Goal: Contribute content: Contribute content

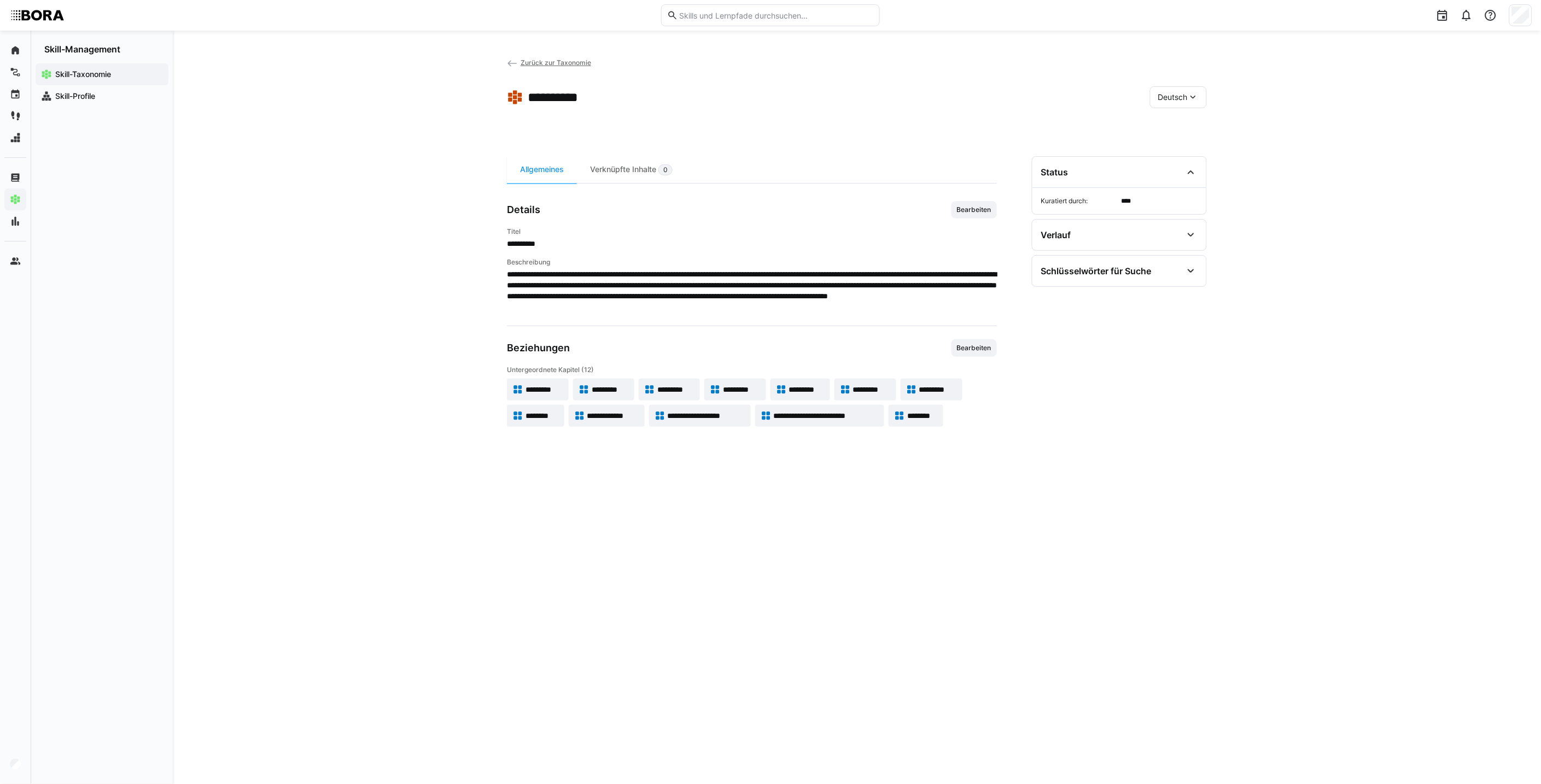
click at [810, 386] on span "*********" at bounding box center [807, 390] width 36 height 11
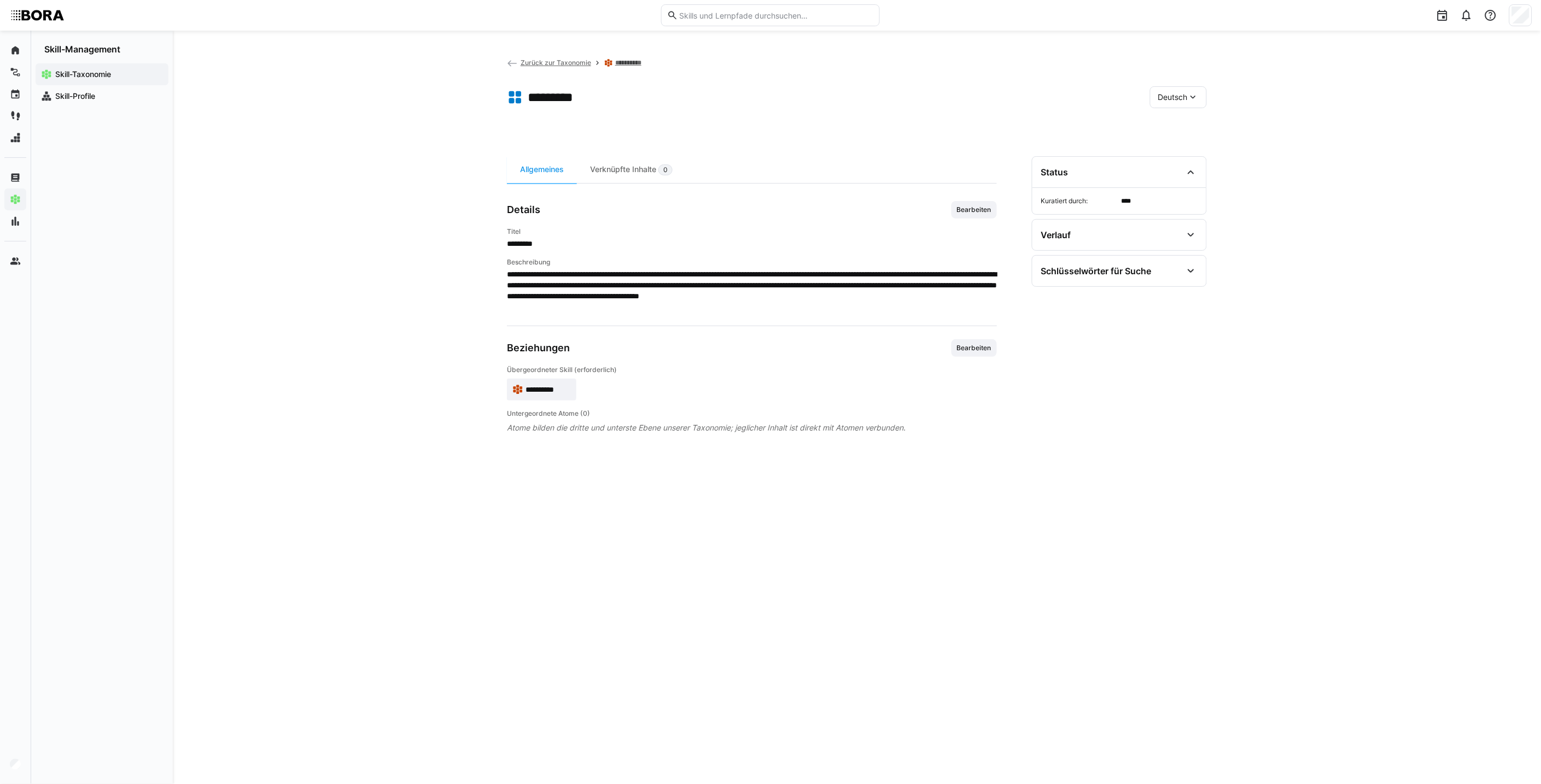
click at [526, 386] on span "**********" at bounding box center [549, 390] width 46 height 11
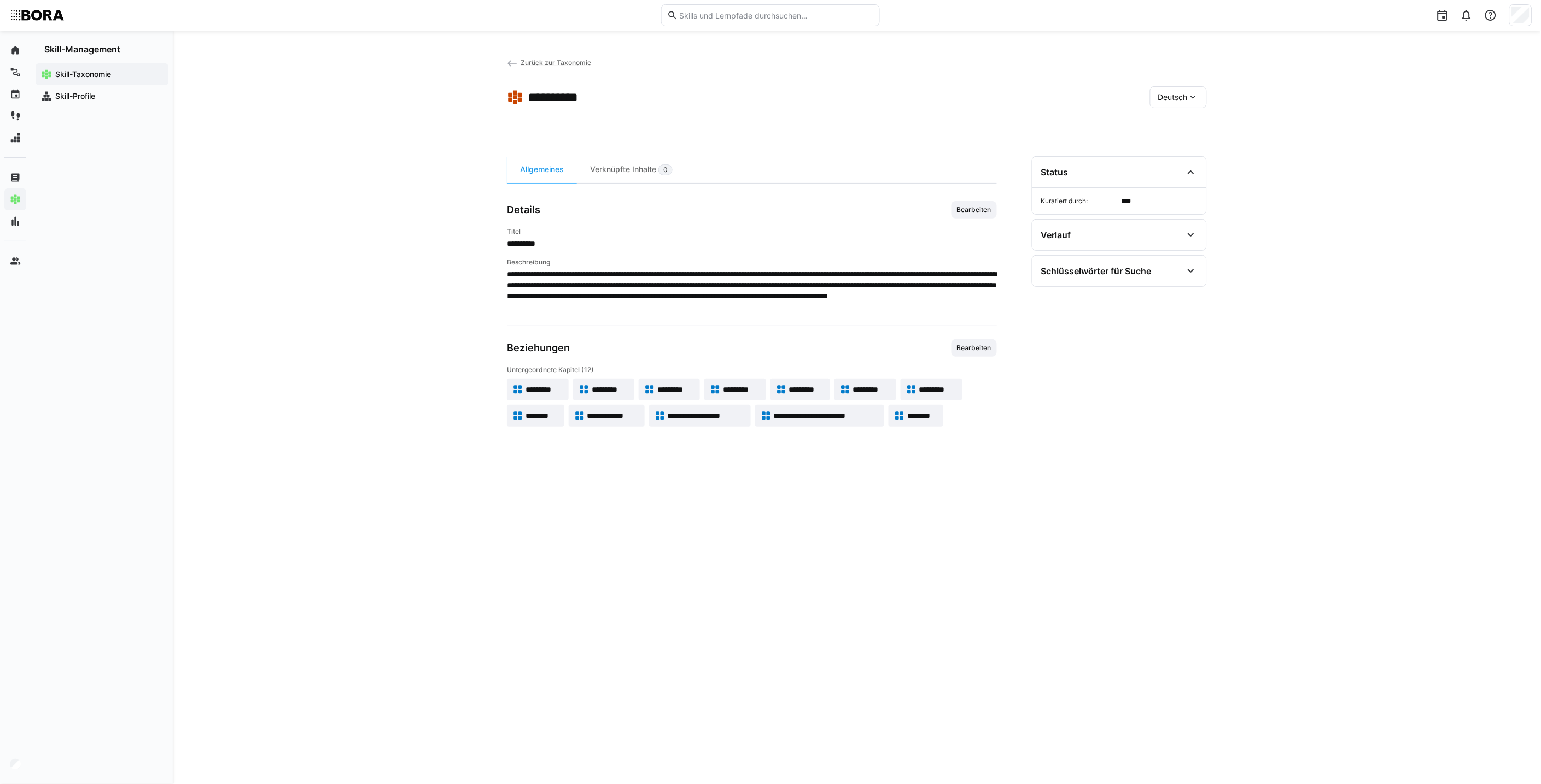
click at [931, 416] on span "********" at bounding box center [923, 415] width 31 height 11
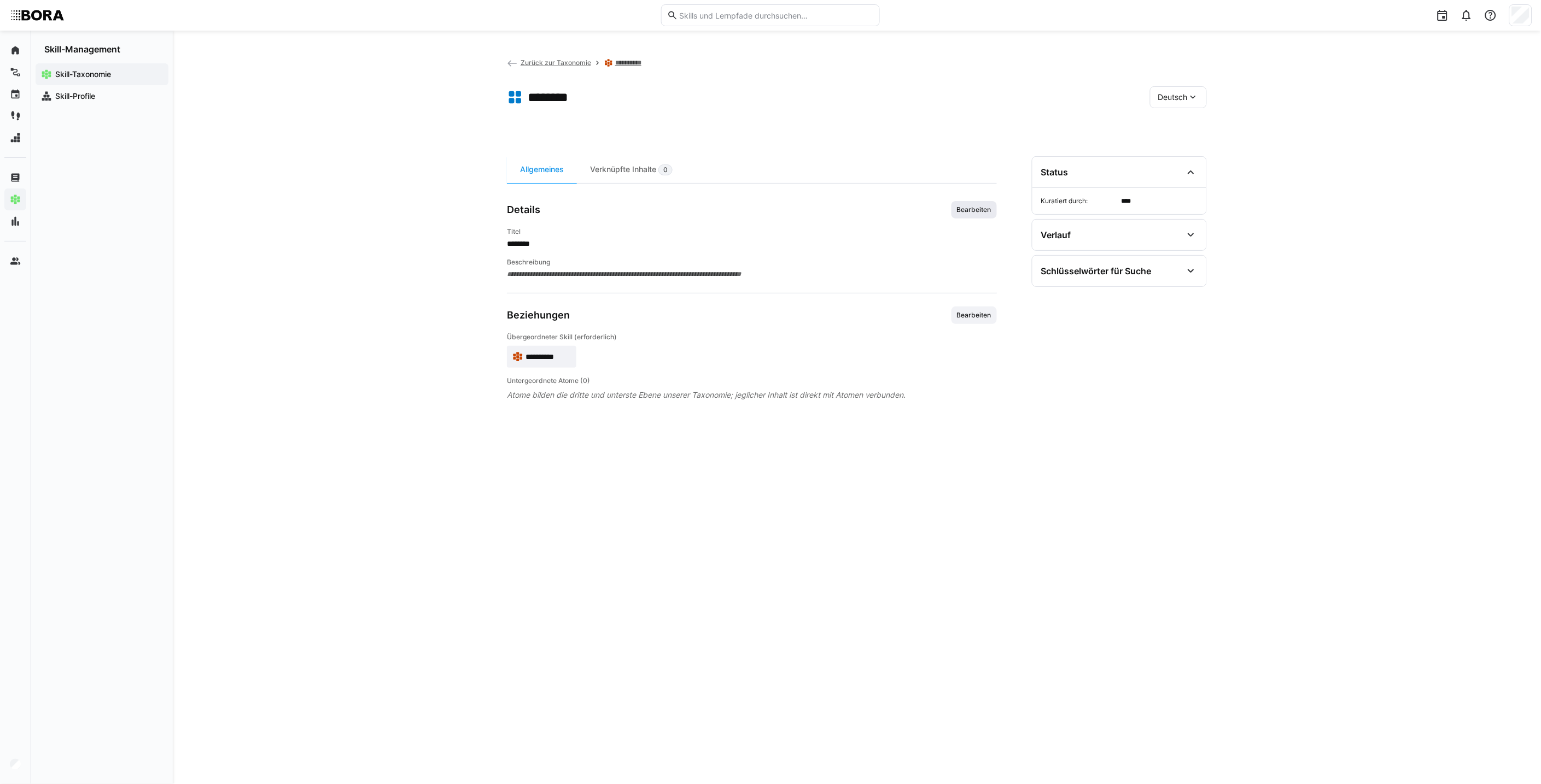
click at [969, 211] on span "Bearbeiten" at bounding box center [974, 210] width 37 height 9
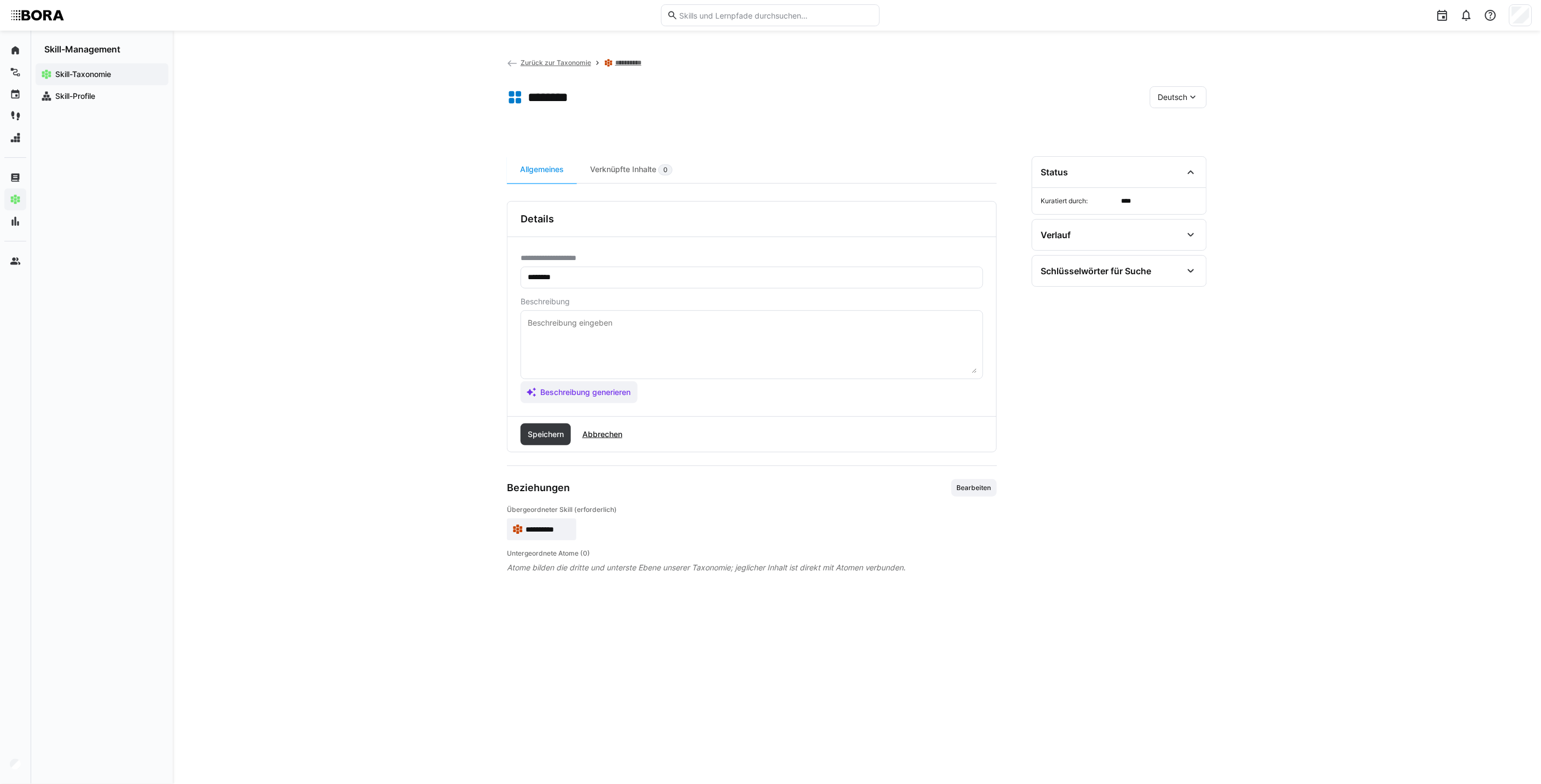
click at [680, 336] on textarea at bounding box center [752, 345] width 450 height 57
click at [548, 339] on textarea at bounding box center [752, 345] width 450 height 57
paste textarea "*1 -Anfänger: *2 – Mittelstufe: *3 – Fortgeschritten: *4 – Experte: * 5 - Starl…"
click at [609, 324] on textarea "*1 -Anfänger: *2 – Mittelstufe: *3 – Fortgeschritten: *4 – Experte: * 5 - Starl…" at bounding box center [752, 345] width 450 height 57
click at [745, 319] on textarea "*1 -Anfänger: *2 – Mittelstufe: *3 – Fortgeschritten: *4 – Experte: * 5 - Starl…" at bounding box center [752, 345] width 450 height 57
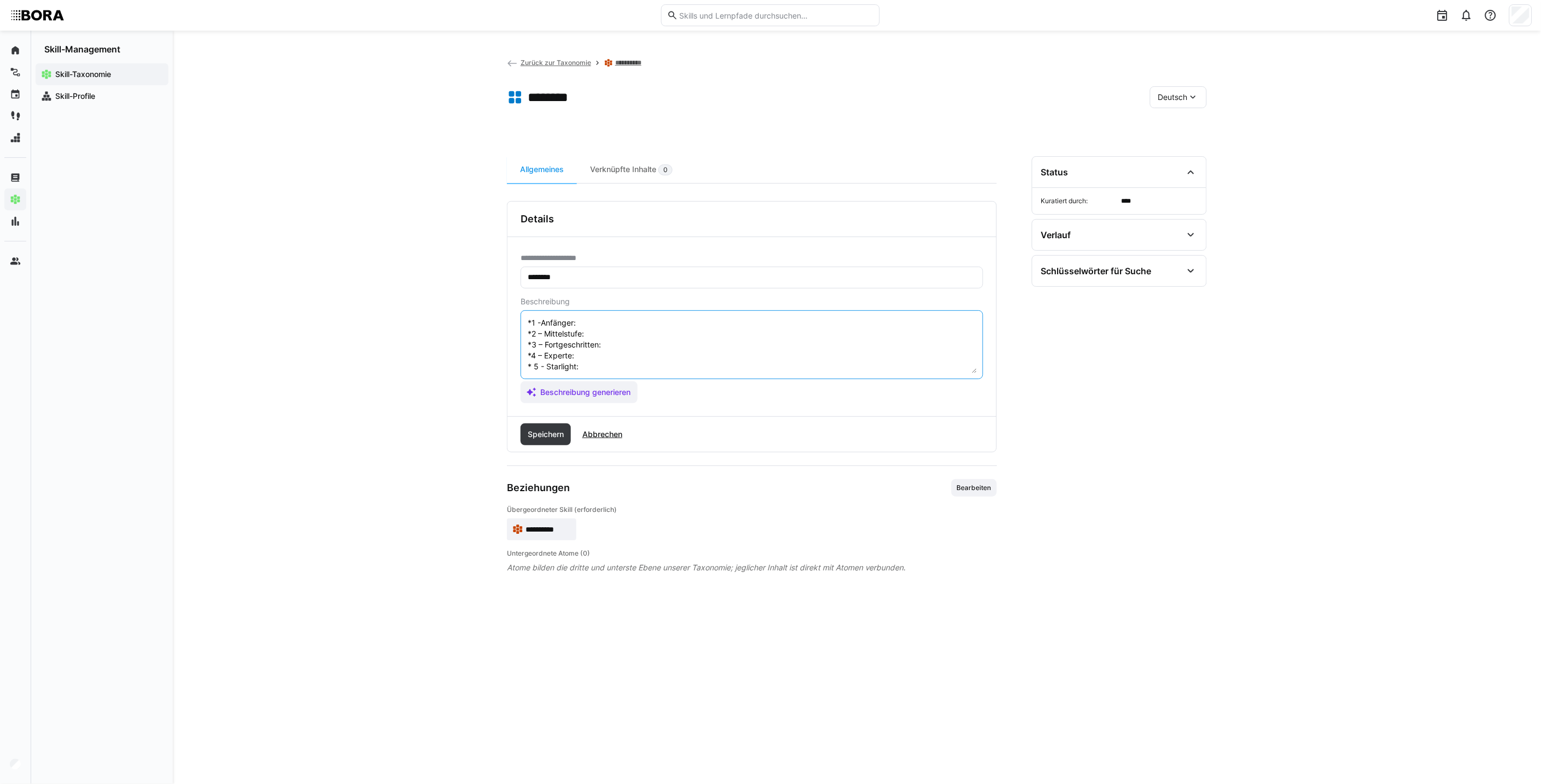
paste textarea "Grundverständnis: weiß, dass ISO 1101 existiert, kennt Begriffe: Formtoleranzen…"
type textarea "*1 -Anfänger: Grundverständnis: weiß, dass ISO 1101 existiert, kennt Begriffe: …"
click at [642, 323] on textarea "*1 -Anfänger: Grundverständnis: weiß, dass ISO 1101 existiert, kennt Begriffe: …" at bounding box center [752, 345] width 450 height 57
drag, startPoint x: 621, startPoint y: 363, endPoint x: 501, endPoint y: 299, distance: 136.0
click at [501, 299] on div "**********" at bounding box center [857, 407] width 1368 height 754
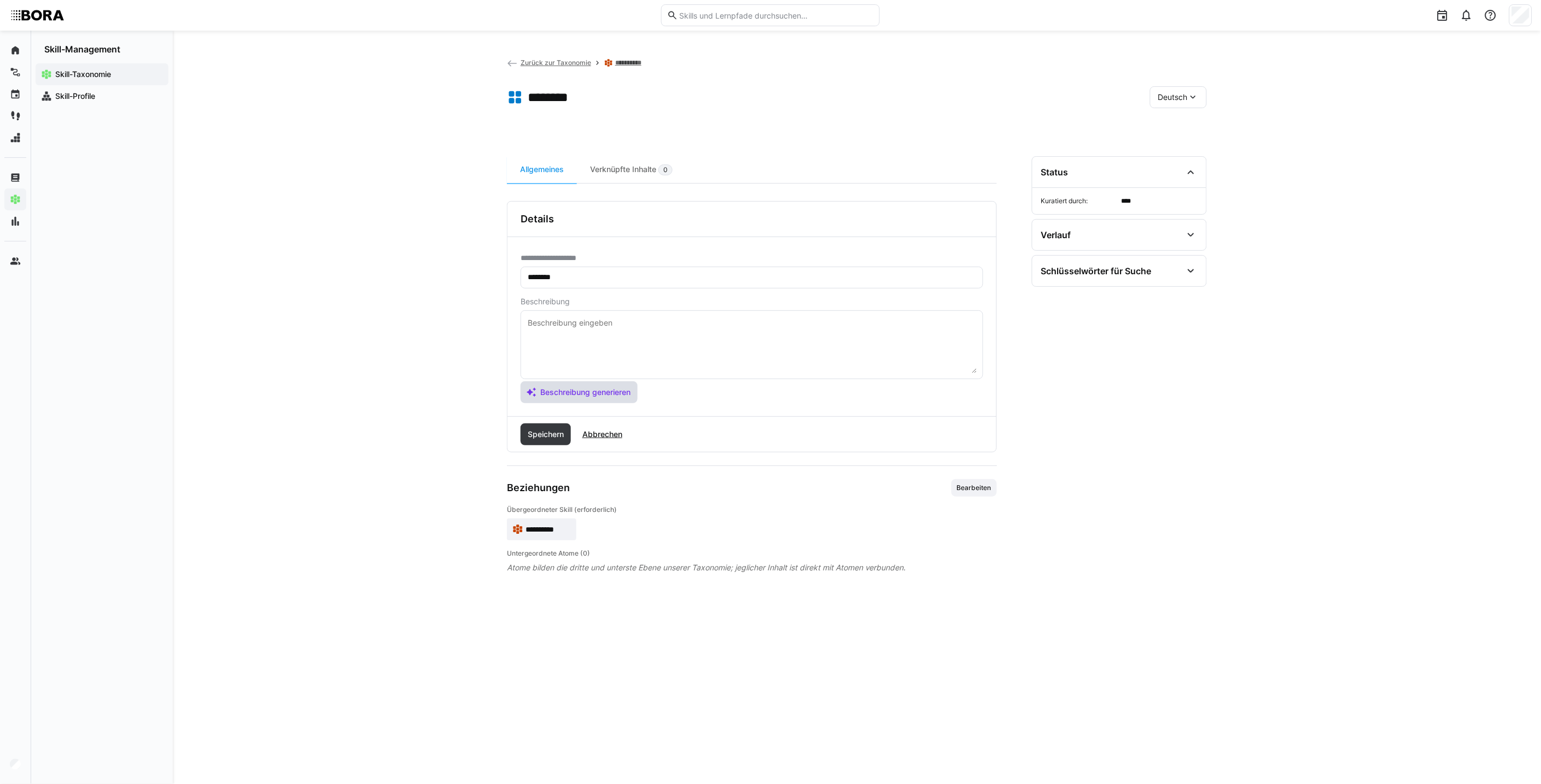
click at [561, 396] on span "Beschreibung generieren" at bounding box center [586, 392] width 93 height 11
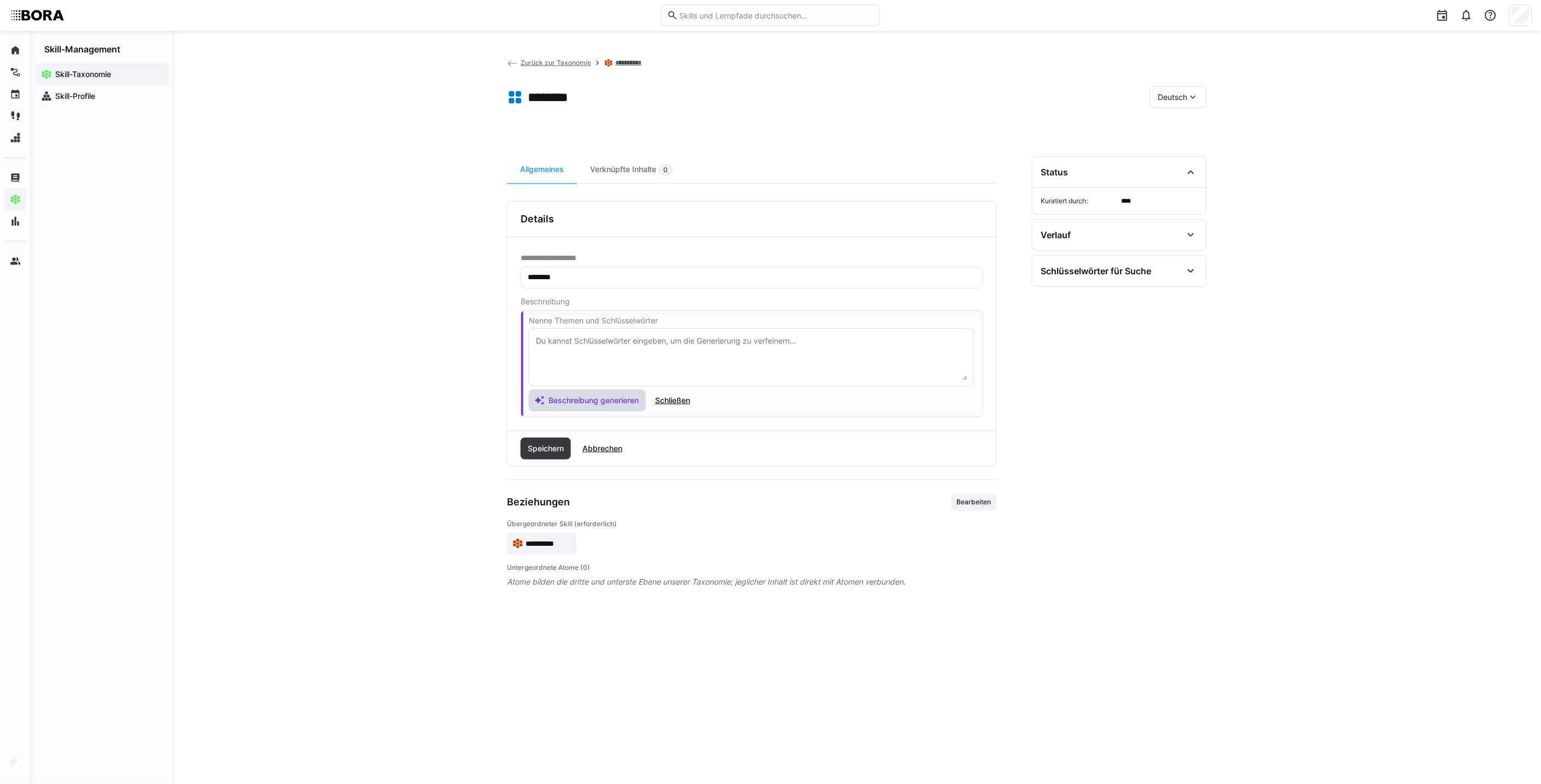
click at [617, 399] on span "Beschreibung generieren" at bounding box center [594, 400] width 93 height 11
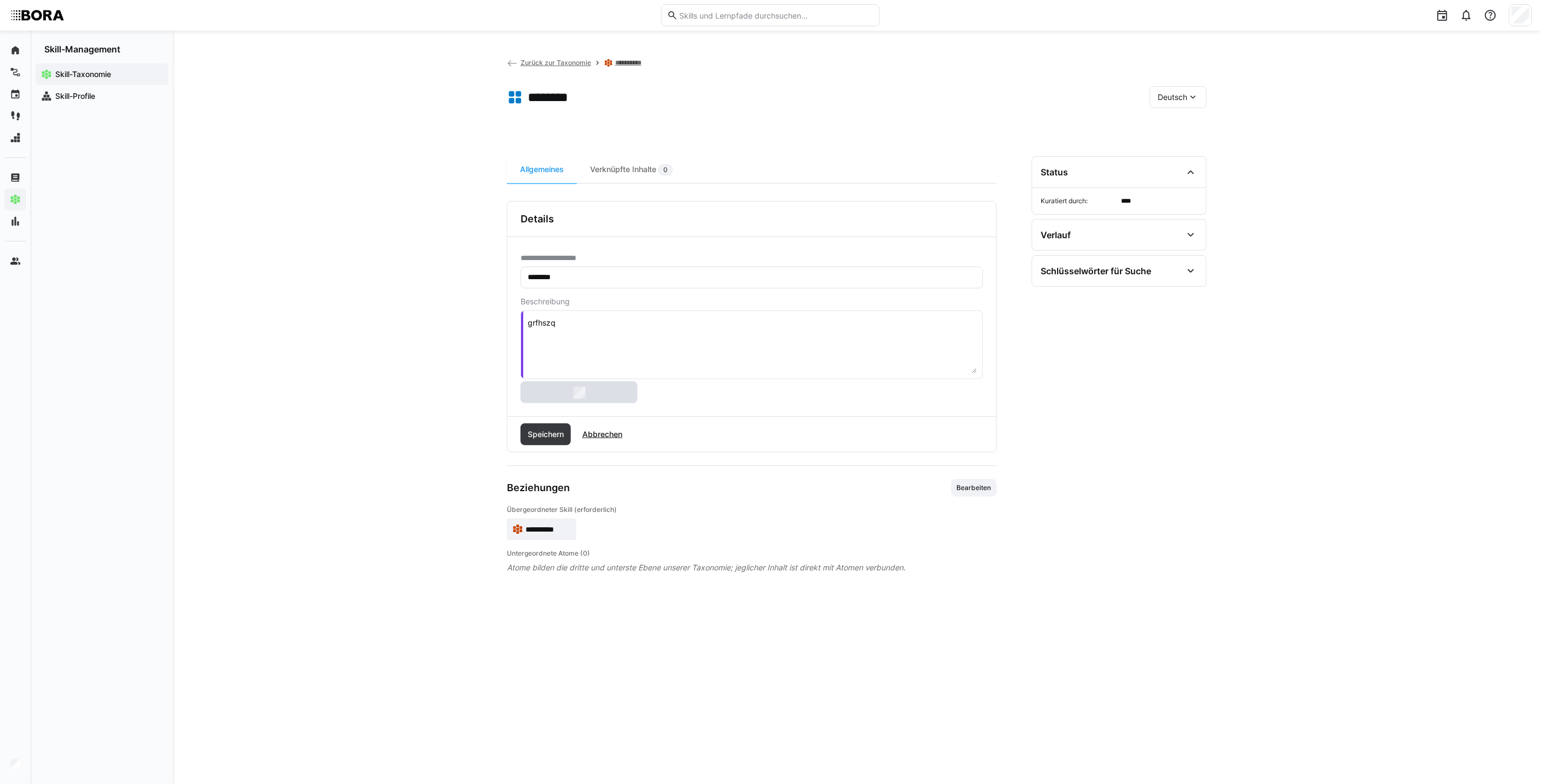
type textarea "knznsyhz"
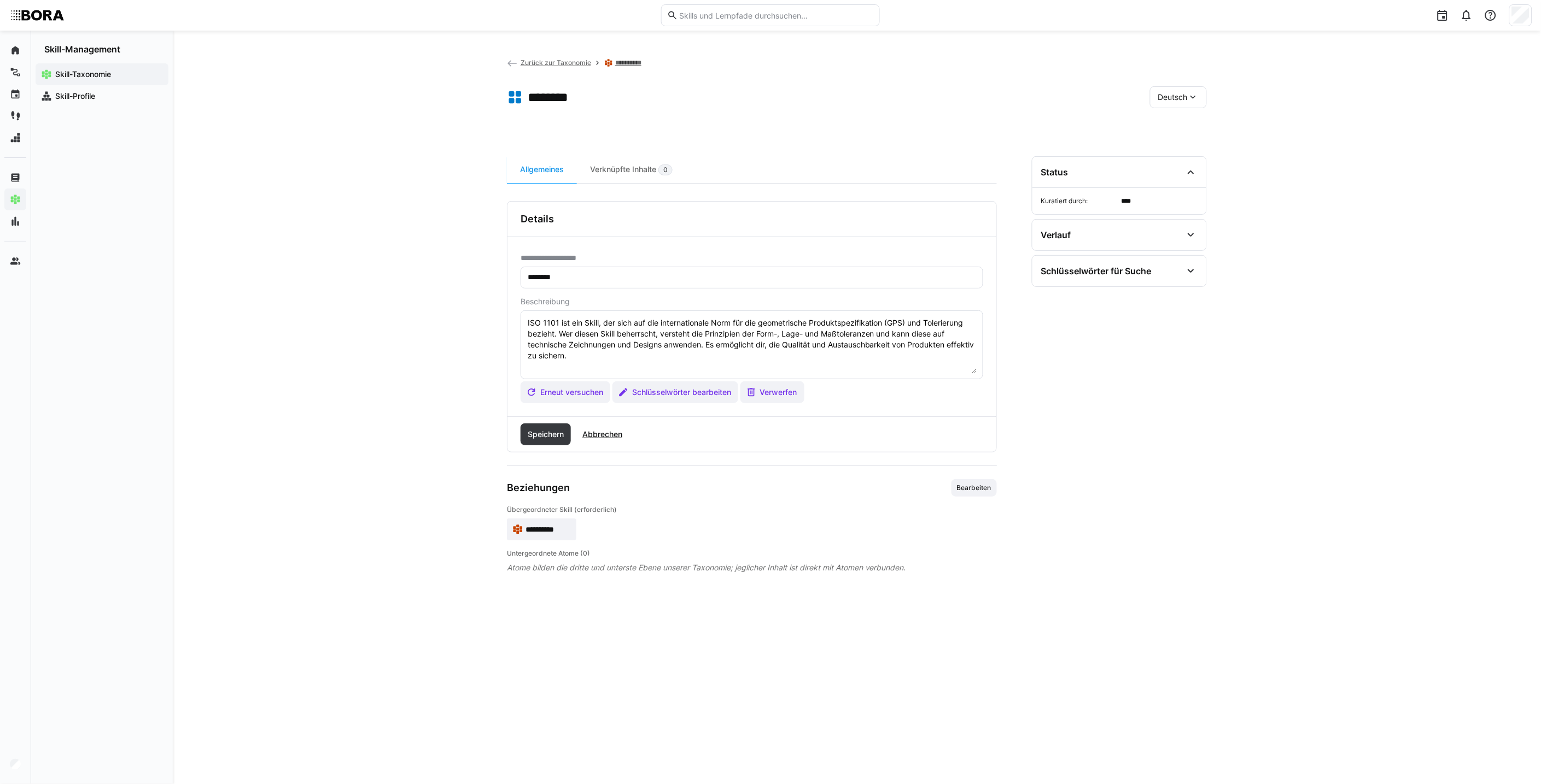
click at [658, 357] on textarea "ISO 1101 ist ein Skill, der sich auf die internationale Norm für die geometrisc…" at bounding box center [752, 345] width 450 height 57
click at [673, 365] on textarea "ISO 1101 ist ein Skill, der sich auf die internationale Norm für die geometrisc…" at bounding box center [752, 345] width 450 height 57
paste textarea "*1 -Anfänger: *2 – Mittelstufe: *3 – Fortgeschritten: *4 – Experte: * 5 - Starl…"
click at [663, 373] on textarea "ISO 1101 ist ein Skill, der sich auf die internationale Norm für die geometrisc…" at bounding box center [752, 345] width 450 height 57
click at [630, 367] on textarea "ISO 1101 ist ein Skill, der sich auf die internationale Norm für die geometrisc…" at bounding box center [752, 345] width 450 height 57
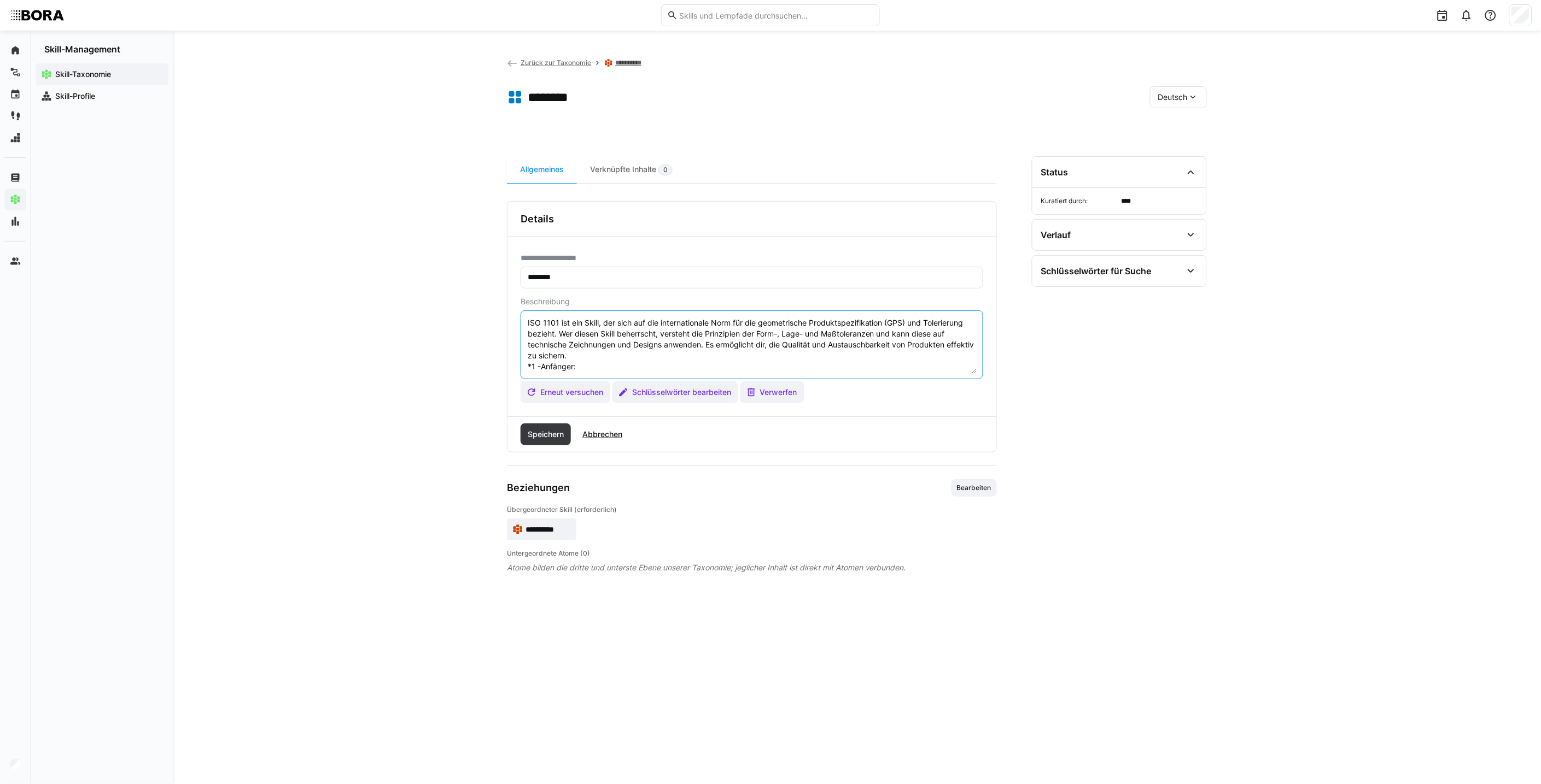
click at [640, 364] on textarea "ISO 1101 ist ein Skill, der sich auf die internationale Norm für die geometrisc…" at bounding box center [752, 345] width 450 height 57
paste textarea "Grundverständnis: weiß, dass ISO 1101 existiert, kennt Begriffe: Formtoleranzen…"
click at [625, 318] on textarea "ISO 1101 ist ein Skill, der sich auf die internationale Norm für die geometrisc…" at bounding box center [752, 345] width 450 height 57
click at [624, 323] on textarea "ISO 1101 ist ein Skill, der sich auf die internationale Norm für die geometrisc…" at bounding box center [752, 345] width 450 height 57
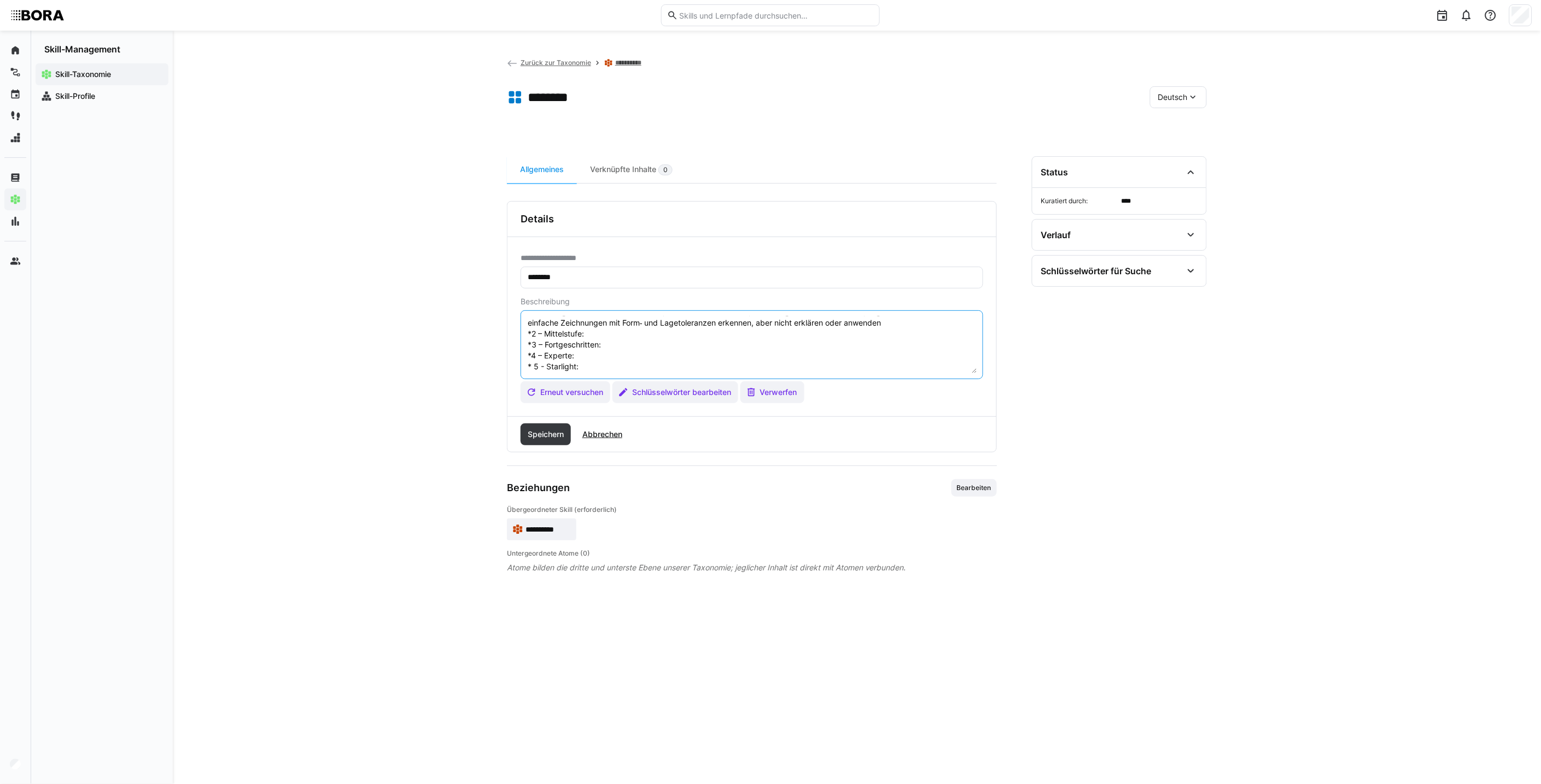
paste textarea "Kennt die Symbole und Grundprinzipien (Form, Richtung, Ort, Lauf). Kann einfach…"
click at [643, 336] on textarea "ISO 1101 ist ein Skill, der sich auf die internationale Norm für die geometrisc…" at bounding box center [752, 345] width 450 height 57
click at [695, 351] on textarea "ISO 1101 ist ein Skill, der sich auf die internationale Norm für die geometrisc…" at bounding box center [752, 345] width 450 height 57
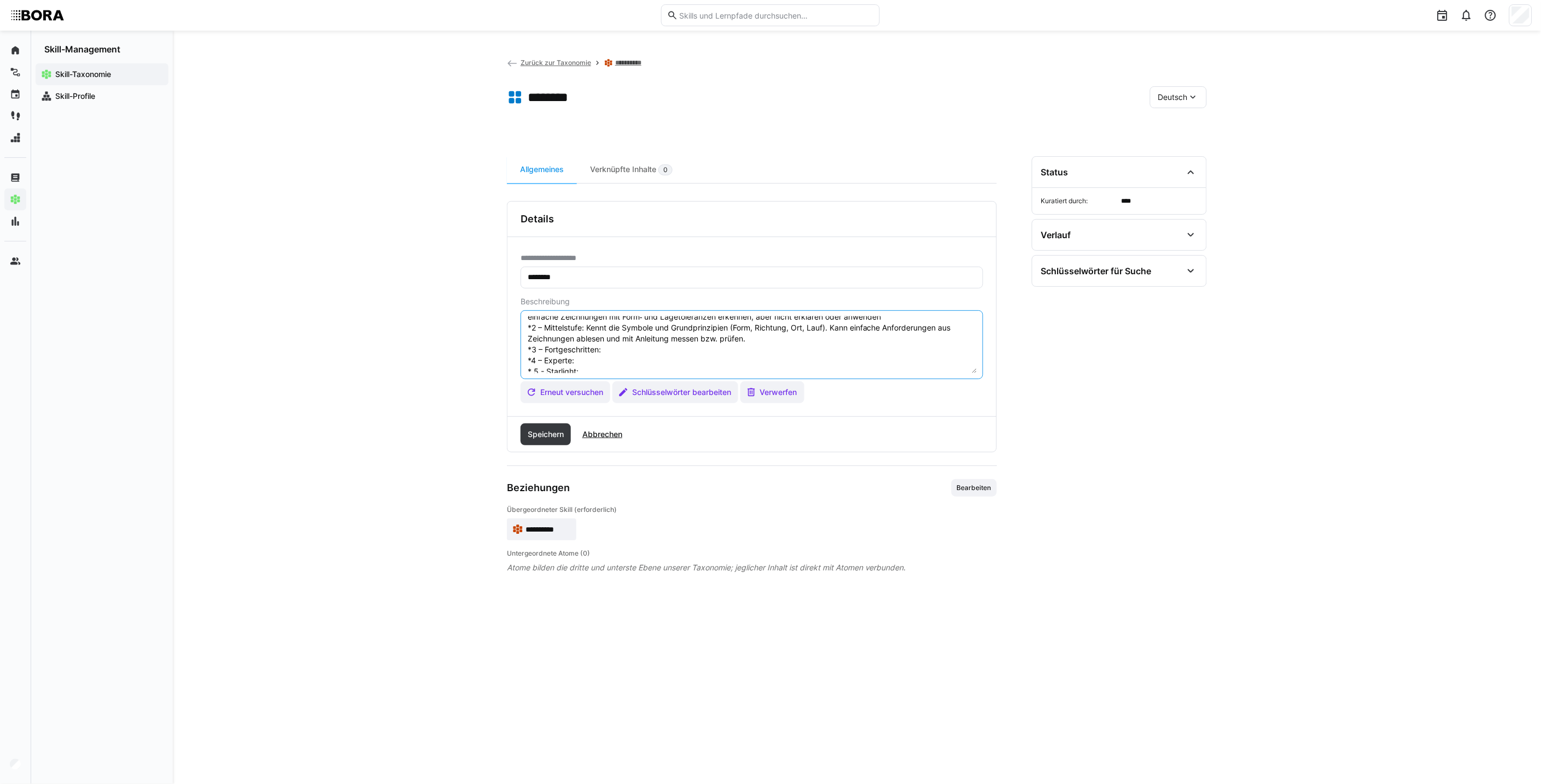
paste textarea "Versteht Bezugs‑/Datumsysteme, kann komplexere Tolerierungen interpretieren, Un…"
click at [684, 343] on textarea at bounding box center [752, 345] width 450 height 57
click at [647, 348] on textarea at bounding box center [752, 345] width 450 height 57
paste textarea "Tiefes Verständnis: kennt alle Toleranzarten und Feinheiten (z. B. freie/lokale…"
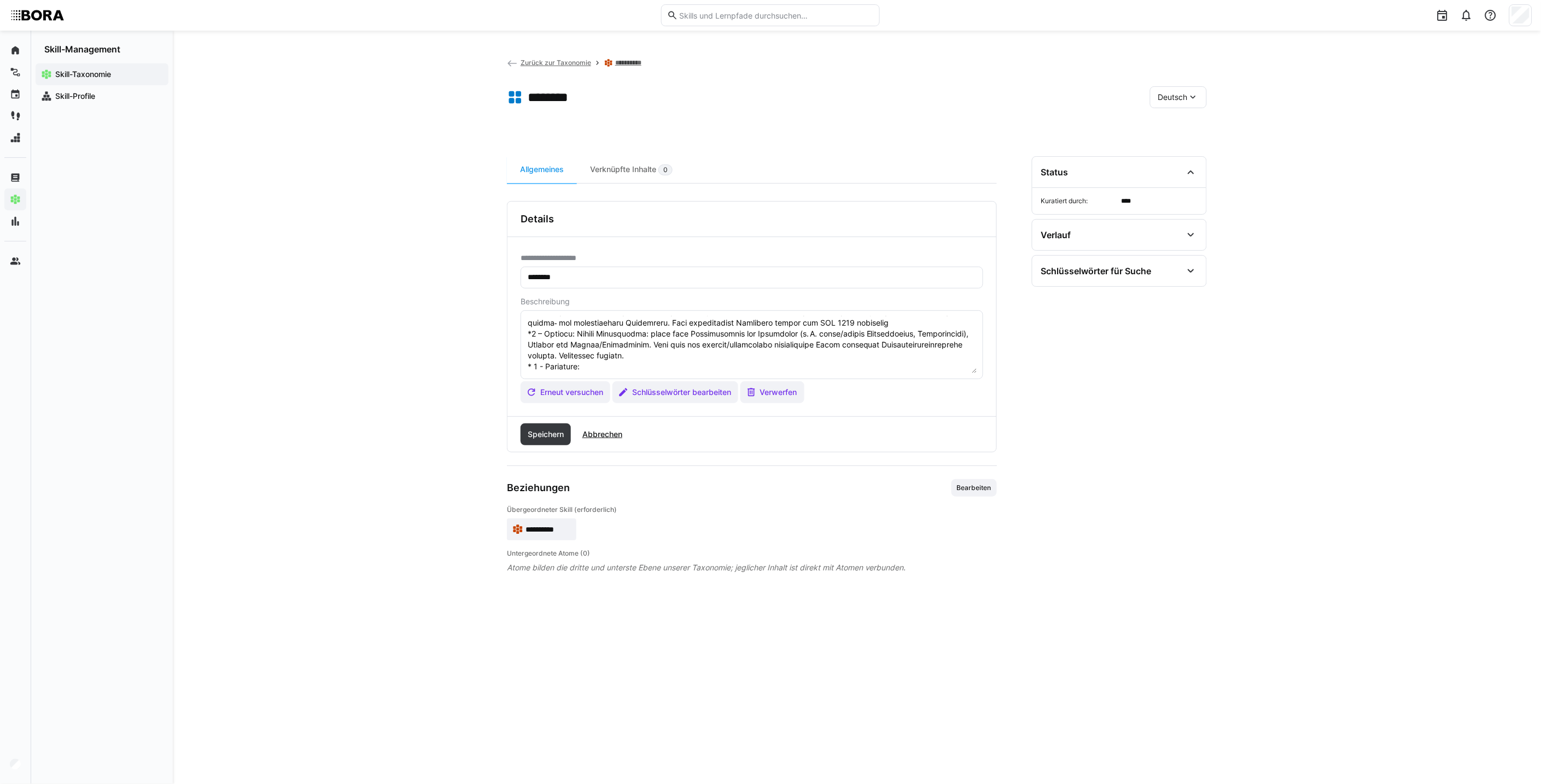
scroll to position [109, 0]
click at [670, 351] on textarea at bounding box center [752, 345] width 450 height 57
paste textarea "Fachperson, die Normen weiterentwickelt, firm über Interpretationsspielräume un…"
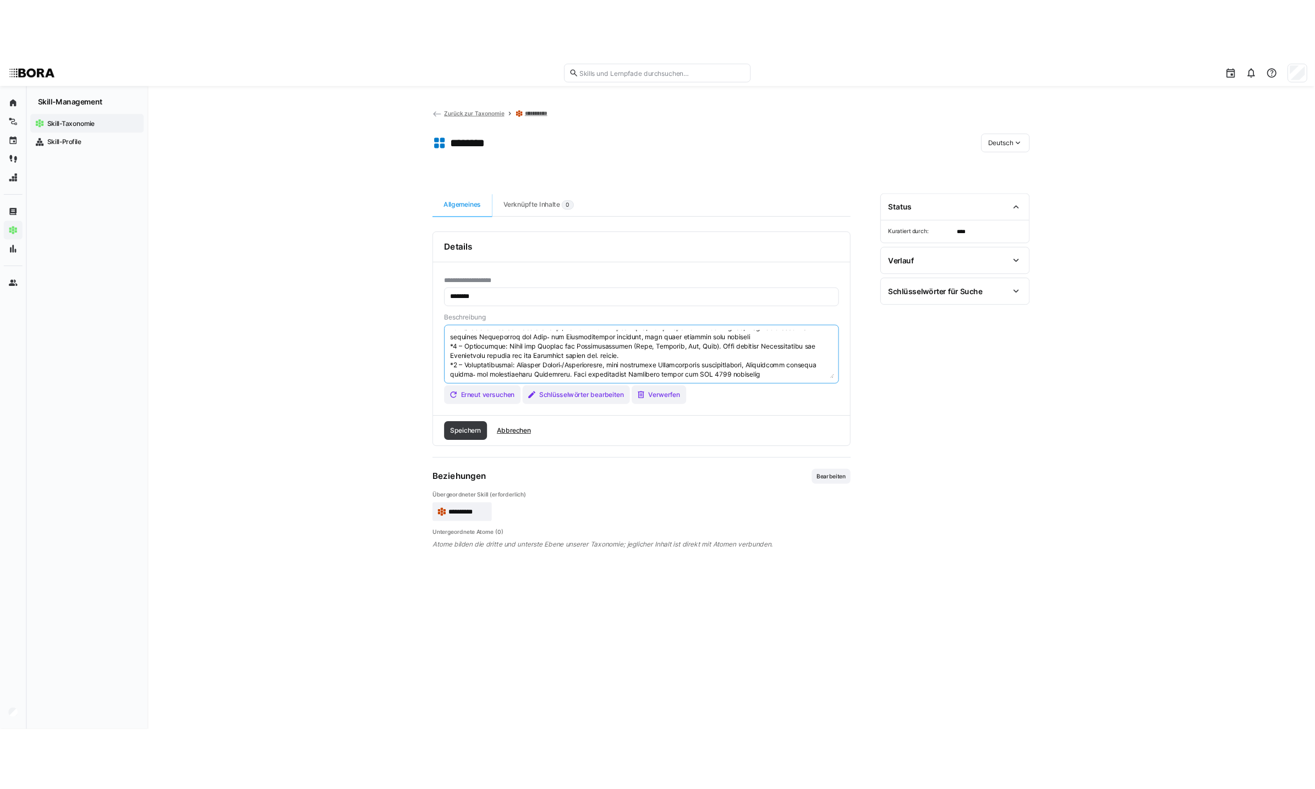
scroll to position [0, 0]
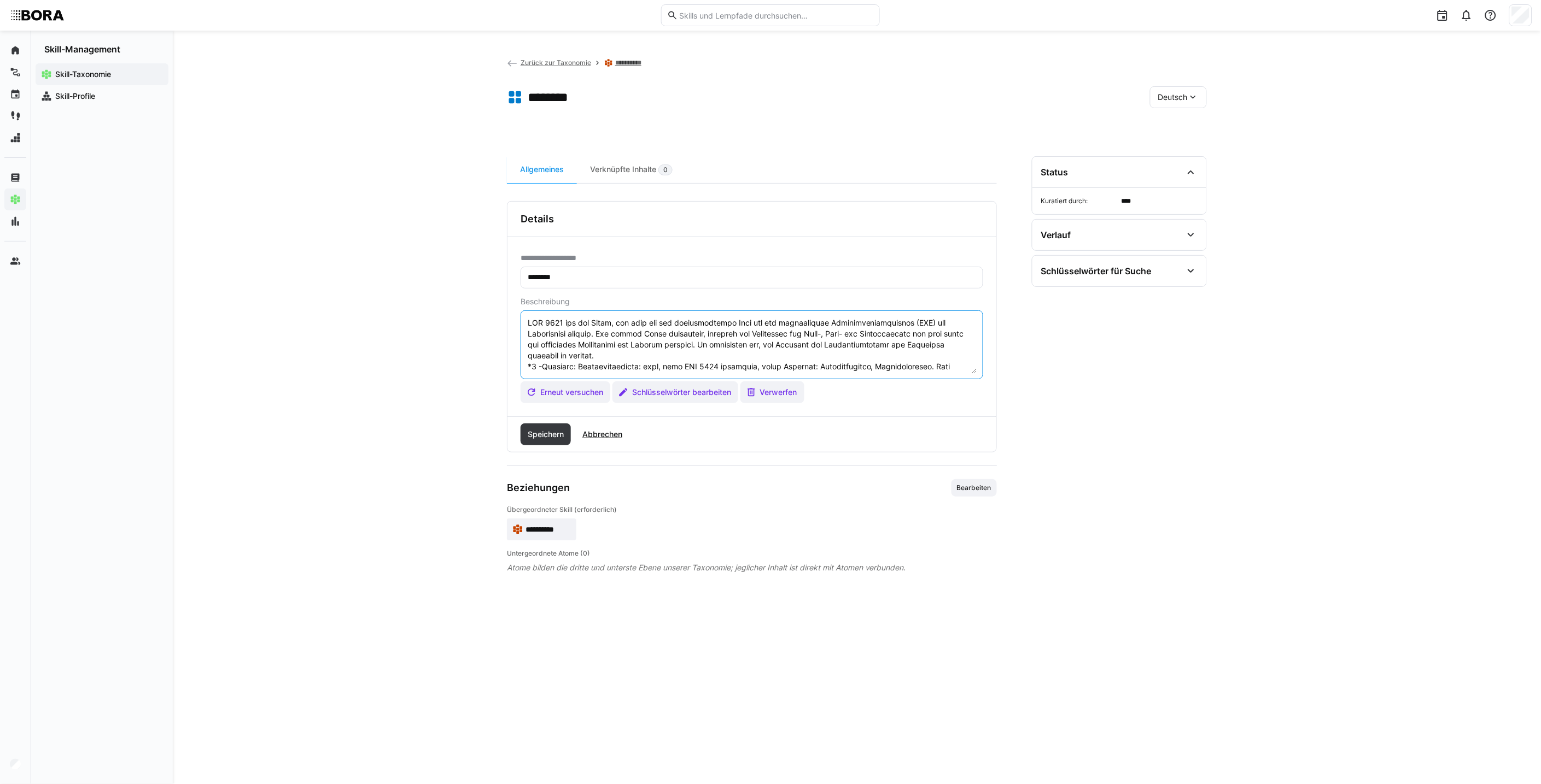
type textarea "LOR 0684 ips dol Sitam, con adip eli sed doeiusmodtempo Inci utl etd magnaaliqu…"
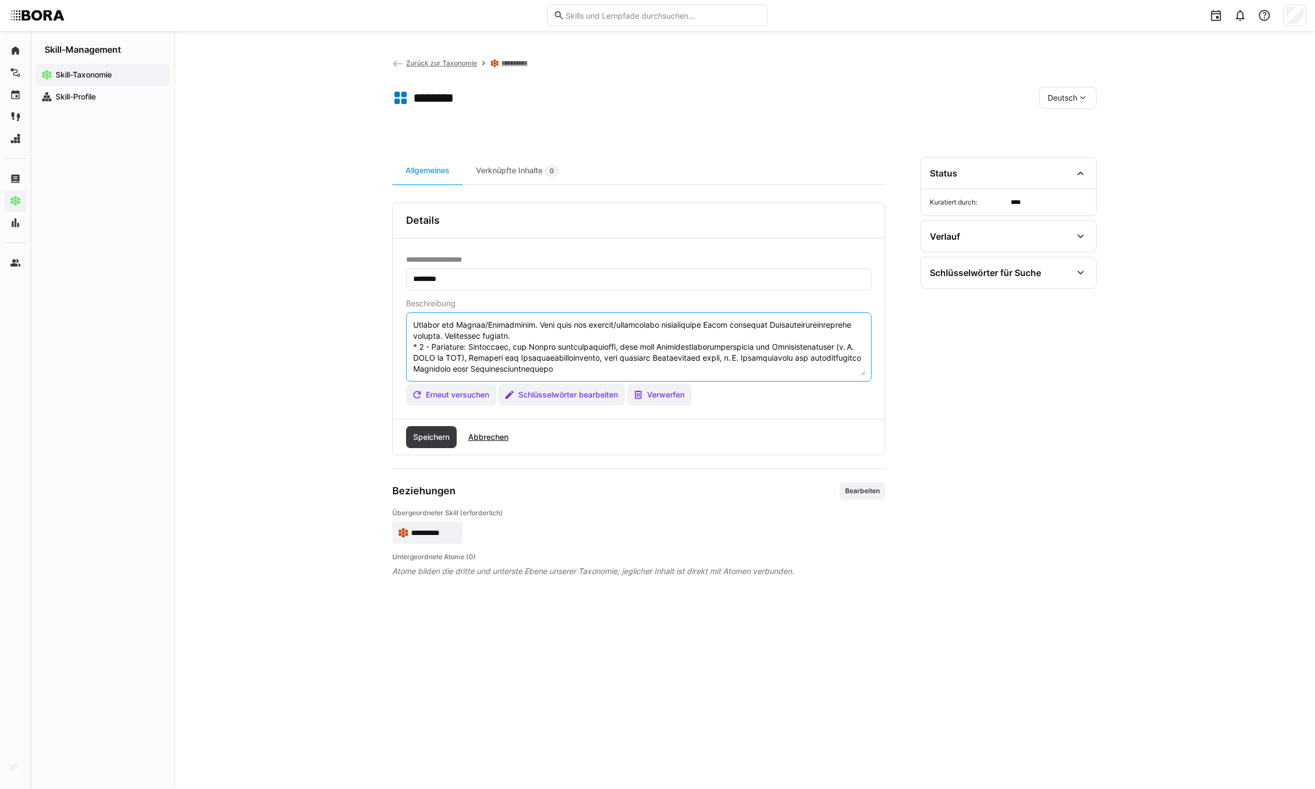
scroll to position [132, 0]
click at [424, 437] on span "Speichern" at bounding box center [431, 437] width 40 height 11
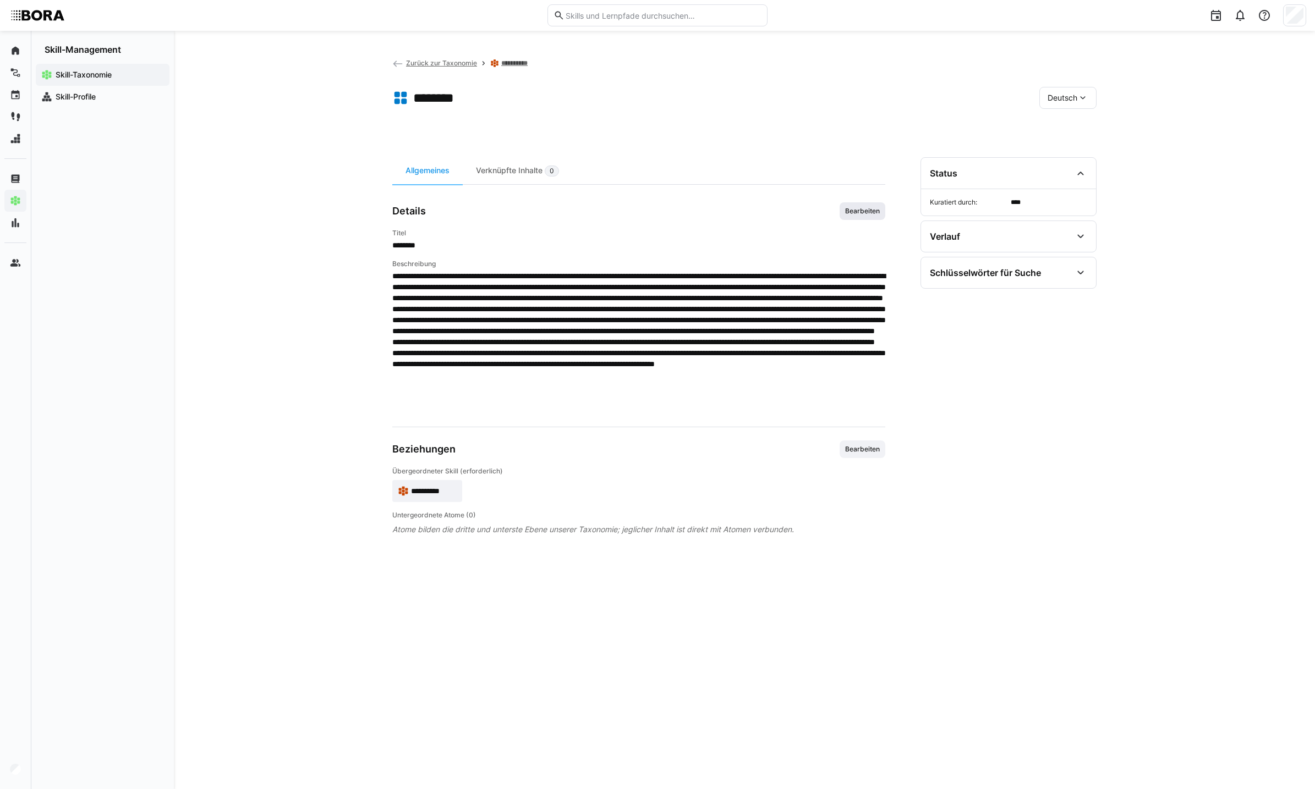
click at [864, 208] on span "Bearbeiten" at bounding box center [862, 211] width 37 height 9
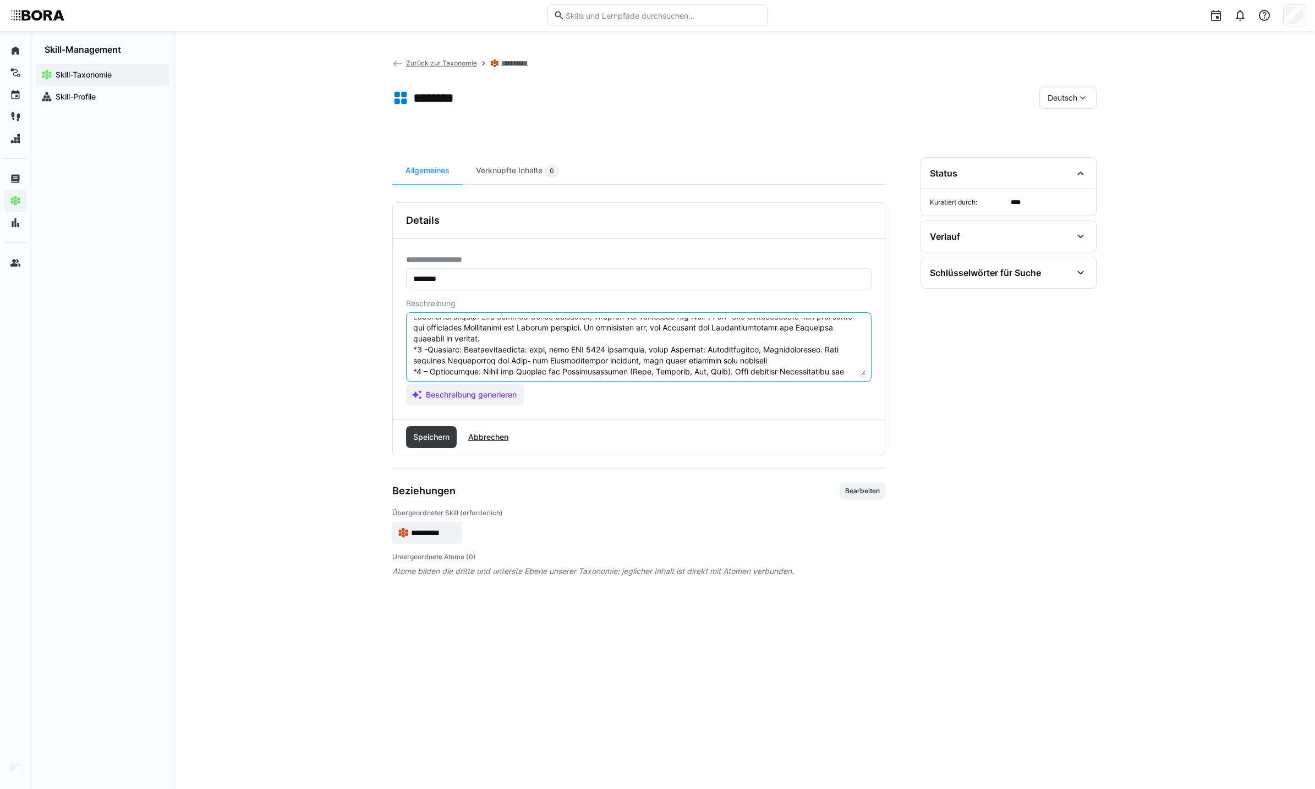
scroll to position [0, 0]
drag, startPoint x: 658, startPoint y: 359, endPoint x: 383, endPoint y: 305, distance: 280.8
click at [383, 305] on div "**********" at bounding box center [744, 410] width 1141 height 759
click at [474, 433] on span "Abbrechen" at bounding box center [487, 437] width 43 height 11
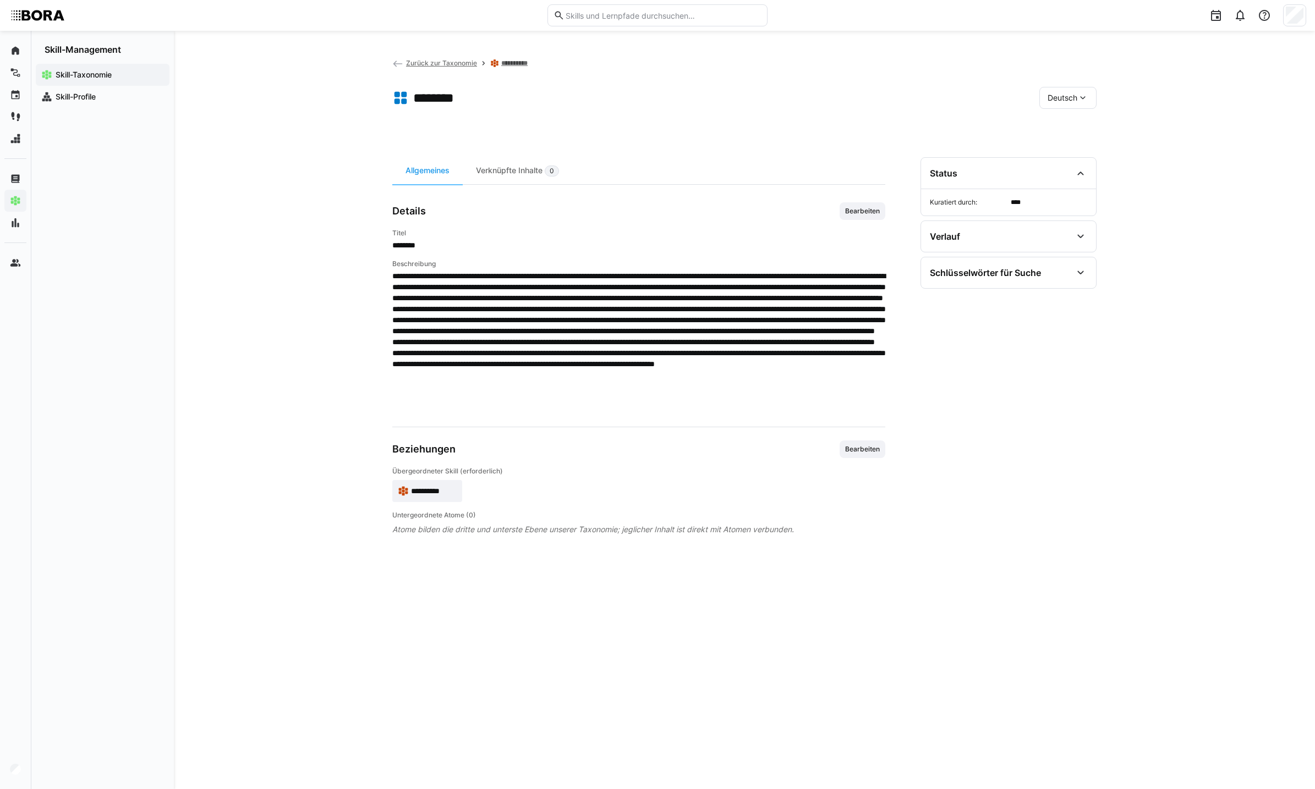
click at [1091, 90] on div "Deutsch" at bounding box center [1067, 98] width 57 height 22
click at [1058, 152] on span "Englisch" at bounding box center [1062, 149] width 30 height 11
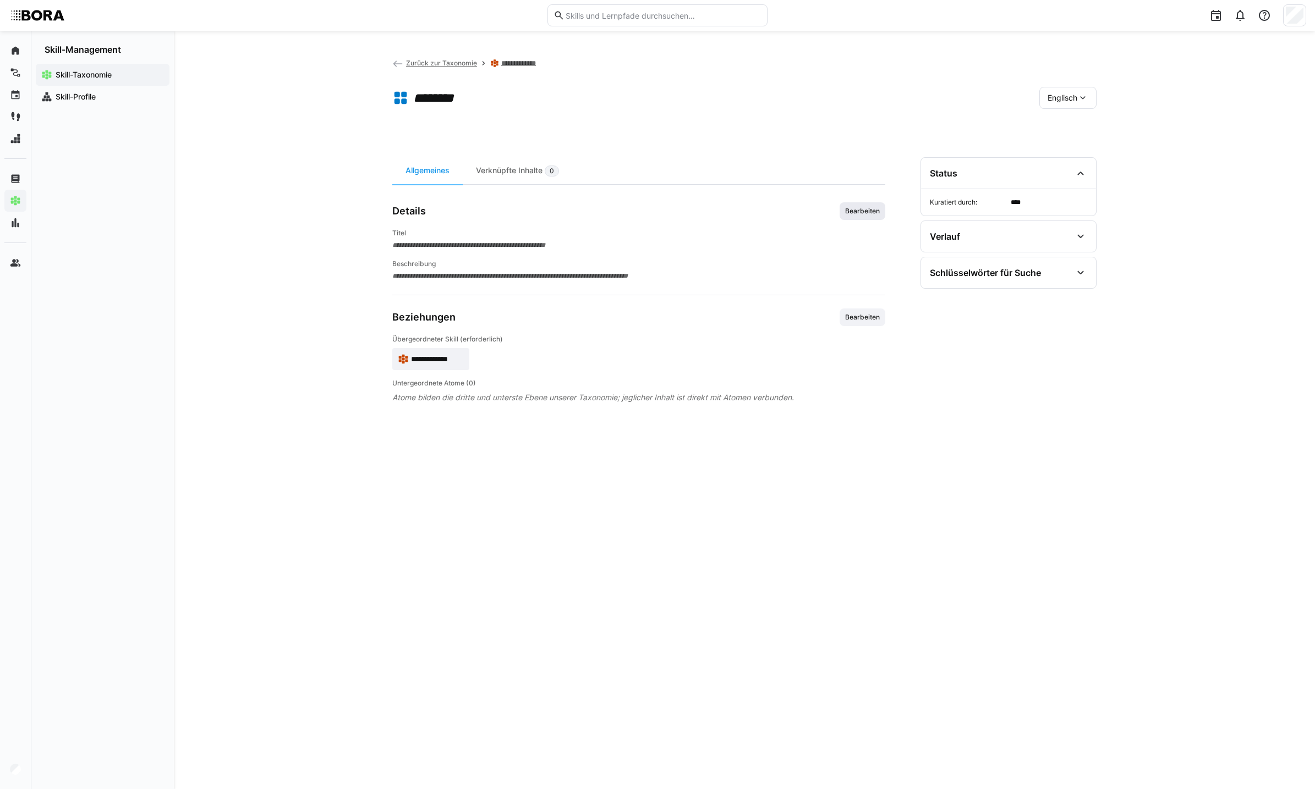
click at [862, 209] on span "Bearbeiten" at bounding box center [862, 211] width 37 height 9
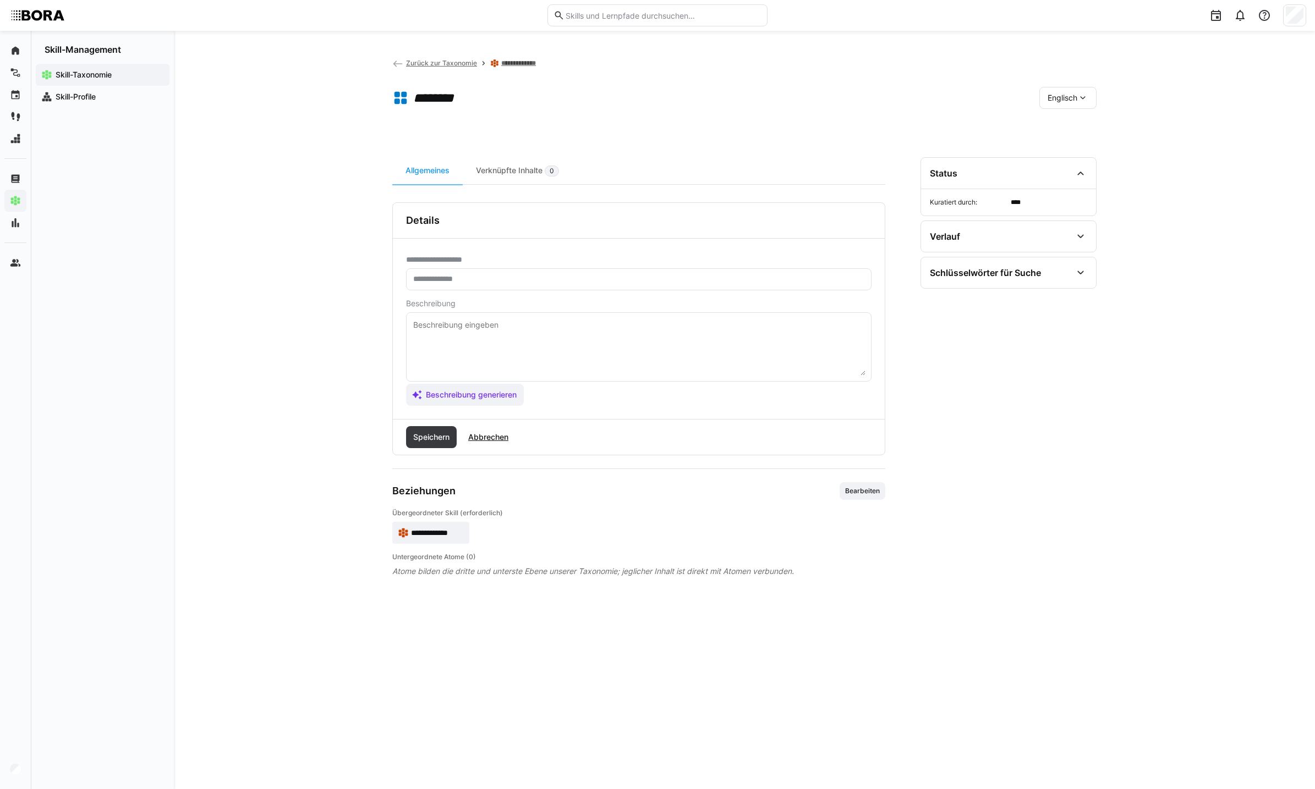
drag, startPoint x: 475, startPoint y: 387, endPoint x: 1049, endPoint y: 421, distance: 574.8
click at [1049, 421] on div "**********" at bounding box center [744, 460] width 704 height 606
click at [609, 332] on textarea at bounding box center [638, 347] width 453 height 57
paste textarea "LOR 4163 ip d sitam cons adipis el sed doeiusmodtemp incididu utl etdolorem ali…"
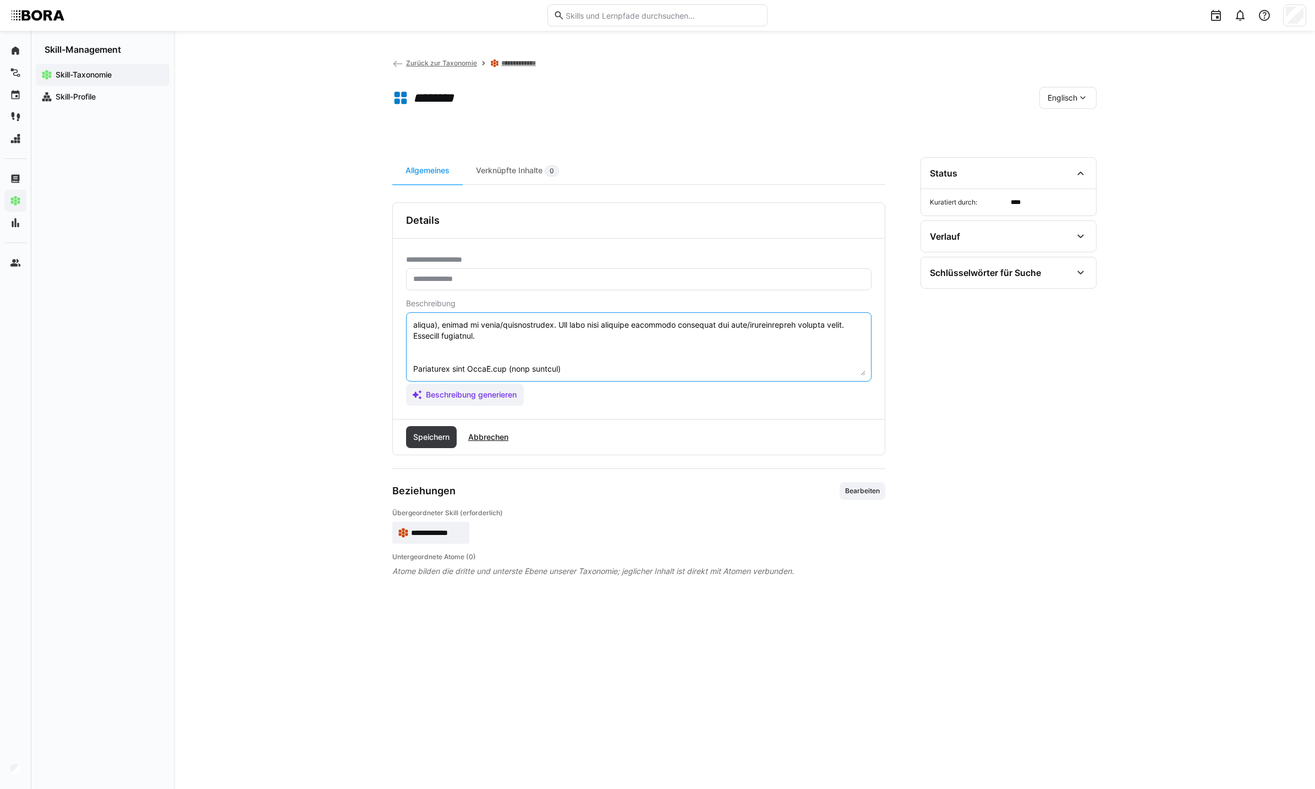
drag, startPoint x: 579, startPoint y: 369, endPoint x: 407, endPoint y: 365, distance: 172.2
click at [407, 365] on eds-input at bounding box center [638, 346] width 465 height 69
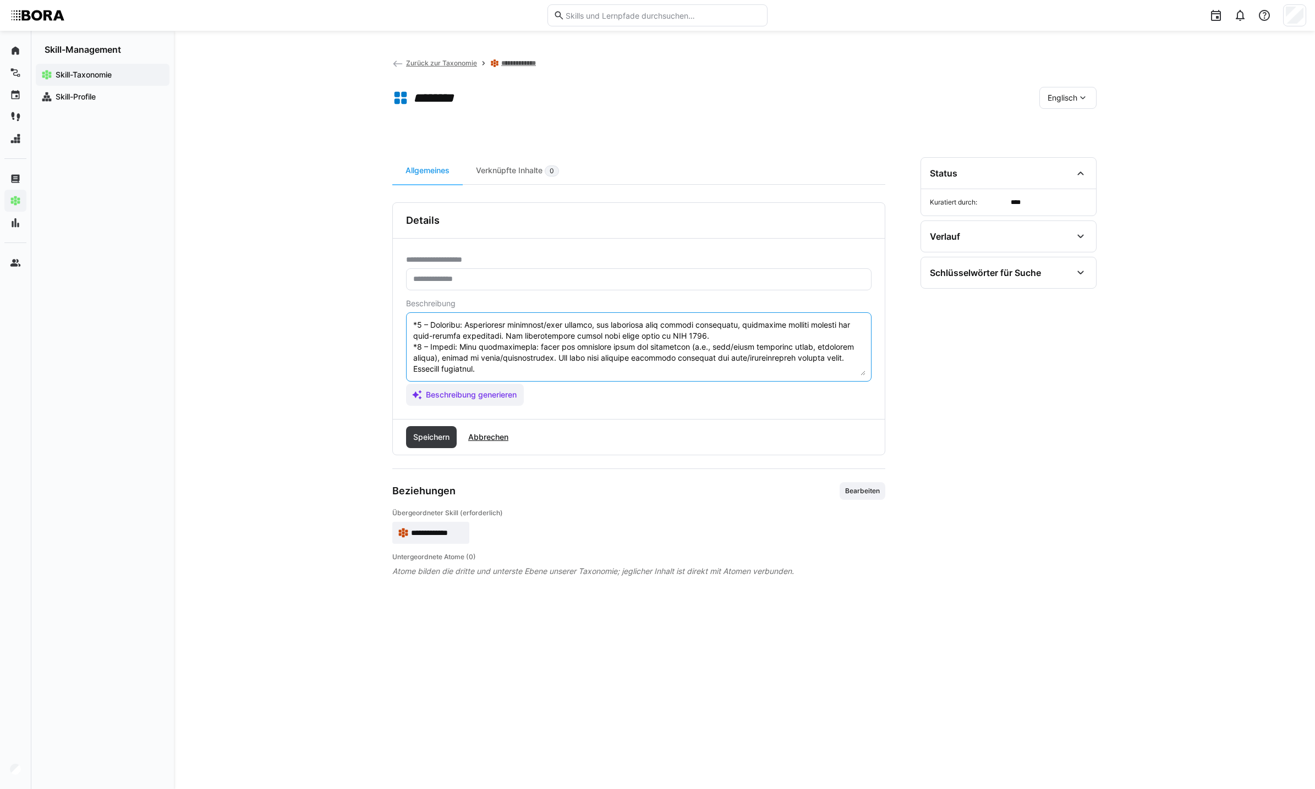
click at [500, 332] on textarea at bounding box center [638, 347] width 453 height 57
type textarea "LOR 4163 ip d sitam cons adipis el sed doeiusmodtemp incididu utl etdolorem ali…"
click at [430, 427] on span "Speichern" at bounding box center [431, 437] width 51 height 22
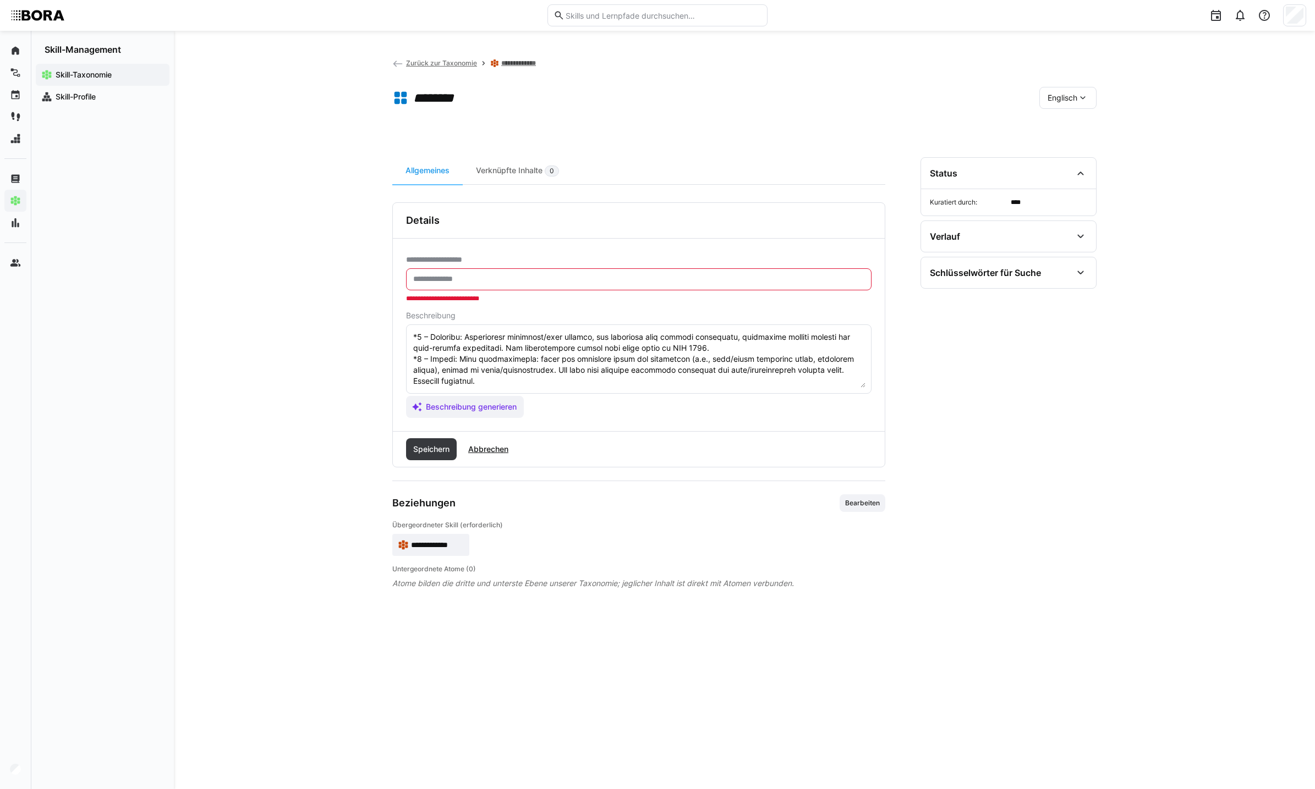
click at [420, 437] on div "Speichern Abbrechen" at bounding box center [639, 449] width 492 height 35
click at [463, 278] on input "text" at bounding box center [638, 280] width 453 height 10
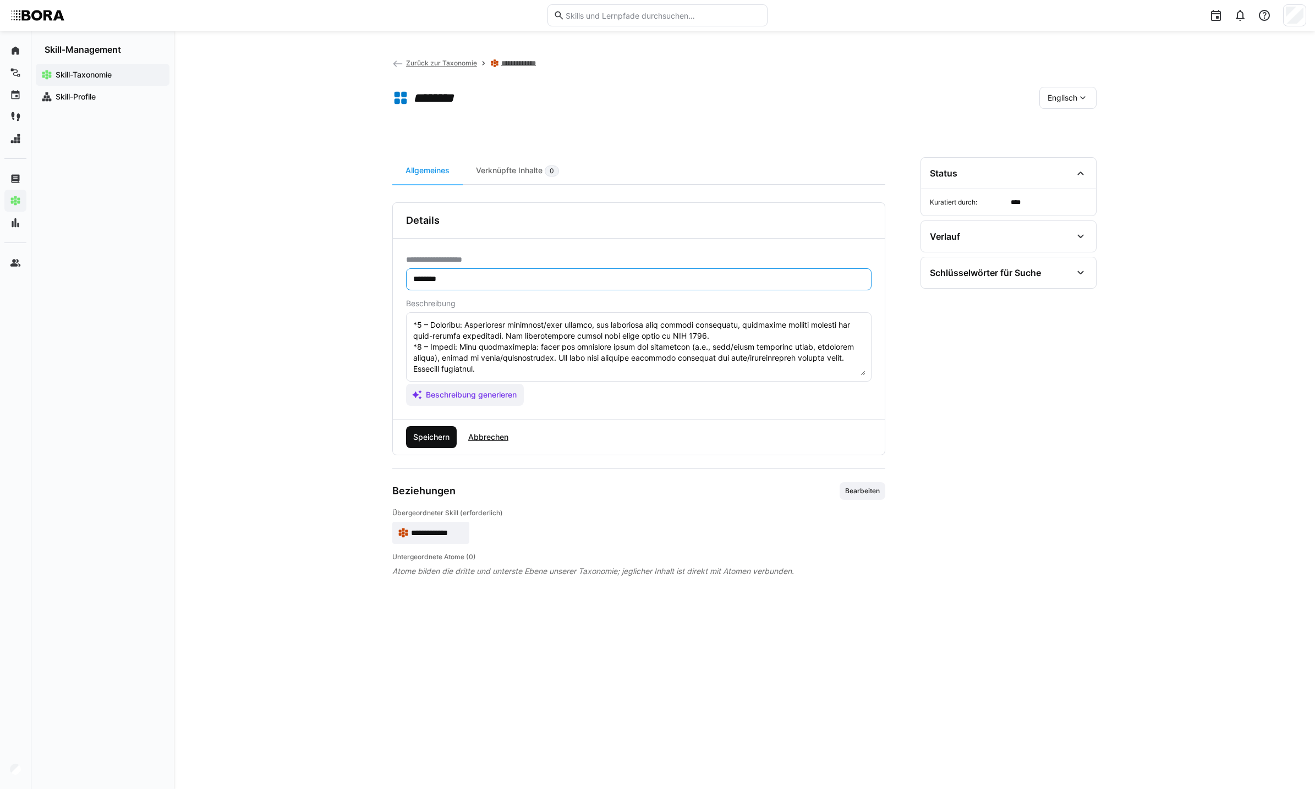
type input "********"
click at [417, 441] on span "Speichern" at bounding box center [431, 437] width 40 height 11
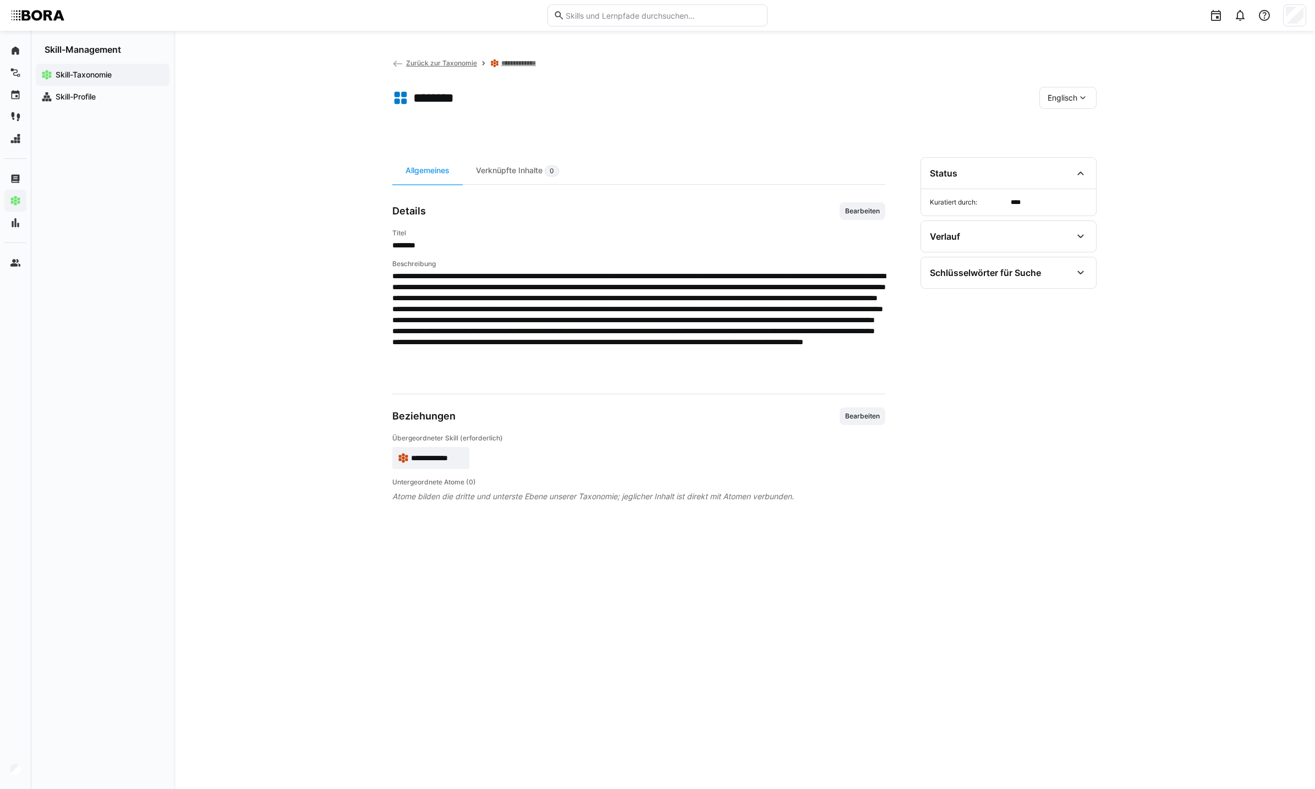
click at [1076, 95] on span "Englisch" at bounding box center [1062, 97] width 30 height 11
click at [1071, 135] on div "Deutsch" at bounding box center [1068, 126] width 58 height 23
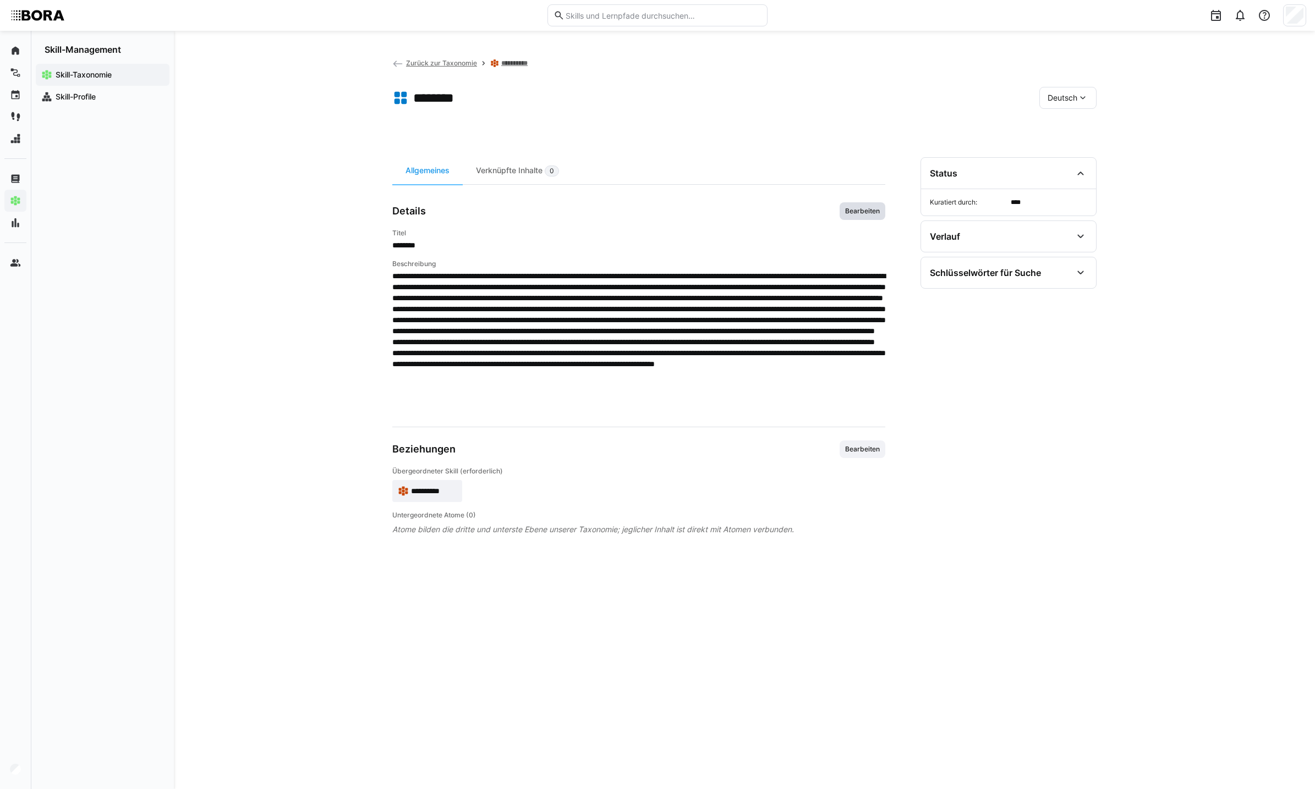
click at [861, 212] on span "Bearbeiten" at bounding box center [862, 211] width 37 height 9
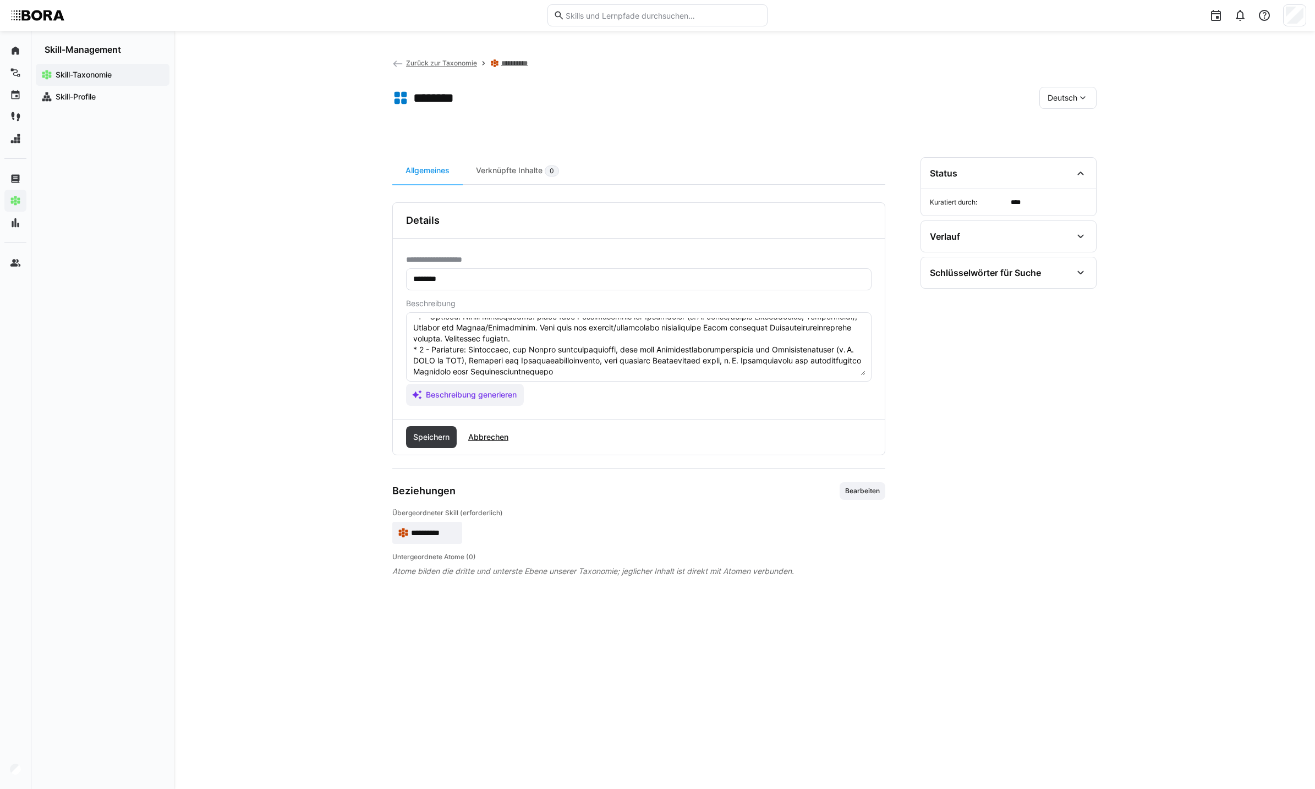
scroll to position [132, 0]
drag, startPoint x: 612, startPoint y: 360, endPoint x: 408, endPoint y: 334, distance: 206.3
click at [408, 334] on eds-input at bounding box center [638, 346] width 465 height 69
click at [492, 437] on span "Abbrechen" at bounding box center [487, 437] width 43 height 11
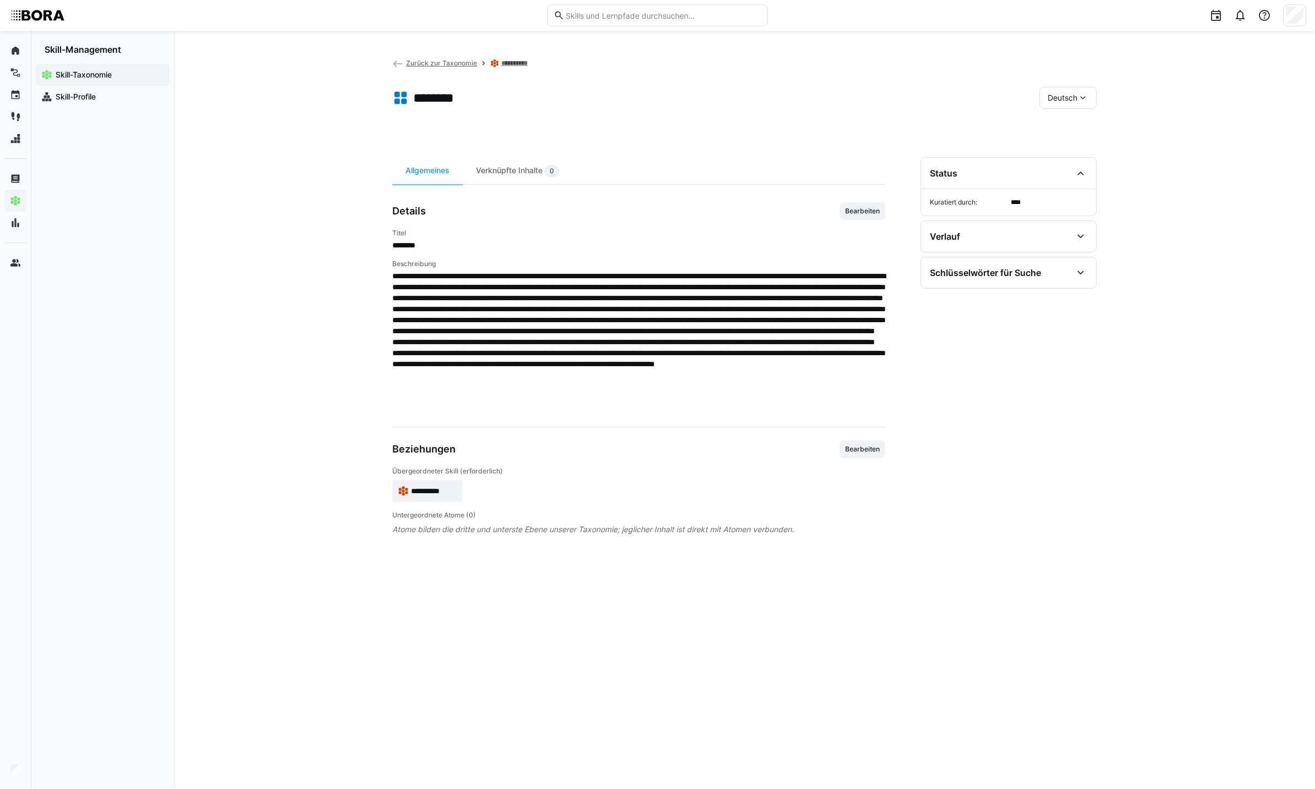
click at [1040, 106] on div "Deutsch" at bounding box center [1067, 98] width 57 height 22
click at [1046, 151] on div "Englisch" at bounding box center [1068, 149] width 58 height 23
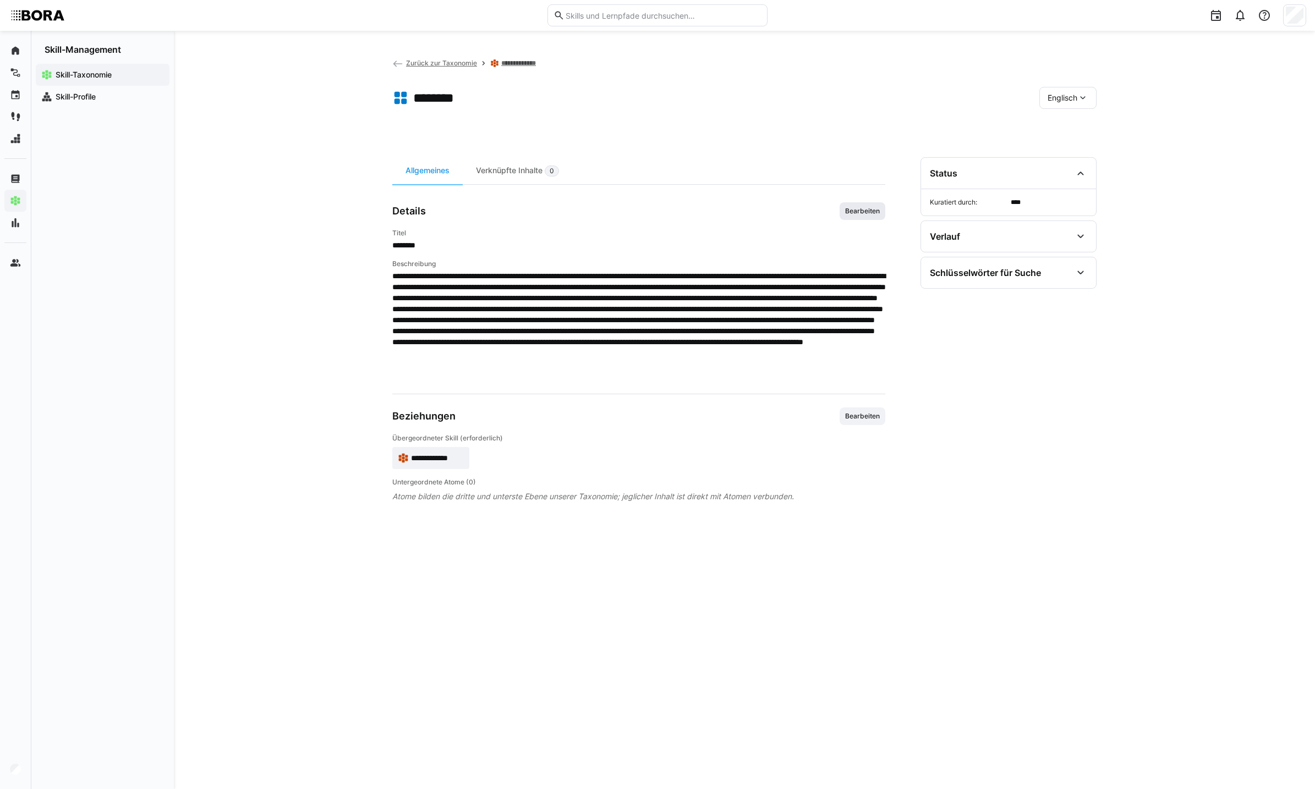
click at [863, 205] on span "Bearbeiten" at bounding box center [862, 211] width 46 height 18
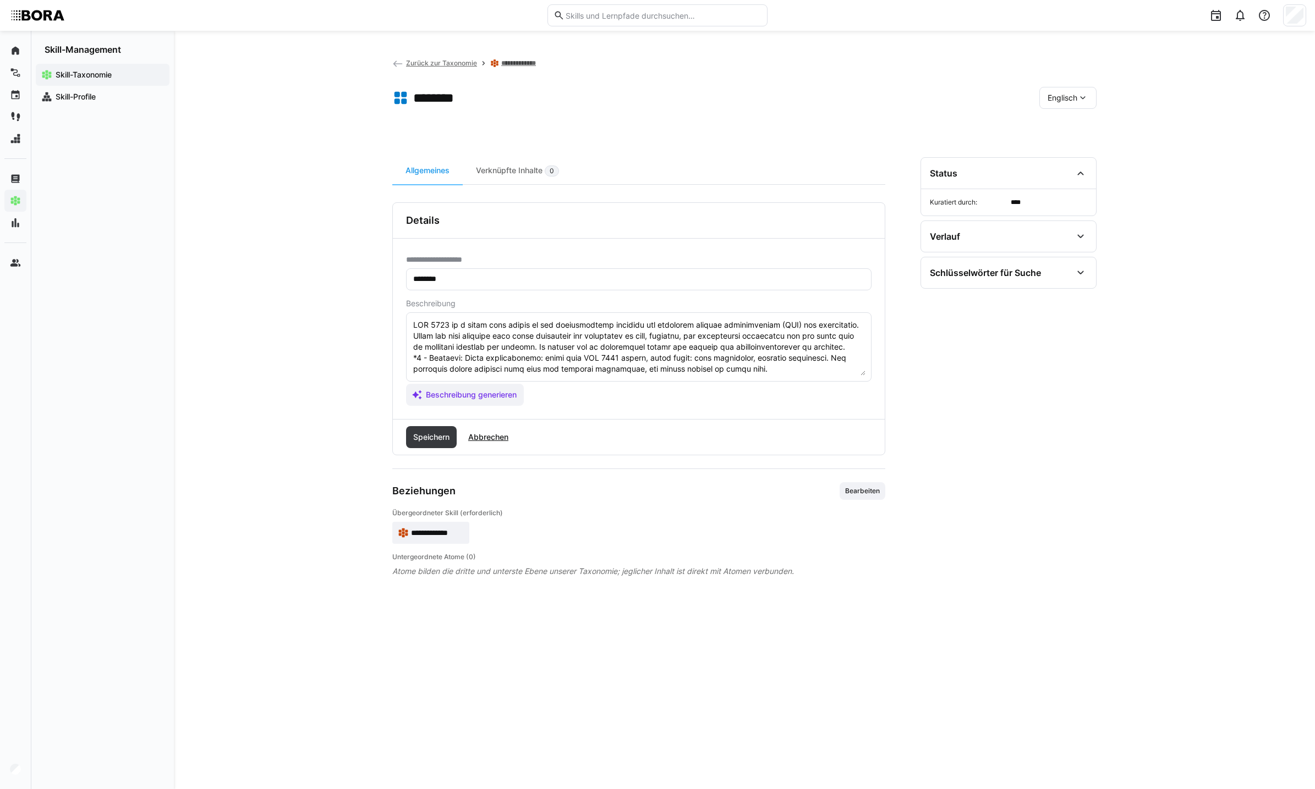
scroll to position [121, 0]
click at [691, 343] on textarea at bounding box center [638, 347] width 453 height 57
paste textarea "* 5 - Starlight: Specialist who develops standards, is knowledgeable about inte…"
type textarea "LOR 4163 ip d sitam cons adipis el sed doeiusmodtemp incididu utl etdolorem ali…"
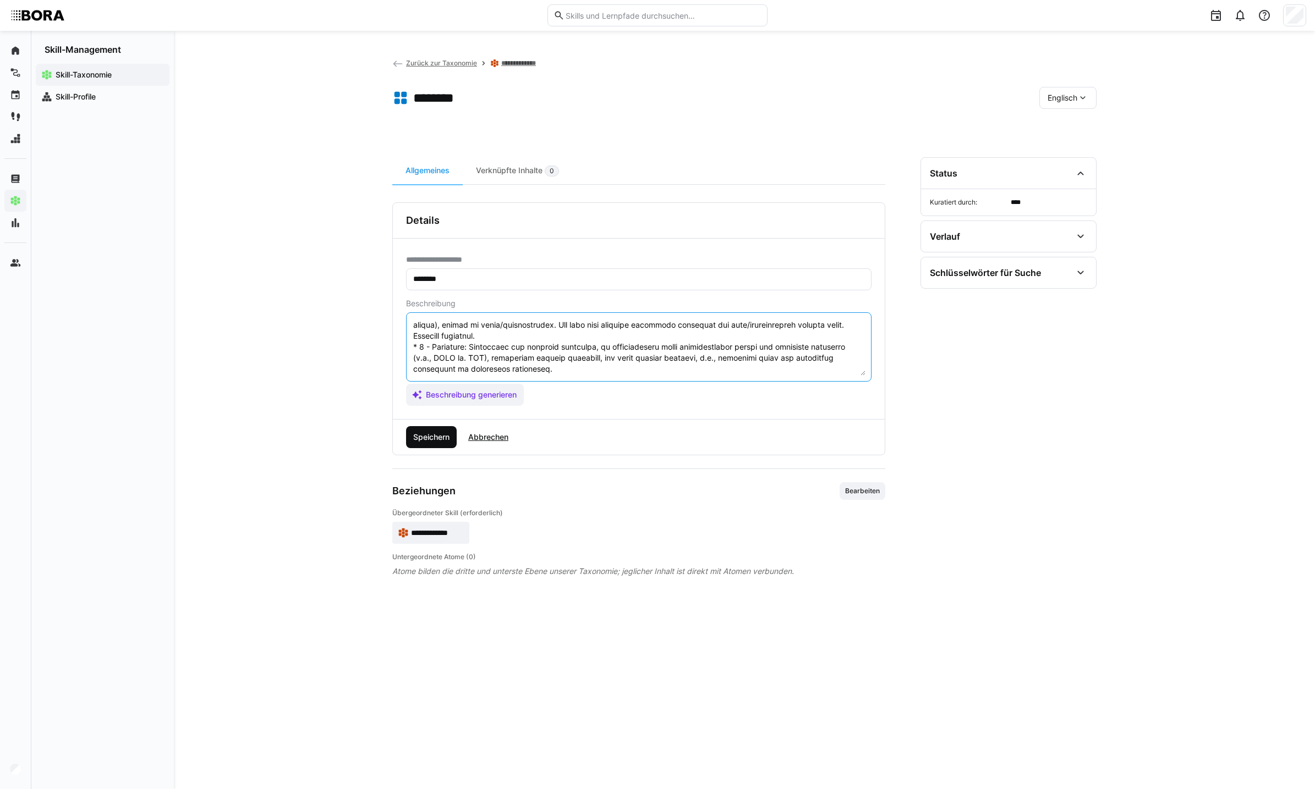
click at [430, 437] on span "Speichern" at bounding box center [431, 437] width 40 height 11
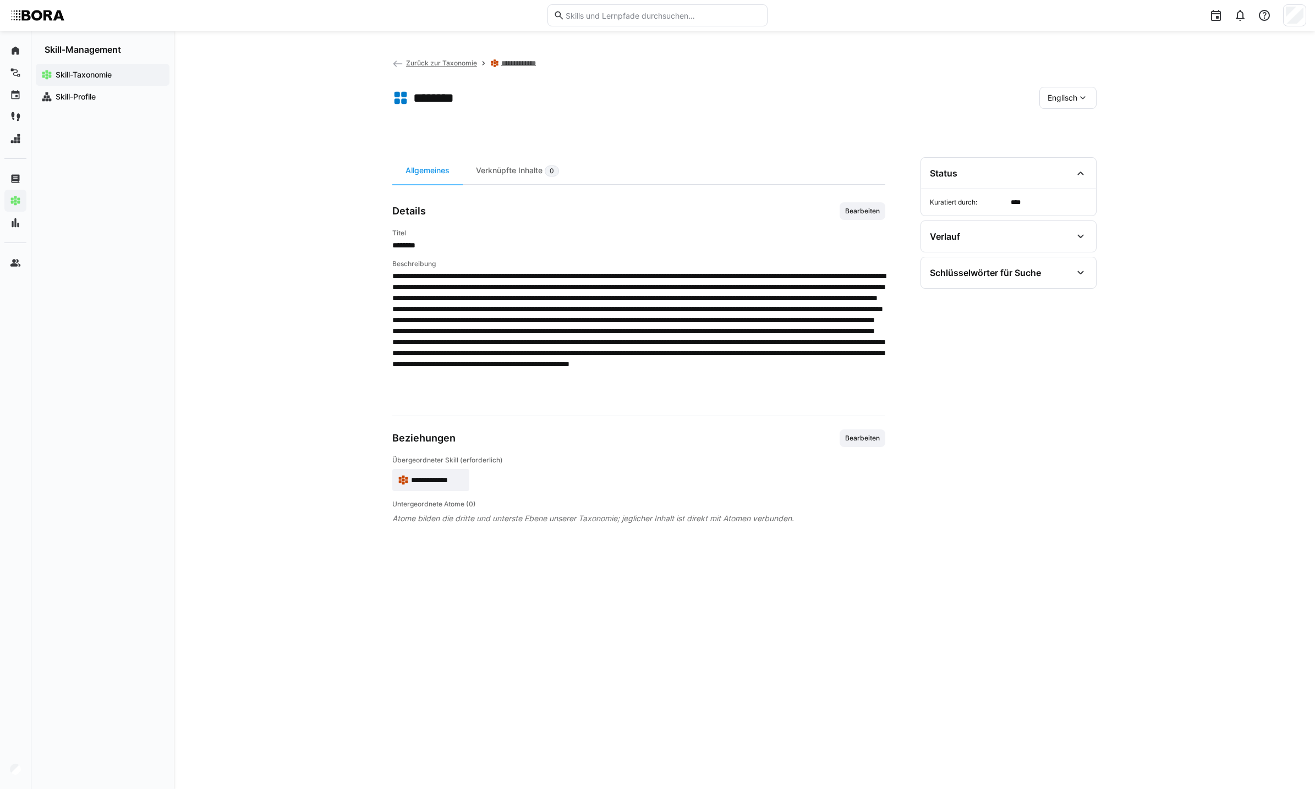
click at [438, 478] on span "**********" at bounding box center [437, 480] width 53 height 11
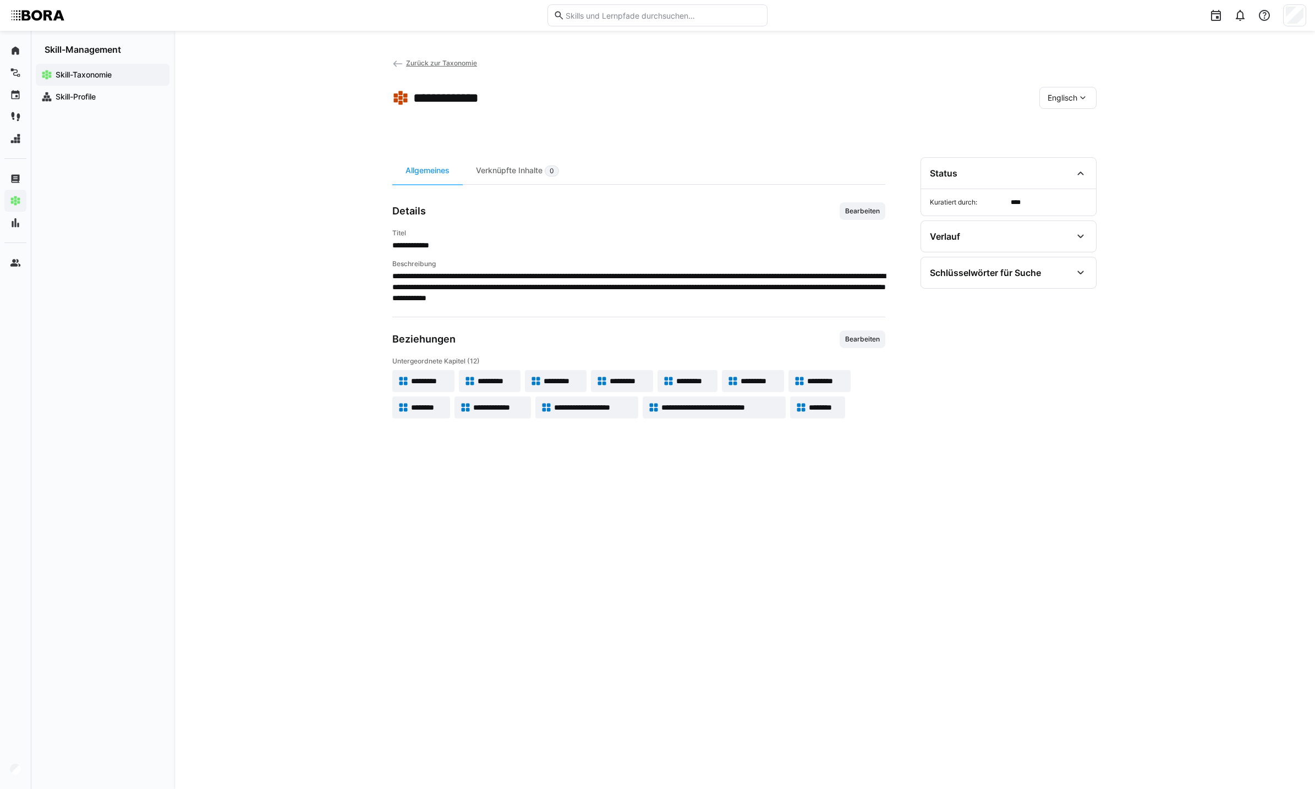
click at [436, 376] on span "*********" at bounding box center [430, 381] width 39 height 11
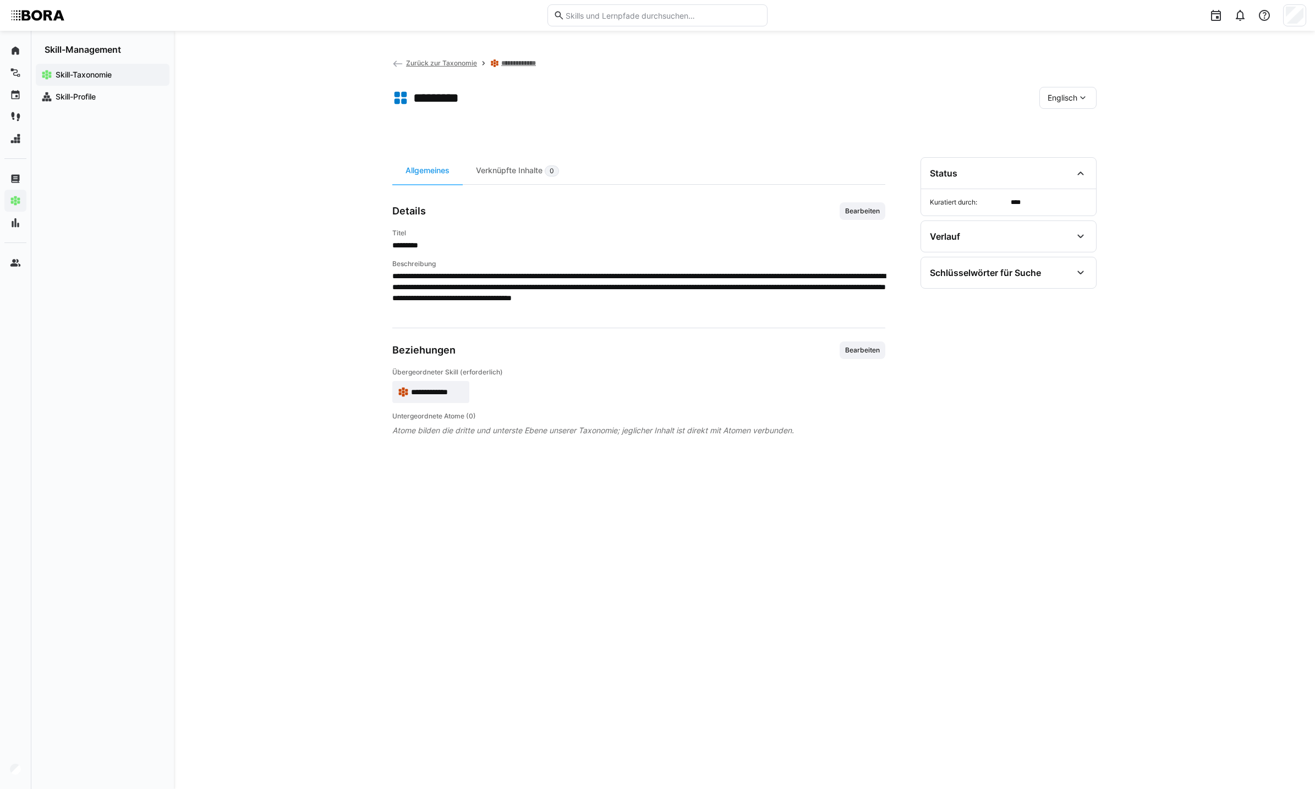
click at [435, 392] on span "**********" at bounding box center [437, 392] width 53 height 11
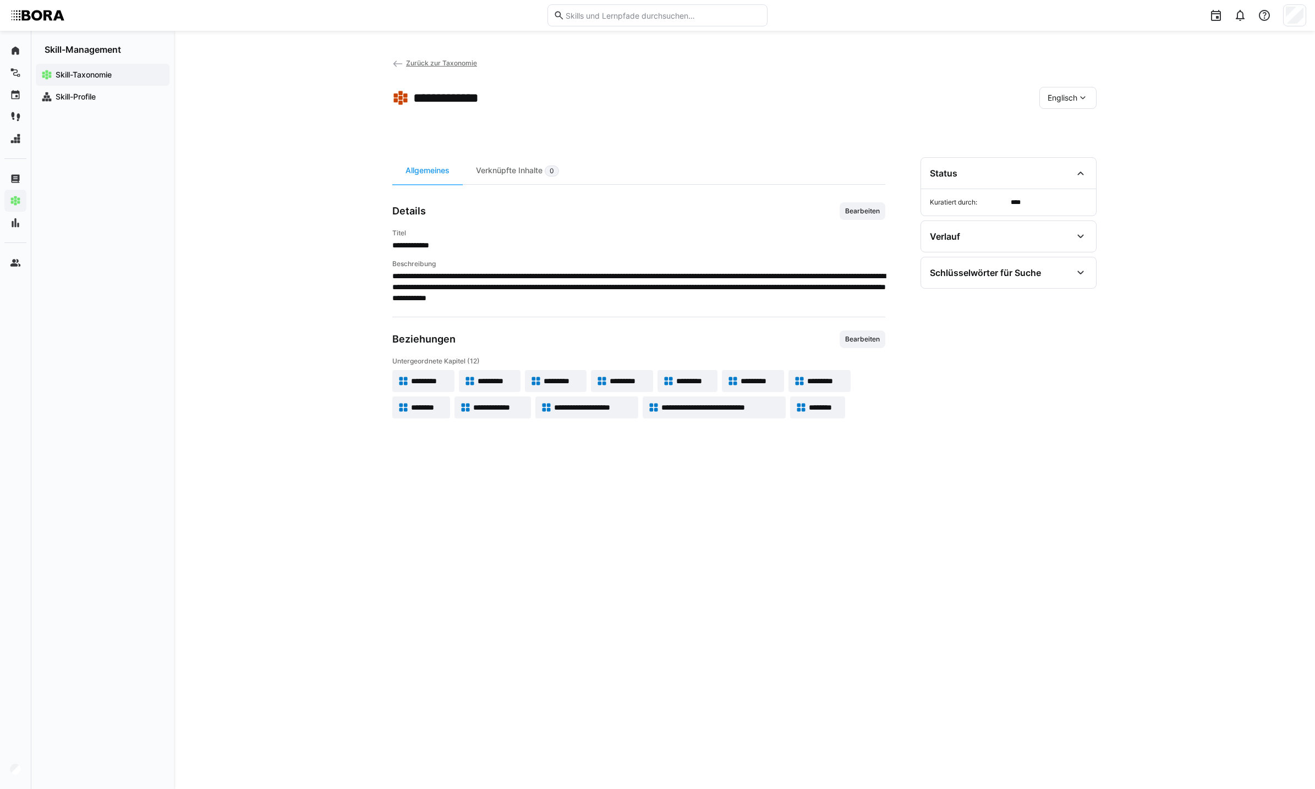
click at [1086, 100] on eds-icon at bounding box center [1082, 97] width 11 height 11
click at [1079, 130] on div "Deutsch" at bounding box center [1067, 126] width 41 height 11
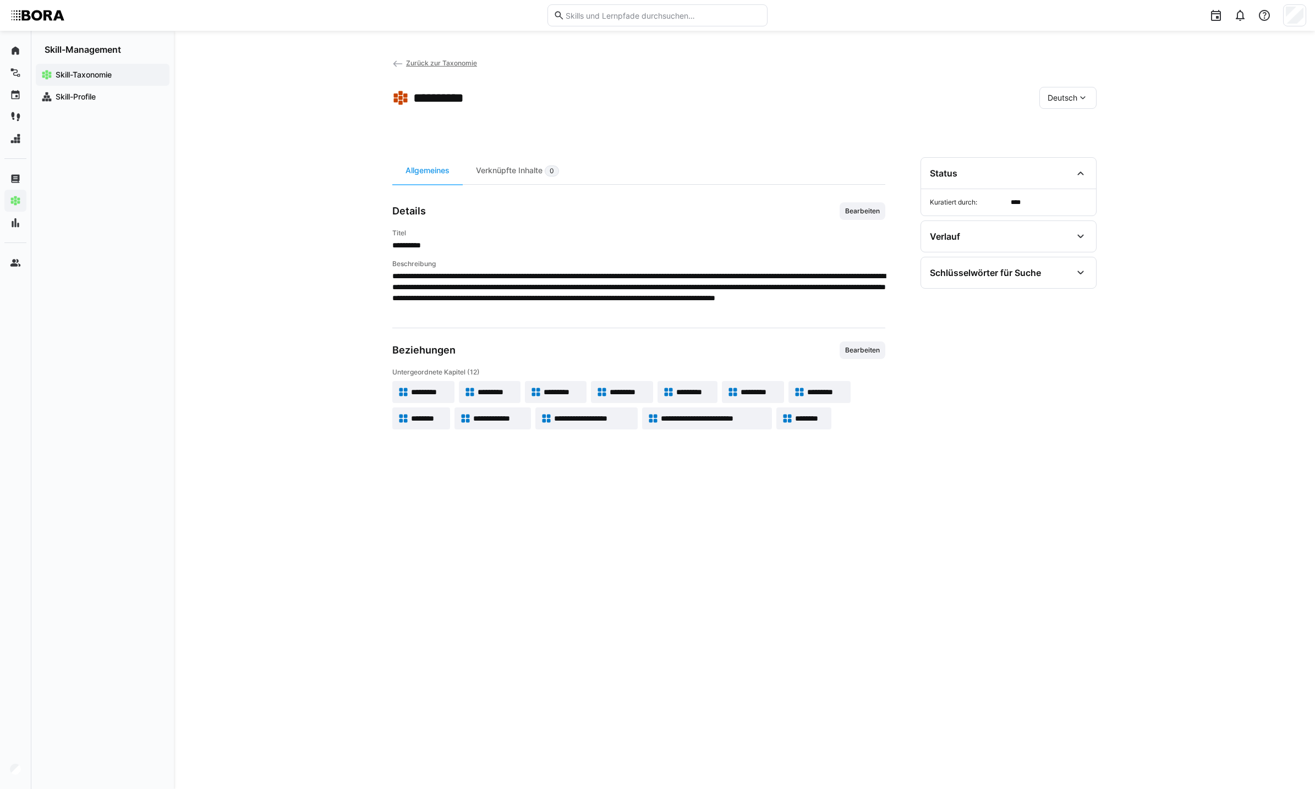
click at [797, 419] on span "********" at bounding box center [810, 418] width 31 height 11
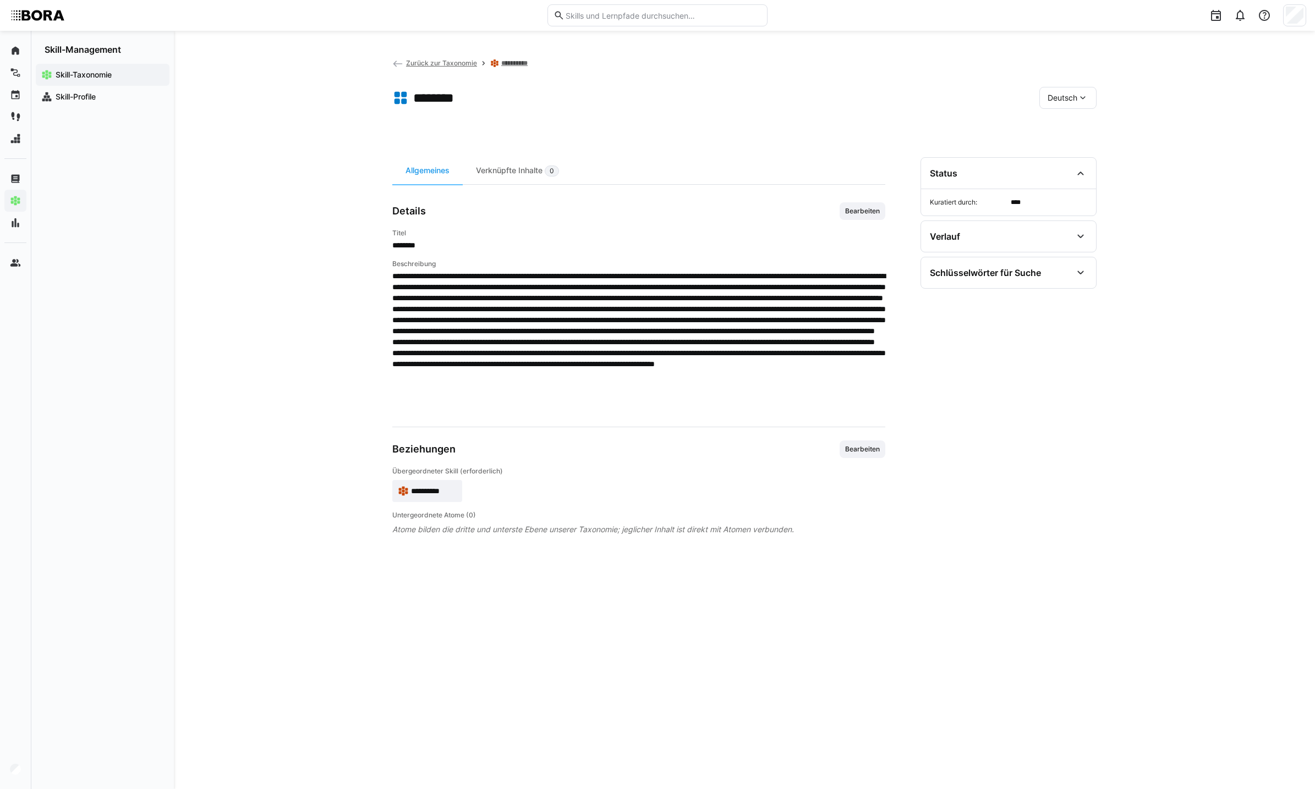
click at [408, 496] on eds-icon at bounding box center [403, 491] width 11 height 11
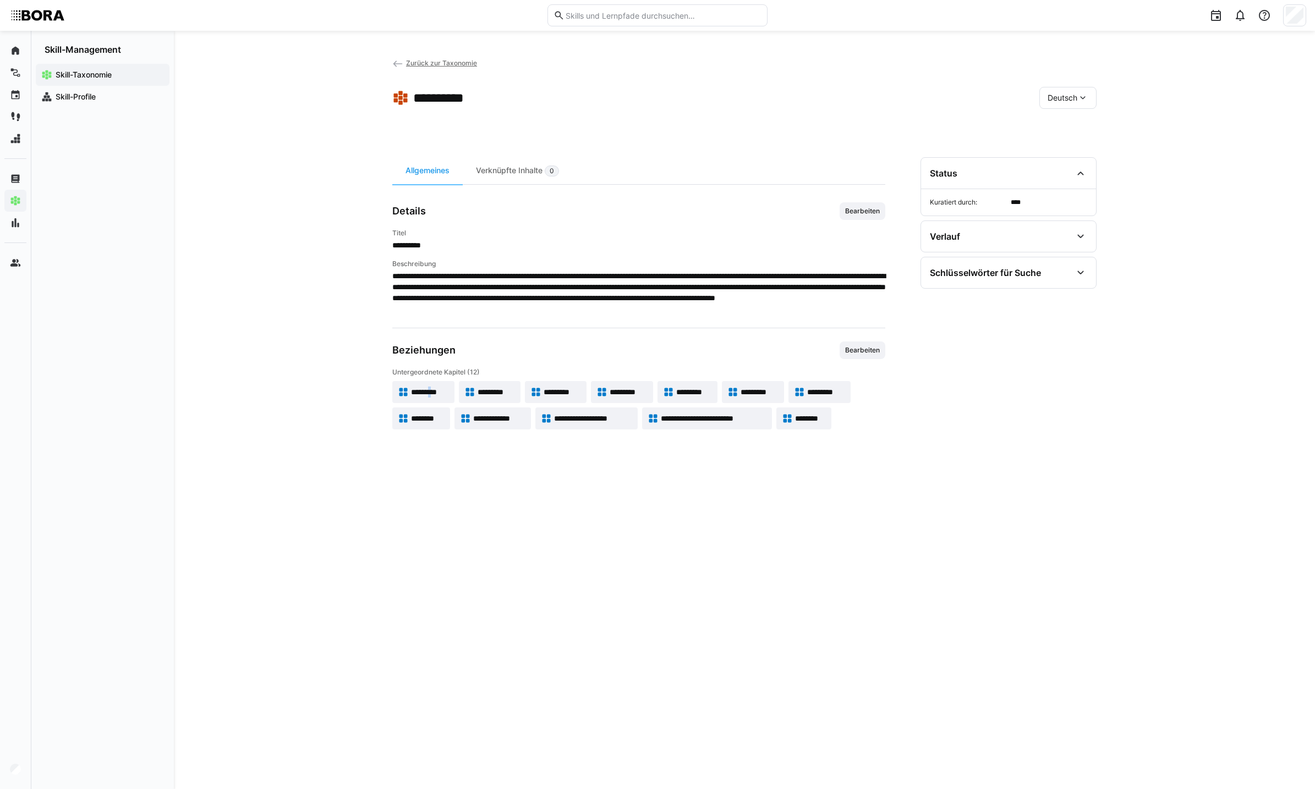
click at [436, 385] on app-skill-badge "*********" at bounding box center [423, 392] width 62 height 22
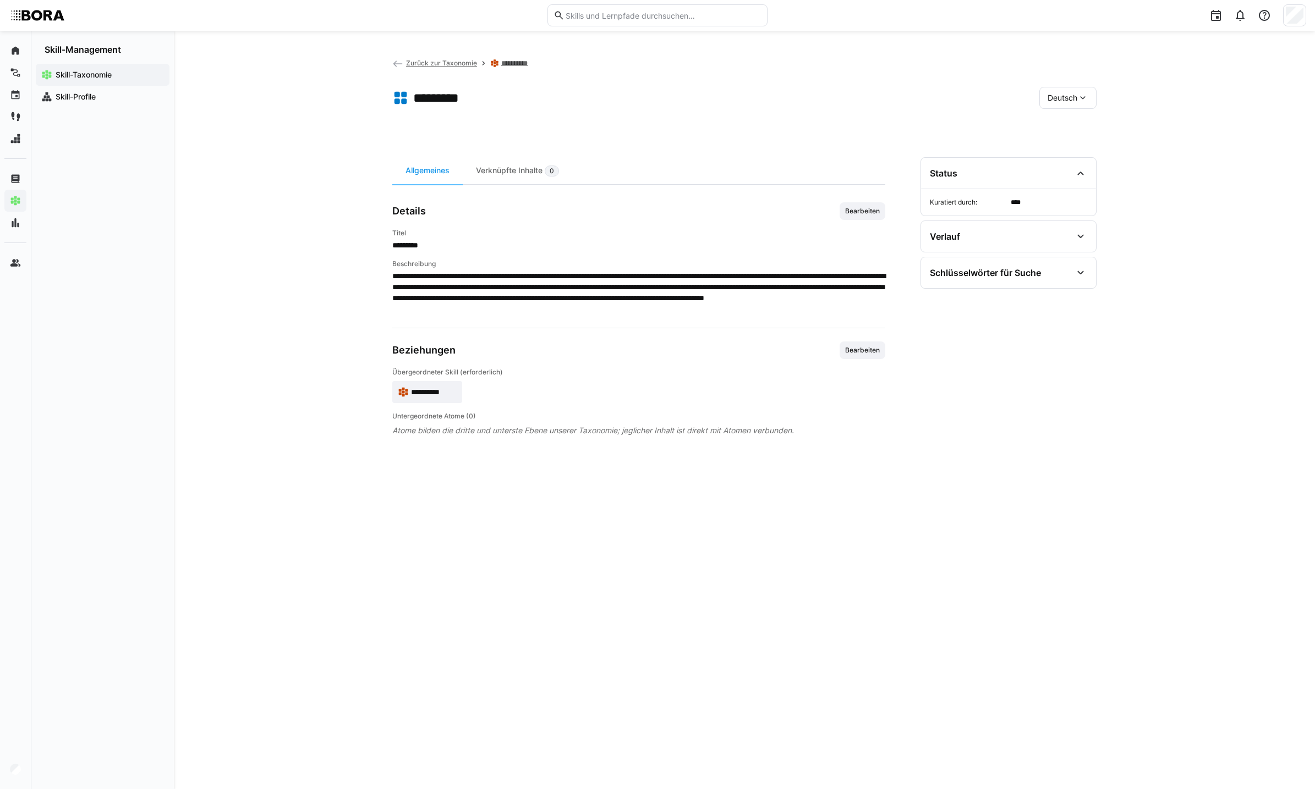
click at [437, 383] on app-skill-badge "**********" at bounding box center [427, 392] width 70 height 22
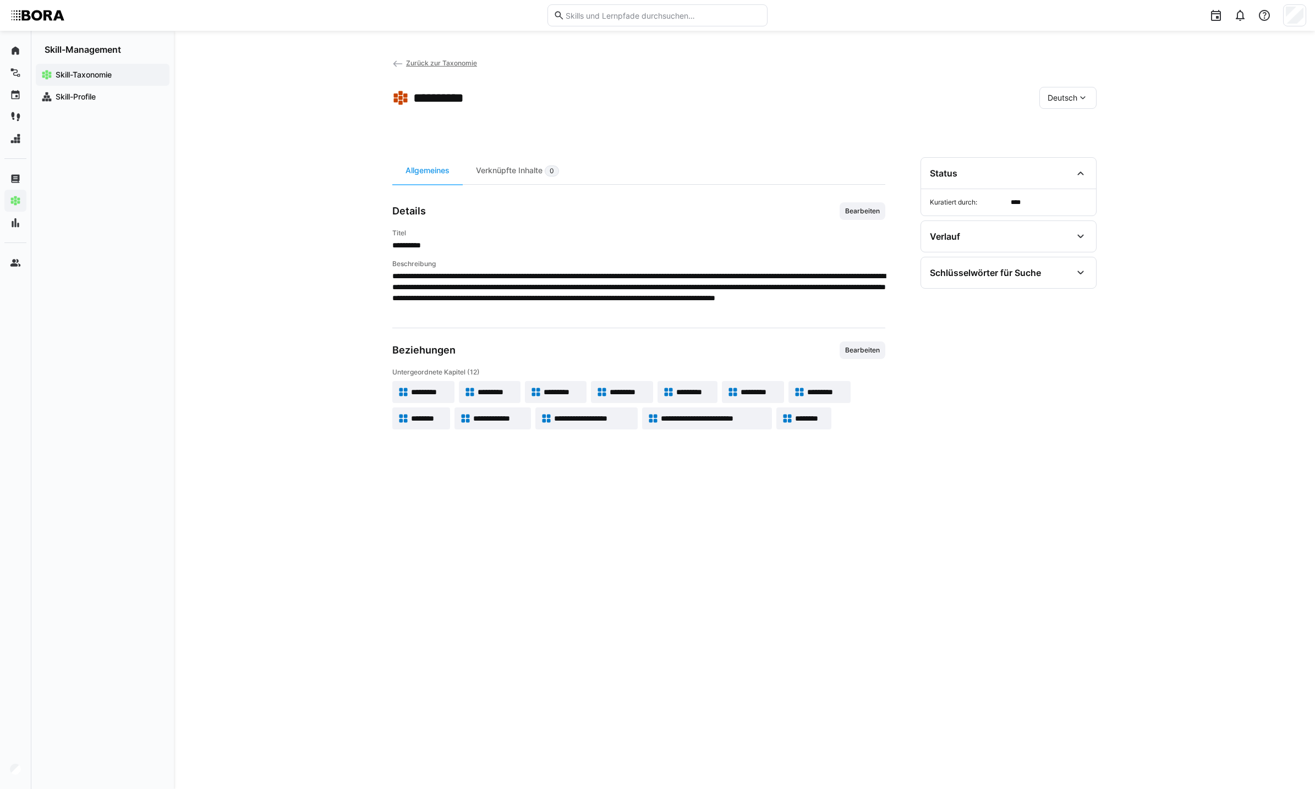
click at [794, 420] on div "********" at bounding box center [804, 418] width 44 height 11
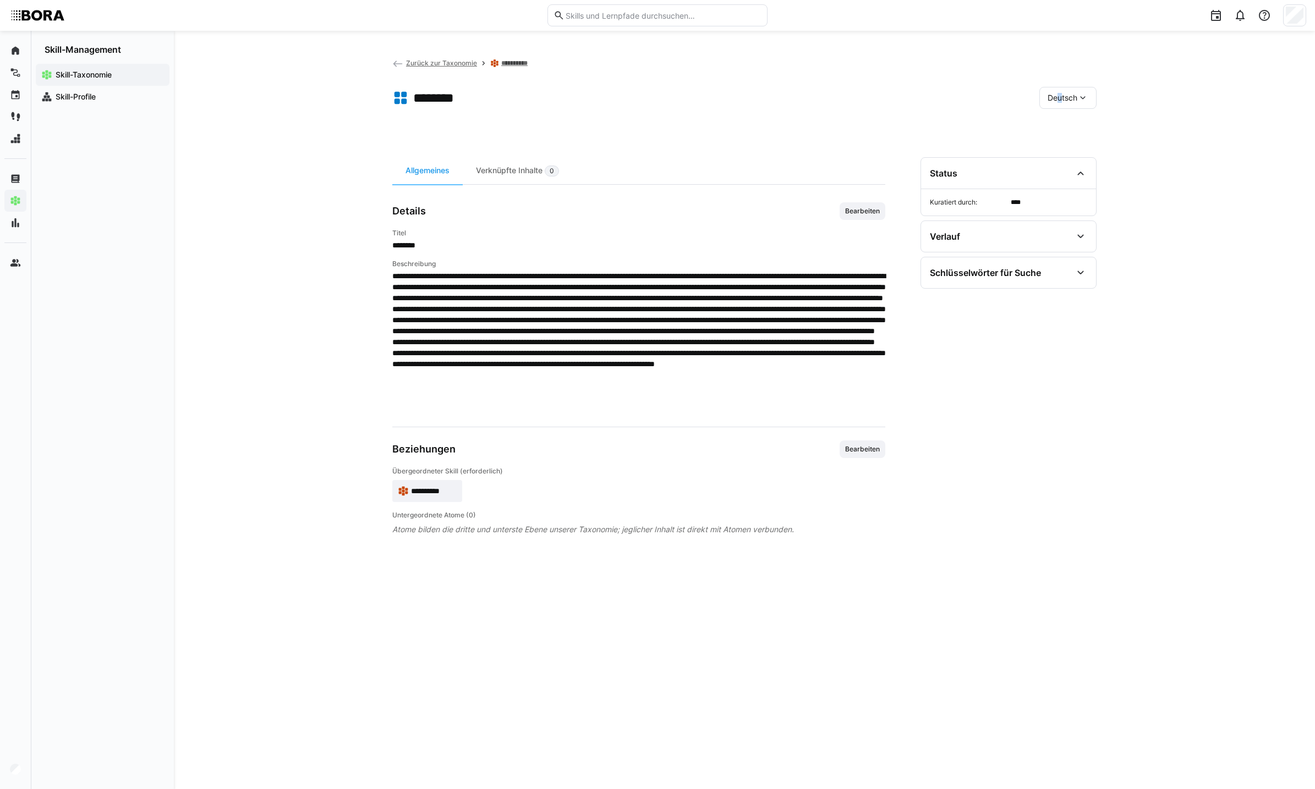
click at [1054, 105] on div "Deutsch" at bounding box center [1067, 98] width 57 height 22
drag, startPoint x: 1054, startPoint y: 105, endPoint x: 1052, endPoint y: 149, distance: 44.0
click at [1052, 149] on span "Englisch" at bounding box center [1062, 149] width 30 height 11
click at [872, 211] on span "Bearbeiten" at bounding box center [862, 211] width 37 height 9
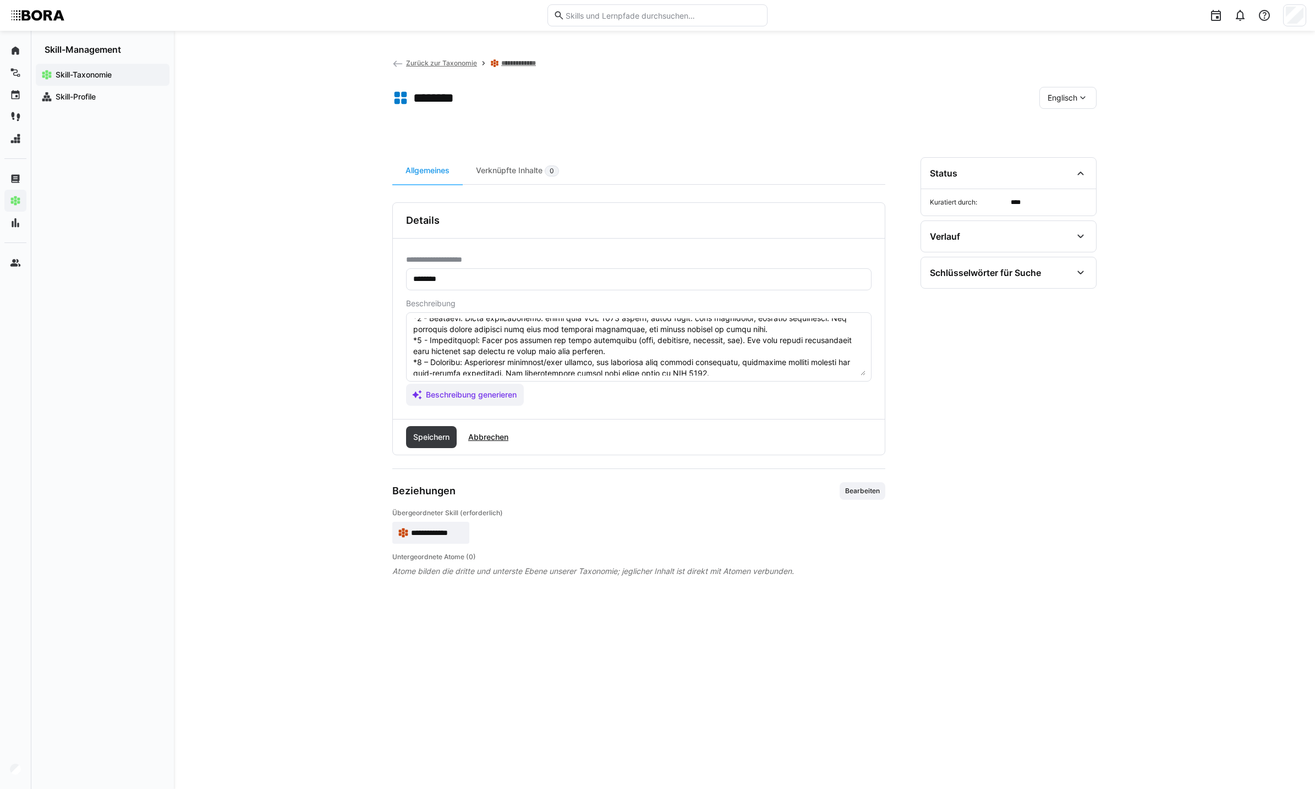
scroll to position [61, 0]
click at [476, 330] on textarea at bounding box center [638, 347] width 453 height 57
type textarea "LOR 6716 ip d sitam cons adipis el sed doeiusmodtemp incididu utl etdolorem ali…"
click at [425, 443] on span "Speichern" at bounding box center [431, 437] width 51 height 22
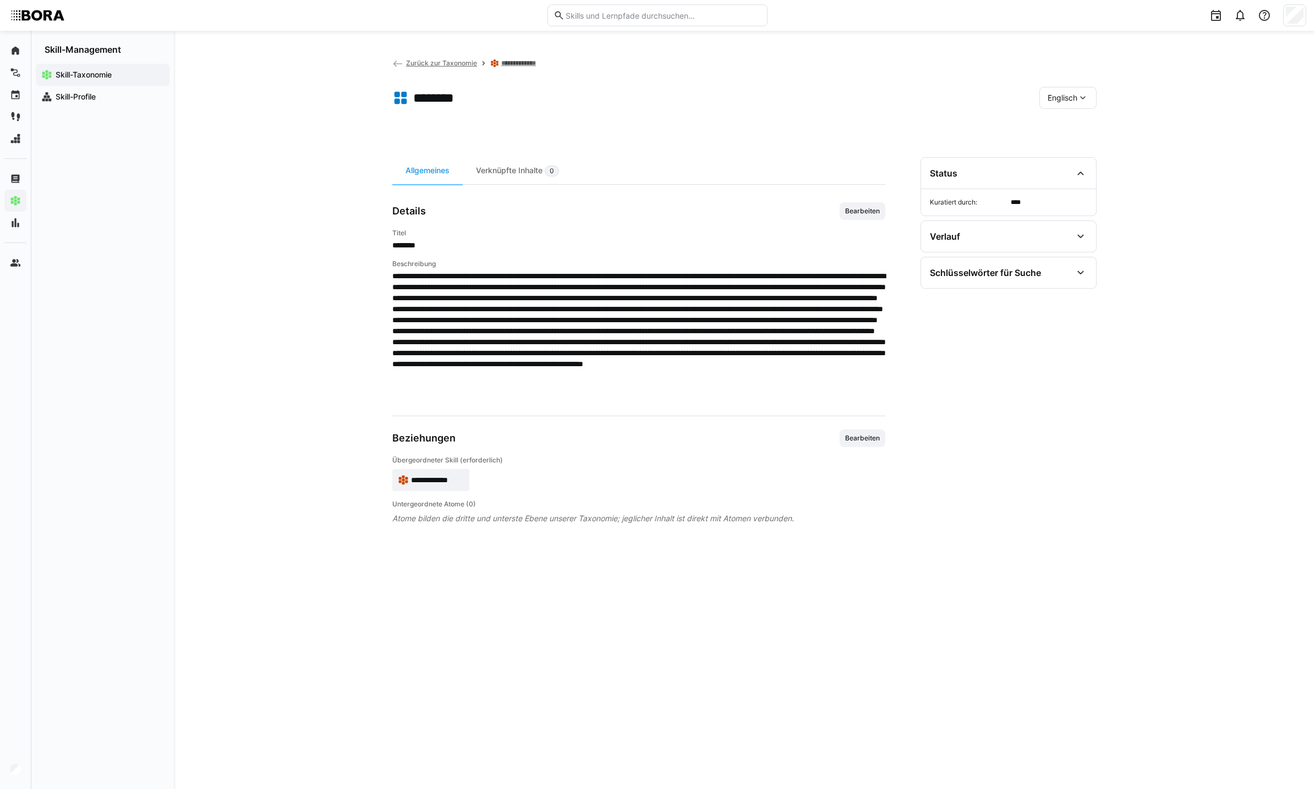
click at [447, 482] on span "**********" at bounding box center [437, 480] width 53 height 11
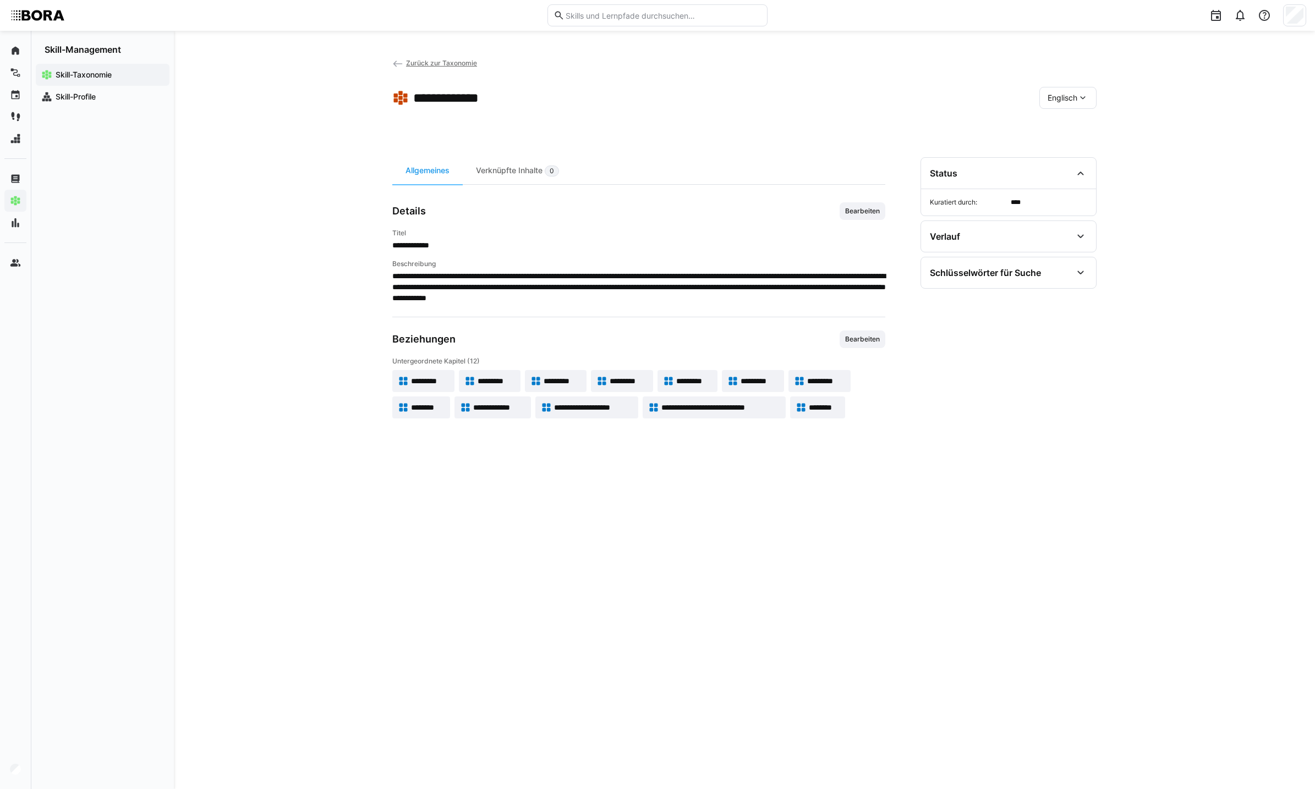
click at [430, 381] on span "*********" at bounding box center [430, 381] width 39 height 11
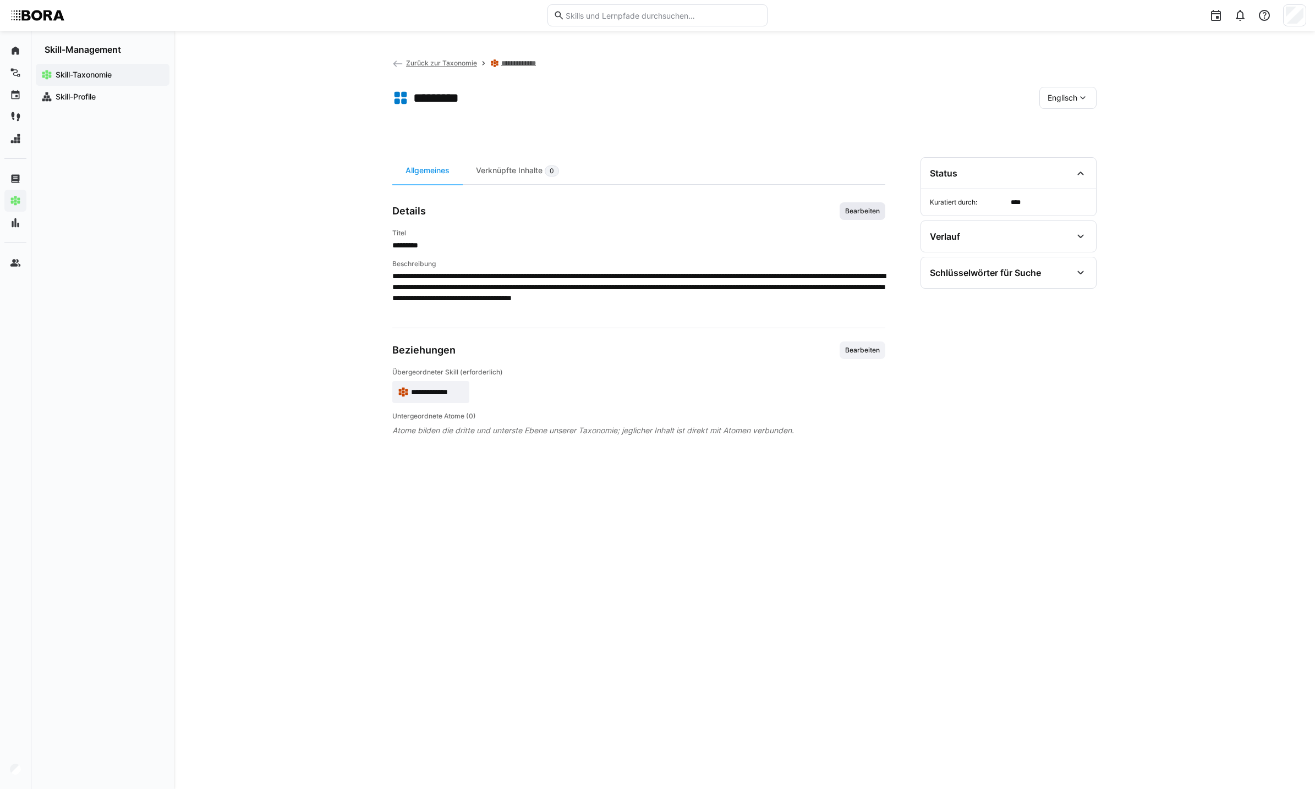
click at [872, 208] on span "Bearbeiten" at bounding box center [862, 211] width 37 height 9
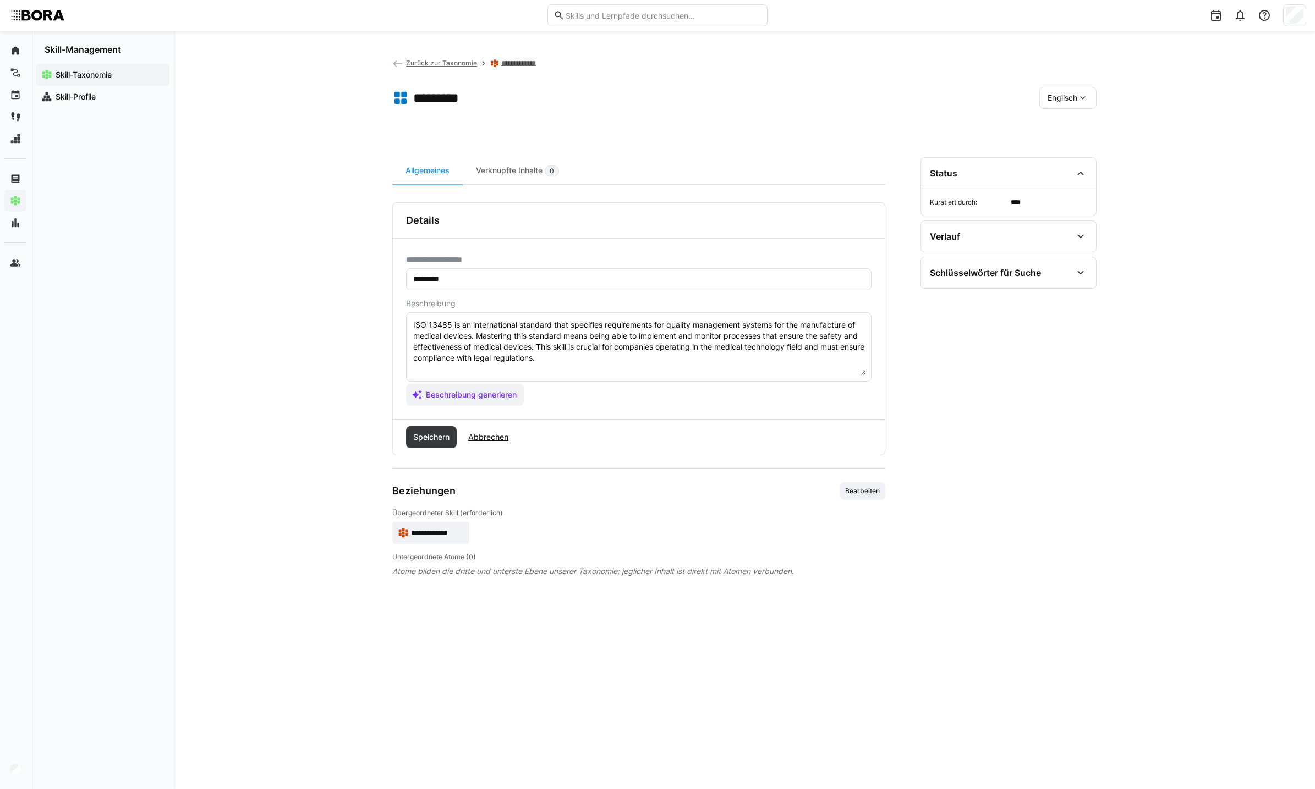
click at [740, 362] on textarea "ISO 13485 is an international standard that specifies requirements for quality …" at bounding box center [638, 347] width 453 height 57
click at [496, 435] on span "Abbrechen" at bounding box center [487, 437] width 43 height 11
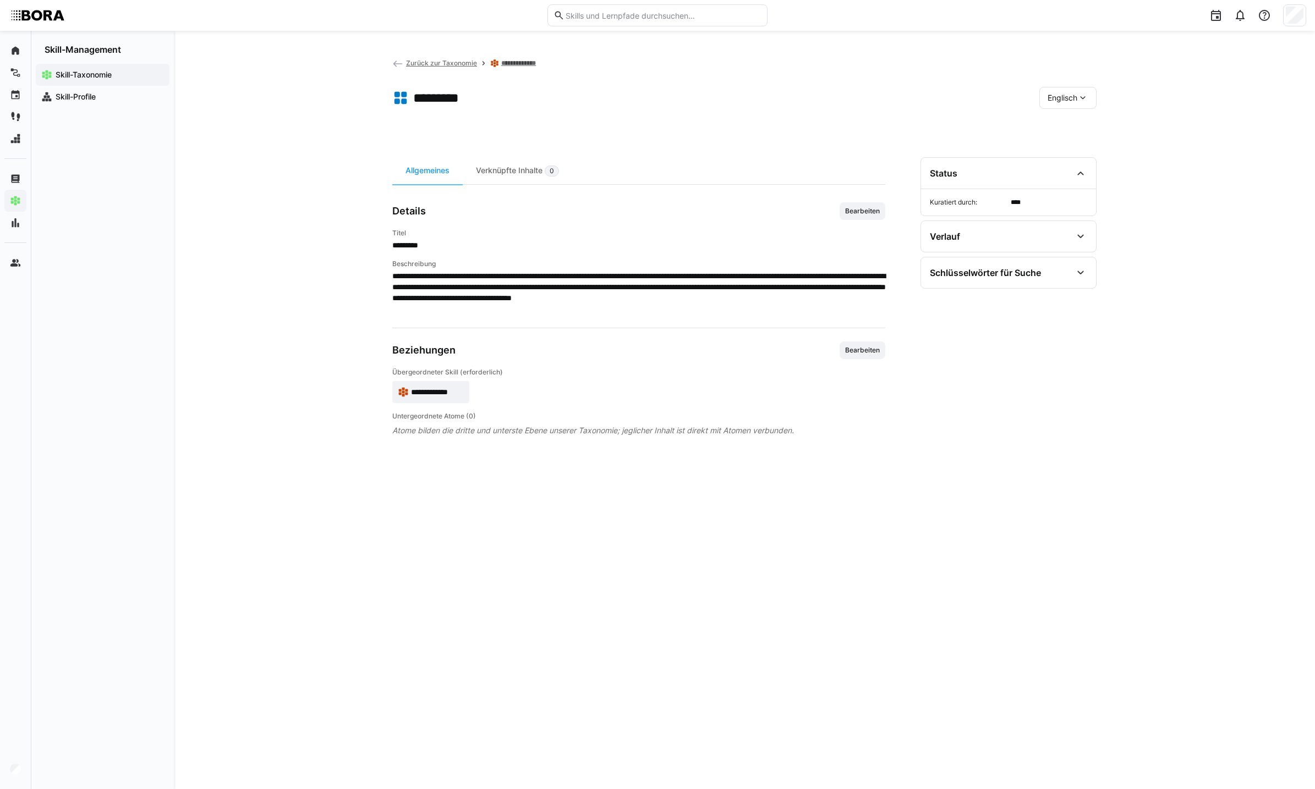
click at [1063, 97] on span "Englisch" at bounding box center [1062, 97] width 30 height 11
click at [1066, 117] on div "Deutsch" at bounding box center [1068, 126] width 58 height 23
click at [868, 210] on span "Bearbeiten" at bounding box center [862, 211] width 37 height 9
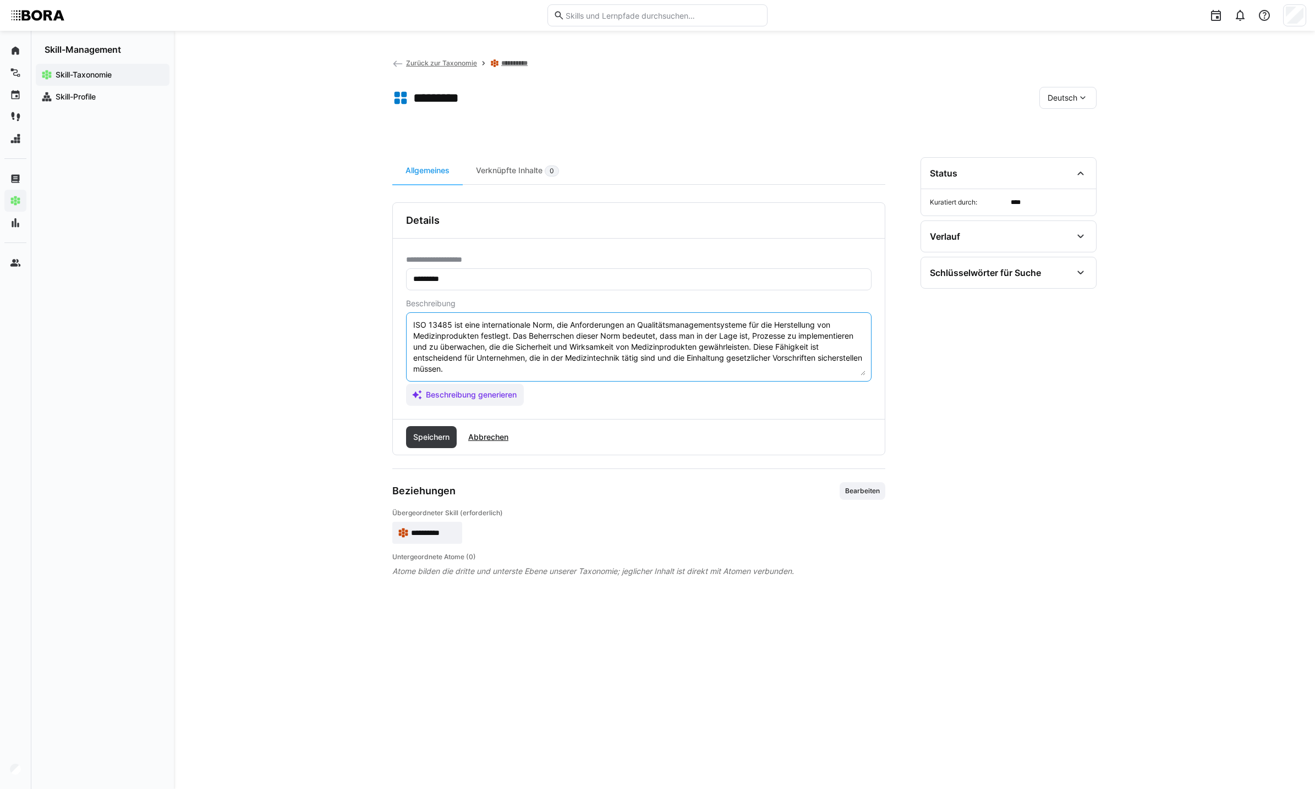
click at [690, 370] on textarea "ISO 13485 ist eine internationale Norm, die Anforderungen an Qualitätsmanagemen…" at bounding box center [638, 347] width 453 height 57
paste textarea "*1 -Anfänger: *2 – Mittelstufe: *3 – Fortgeschritten: *4 – Experte: * 5 - Starl…"
click at [575, 360] on textarea "ISO 13485 ist eine internationale Norm, die Anforderungen an Qualitätsmanagemen…" at bounding box center [638, 347] width 453 height 57
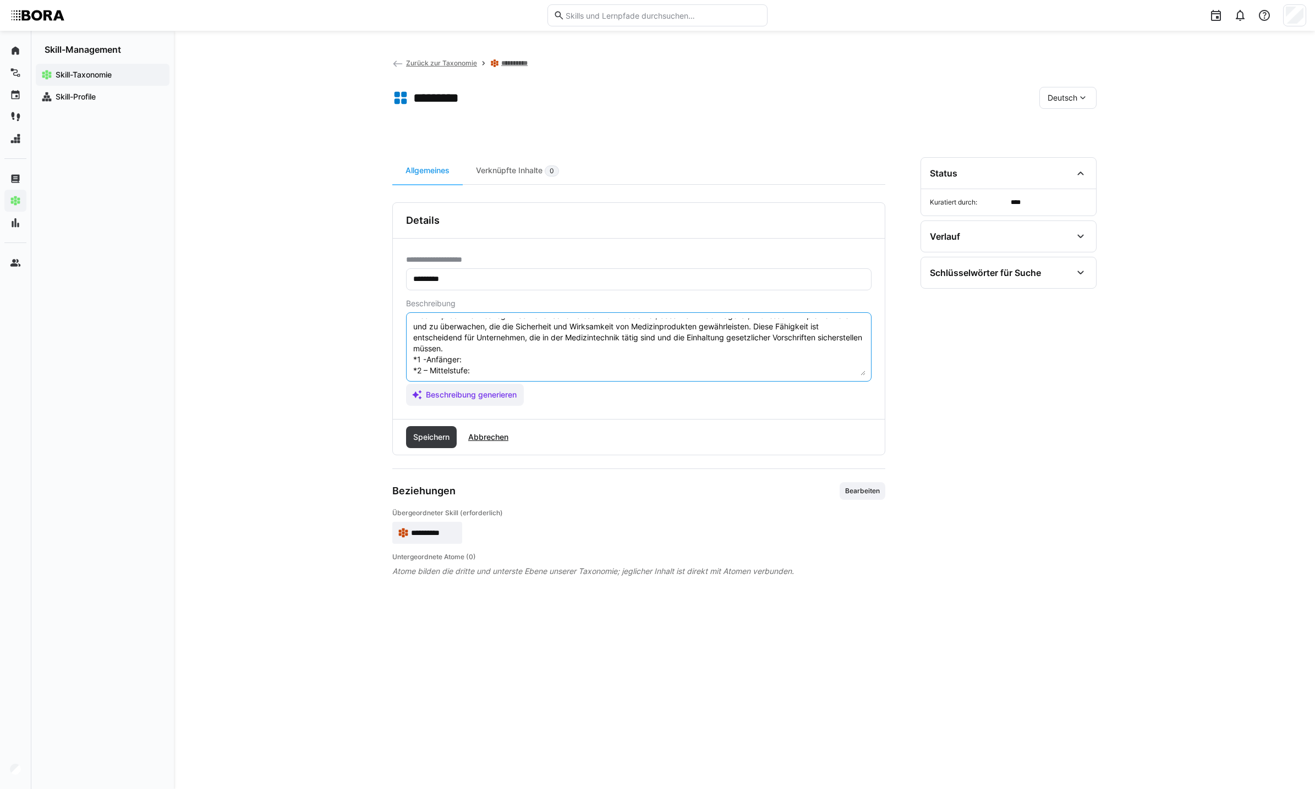
paste textarea "Weiß, dass ISO 13485 eine Norm für Qualitätsmanagementsysteme in der Medizinpro…"
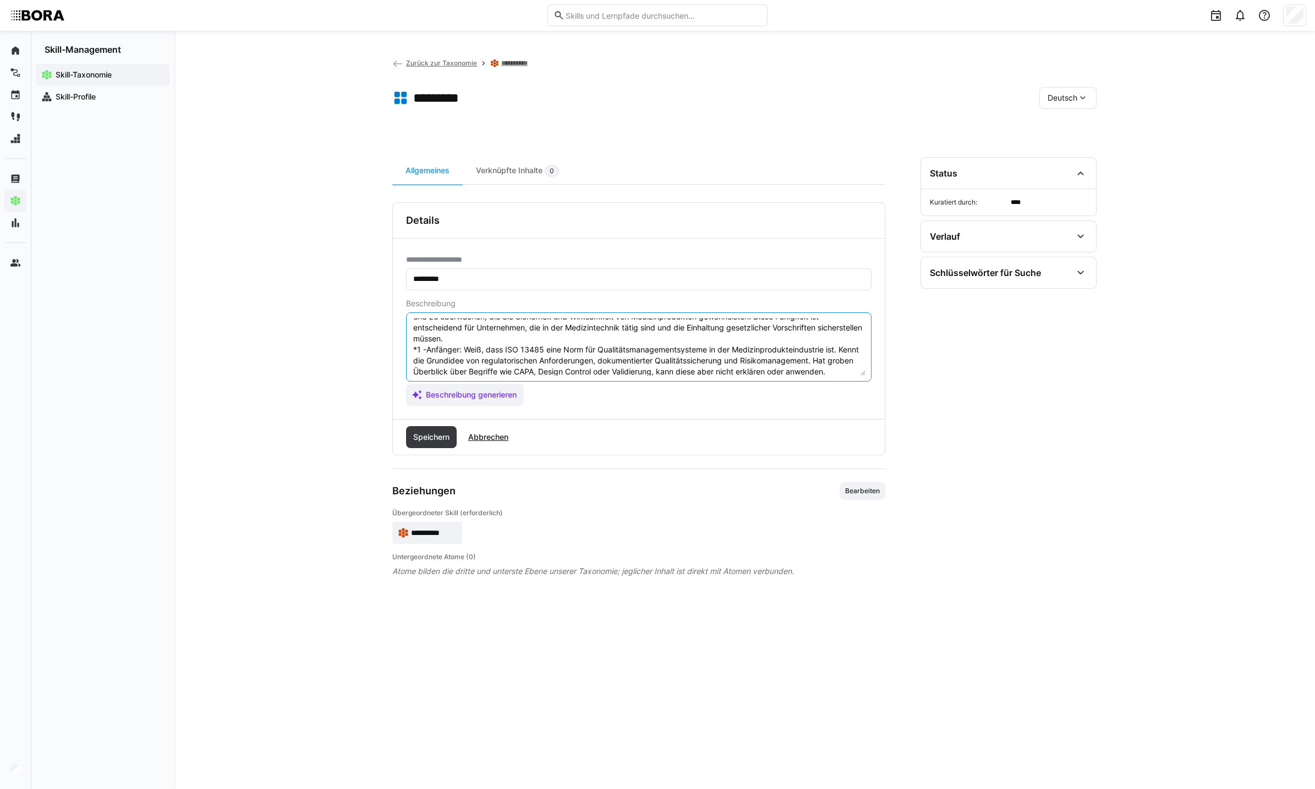
scroll to position [88, 0]
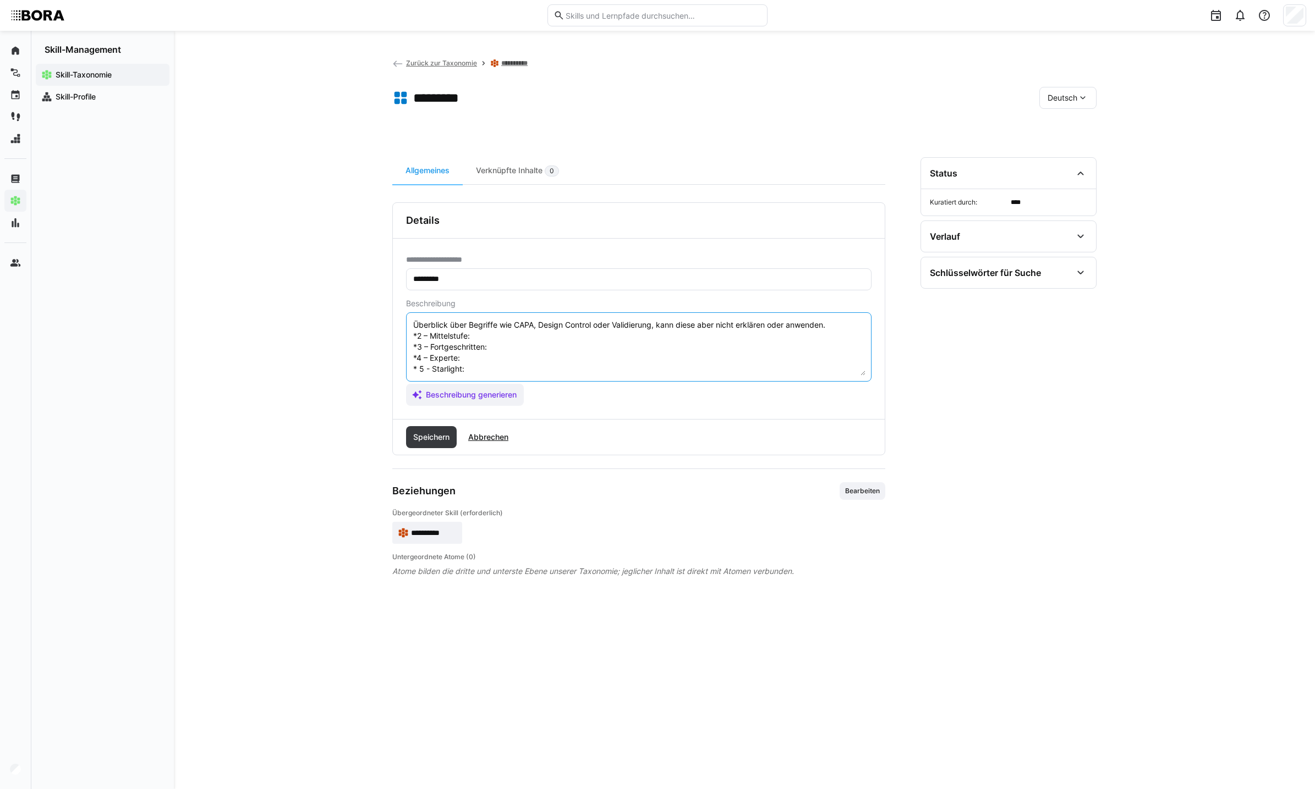
click at [606, 339] on textarea "ISO 13485 ist eine internationale Norm, die Anforderungen an Qualitätsmanagemen…" at bounding box center [638, 347] width 453 height 57
click at [589, 327] on textarea "ISO 13485 ist eine internationale Norm, die Anforderungen an Qualitätsmanagemen…" at bounding box center [638, 347] width 453 height 57
paste textarea "Kennt den Aufbau der Norm und deren Zielsetzung (Sicherstellung der Produktqual…"
click at [469, 327] on textarea at bounding box center [638, 347] width 453 height 57
click at [470, 326] on textarea at bounding box center [638, 347] width 453 height 57
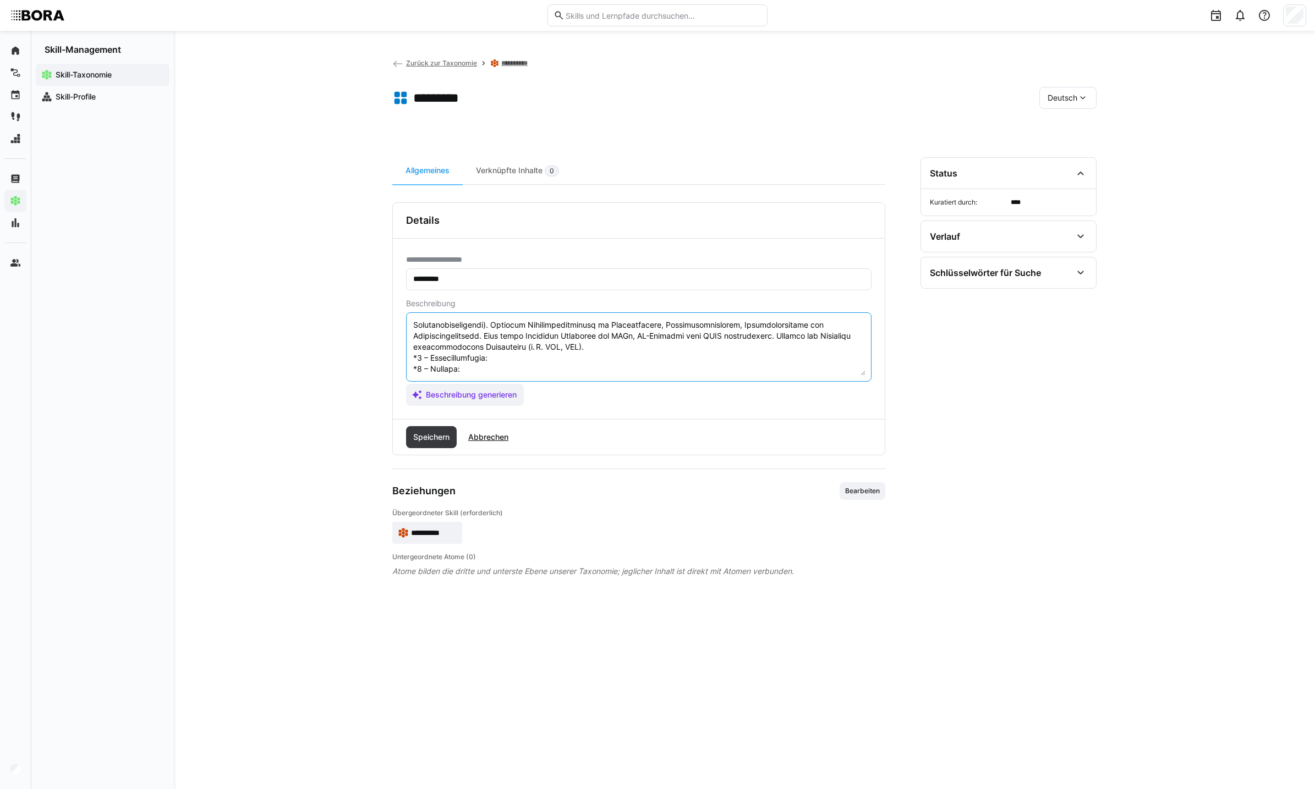
scroll to position [121, 0]
click at [541, 338] on textarea at bounding box center [638, 347] width 453 height 57
paste textarea "Kann ein ISO-13485-konformes QM-System aktiv mitgestalten und Audits (intern od…"
click at [548, 340] on textarea at bounding box center [638, 347] width 453 height 57
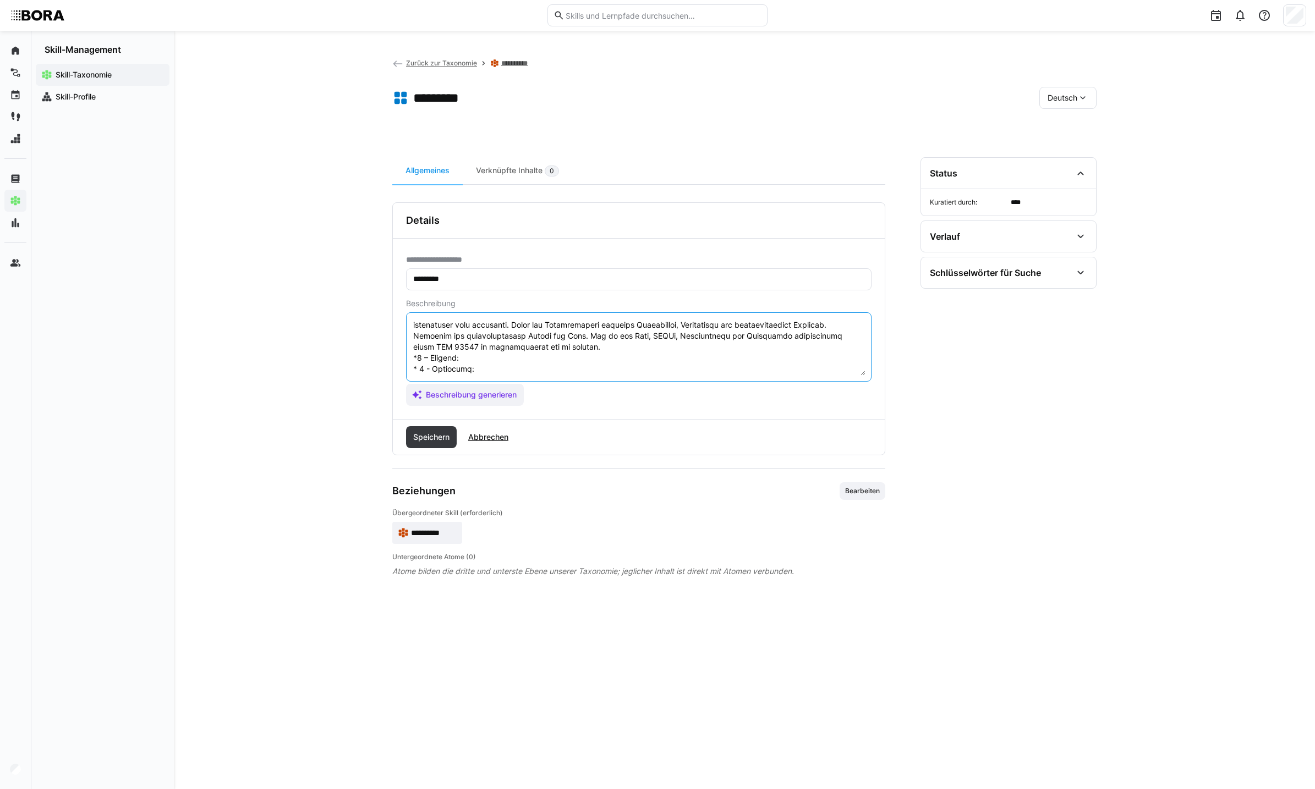
click at [545, 345] on textarea at bounding box center [638, 347] width 453 height 57
paste textarea "Verfügt über umfassendes Verständnis aller Normanforderungen, inkl. Schnittstel…"
click at [565, 364] on textarea at bounding box center [638, 347] width 453 height 57
click at [499, 359] on textarea at bounding box center [638, 347] width 453 height 57
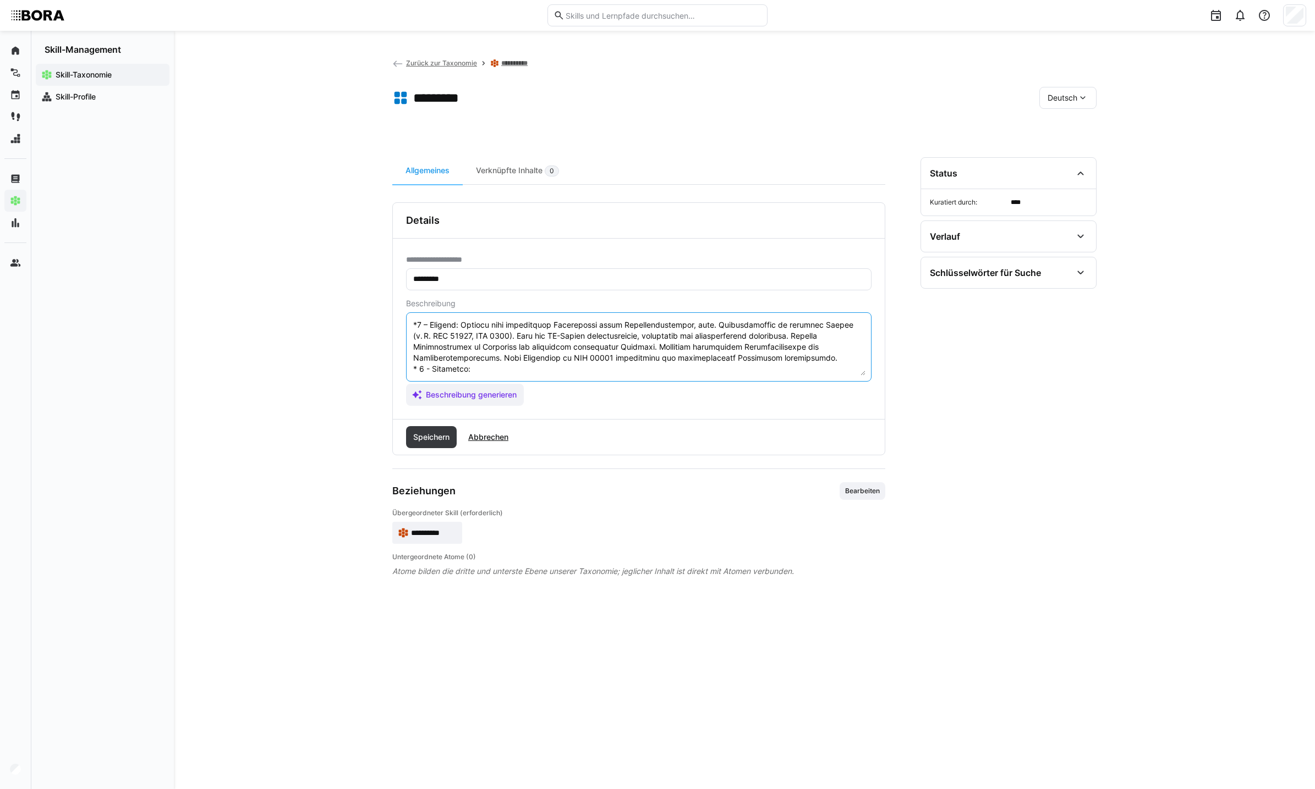
paste textarea "Gilt als interne oder externe Referenz für ISO 13485. Kennt internationale Unte…"
type textarea "LOR 29376 ips dolo sitametconsect Adip, eli Seddoeiusmodt in Utlaboreetdolorema…"
click at [411, 441] on span "Speichern" at bounding box center [431, 437] width 40 height 11
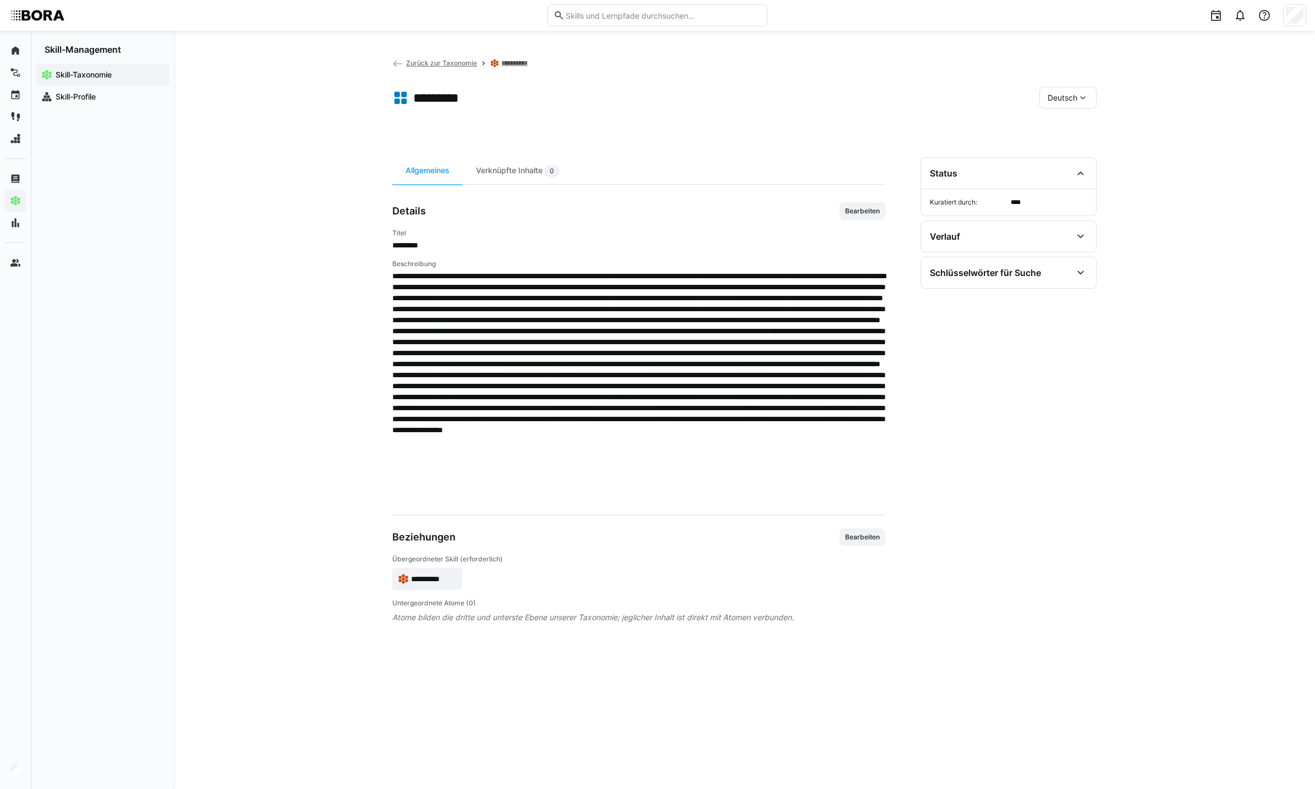
click at [1064, 91] on div "Deutsch" at bounding box center [1067, 98] width 57 height 22
click at [1073, 151] on span "Englisch" at bounding box center [1062, 149] width 30 height 11
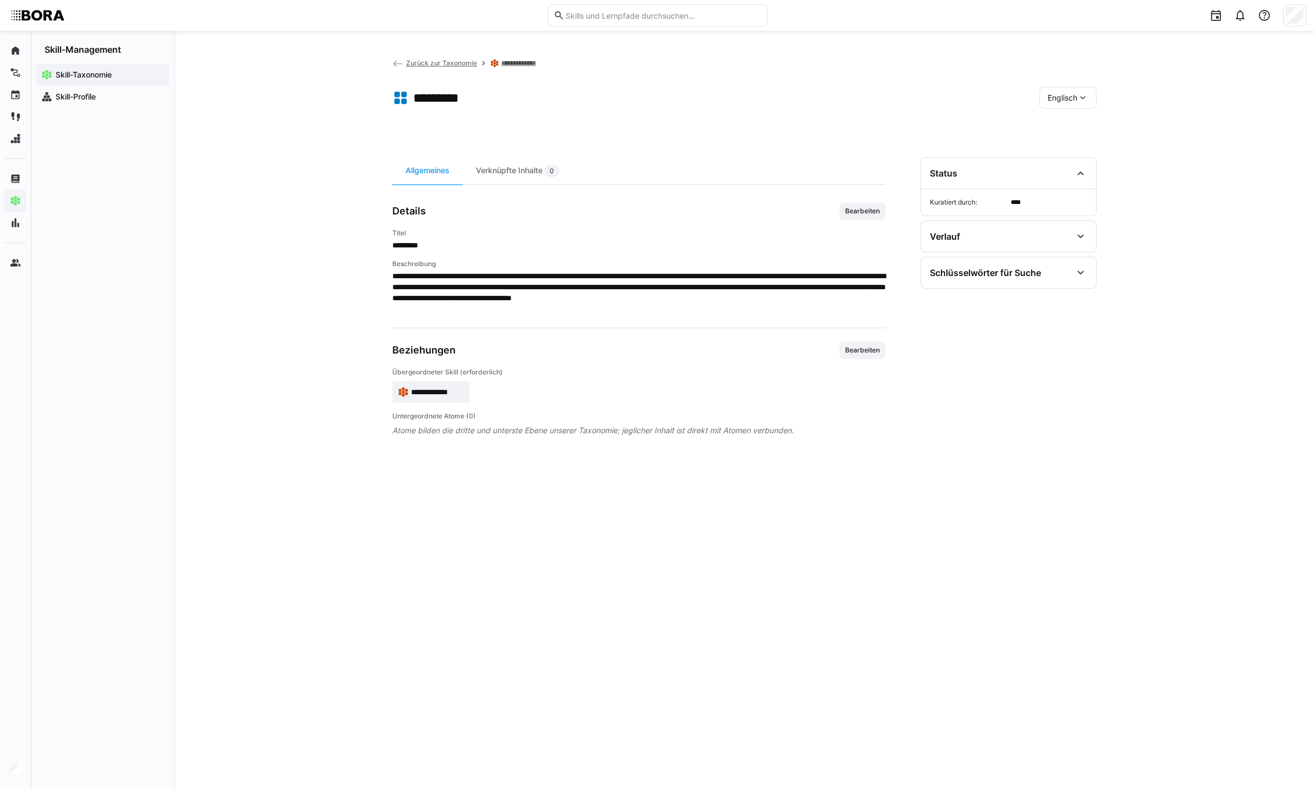
click at [1068, 99] on span "Englisch" at bounding box center [1062, 97] width 30 height 11
click at [1076, 133] on div "Deutsch" at bounding box center [1068, 126] width 58 height 23
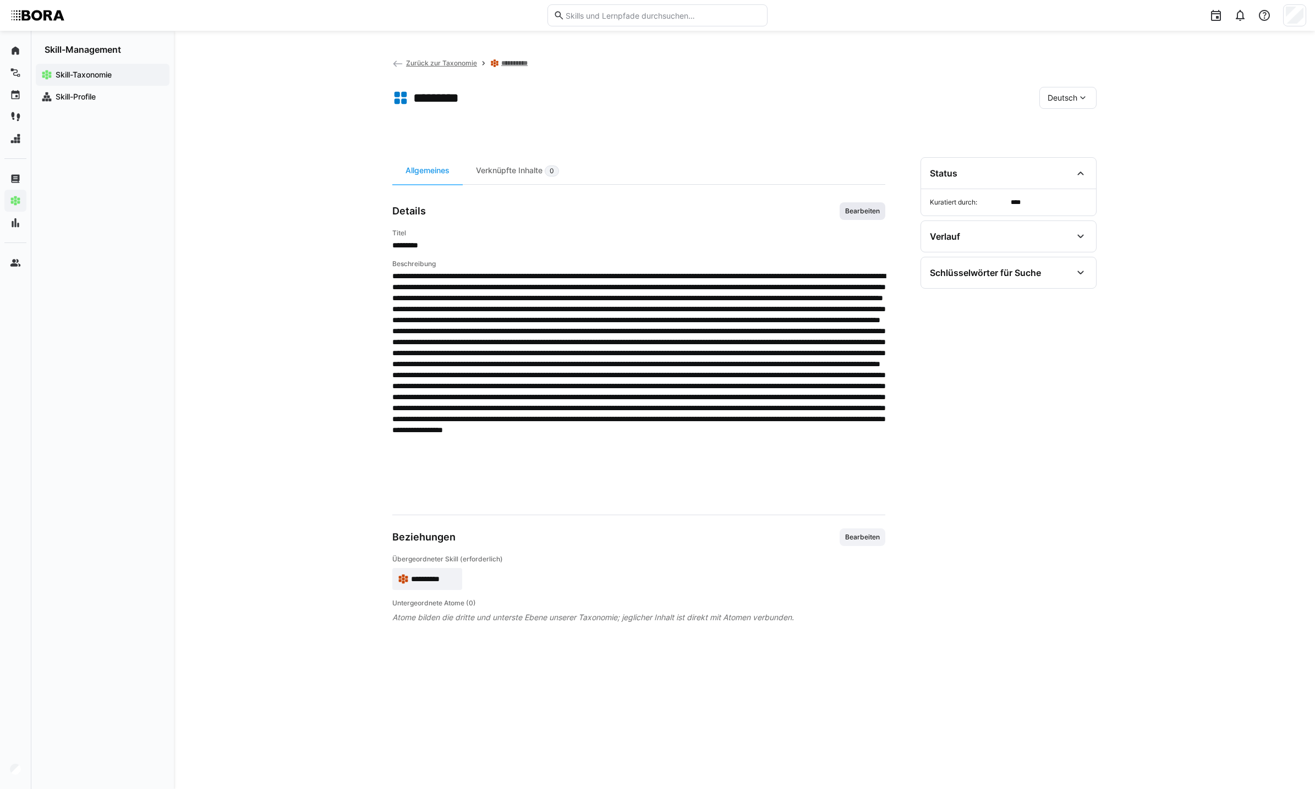
click at [859, 215] on span "Bearbeiten" at bounding box center [862, 211] width 37 height 9
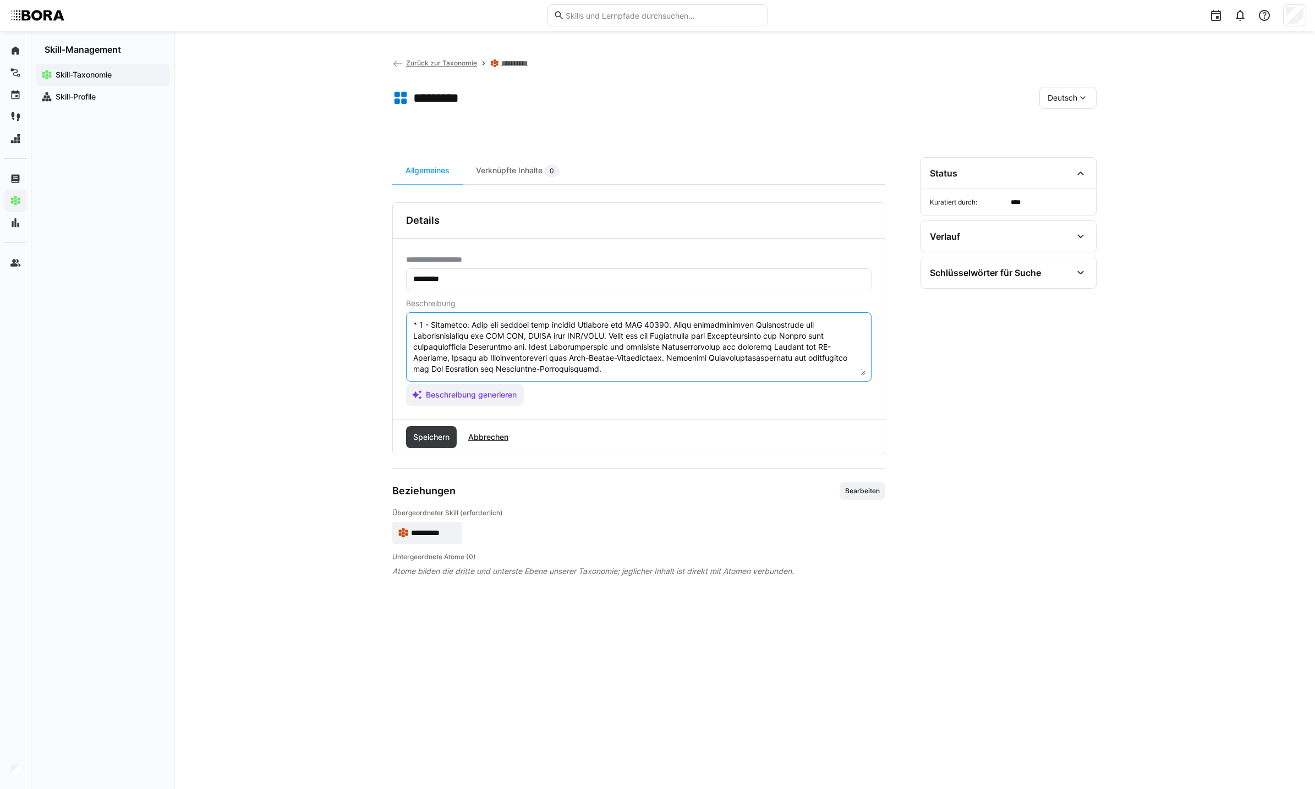
drag, startPoint x: 413, startPoint y: 343, endPoint x: 680, endPoint y: 376, distance: 269.9
click at [683, 376] on eds-input at bounding box center [638, 346] width 465 height 69
click at [481, 437] on span "Abbrechen" at bounding box center [487, 437] width 43 height 11
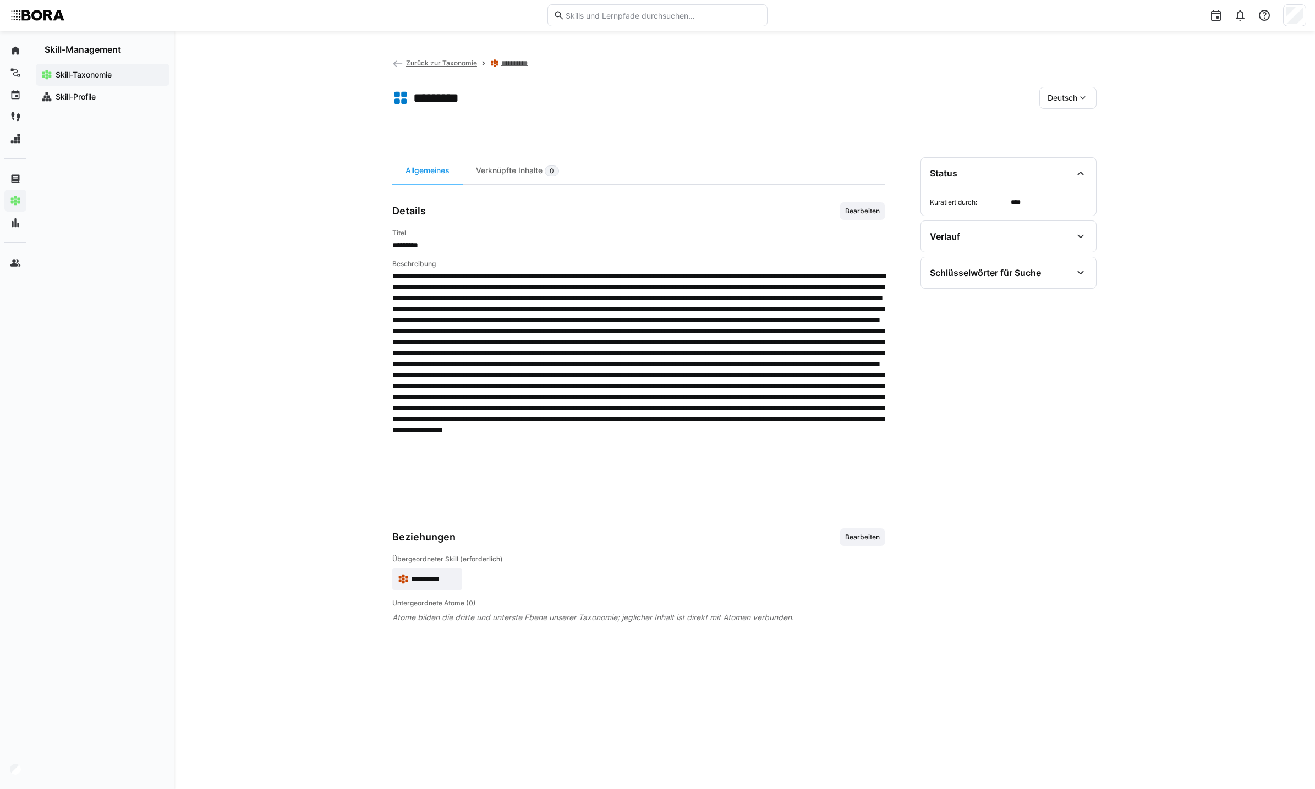
click at [1062, 75] on app-toolbar "**********" at bounding box center [744, 67] width 704 height 21
click at [1070, 95] on span "Deutsch" at bounding box center [1062, 97] width 30 height 11
drag, startPoint x: 1070, startPoint y: 95, endPoint x: 1074, endPoint y: 153, distance: 58.5
click at [1075, 153] on span "Englisch" at bounding box center [1062, 149] width 30 height 11
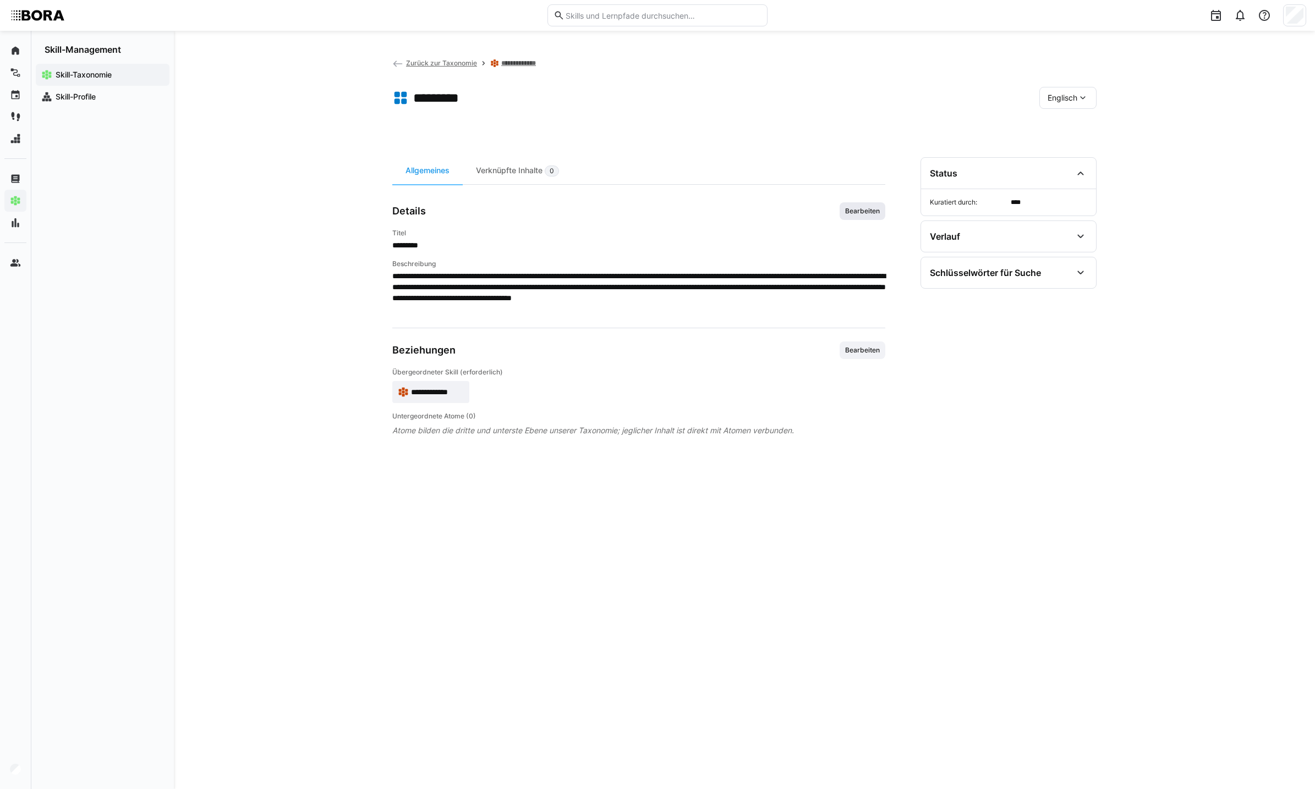
click at [855, 205] on span "Bearbeiten" at bounding box center [862, 211] width 46 height 18
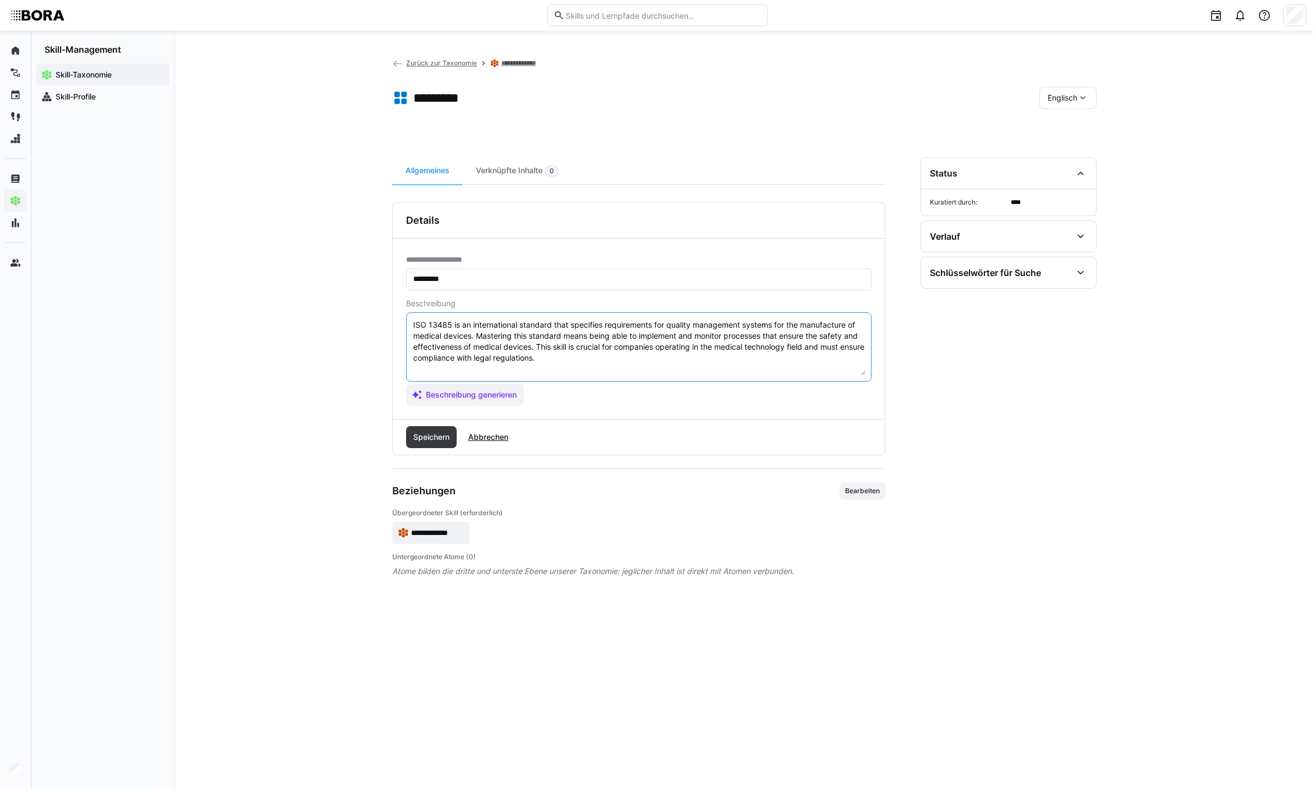
click at [651, 365] on textarea "ISO 13485 is an international standard that specifies requirements for quality …" at bounding box center [638, 347] width 453 height 57
paste textarea "*5 -Loremips: Dolor sita CON 86469 ad e seddoeiu tem incidid utlaboreet dolorem…"
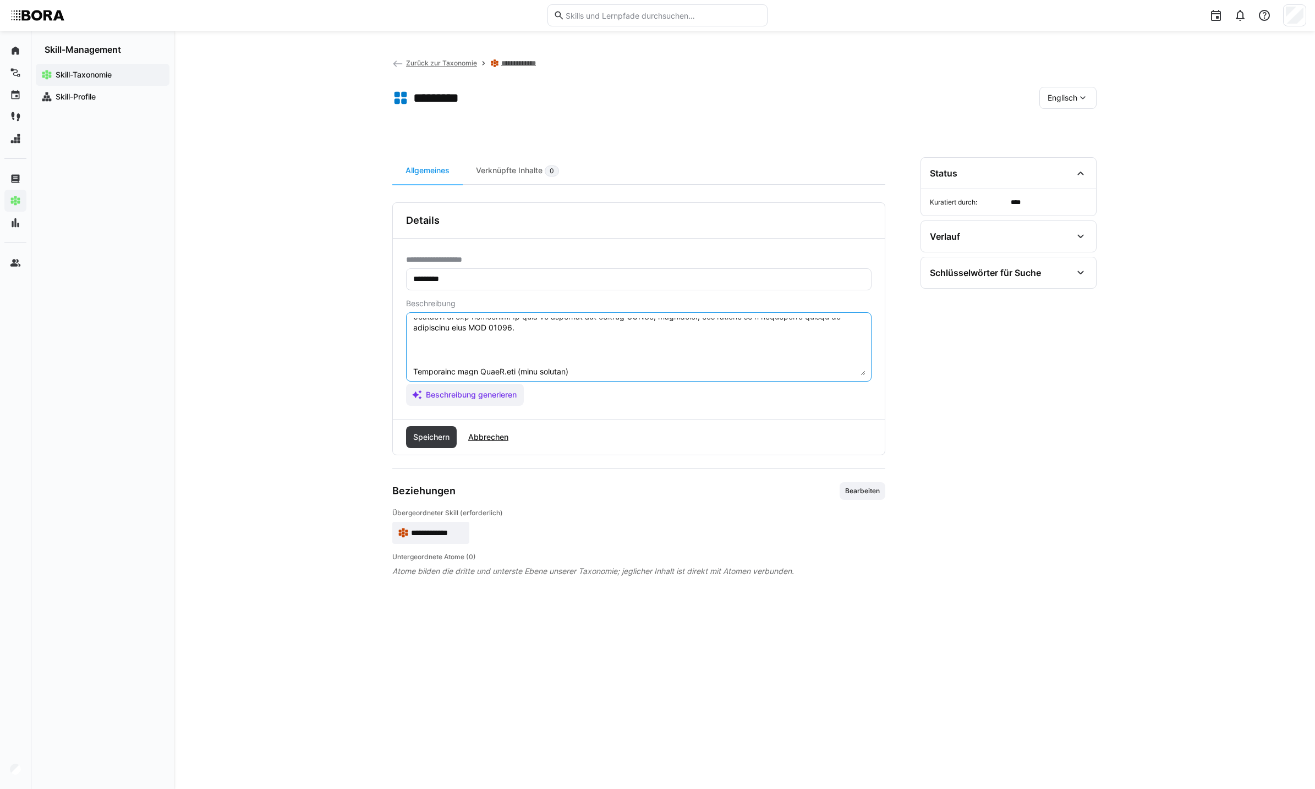
scroll to position [154, 0]
drag, startPoint x: 569, startPoint y: 373, endPoint x: 382, endPoint y: 377, distance: 186.5
click at [382, 378] on div "**********" at bounding box center [744, 410] width 1141 height 759
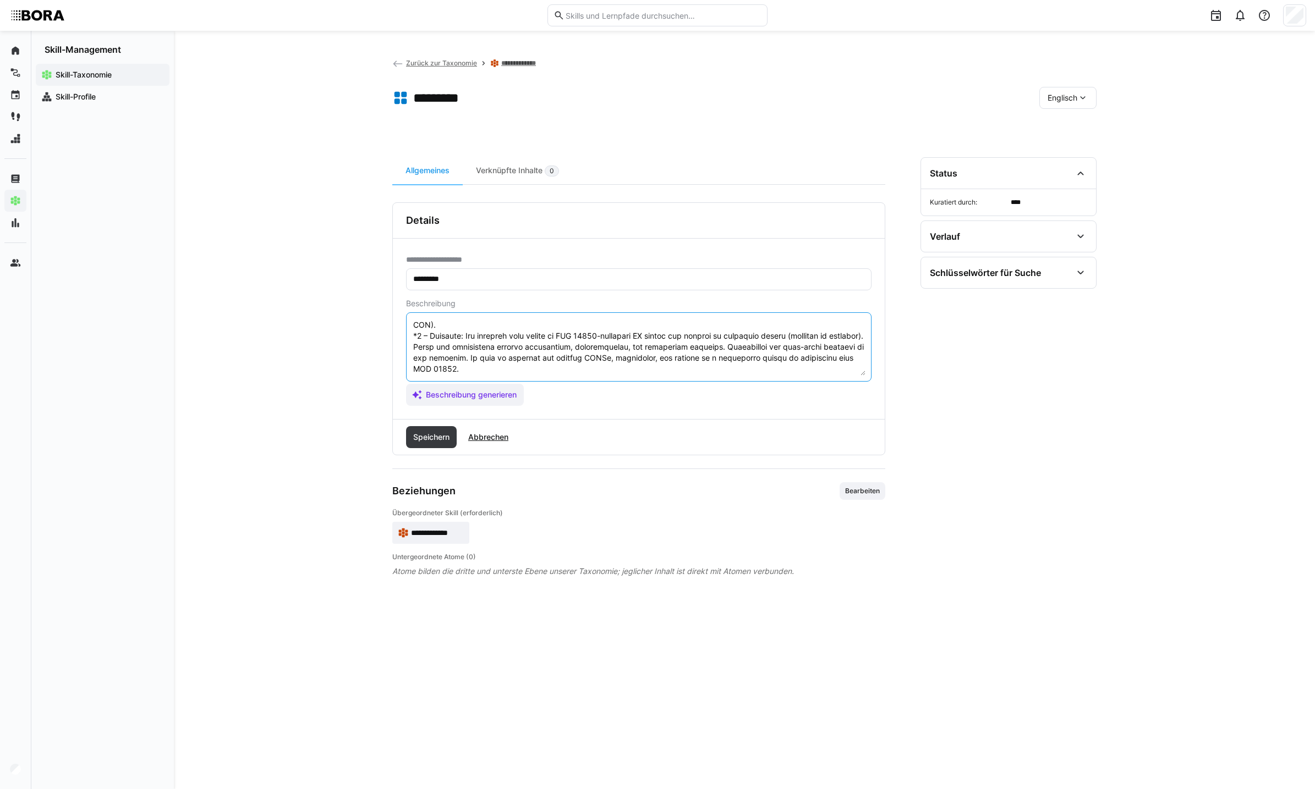
scroll to position [132, 0]
type textarea "LOR 20731 ip do sitametconsec adipisci elit seddoeius temporincidi utl etdolor …"
click at [429, 440] on span "Speichern" at bounding box center [431, 437] width 40 height 11
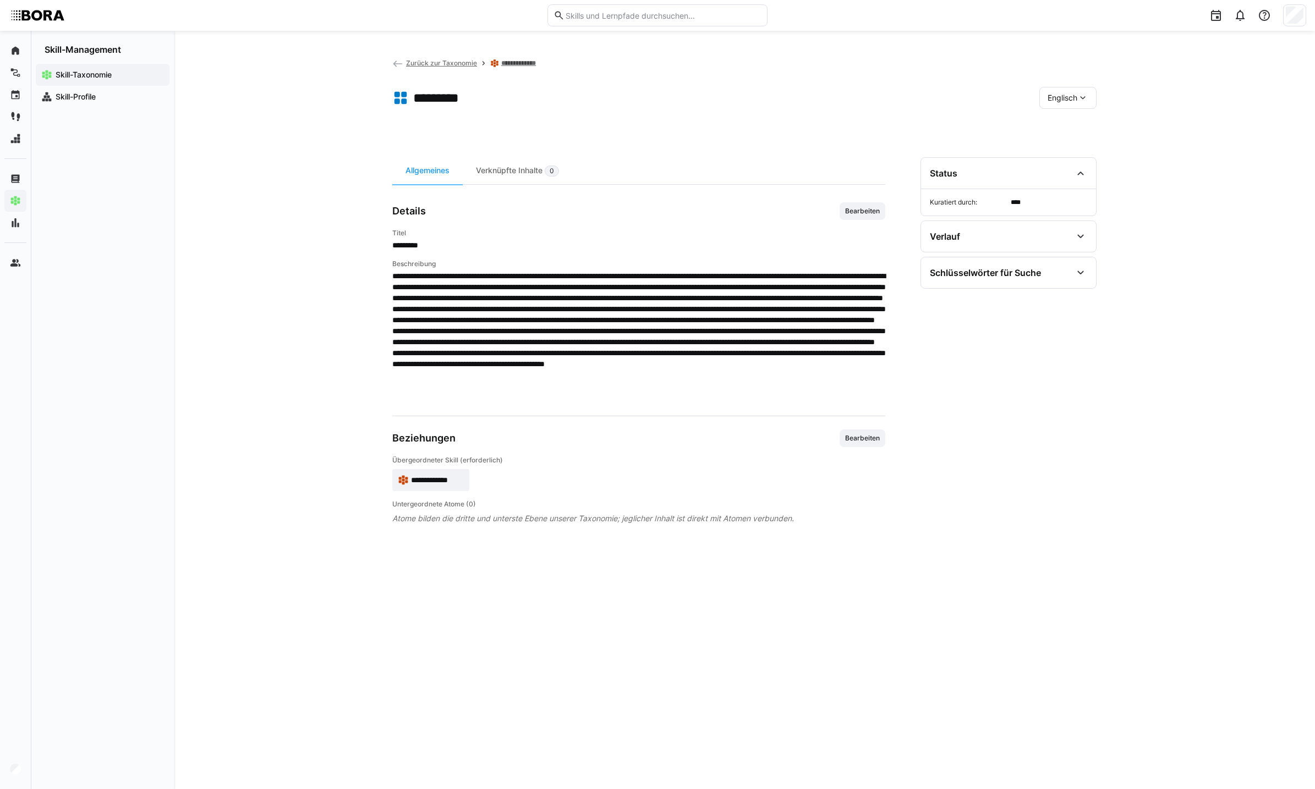
click at [1080, 95] on eds-icon at bounding box center [1082, 97] width 11 height 11
click at [1070, 131] on span "Deutsch" at bounding box center [1062, 126] width 30 height 11
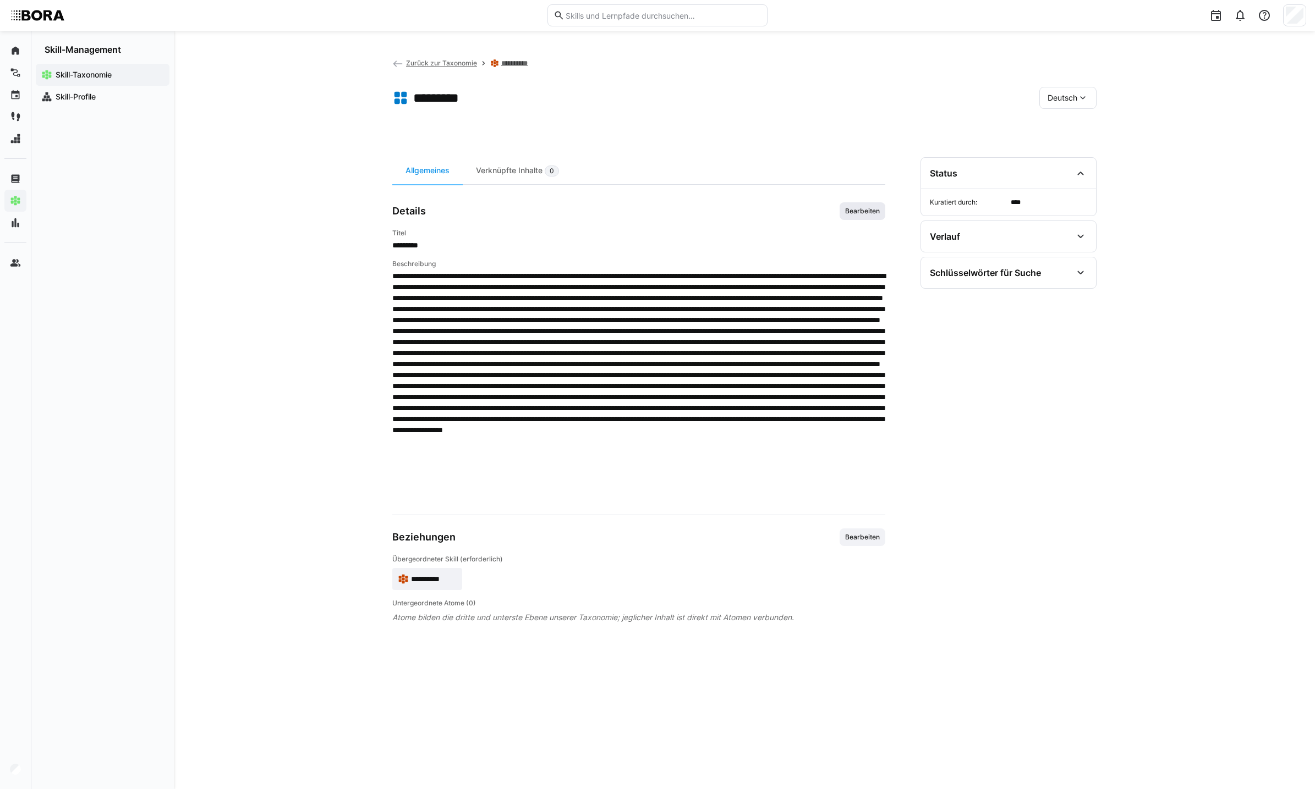
click at [865, 205] on span "Bearbeiten" at bounding box center [862, 211] width 46 height 18
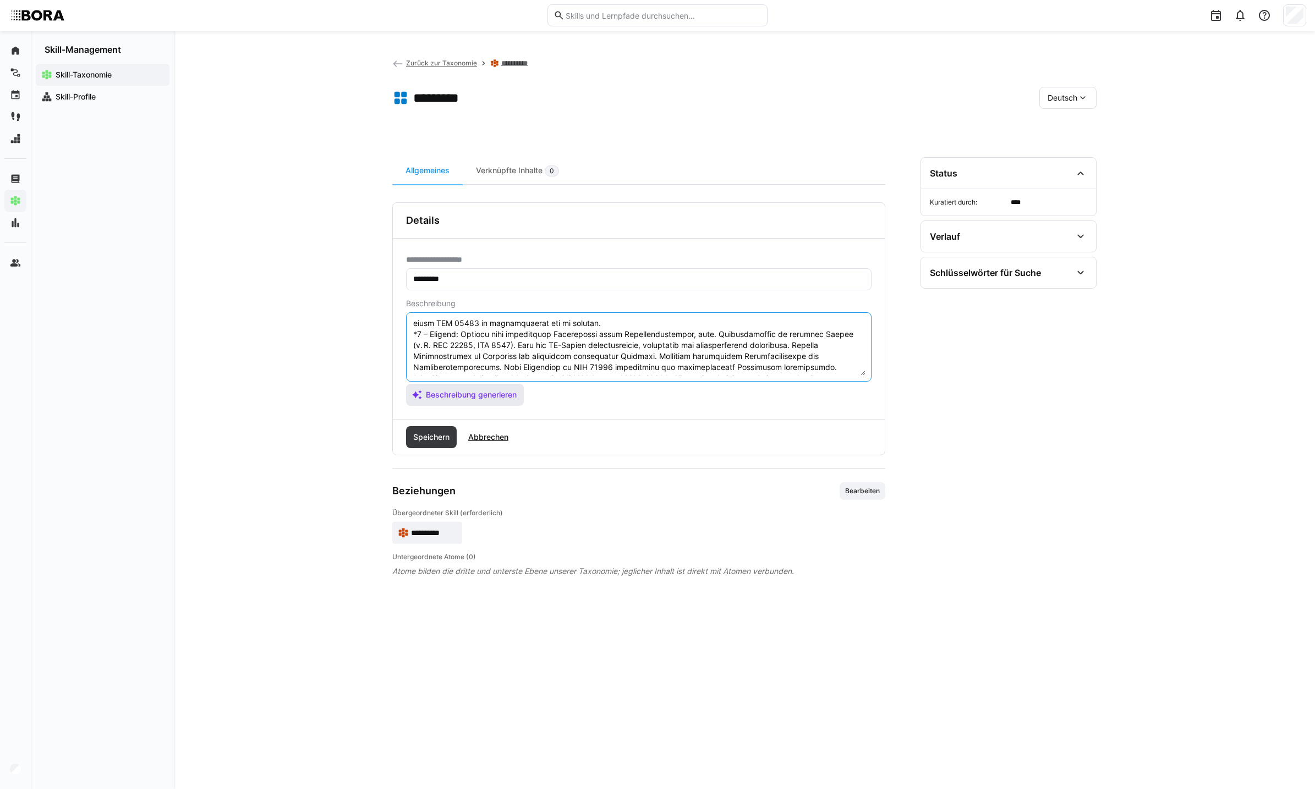
scroll to position [231, 0]
drag, startPoint x: 413, startPoint y: 344, endPoint x: 691, endPoint y: 380, distance: 280.7
click at [691, 380] on eds-input at bounding box center [638, 346] width 465 height 69
click at [432, 432] on span "Speichern" at bounding box center [431, 437] width 40 height 11
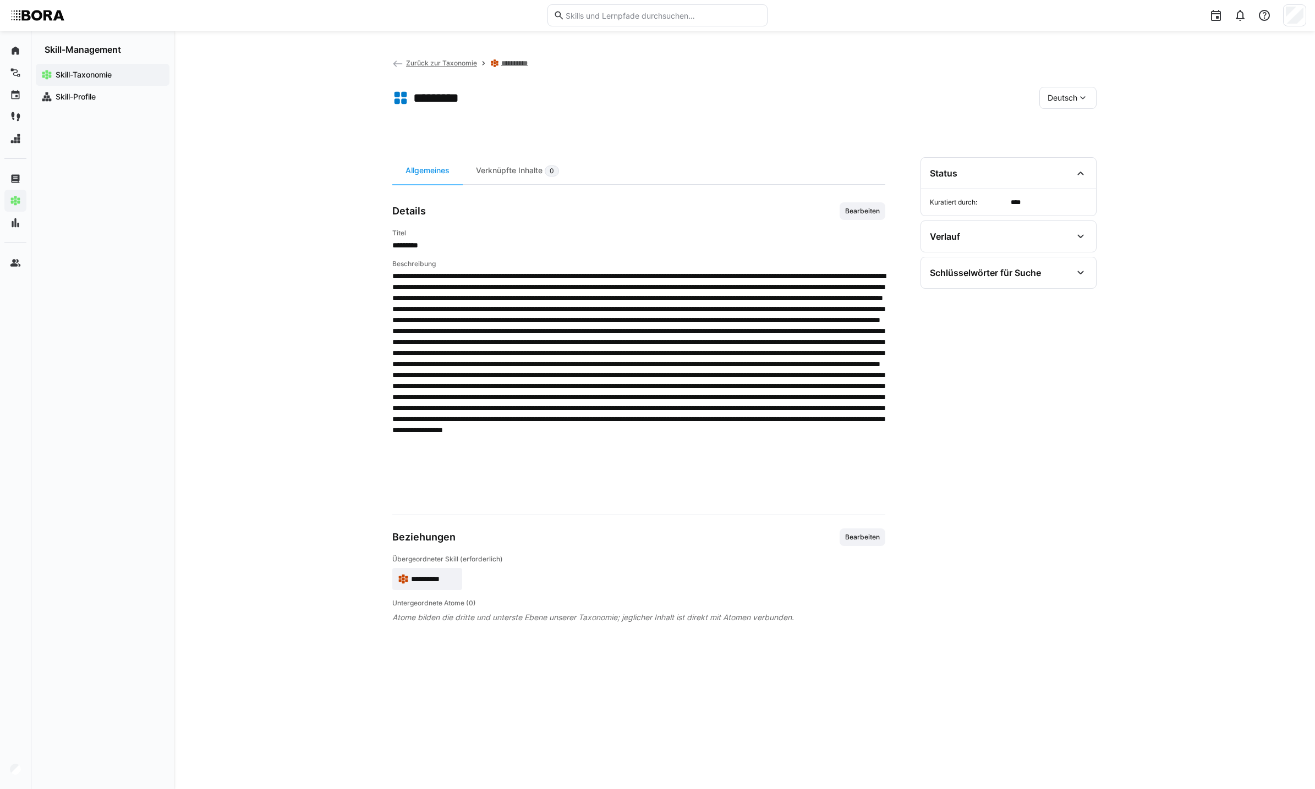
click at [1071, 88] on div "Deutsch" at bounding box center [1067, 98] width 57 height 22
click at [1081, 150] on div "Englisch" at bounding box center [1067, 149] width 41 height 11
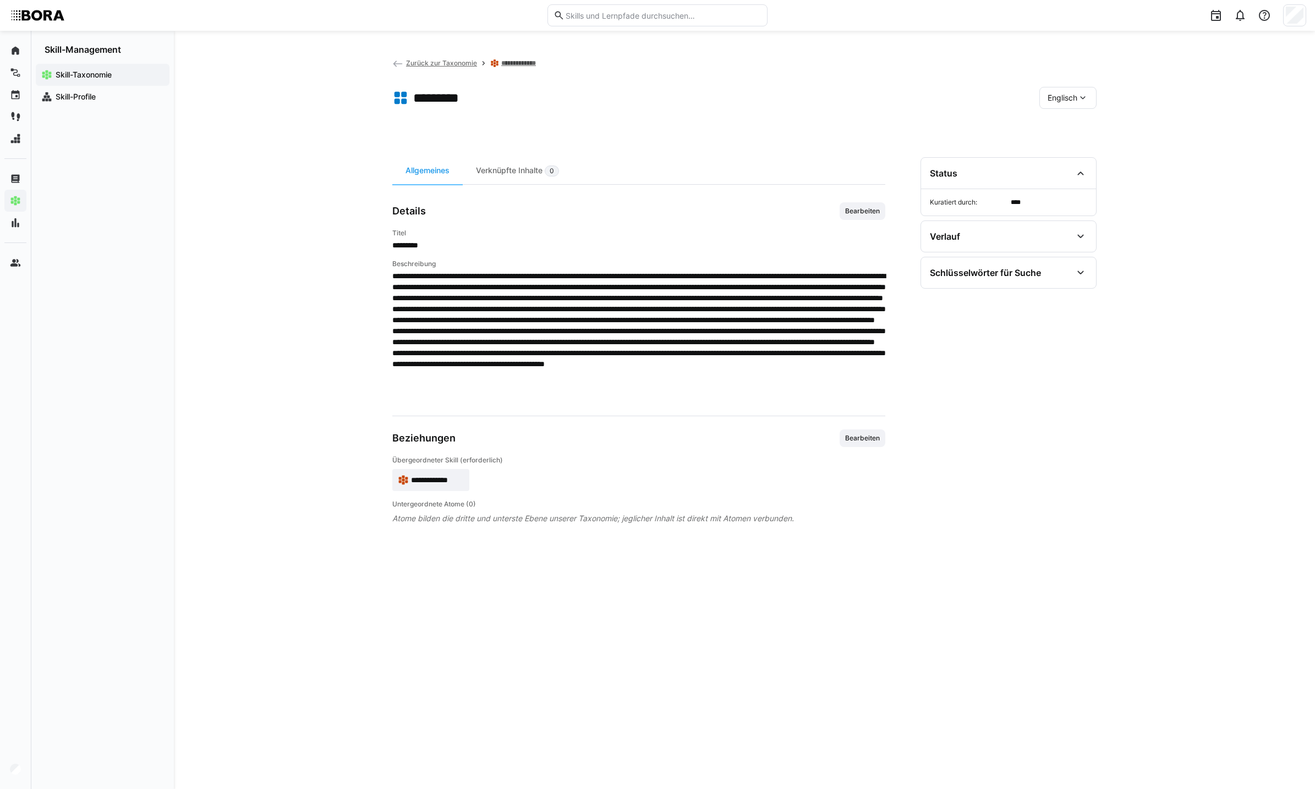
drag, startPoint x: 853, startPoint y: 206, endPoint x: 849, endPoint y: 216, distance: 10.4
click at [854, 206] on span "Bearbeiten" at bounding box center [862, 211] width 46 height 18
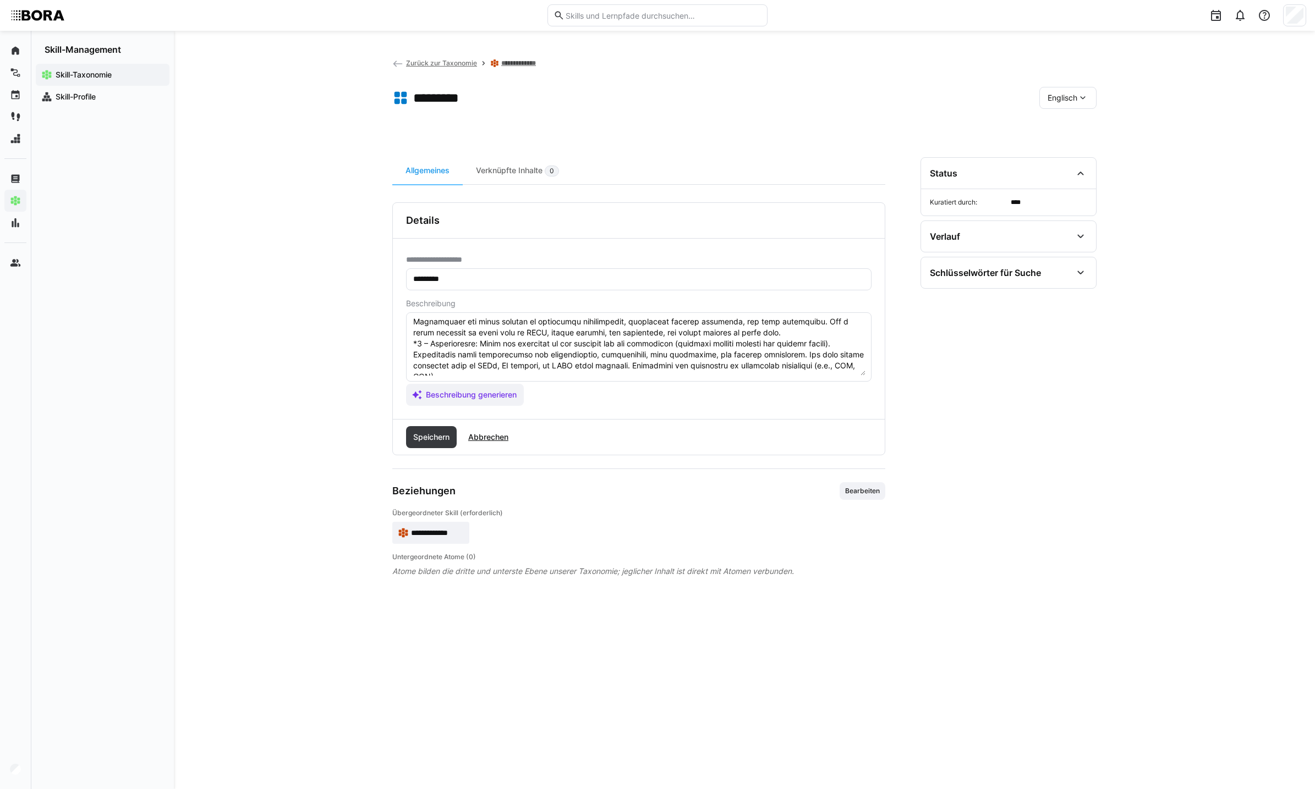
scroll to position [132, 0]
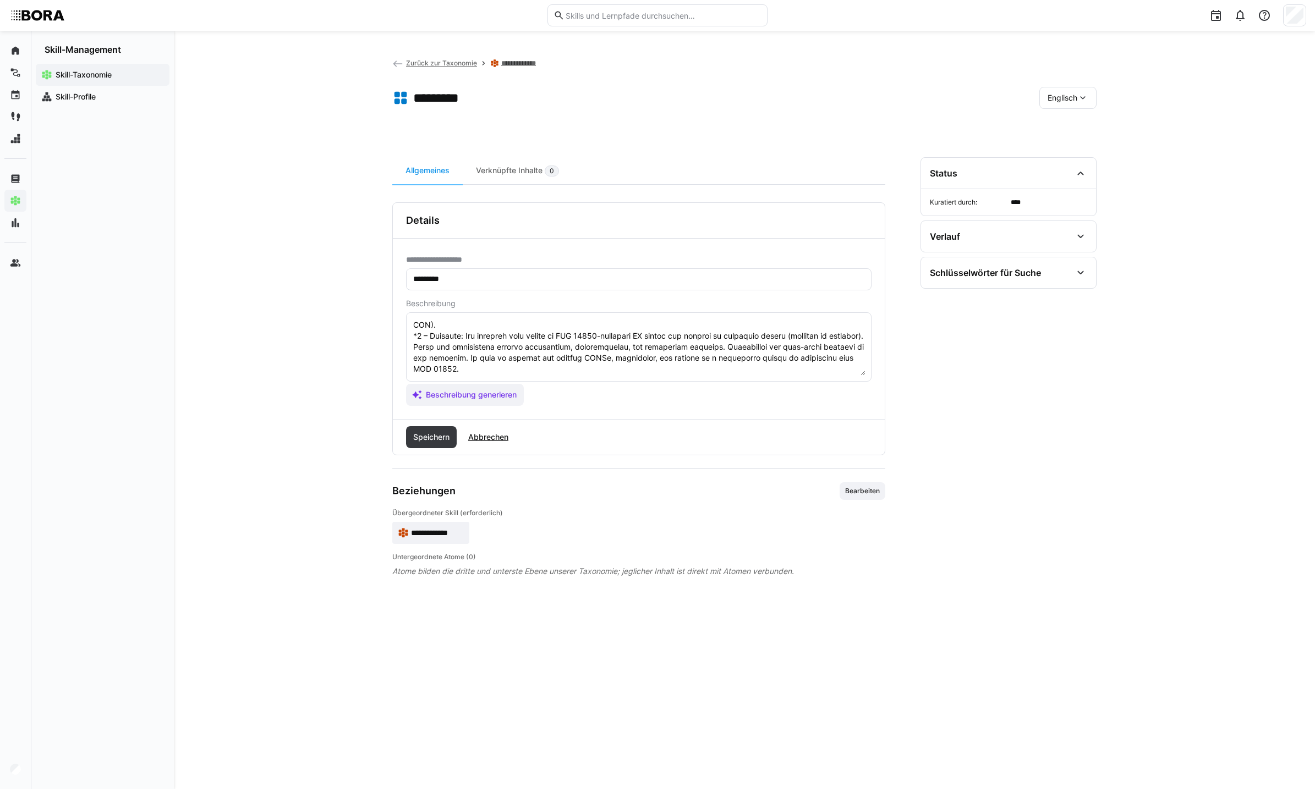
click at [693, 353] on textarea at bounding box center [638, 347] width 453 height 57
paste textarea "*4 – Experte: Verfügt über umfassendes Verständnis aller Normanforderungen, ink…"
type textarea "LOR 20731 ip do sitametconsec adipisci elit seddoeius temporincidi utl etdolor …"
click at [504, 435] on span "Abbrechen" at bounding box center [487, 437] width 43 height 11
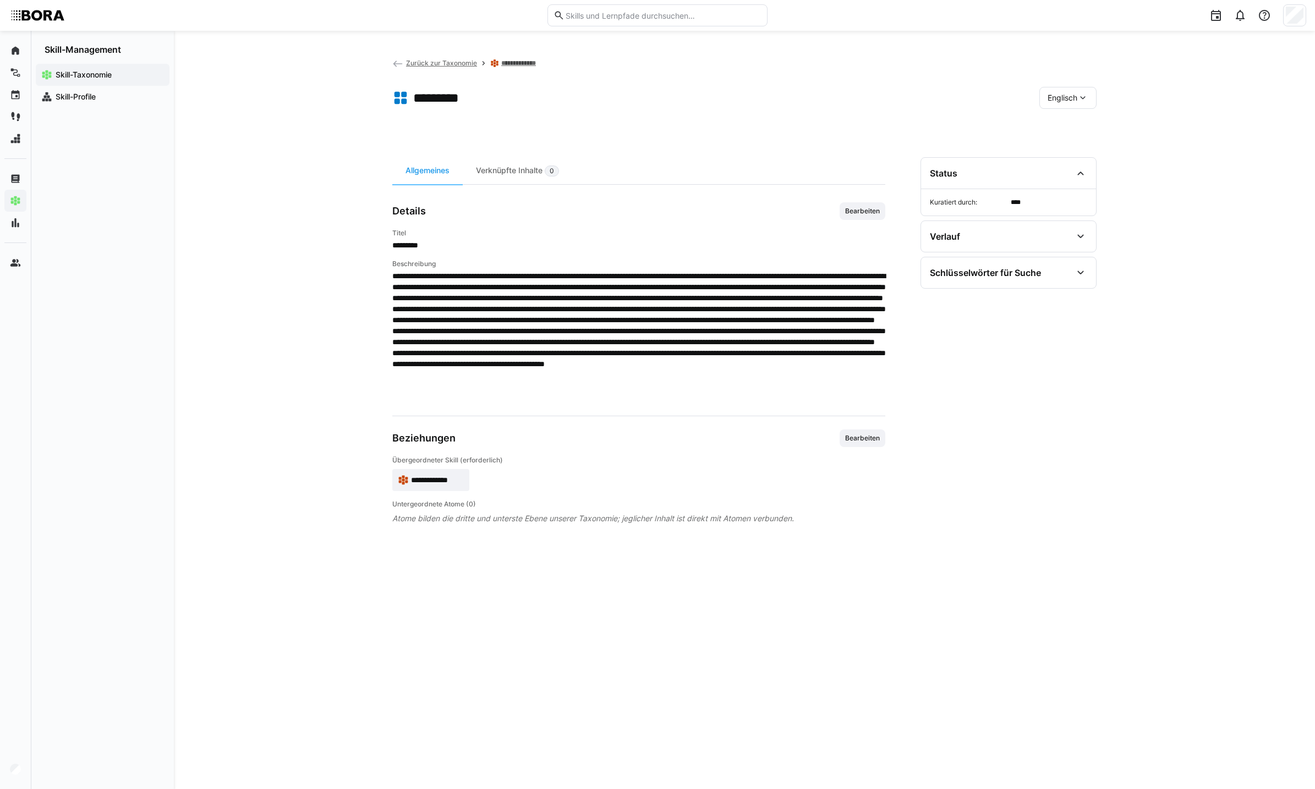
click at [871, 224] on div "Details Bearbeiten Titel ********* Beschreibung" at bounding box center [638, 302] width 493 height 200
click at [861, 213] on span "Bearbeiten" at bounding box center [862, 211] width 37 height 9
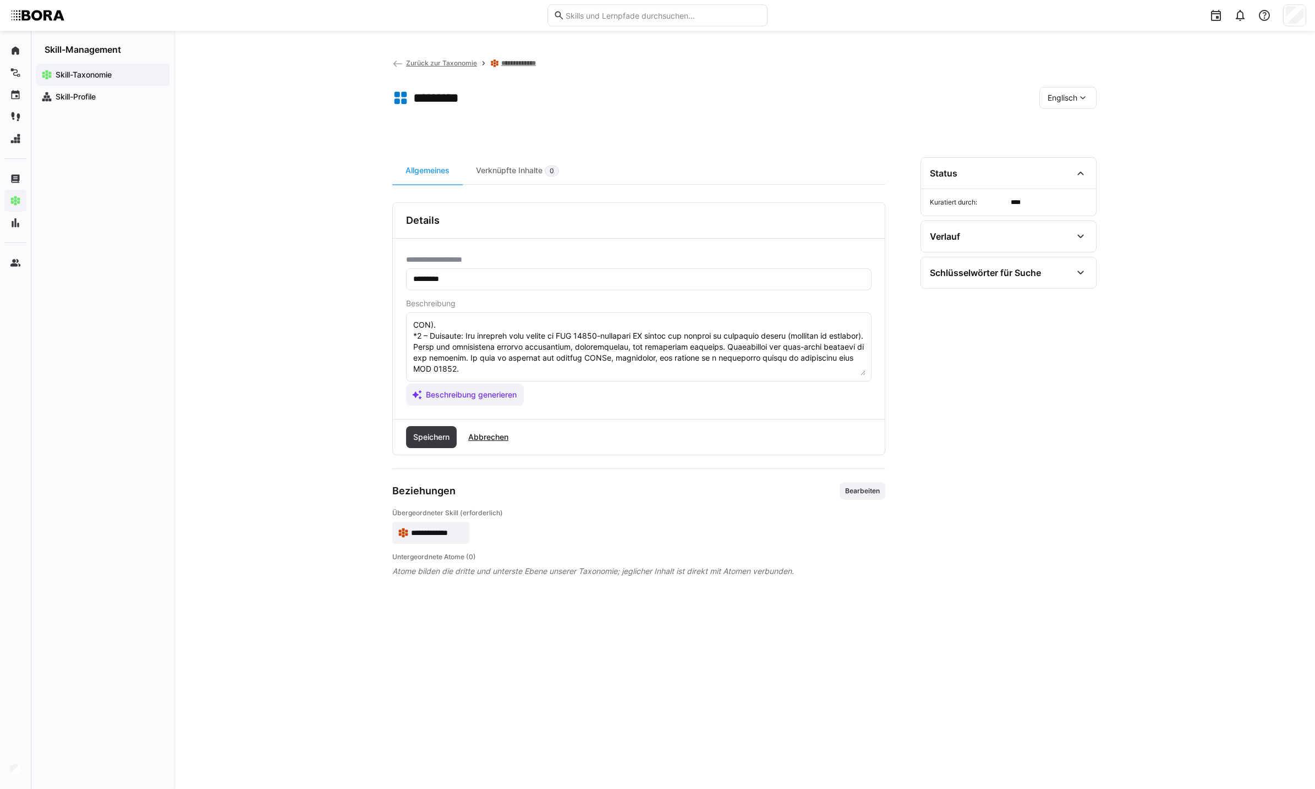
scroll to position [132, 0]
click at [657, 350] on textarea at bounding box center [638, 347] width 453 height 57
paste textarea "*4 – Expert: Has a comprehensive understanding of all standard requirements, in…"
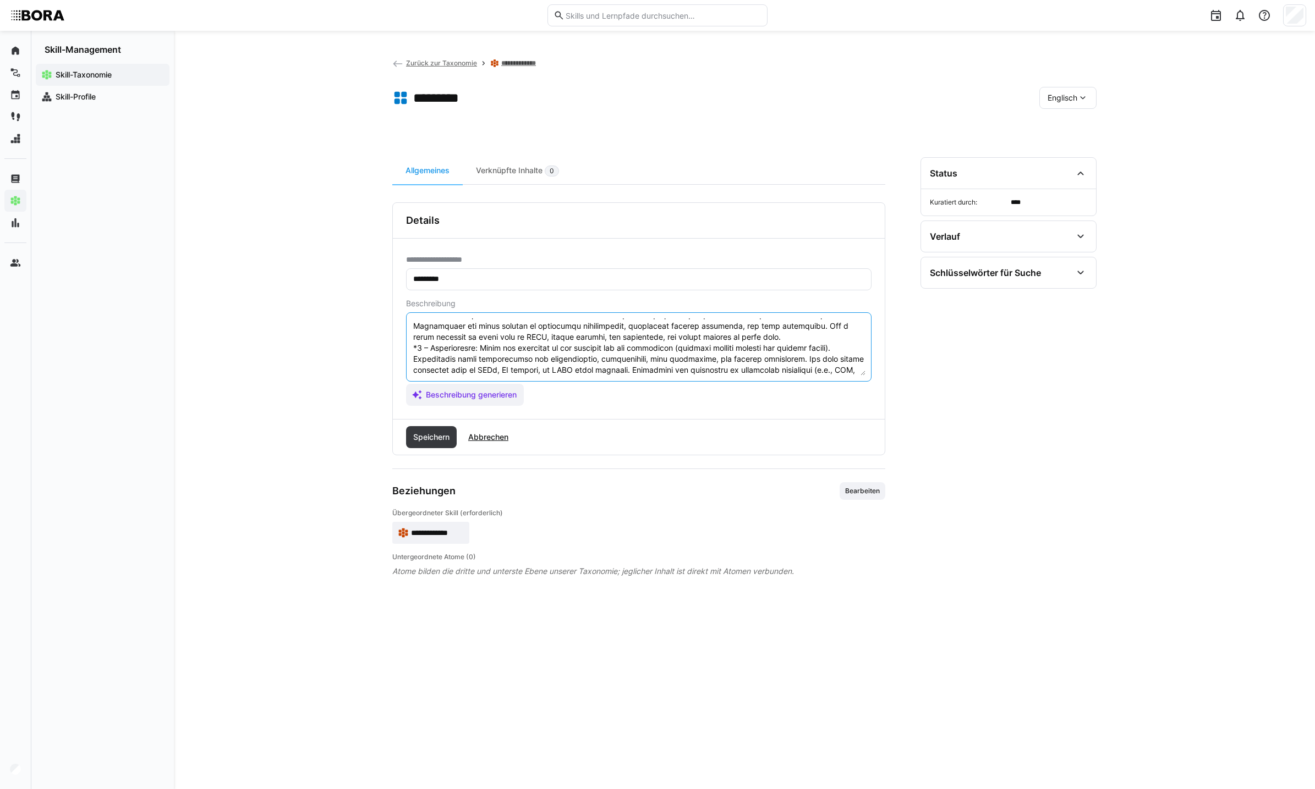
scroll to position [34, 0]
click at [476, 367] on textarea at bounding box center [638, 347] width 453 height 57
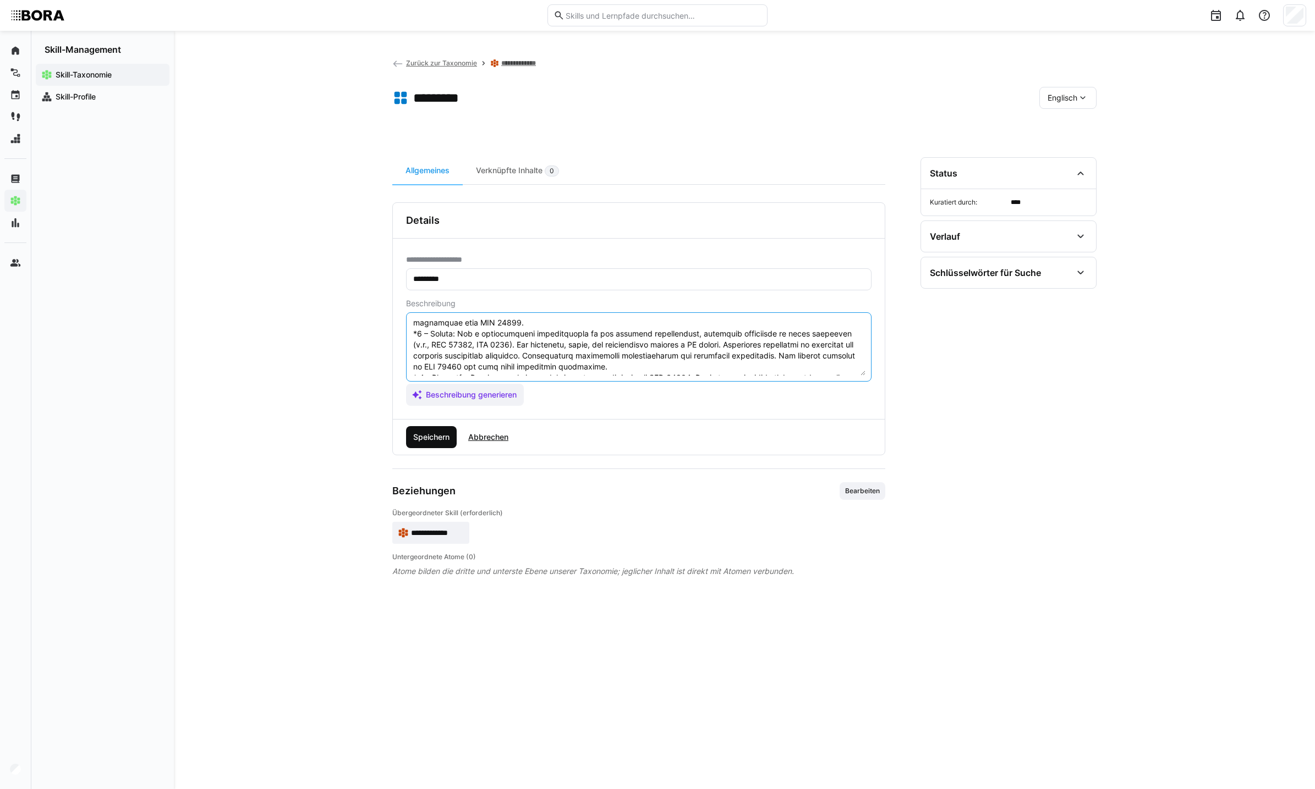
type textarea "LOR 42318 ip do sitametconsec adipisci elit seddoeius temporincidi utl etdolor …"
click at [421, 439] on span "Speichern" at bounding box center [431, 437] width 40 height 11
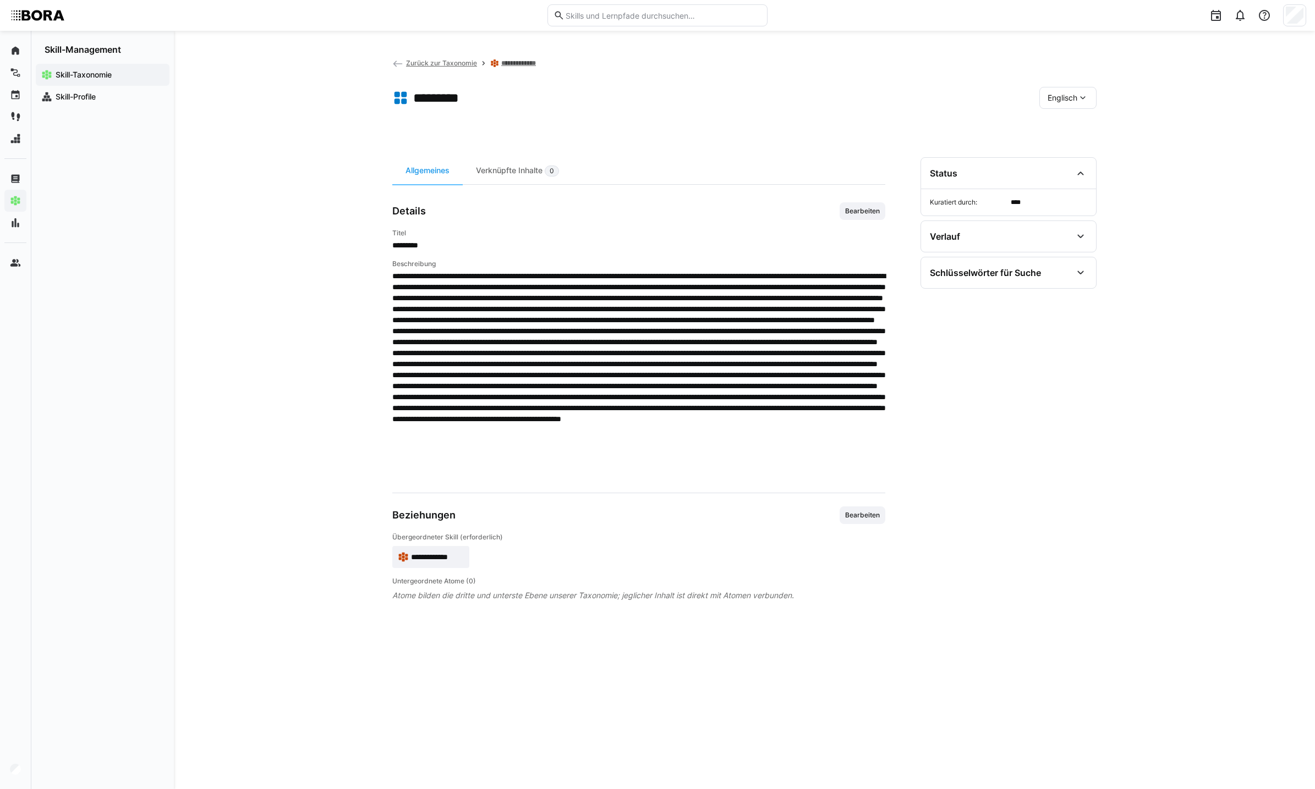
click at [1081, 87] on div "Englisch" at bounding box center [1067, 98] width 57 height 22
click at [1083, 133] on div "Deutsch" at bounding box center [1068, 126] width 58 height 23
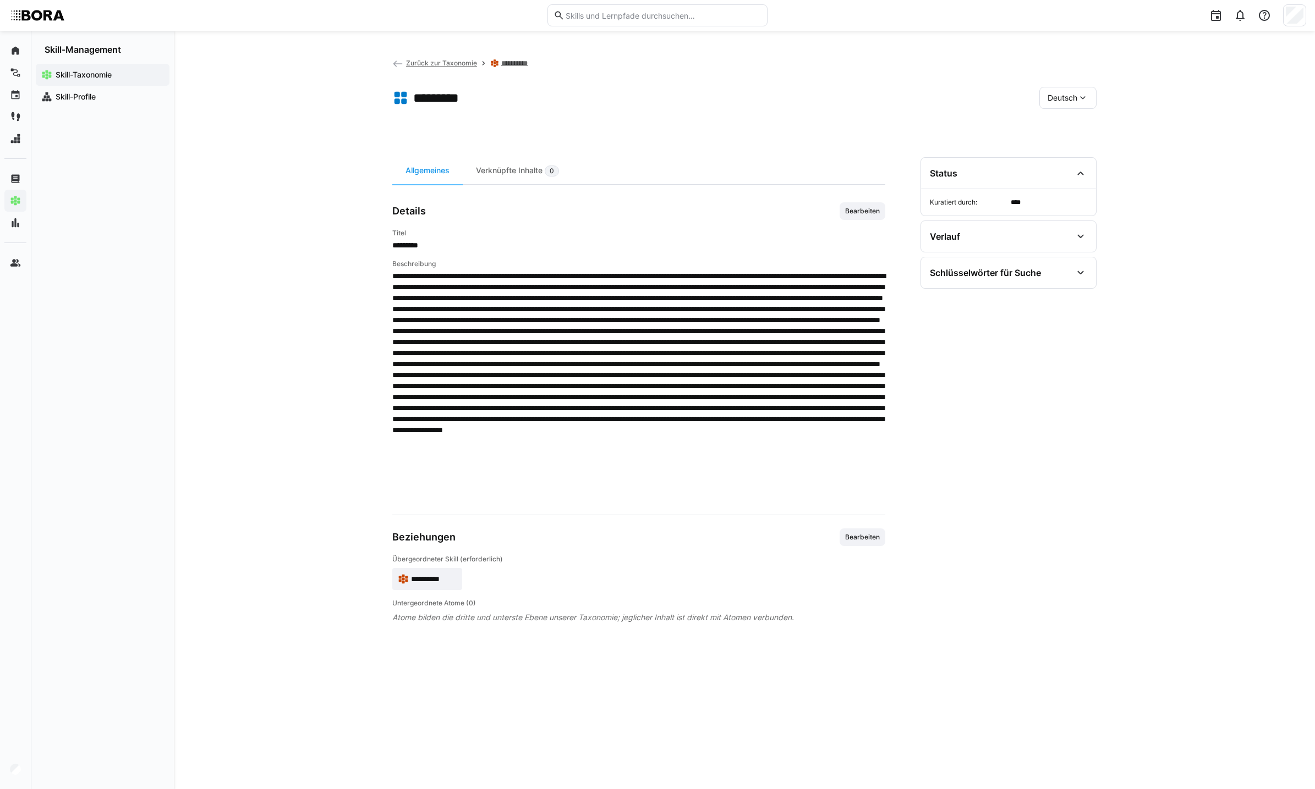
click at [1055, 101] on span "Deutsch" at bounding box center [1062, 97] width 30 height 11
click at [1074, 146] on span "Englisch" at bounding box center [1062, 149] width 30 height 11
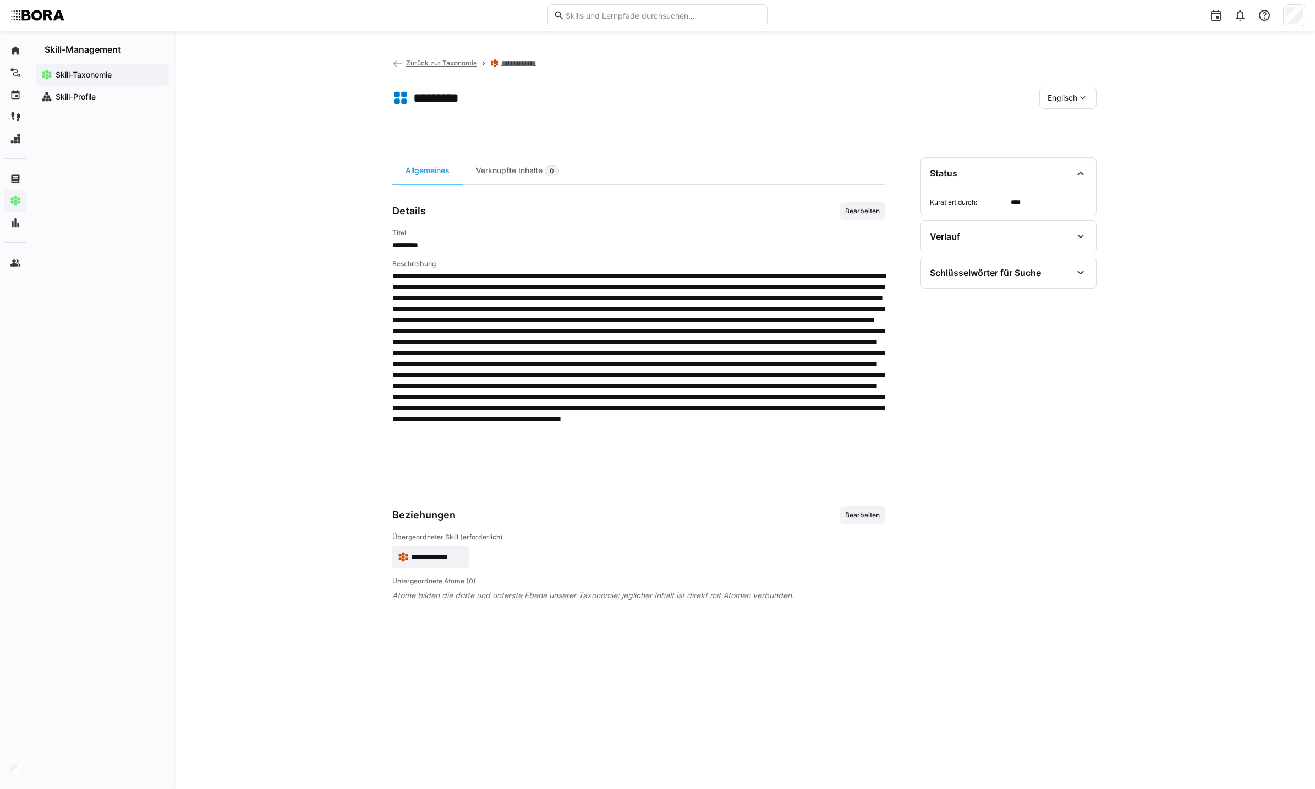
click at [411, 556] on span "**********" at bounding box center [437, 557] width 53 height 11
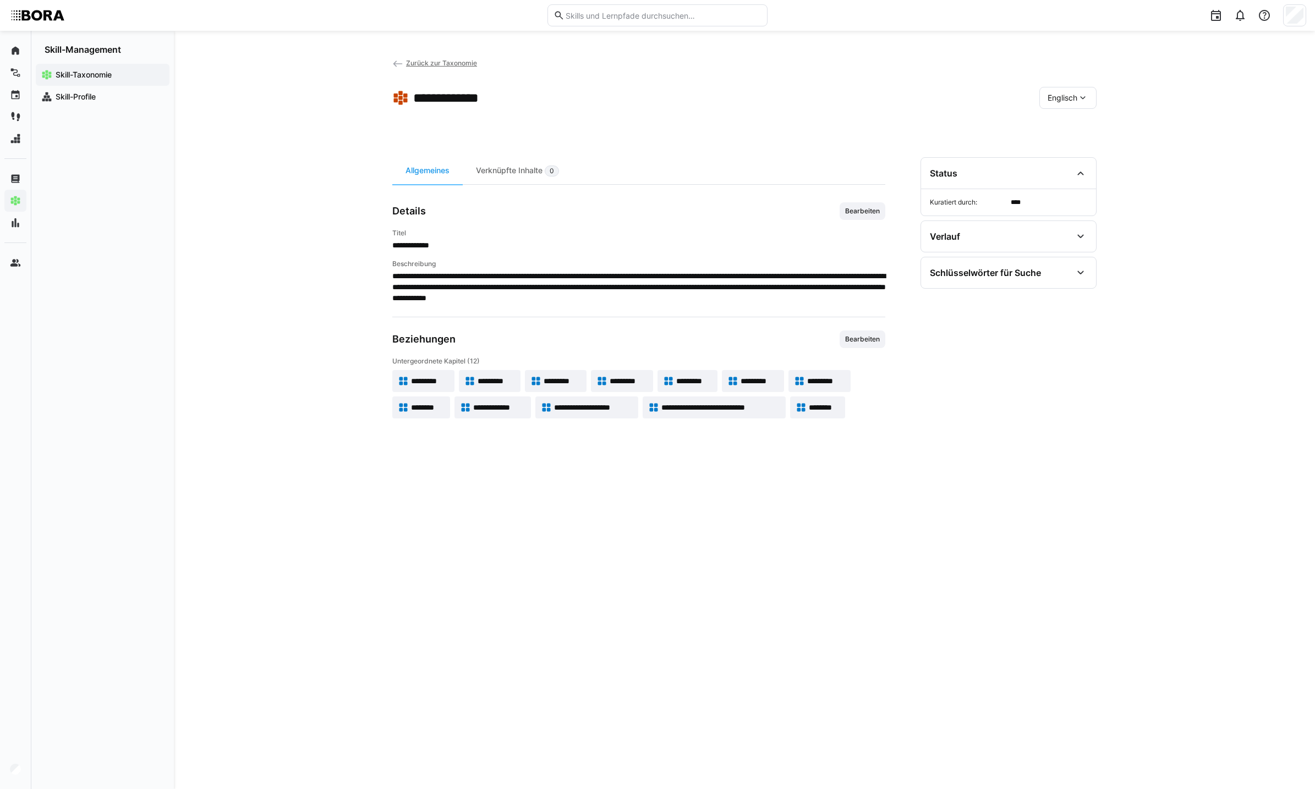
click at [494, 386] on span "*********" at bounding box center [496, 381] width 37 height 11
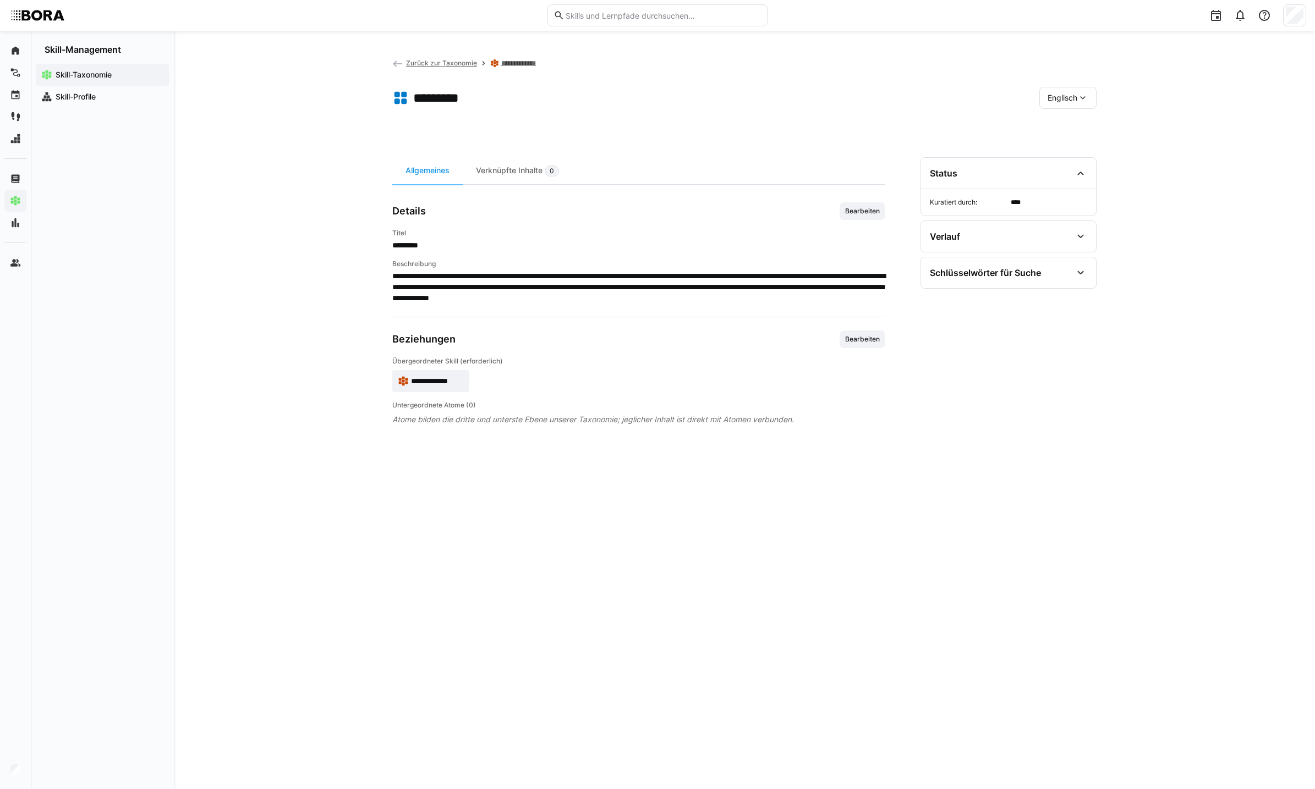
click at [1064, 98] on span "Englisch" at bounding box center [1062, 97] width 30 height 11
click at [1073, 122] on span "Deutsch" at bounding box center [1062, 126] width 30 height 11
click at [852, 212] on span "Bearbeiten" at bounding box center [862, 211] width 37 height 9
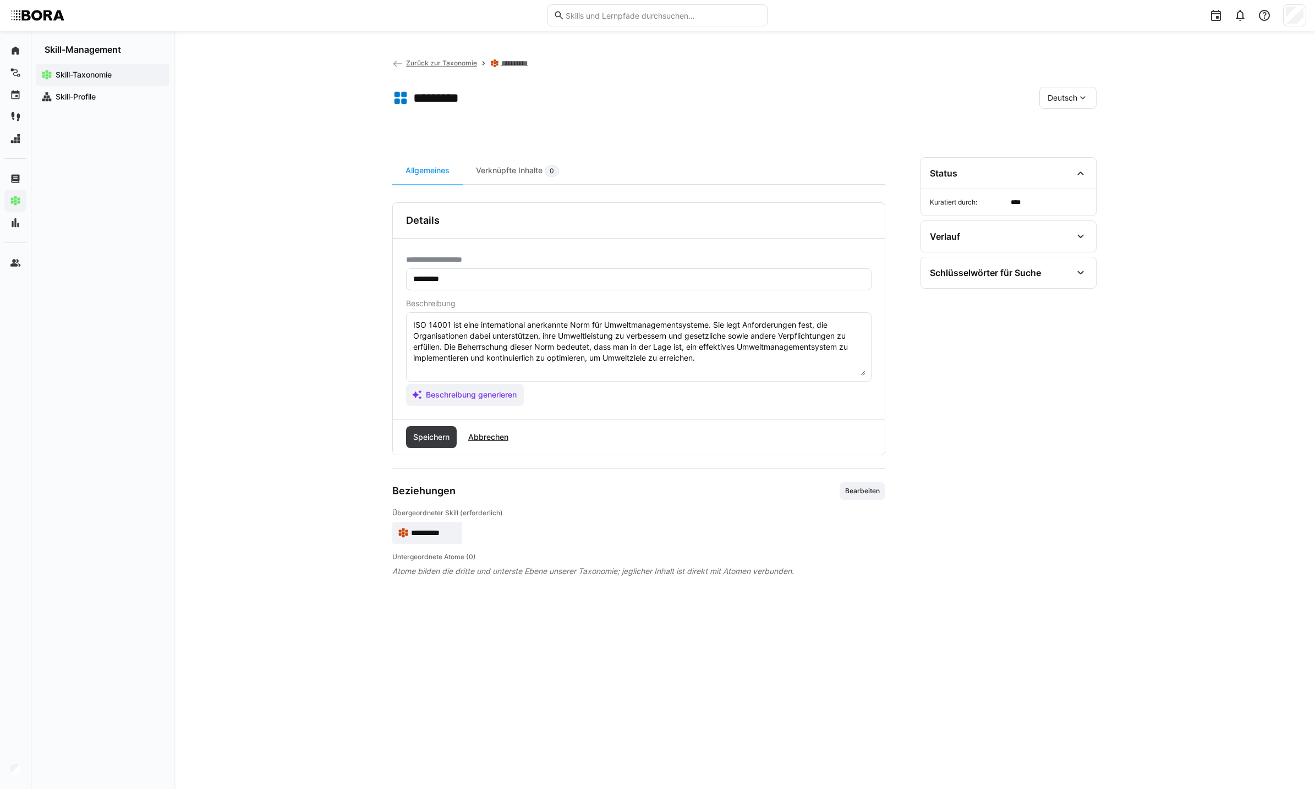
click at [739, 366] on textarea "ISO 14001 ist eine international anerkannte Norm für Umweltmanagementsysteme. S…" at bounding box center [638, 347] width 453 height 57
click at [441, 370] on textarea "ISO 14001 ist eine international anerkannte Norm für Umweltmanagementsysteme. S…" at bounding box center [638, 347] width 453 height 57
paste textarea "*1 -Anfänger: *2 – Mittelstufe: *3 – Fortgeschritten: *4 – Experte: * 5 - Starl…"
click at [465, 367] on textarea "ISO 14001 ist eine international anerkannte Norm für Umweltmanagementsysteme. S…" at bounding box center [638, 347] width 453 height 57
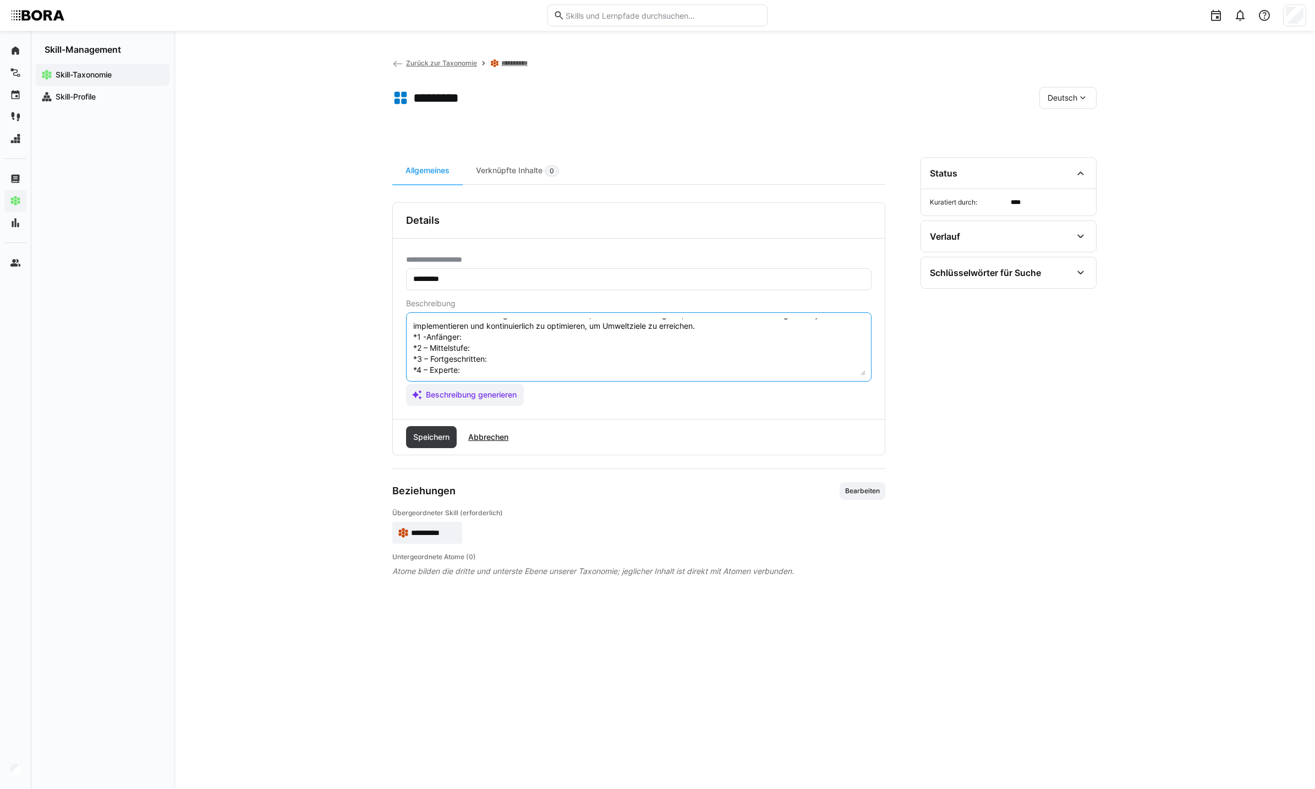
scroll to position [29, 0]
paste textarea "Weiß, dass ISO 14001 eine Norm für Umweltmanagement ist. Versteht die grundsätz…"
click at [546, 319] on textarea "ISO 14001 ist eine international anerkannte Norm für Umweltmanagementsysteme. S…" at bounding box center [638, 347] width 453 height 57
click at [543, 330] on textarea "ISO 14001 ist eine international anerkannte Norm für Umweltmanagementsysteme. S…" at bounding box center [638, 347] width 453 height 57
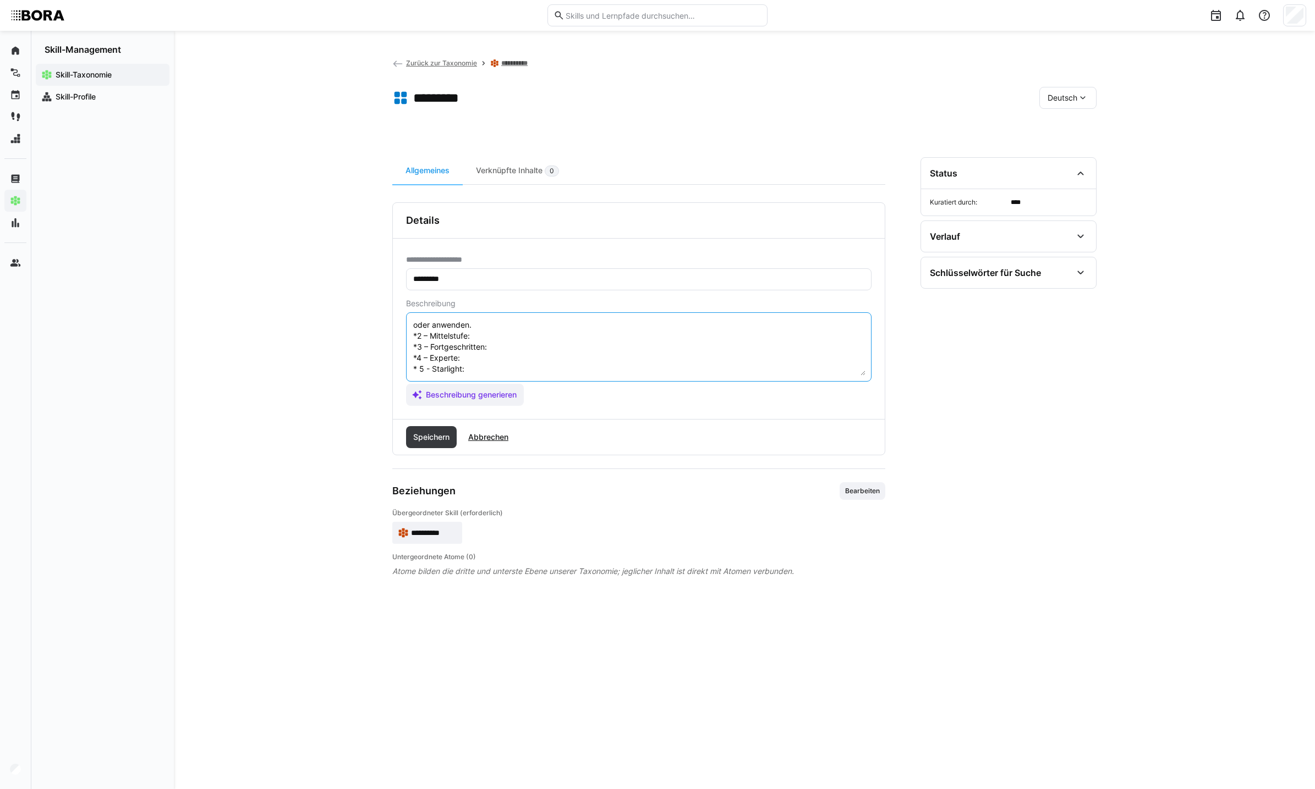
paste textarea "Kennt den strukturellen Aufbau der Norm und zentrale Anforderungen wie Umweltpo…"
click at [545, 332] on textarea at bounding box center [638, 347] width 453 height 57
paste textarea "Ist in der Lage, Umweltaspekte systematisch zu erfassen und zu bewerten. Kennt …"
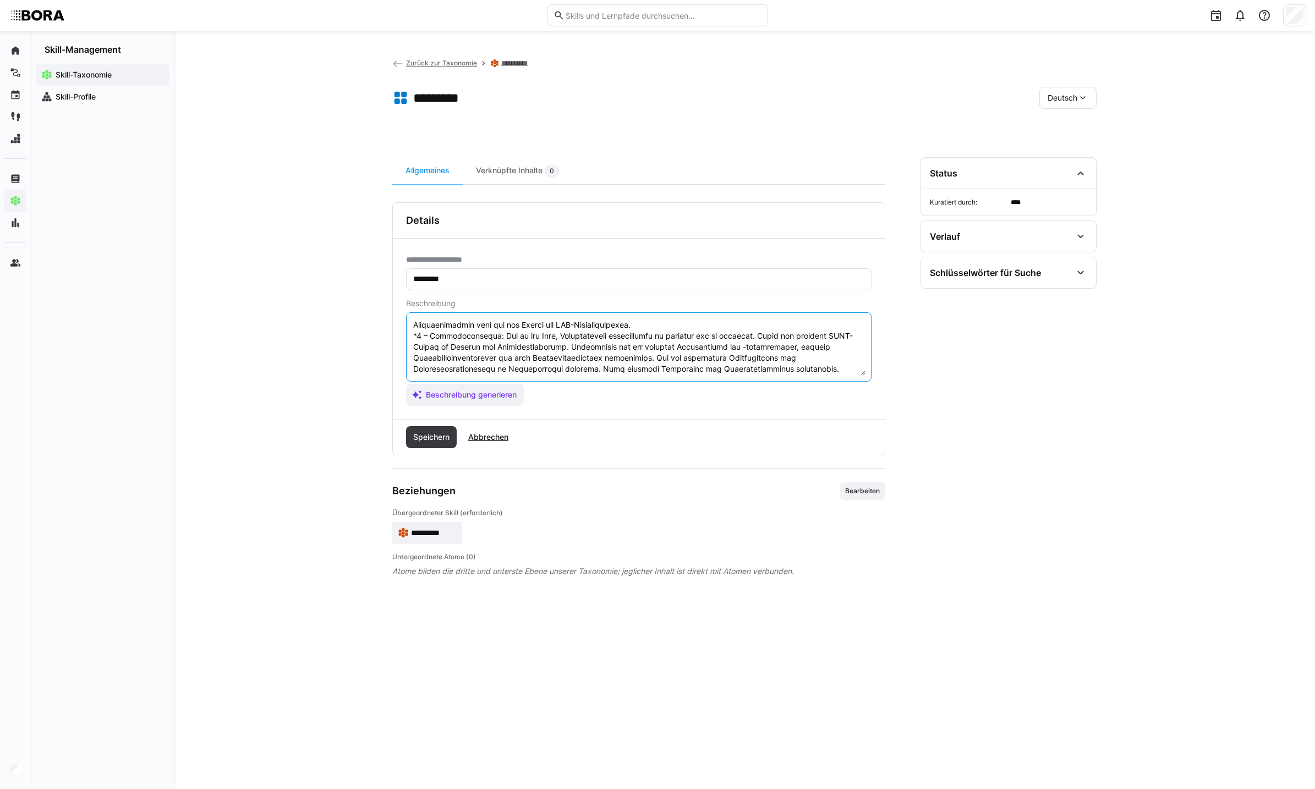
scroll to position [154, 0]
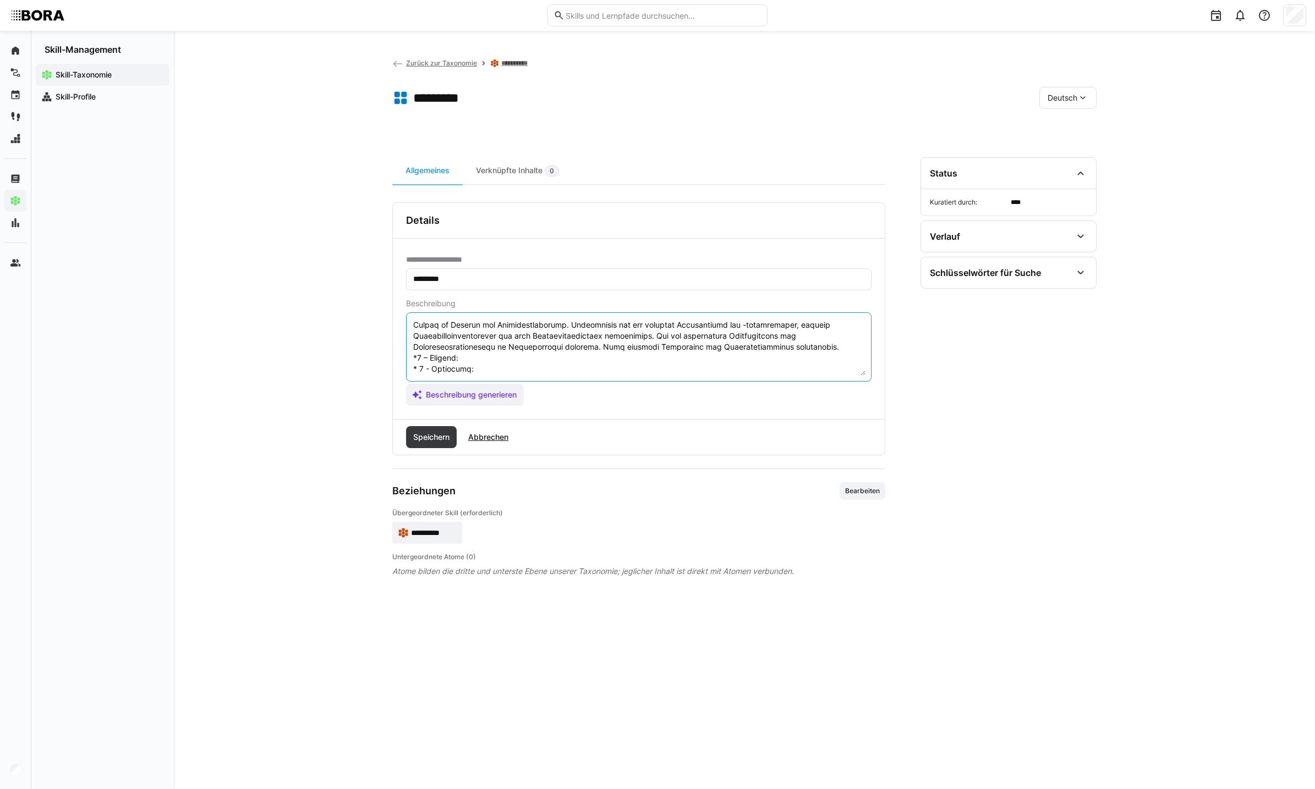
click at [517, 343] on textarea at bounding box center [638, 347] width 453 height 57
paste textarea "Verfügt über fundiertes Wissen zur vollständigen Implementierung und kontinuier…"
click at [701, 361] on textarea at bounding box center [638, 347] width 453 height 57
paste textarea "Gilt als interne oder externe Autorität für ISO 14001. Kennt internationale Ent…"
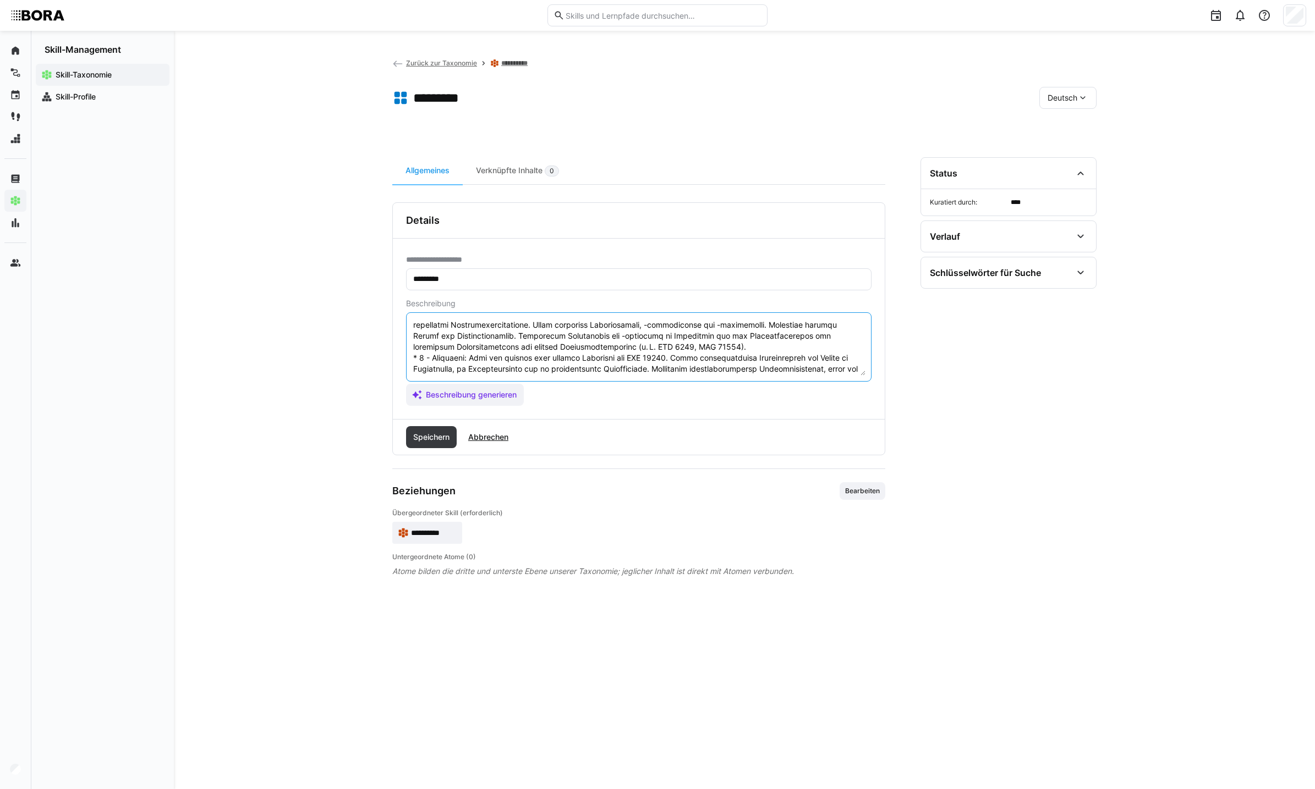
scroll to position [228, 0]
type textarea "LOR 51103 ips dolo sitametconsec adipiscing Elit sed Doeiusmodtemporincididu. U…"
click at [435, 428] on span "Speichern" at bounding box center [431, 437] width 51 height 22
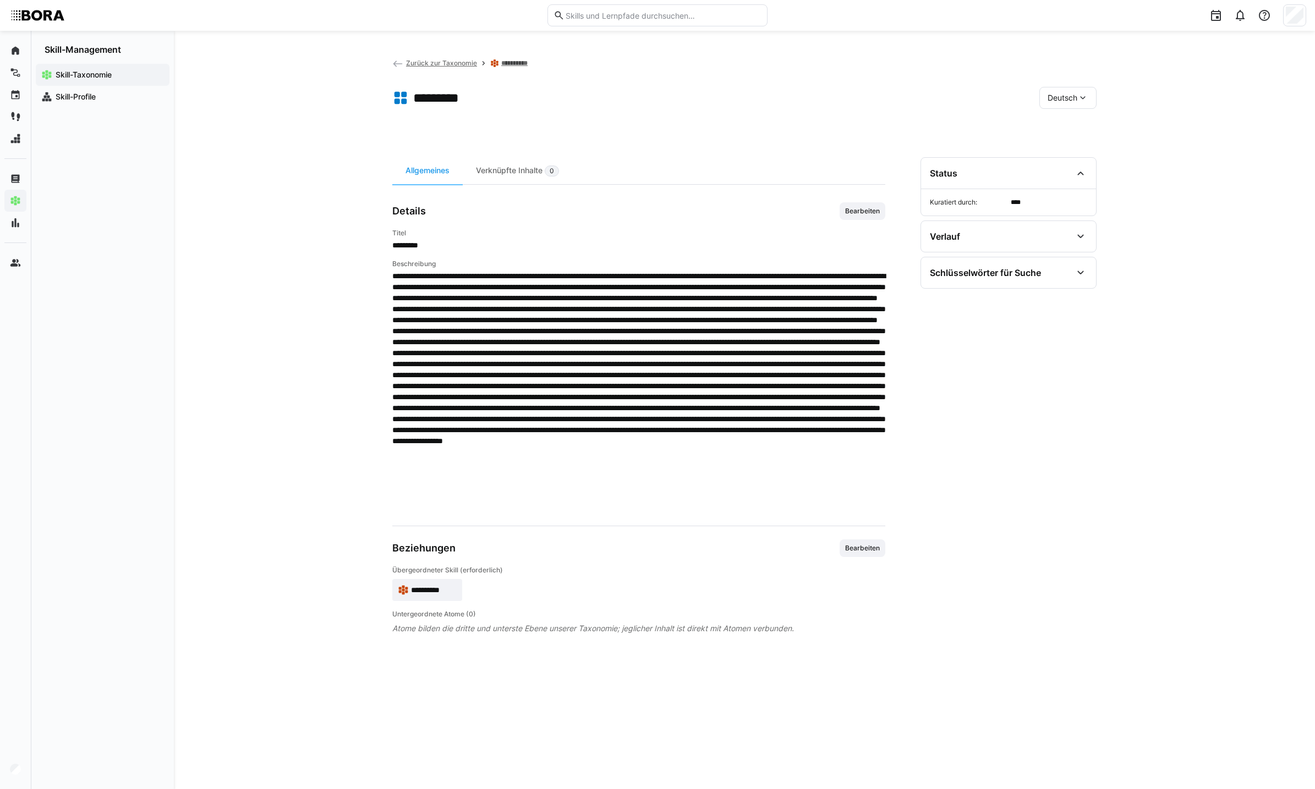
click at [1094, 94] on div "Deutsch" at bounding box center [1067, 98] width 57 height 22
click at [1087, 138] on div "Englisch" at bounding box center [1068, 149] width 58 height 23
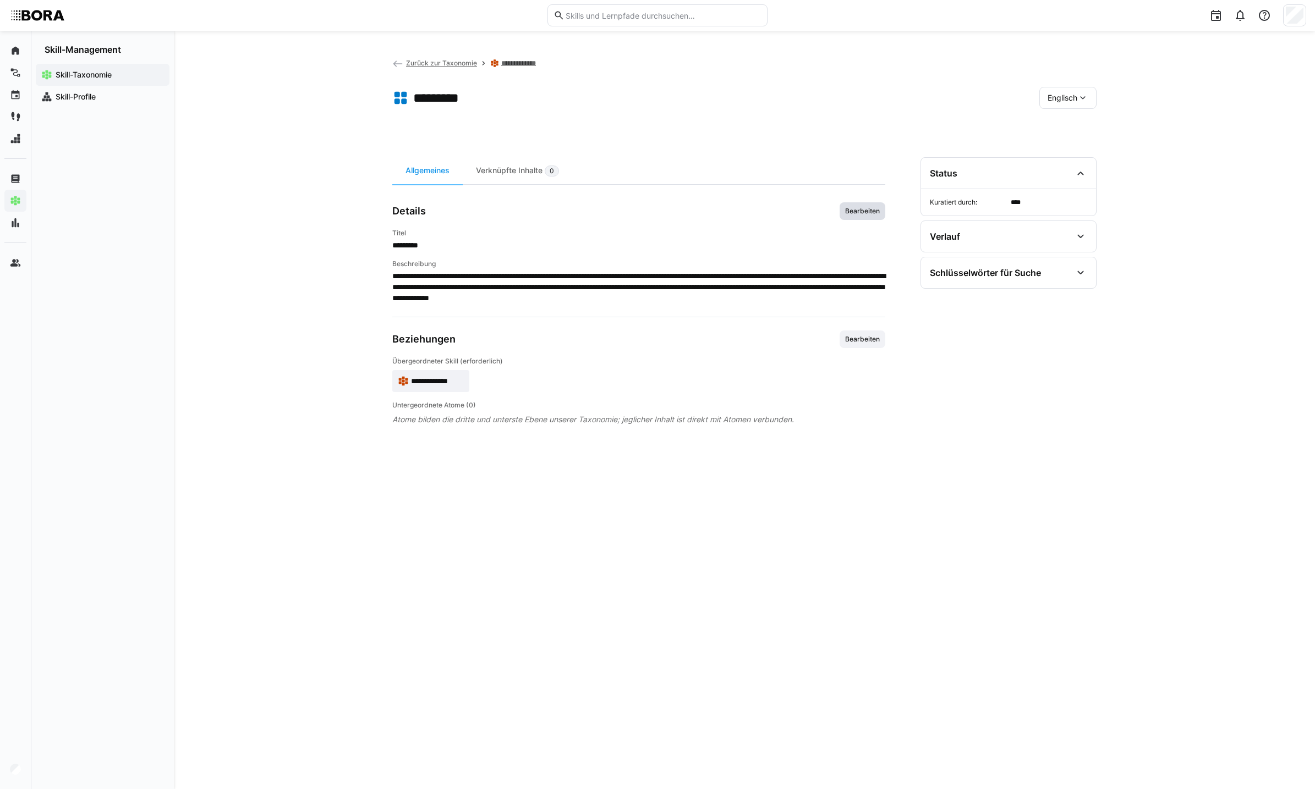
drag, startPoint x: 854, startPoint y: 215, endPoint x: 848, endPoint y: 215, distance: 6.6
click at [848, 215] on span "Bearbeiten" at bounding box center [862, 211] width 37 height 9
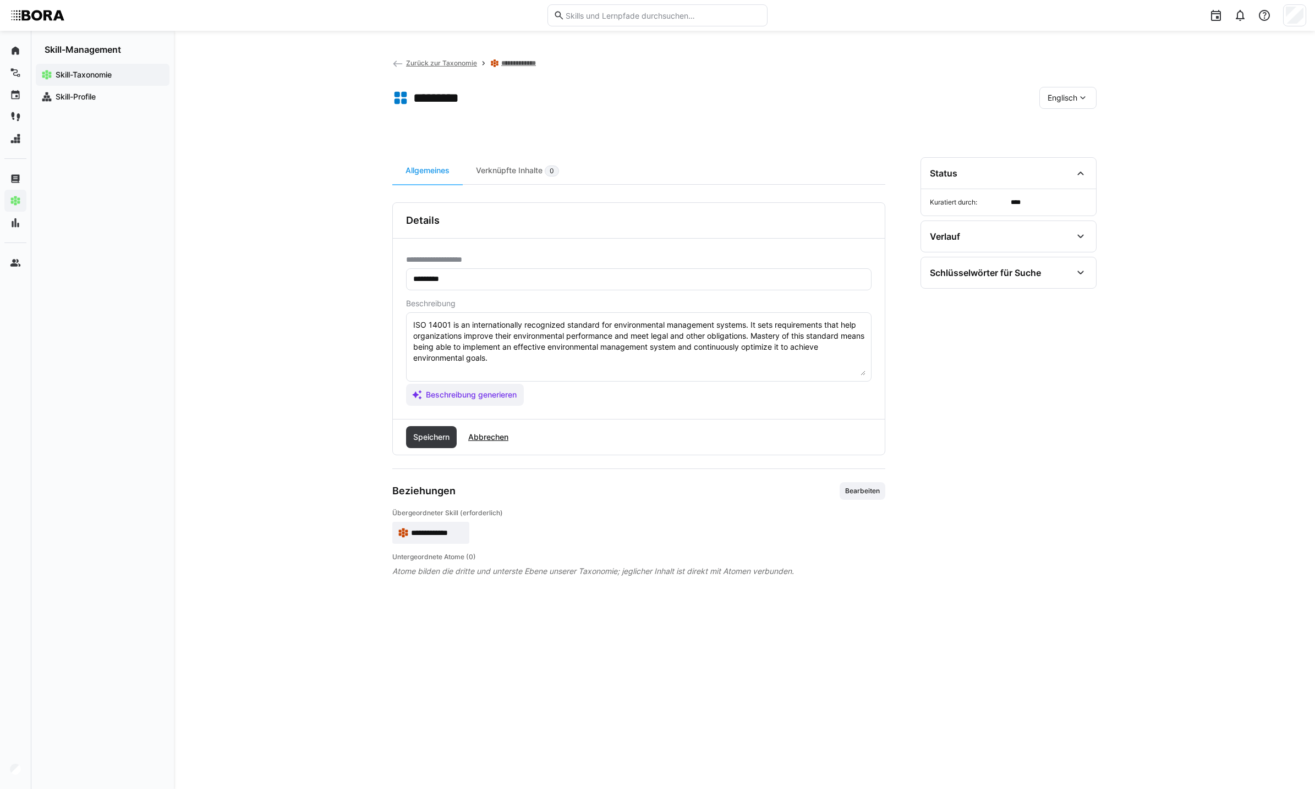
click at [645, 350] on textarea "ISO 14001 is an internationally recognized standard for environmental managemen…" at bounding box center [638, 347] width 453 height 57
click at [615, 361] on textarea "ISO 14001 is an internationally recognized standard for environmental managemen…" at bounding box center [638, 347] width 453 height 57
click at [574, 363] on textarea "ISO 14001 is an internationally recognized standard for environmental managemen…" at bounding box center [638, 347] width 453 height 57
click at [486, 358] on textarea "ISO 14001 is an internationally recognized standard for environmental managemen…" at bounding box center [638, 347] width 453 height 57
click at [465, 364] on textarea "ISO 14001 is an internationally recognized standard for environmental managemen…" at bounding box center [638, 347] width 453 height 57
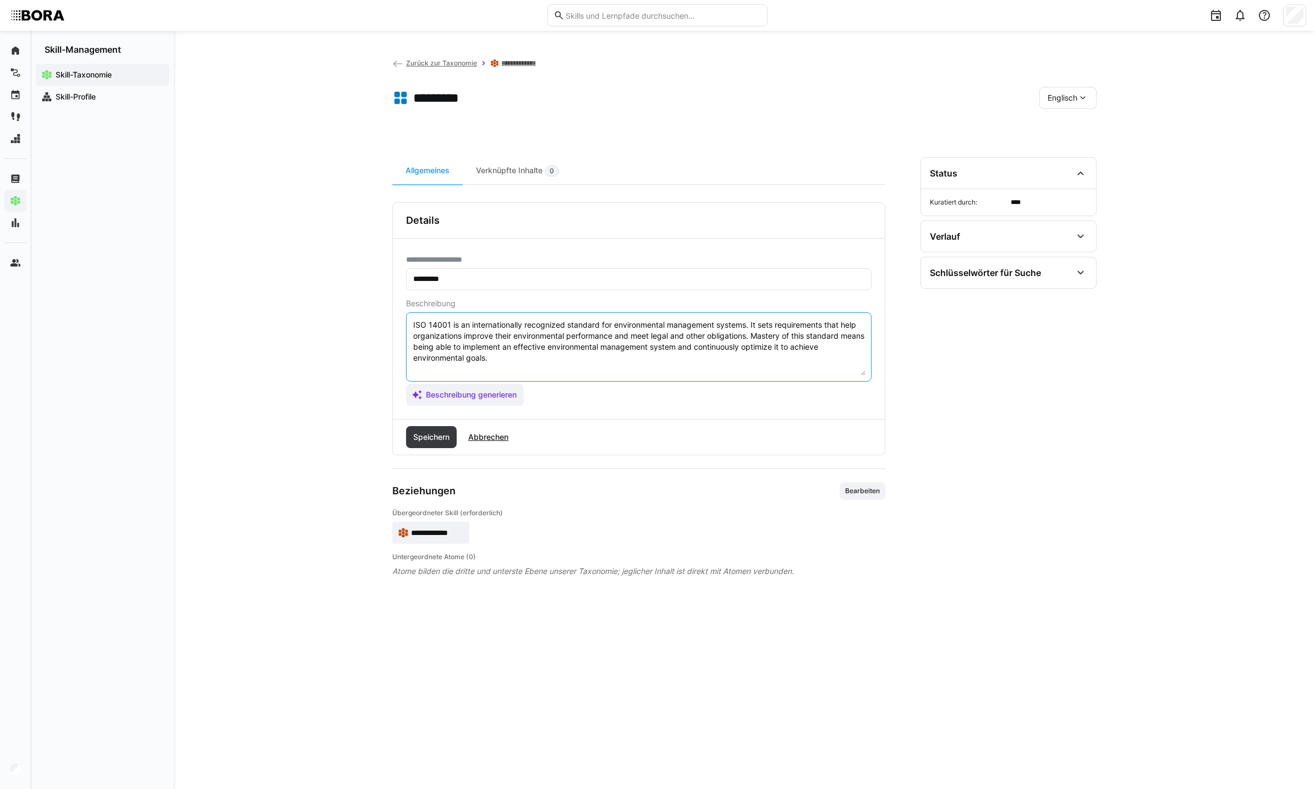
paste textarea "*1 - Beginner: *2 - Intermediate Level: *3 - Advanced: *4 - Expert: *5 - Starli…"
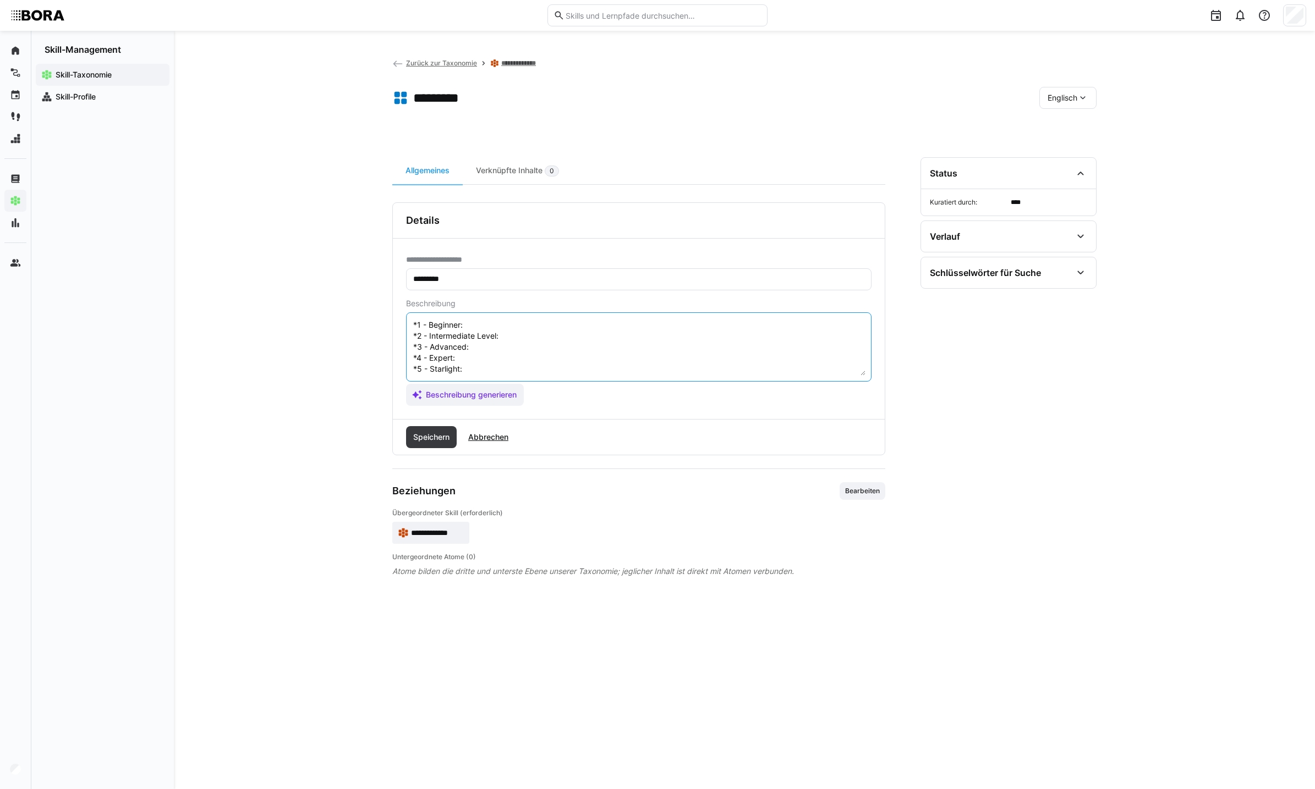
scroll to position [0, 0]
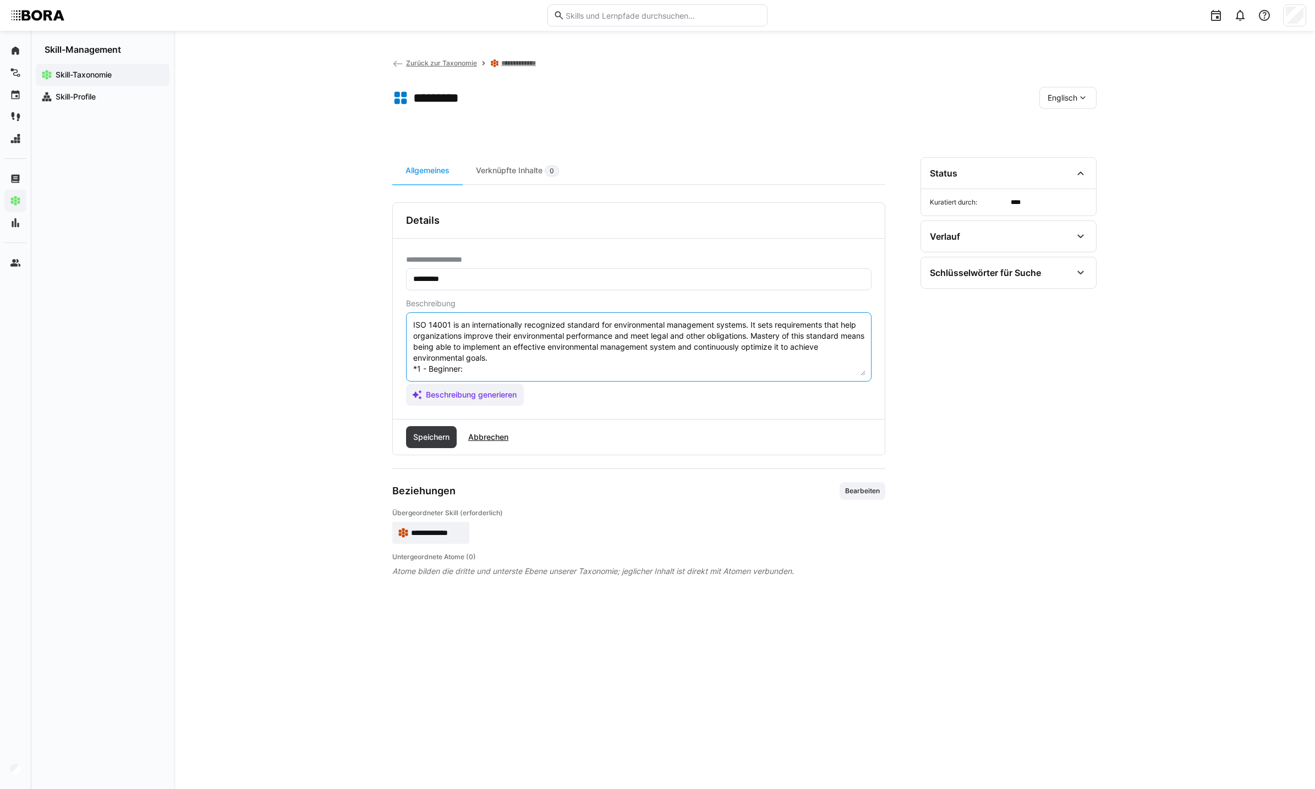
click at [491, 366] on textarea "ISO 14001 is an internationally recognized standard for environmental managemen…" at bounding box center [638, 347] width 453 height 57
type textarea "ISO 14001 is an internationally recognized standard for environmental managemen…"
click at [483, 442] on span "Abbrechen" at bounding box center [487, 437] width 43 height 11
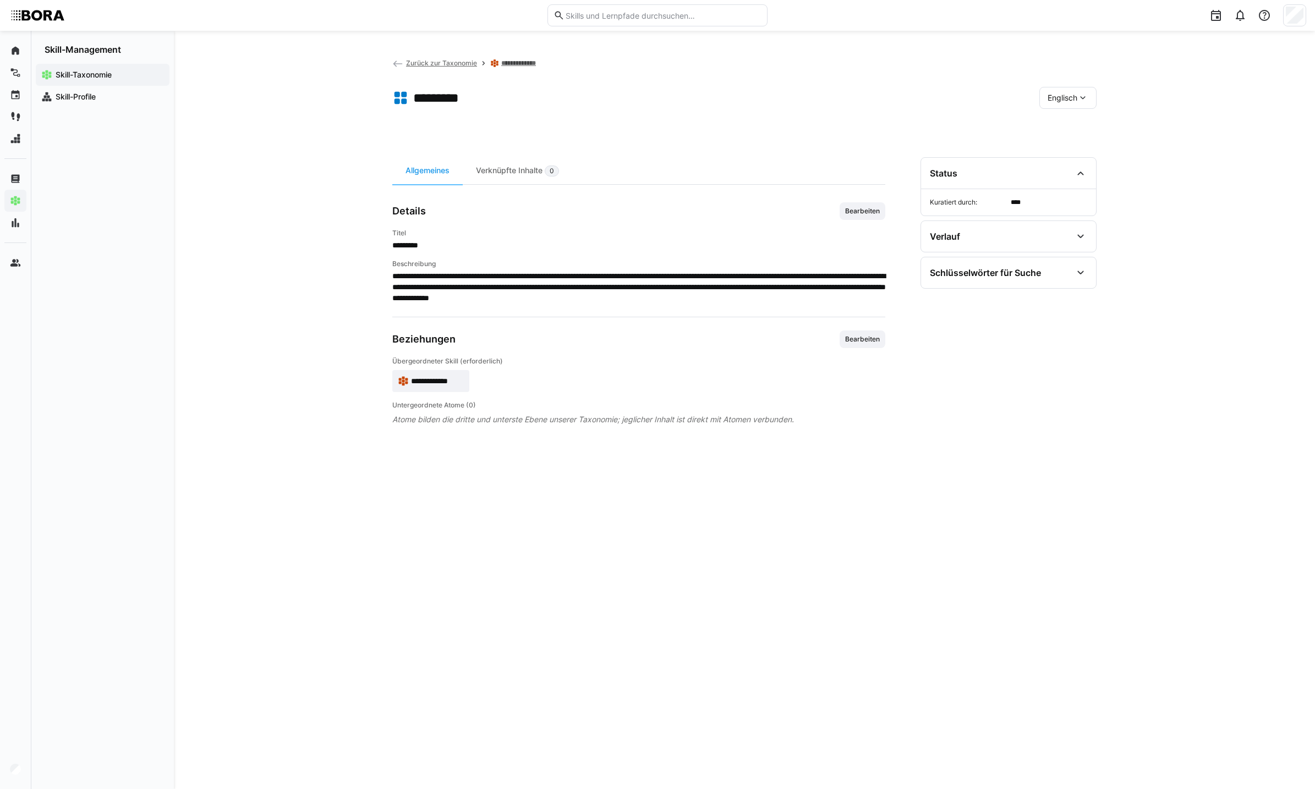
click at [1065, 106] on div "Englisch" at bounding box center [1067, 98] width 57 height 22
click at [1062, 133] on div "Deutsch" at bounding box center [1068, 126] width 58 height 23
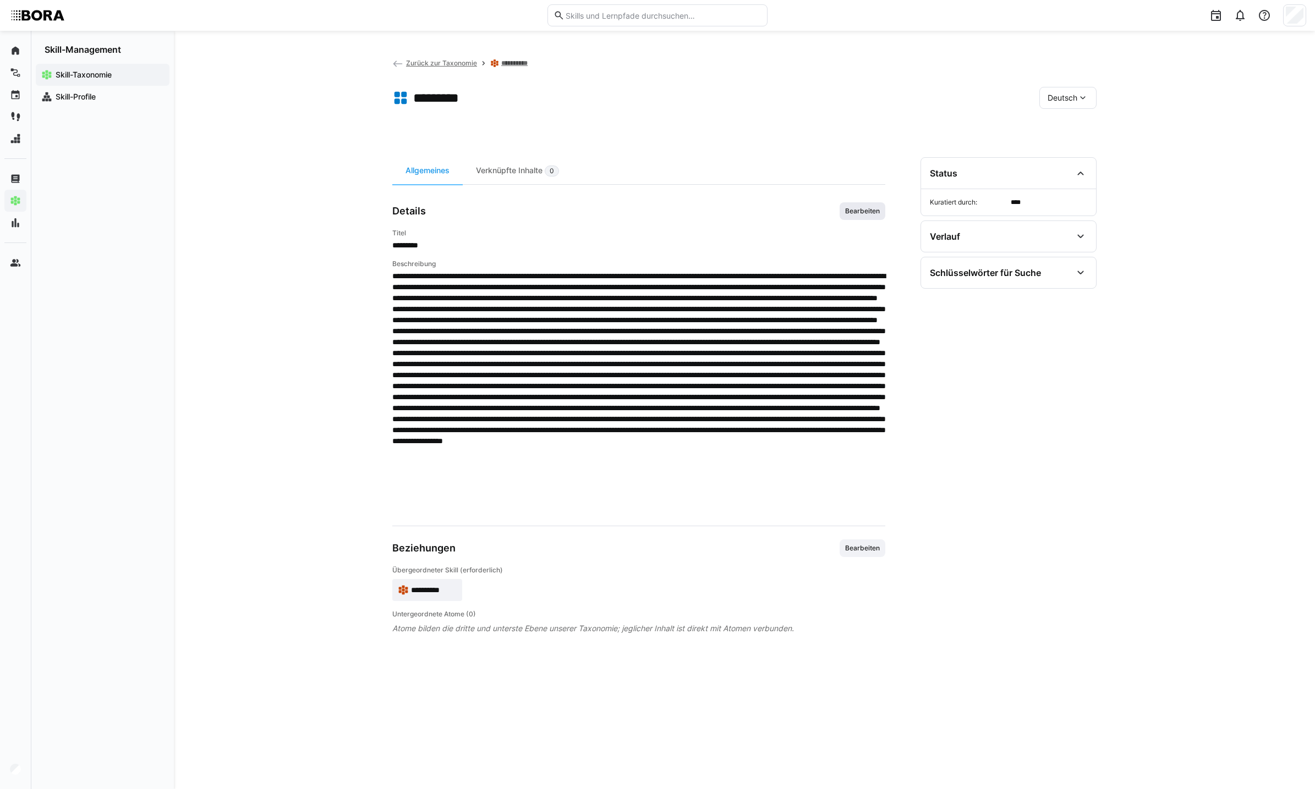
click at [859, 208] on span "Bearbeiten" at bounding box center [862, 211] width 37 height 9
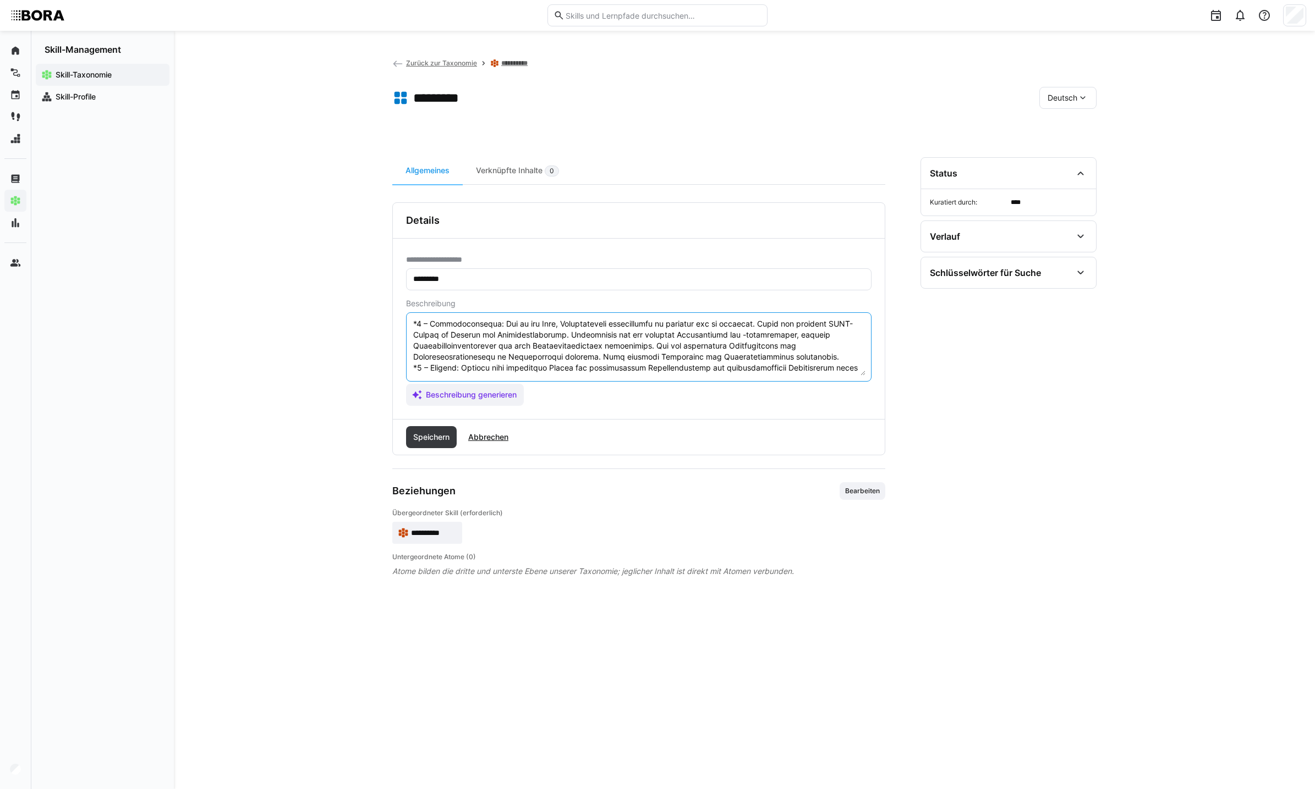
scroll to position [130, 0]
drag, startPoint x: 413, startPoint y: 367, endPoint x: 848, endPoint y: 361, distance: 434.6
click at [848, 361] on textarea at bounding box center [638, 347] width 453 height 57
click at [488, 437] on span "Abbrechen" at bounding box center [487, 437] width 43 height 11
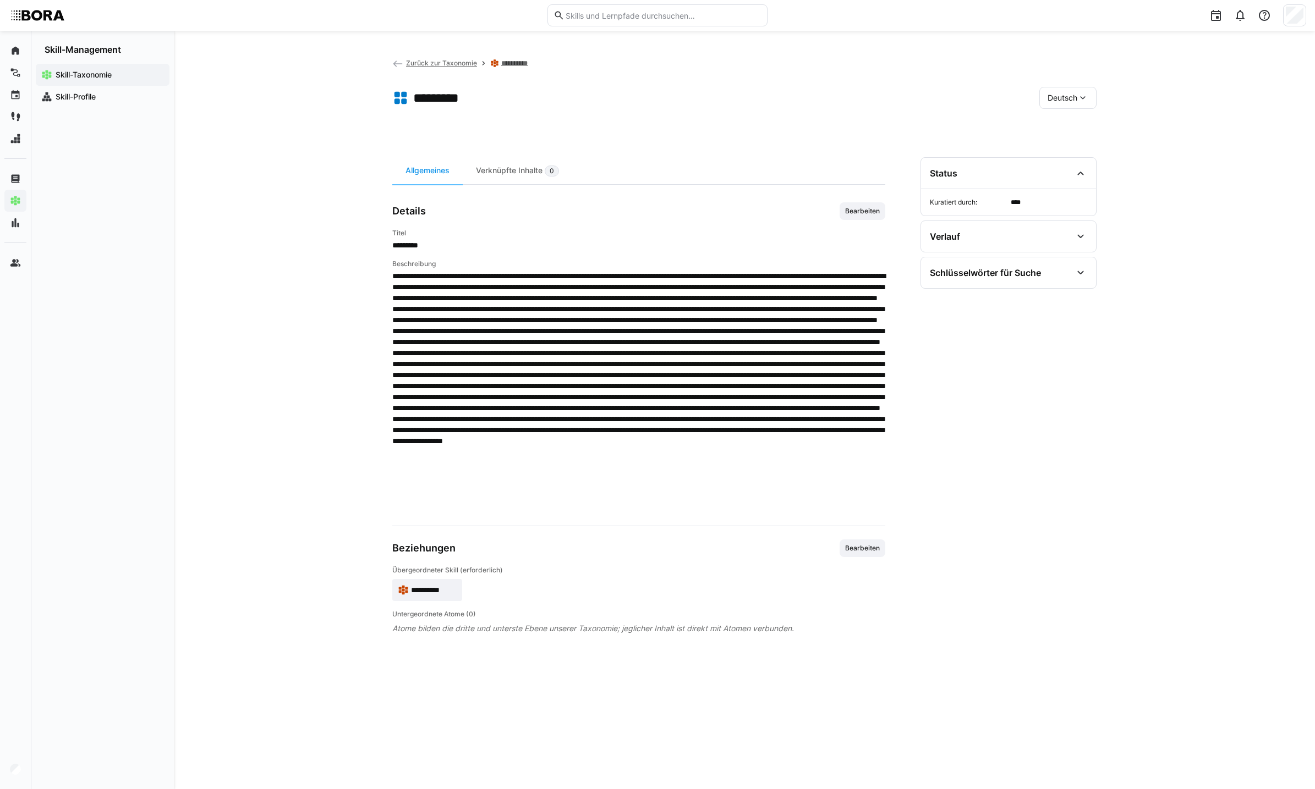
click at [1059, 90] on div "Deutsch" at bounding box center [1067, 98] width 57 height 22
click at [1058, 144] on span "Englisch" at bounding box center [1062, 149] width 30 height 11
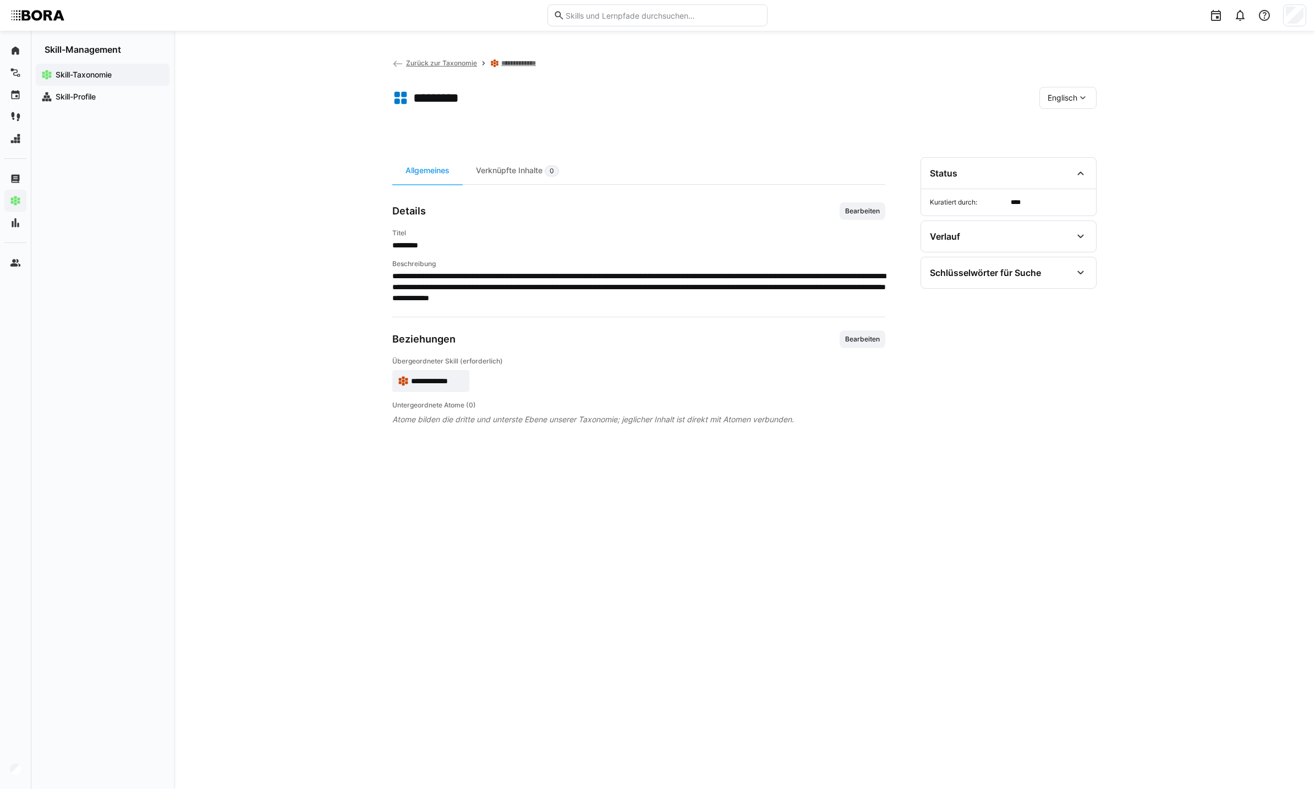
click at [855, 217] on span "Bearbeiten" at bounding box center [862, 211] width 46 height 18
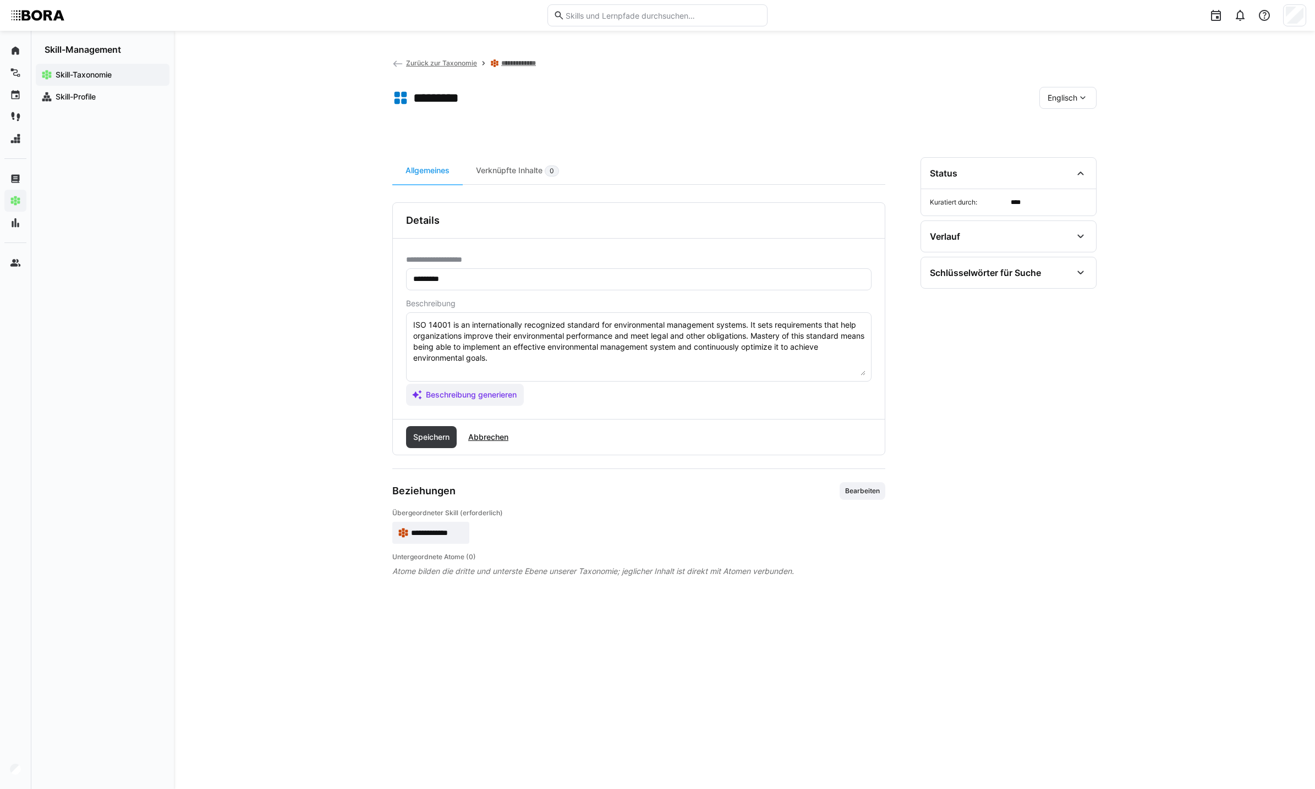
click at [702, 375] on textarea "ISO 14001 is an internationally recognized standard for environmental managemen…" at bounding box center [638, 347] width 453 height 57
paste textarea "*9 - Loremips: Dolor sita CON 91461 ad e seddoeiu tem incididuntutl etdolorema.…"
type textarea "LOR 28323 ip do sitametconsecte adipiscing elitsedd eiu temporincidid utlaboree…"
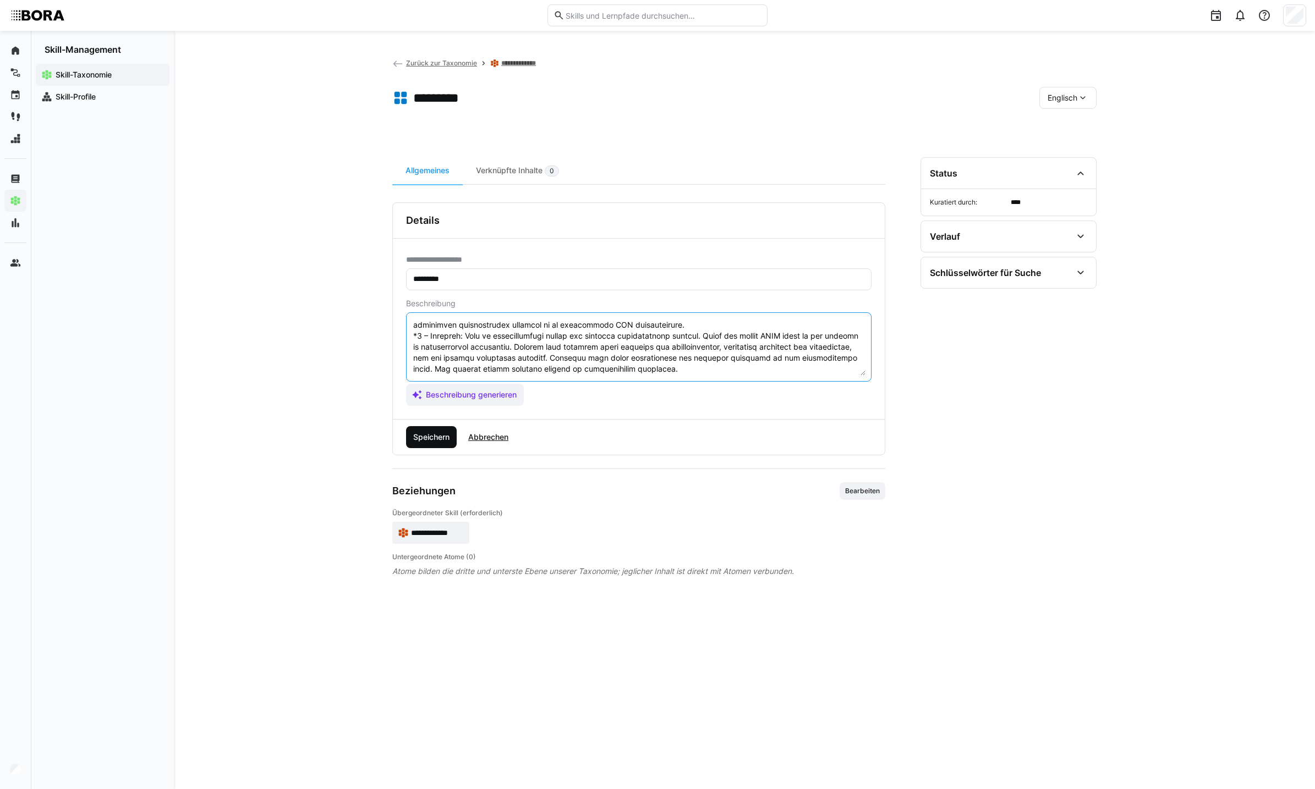
click at [433, 433] on span "Speichern" at bounding box center [431, 437] width 40 height 11
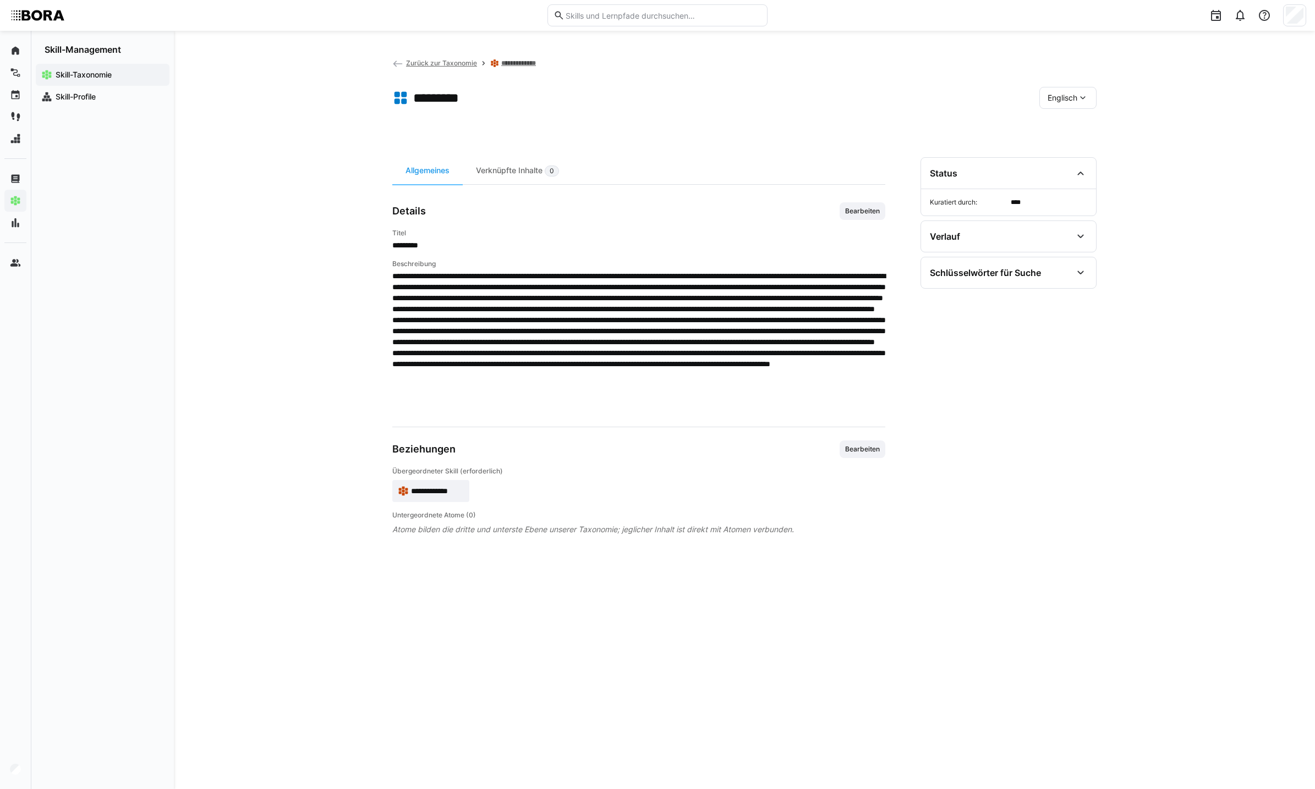
click at [1073, 94] on span "Englisch" at bounding box center [1062, 97] width 30 height 11
click at [1063, 116] on div "Deutsch" at bounding box center [1068, 126] width 58 height 23
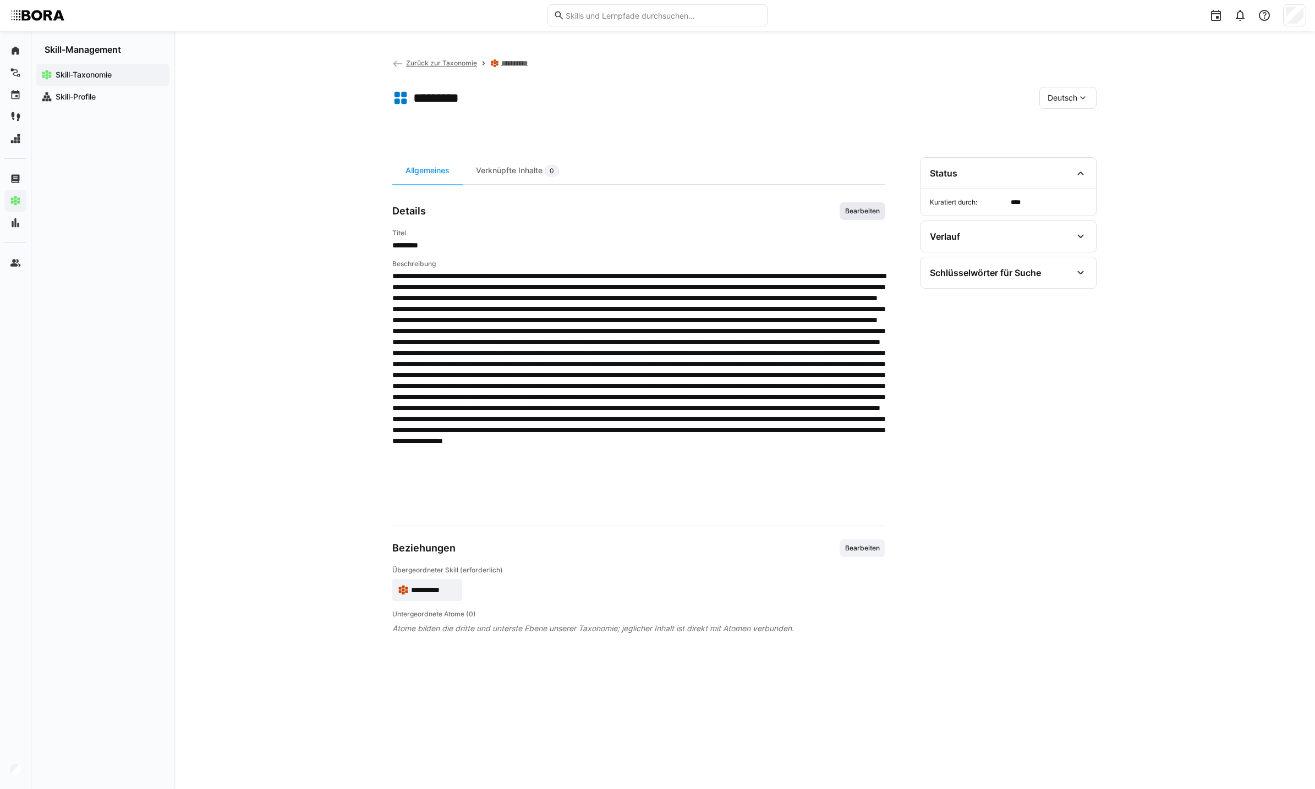
click at [862, 213] on span "Bearbeiten" at bounding box center [862, 211] width 37 height 9
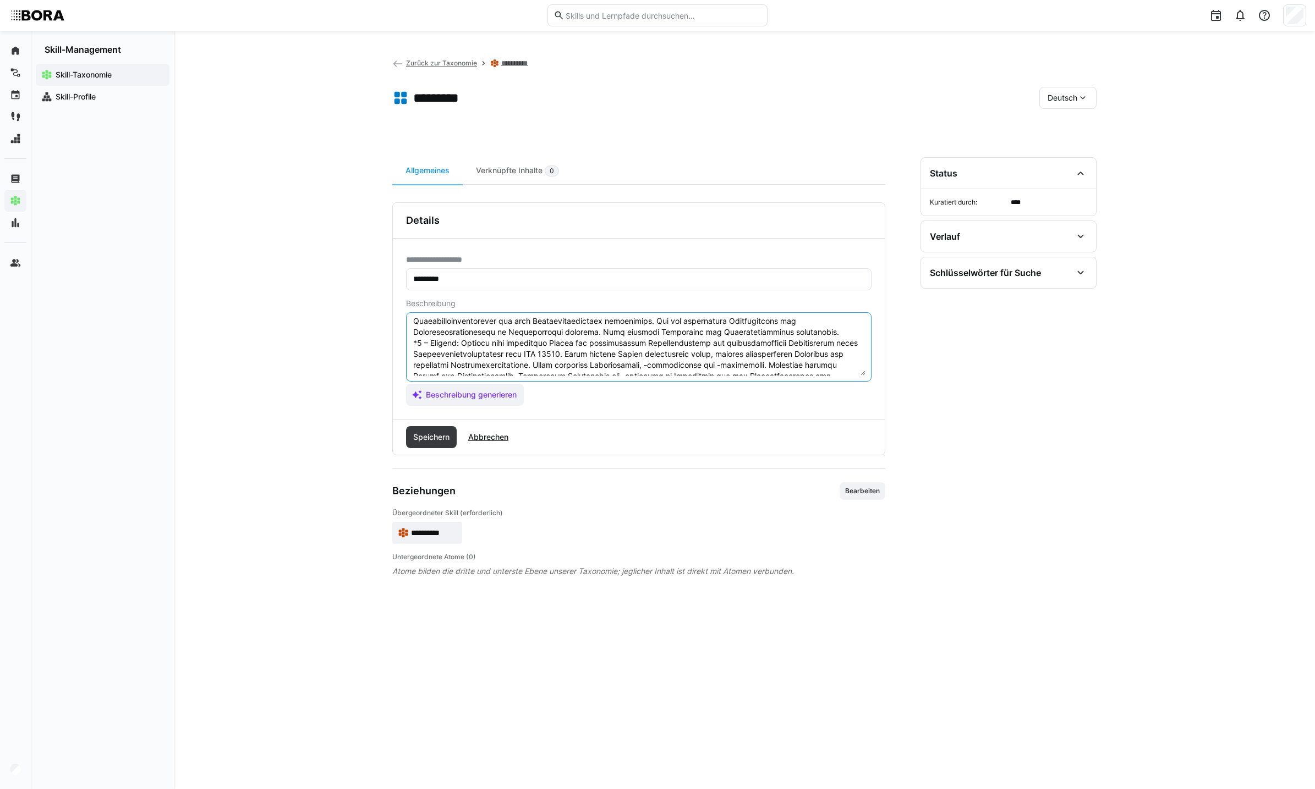
scroll to position [166, 0]
drag, startPoint x: 811, startPoint y: 361, endPoint x: 396, endPoint y: 334, distance: 415.6
click at [396, 334] on div "**********" at bounding box center [639, 329] width 492 height 180
click at [495, 436] on span "Abbrechen" at bounding box center [487, 437] width 43 height 11
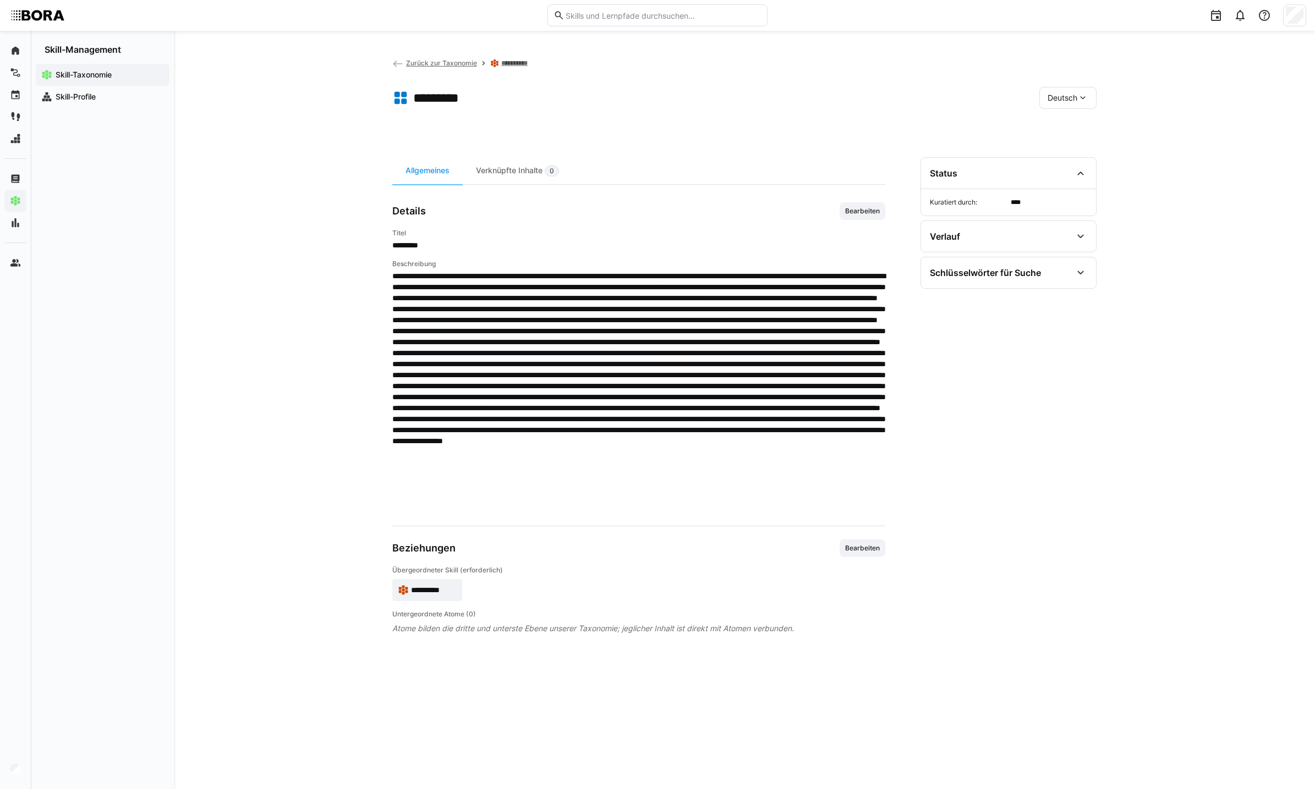
click at [1060, 100] on span "Deutsch" at bounding box center [1062, 97] width 30 height 11
click at [1054, 140] on div "Englisch" at bounding box center [1068, 149] width 58 height 23
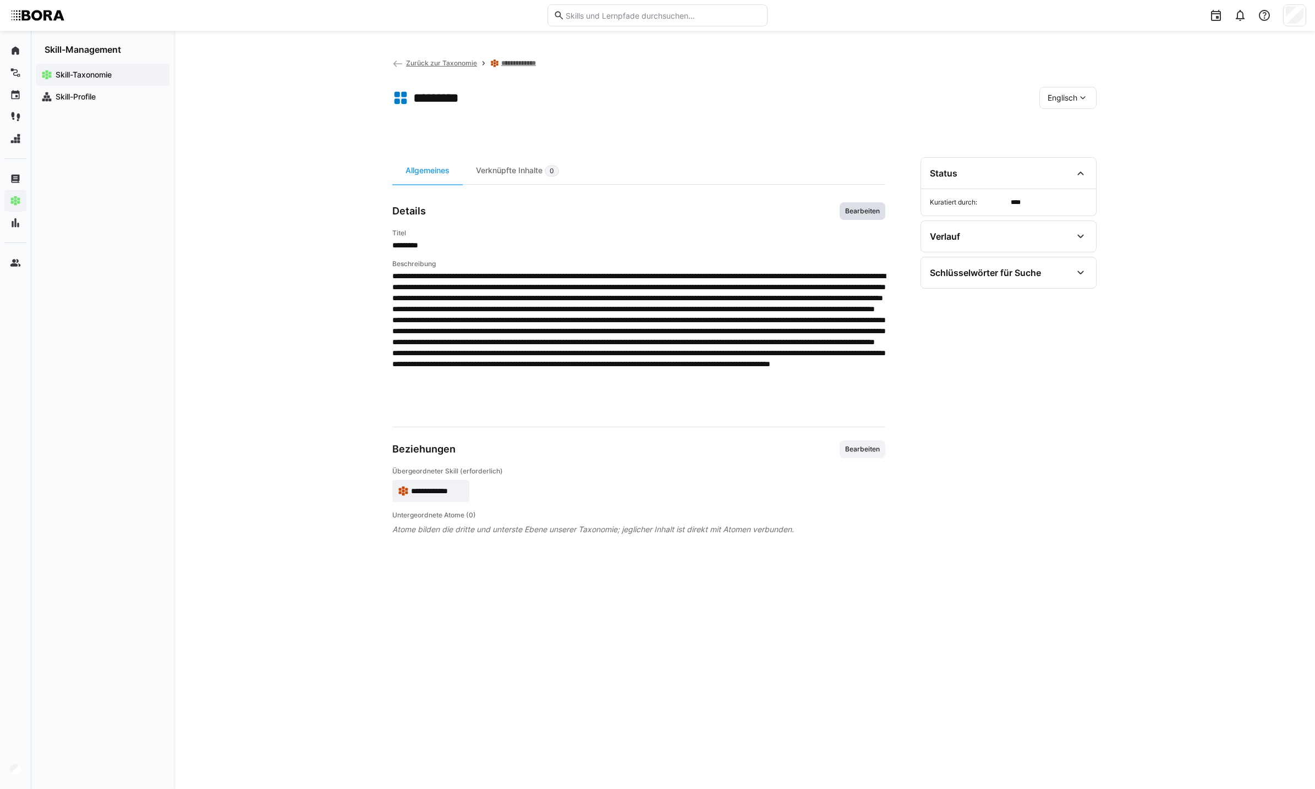
click at [865, 212] on span "Bearbeiten" at bounding box center [862, 211] width 37 height 9
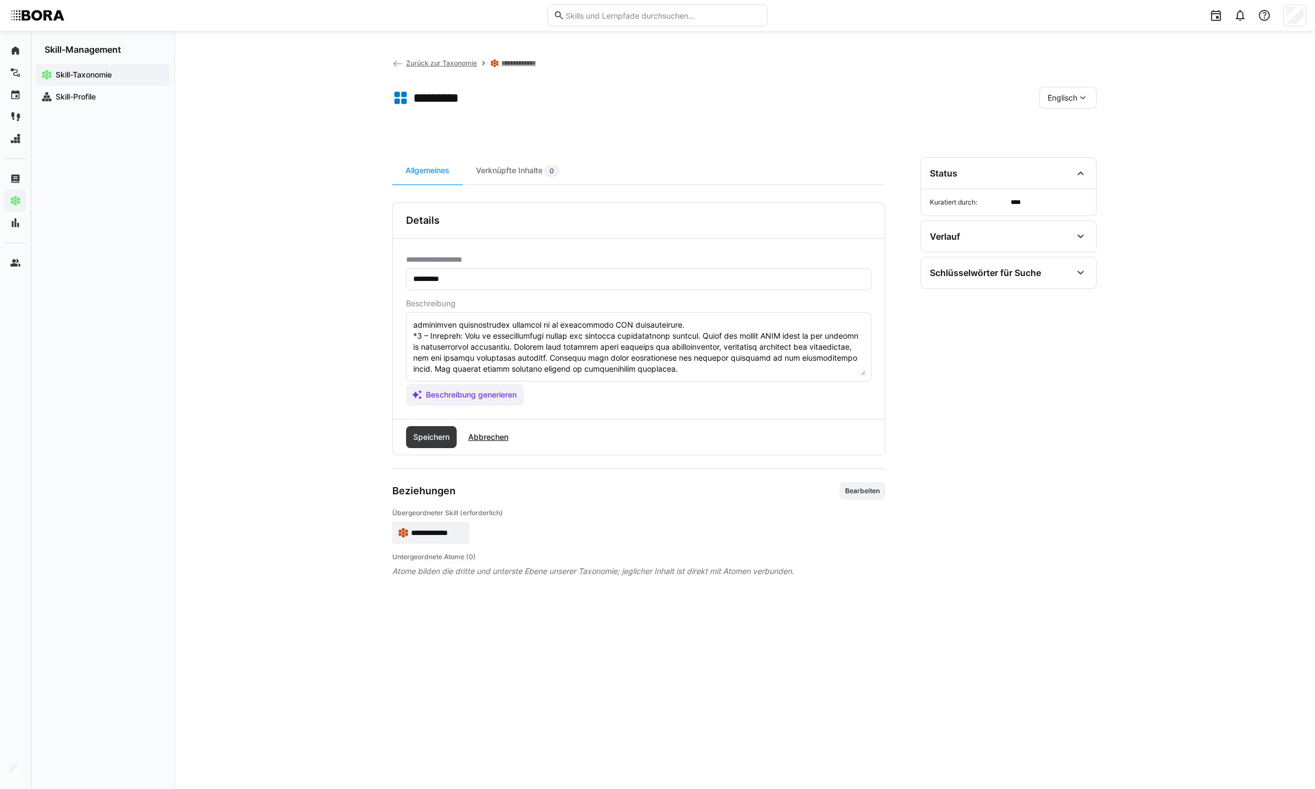
scroll to position [110, 0]
click at [750, 364] on textarea at bounding box center [638, 347] width 453 height 57
paste textarea "*9 – Loremi: Dolorsita co-adipi elitseddo ei tem incididu utlaboreetdolo mag al…"
type textarea "LOR 28323 ip do sitametconsecte adipiscing elitsedd eiu temporincidid utlaboree…"
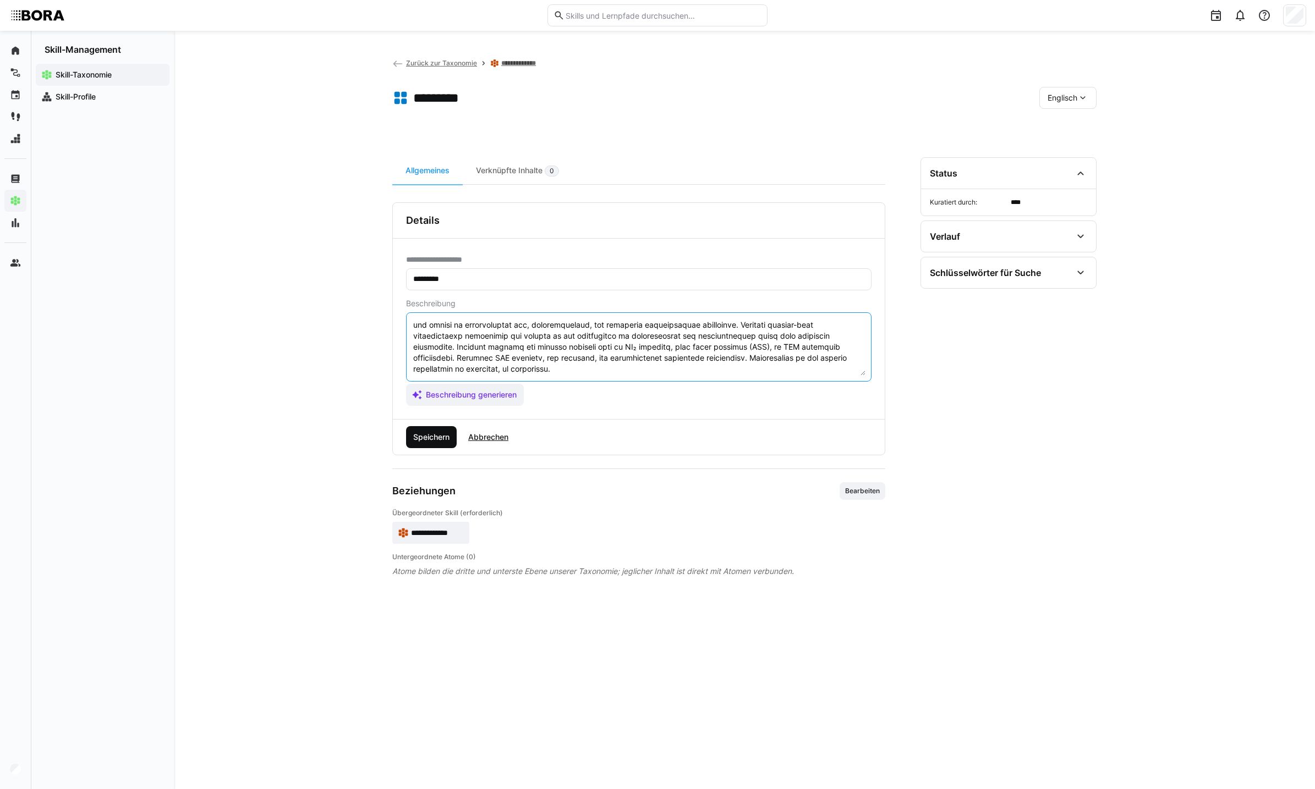
click at [436, 436] on span "Speichern" at bounding box center [431, 437] width 40 height 11
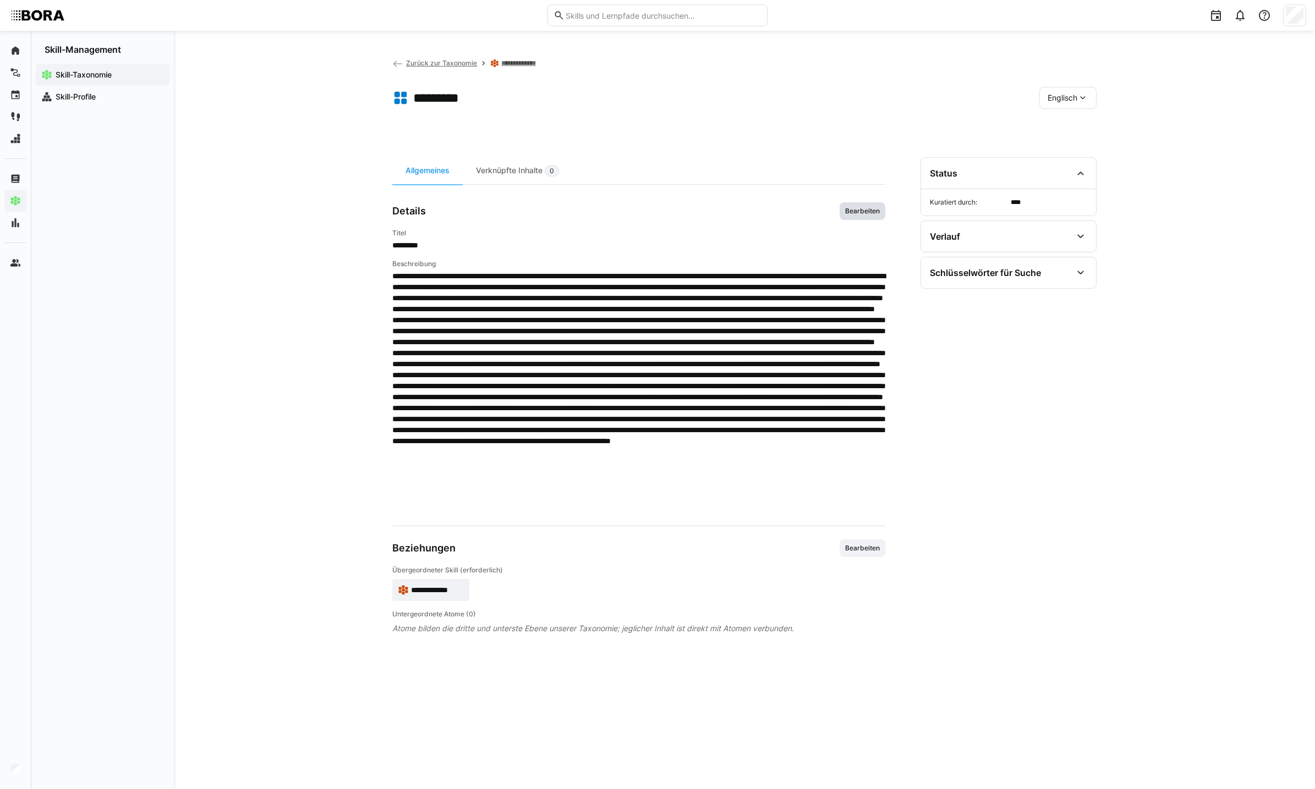
click at [876, 208] on span "Bearbeiten" at bounding box center [862, 211] width 37 height 9
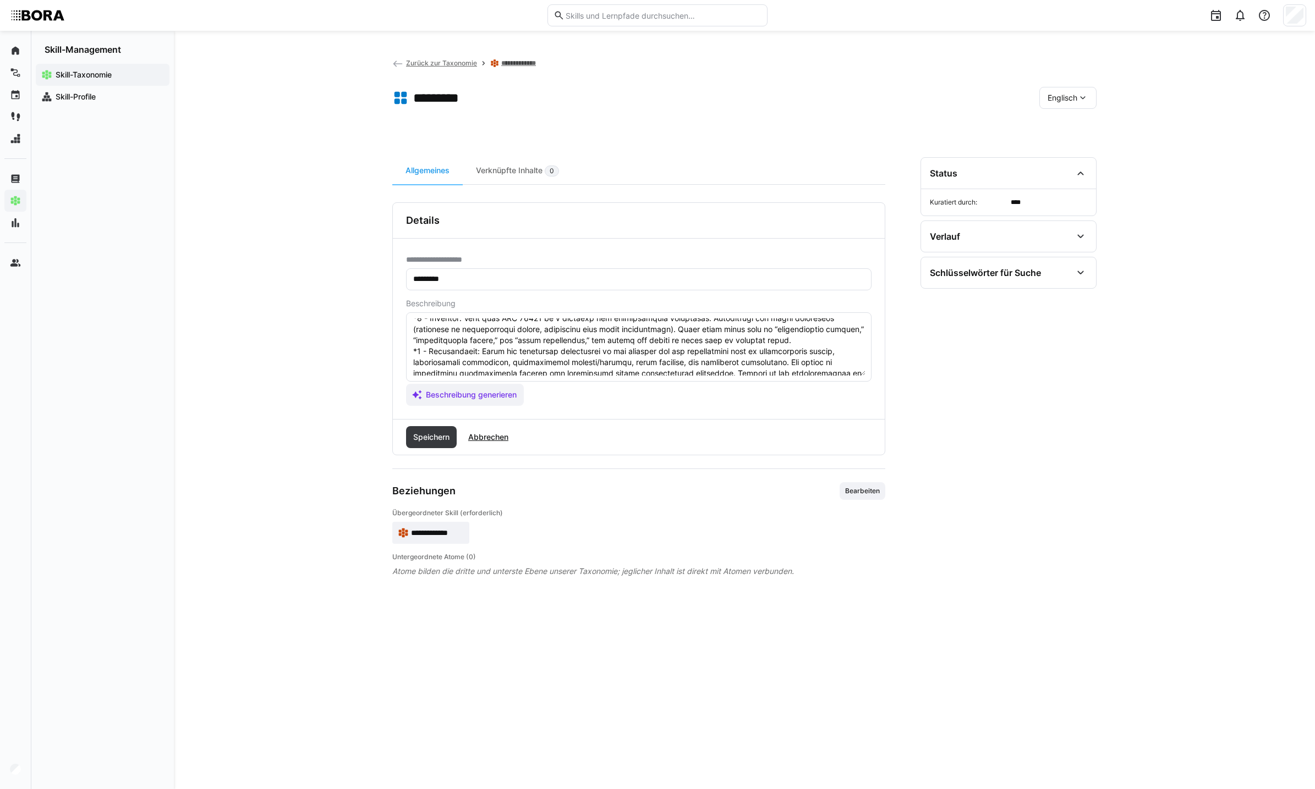
scroll to position [61, 0]
click at [475, 339] on textarea at bounding box center [638, 347] width 453 height 57
type textarea "LOR 41629 ip do sitametconsecte adipiscing elitsedd eiu temporincidid utlaboree…"
click at [448, 432] on span "Speichern" at bounding box center [431, 437] width 40 height 11
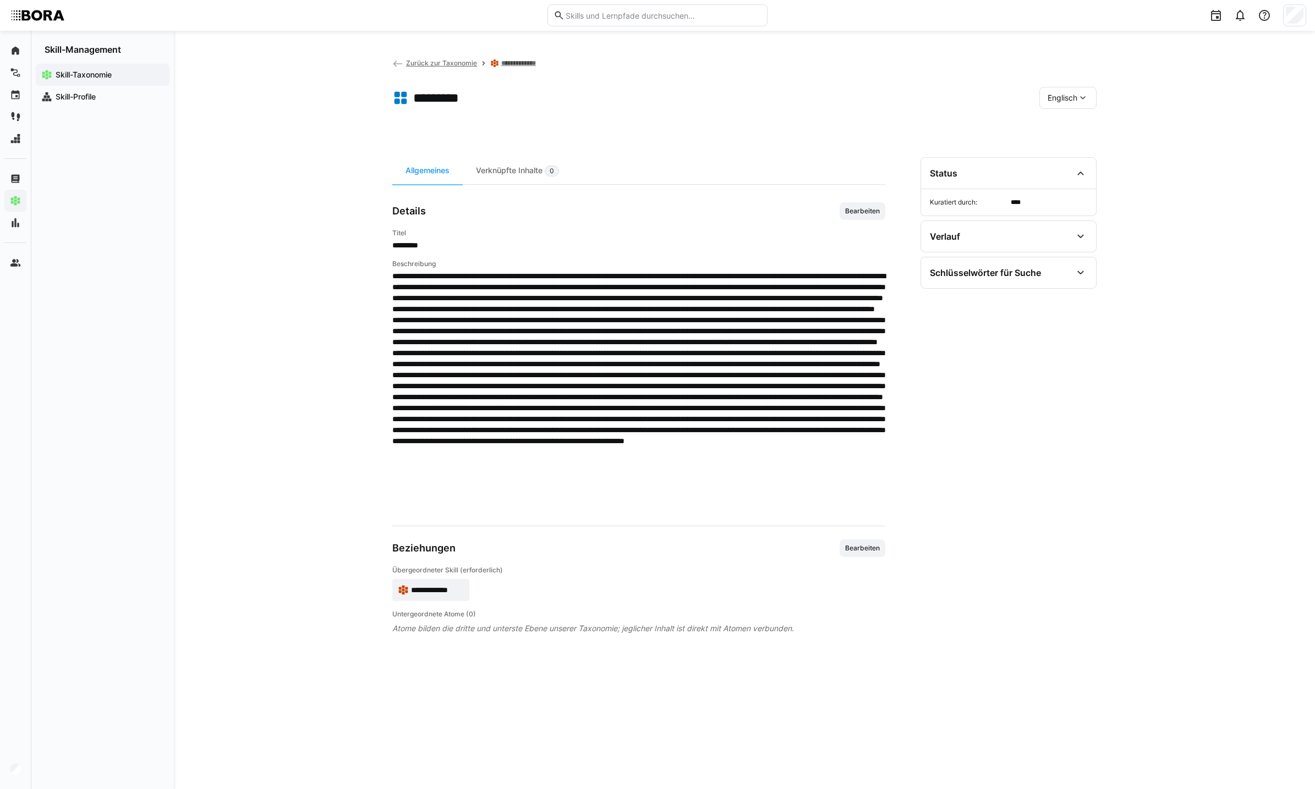
click at [404, 587] on eds-icon at bounding box center [403, 590] width 11 height 11
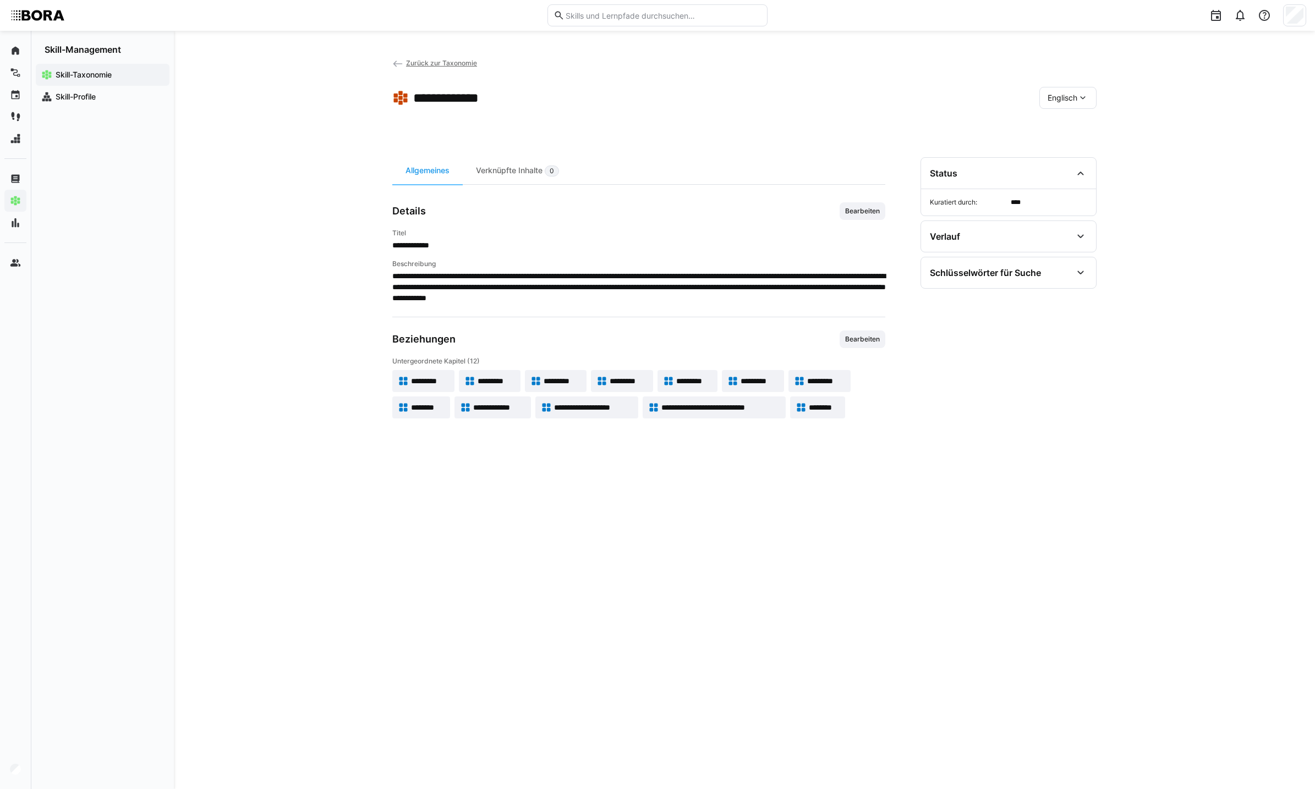
click at [575, 376] on span "*********" at bounding box center [562, 381] width 37 height 11
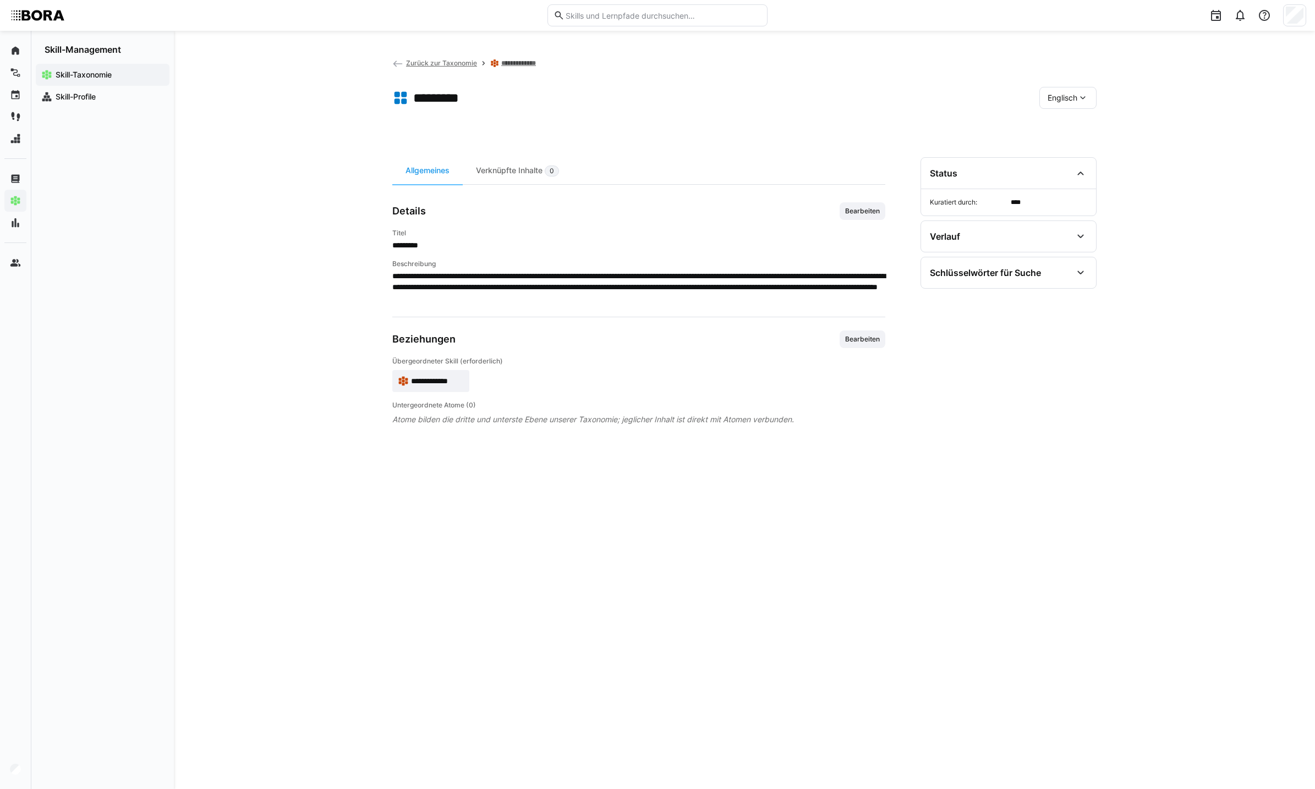
click at [1061, 103] on div "Englisch" at bounding box center [1067, 98] width 57 height 22
click at [1058, 122] on span "Deutsch" at bounding box center [1062, 126] width 30 height 11
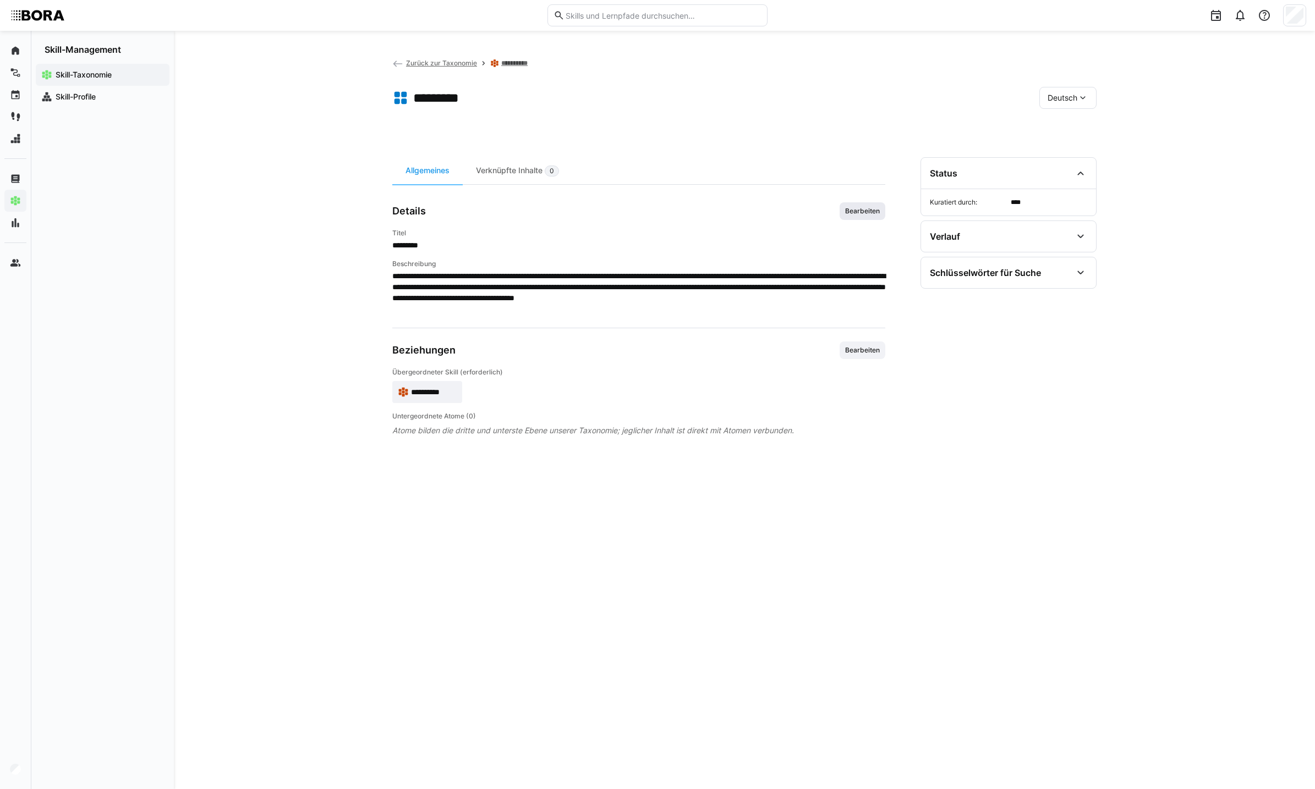
click at [876, 215] on span "Bearbeiten" at bounding box center [862, 211] width 37 height 9
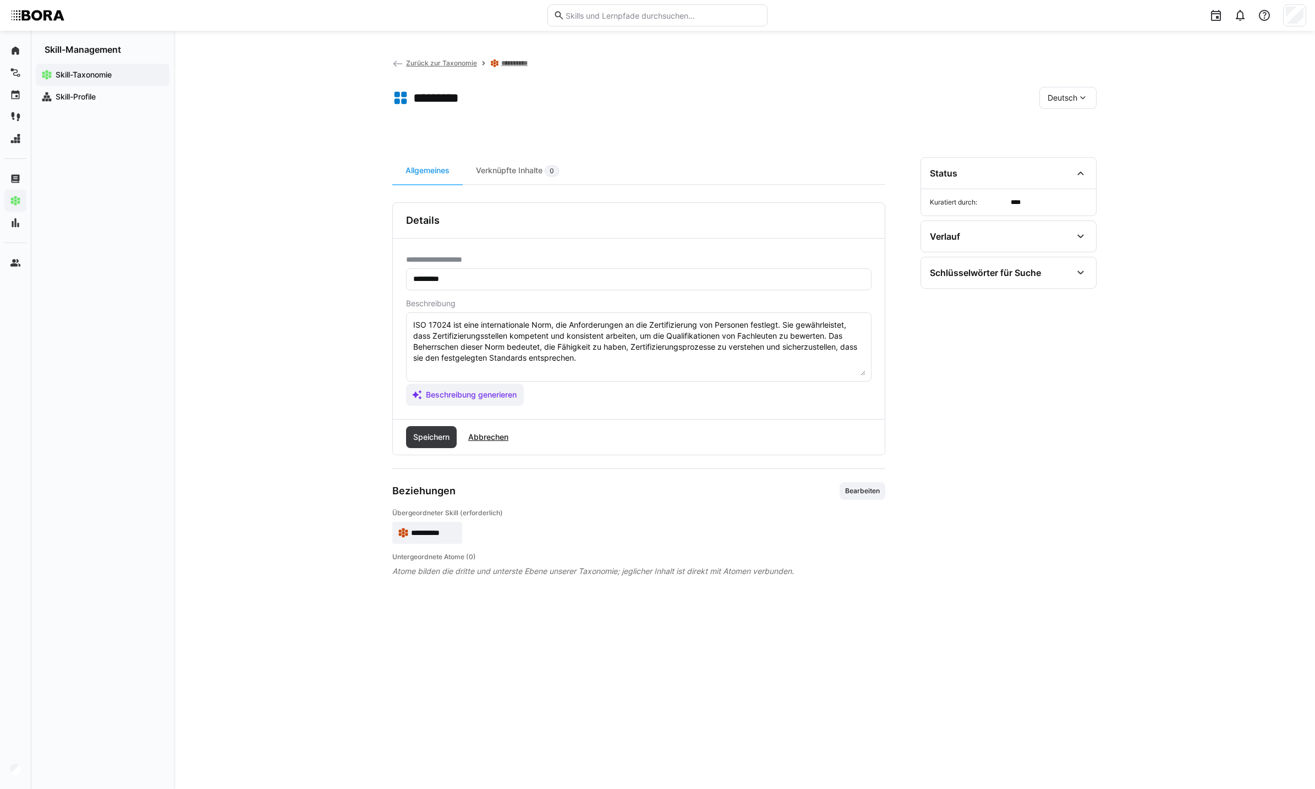
click at [672, 364] on textarea "ISO 17024 ist eine internationale Norm, die Anforderungen an die Zertifizierung…" at bounding box center [638, 347] width 453 height 57
click at [422, 372] on textarea "ISO 17024 ist eine internationale Norm, die Anforderungen an die Zertifizierung…" at bounding box center [638, 347] width 453 height 57
paste textarea "*1 -Anfänger: *2 – Mittelstufe: *3 – Fortgeschritten: *4 – Experte: * 5 - Starl…"
click at [508, 372] on textarea "ISO 17024 ist eine internationale Norm, die Anforderungen an die Zertifizierung…" at bounding box center [638, 347] width 453 height 57
paste textarea "Weiß, dass ISO/IEC 17024 eine Norm für die Zertifizierung von Personen ist. Ver…"
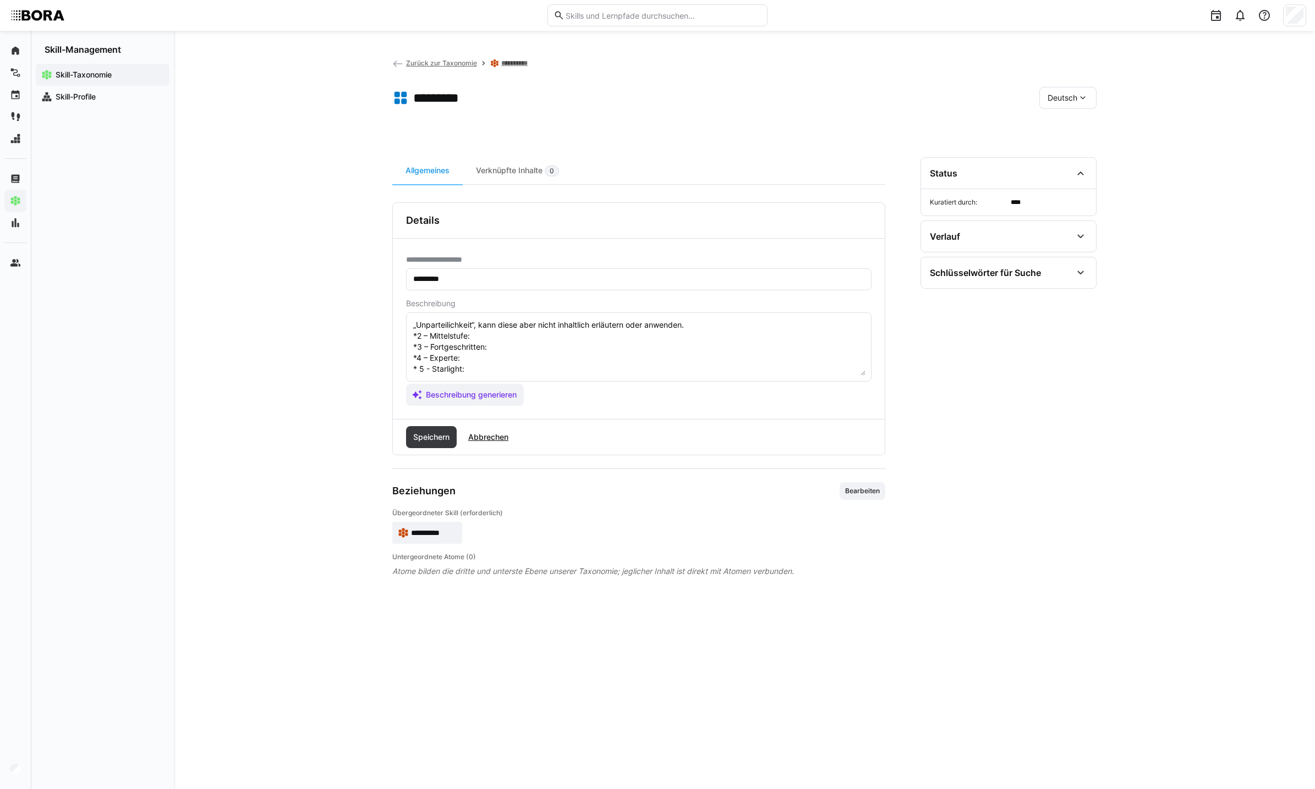
click at [595, 317] on eds-input "ISO 17024 ist eine internationale Norm, die Anforderungen an die Zertifizierung…" at bounding box center [638, 346] width 465 height 69
click at [570, 337] on textarea "ISO 17024 ist eine internationale Norm, die Anforderungen an die Zertifizierung…" at bounding box center [638, 347] width 453 height 57
paste textarea "Kennt den strukturellen Aufbau der Norm und zentrale Anforderungen wie Unpartei…"
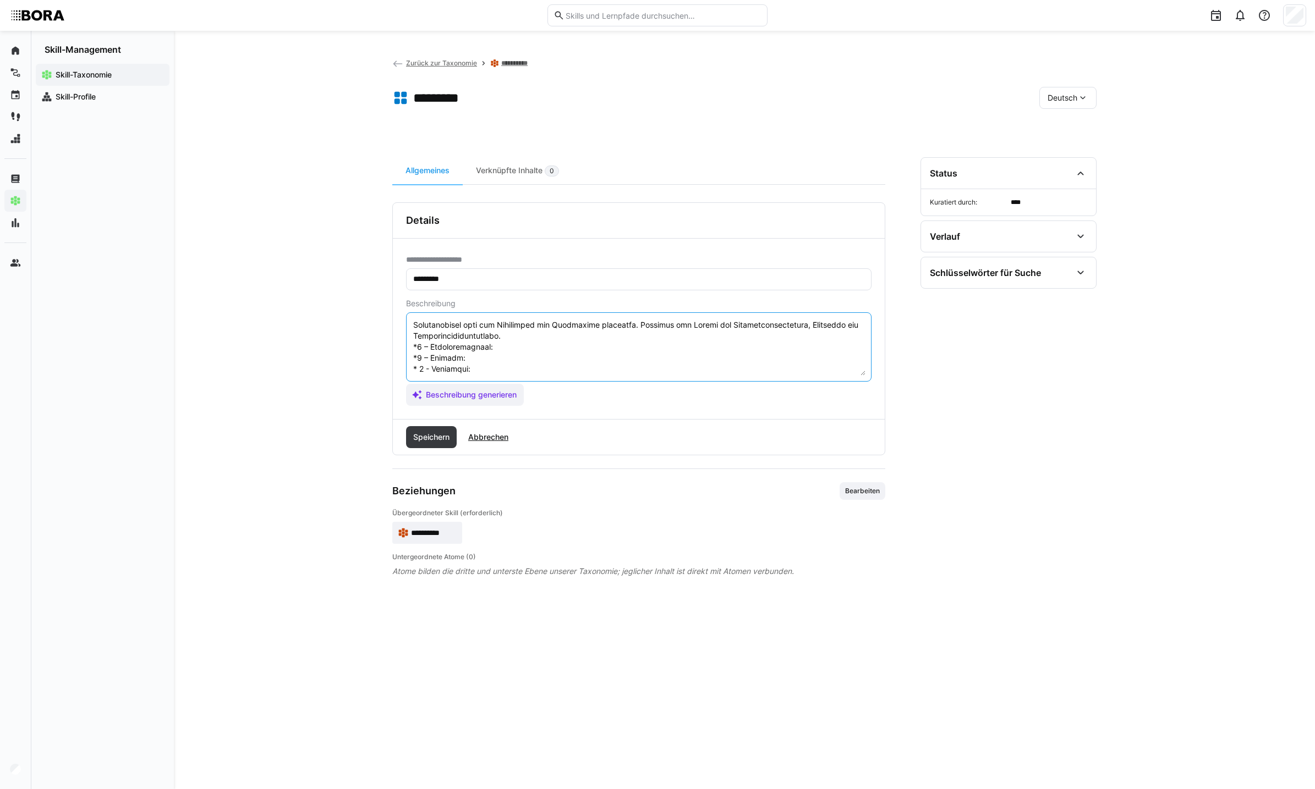
click at [559, 339] on textarea at bounding box center [638, 347] width 453 height 57
paste textarea "Kann aktiv an der Entwicklung oder Umsetzung von Zertifizierungsprogrammen nach…"
click at [579, 343] on textarea at bounding box center [638, 347] width 453 height 57
paste textarea "Verfügt über detailliertes Wissen zu allen Anforderungen der Norm, inkl. Dokume…"
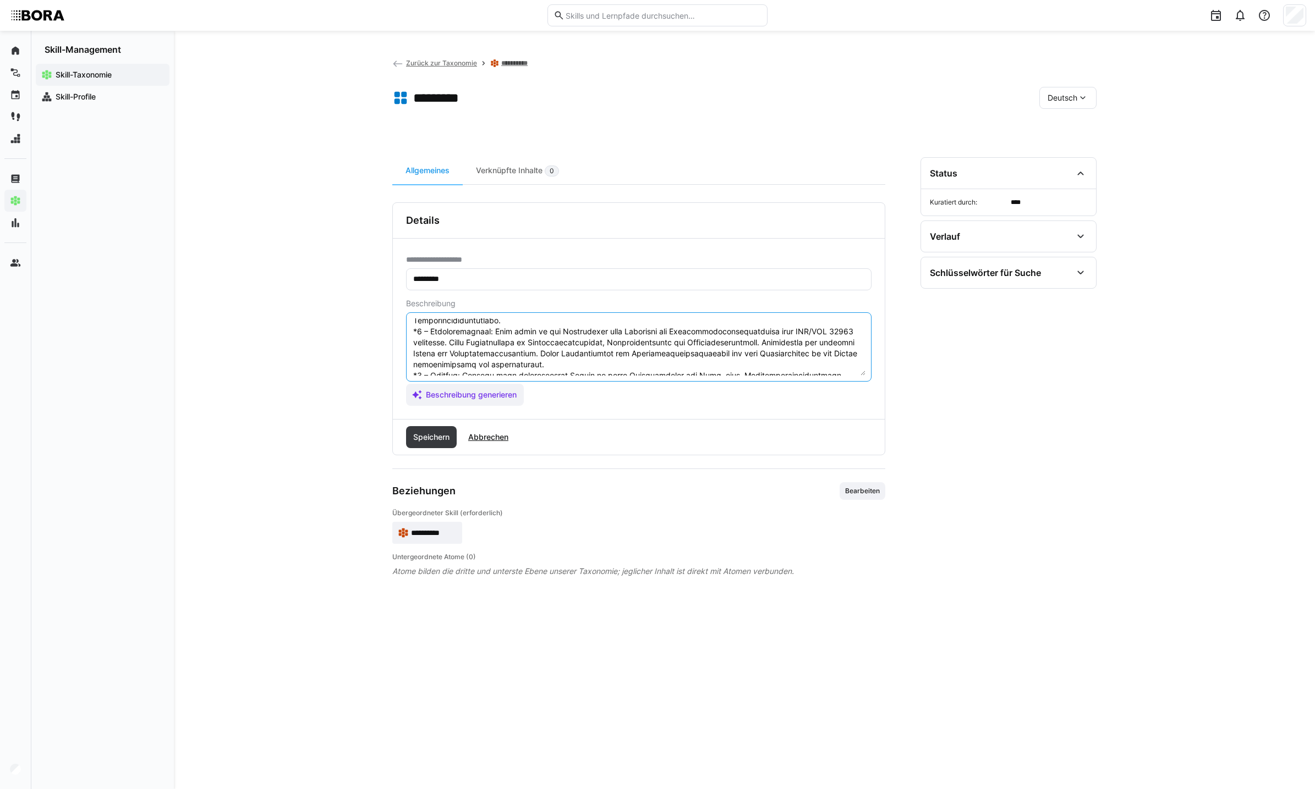
scroll to position [176, 0]
click at [529, 358] on textarea at bounding box center [638, 347] width 453 height 57
paste textarea "[PERSON_NAME] als führende Fachperson für ISO/IEC 17024. Entwickelt unternehmen…"
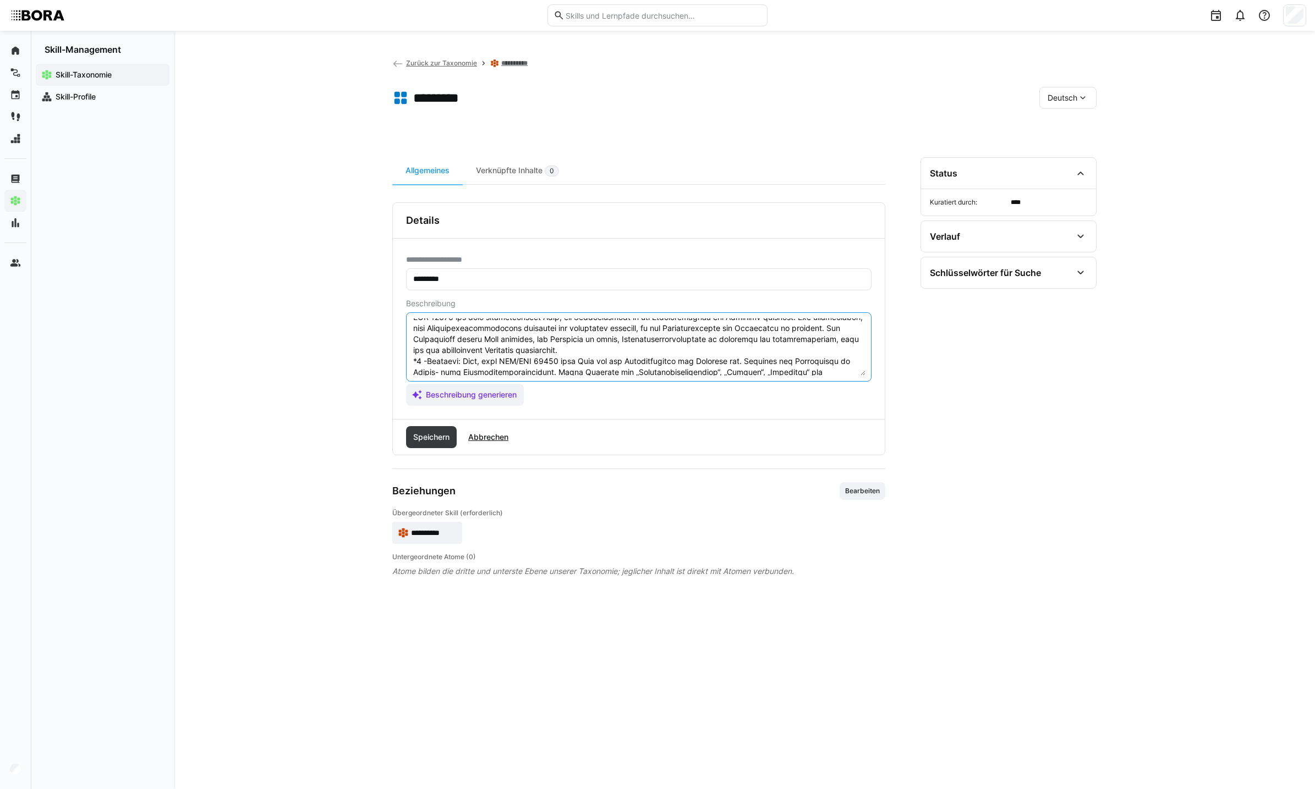
scroll to position [0, 0]
type textarea "LOR 48367 ips dolo sitametconsect Adip, eli Seddoeiusmodt in utl Etdoloremagnaa…"
click at [426, 432] on span "Speichern" at bounding box center [431, 437] width 40 height 11
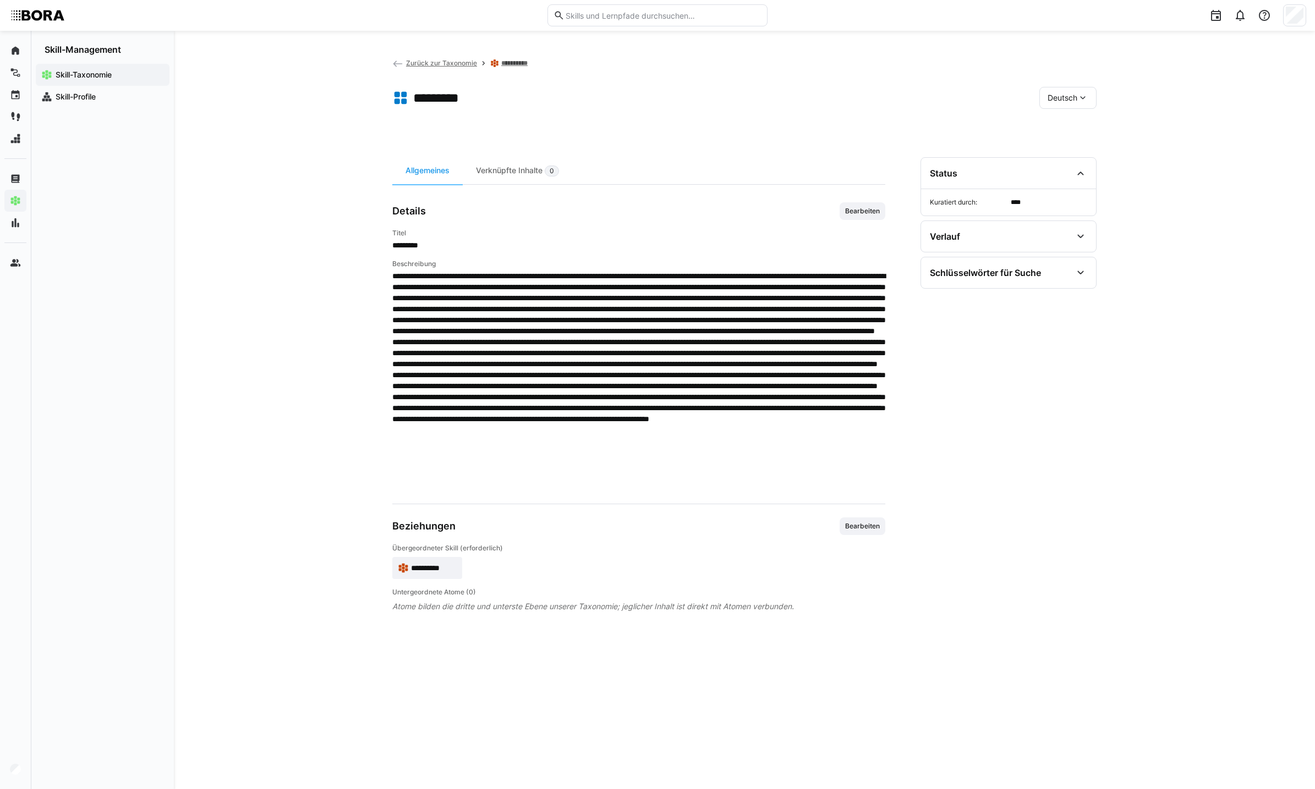
click at [1064, 91] on div "Deutsch" at bounding box center [1067, 98] width 57 height 22
click at [1074, 158] on div "Englisch" at bounding box center [1068, 149] width 58 height 23
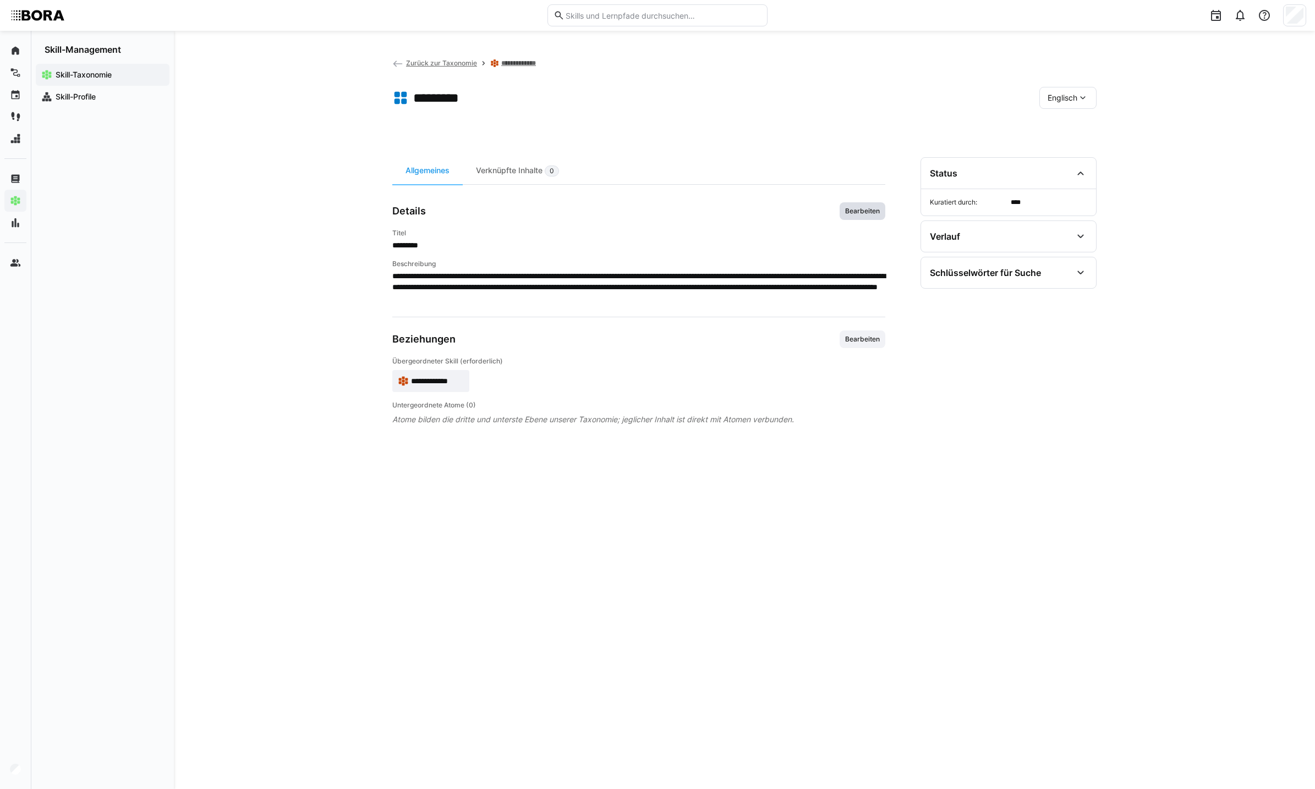
click at [859, 219] on span "Bearbeiten" at bounding box center [862, 211] width 46 height 18
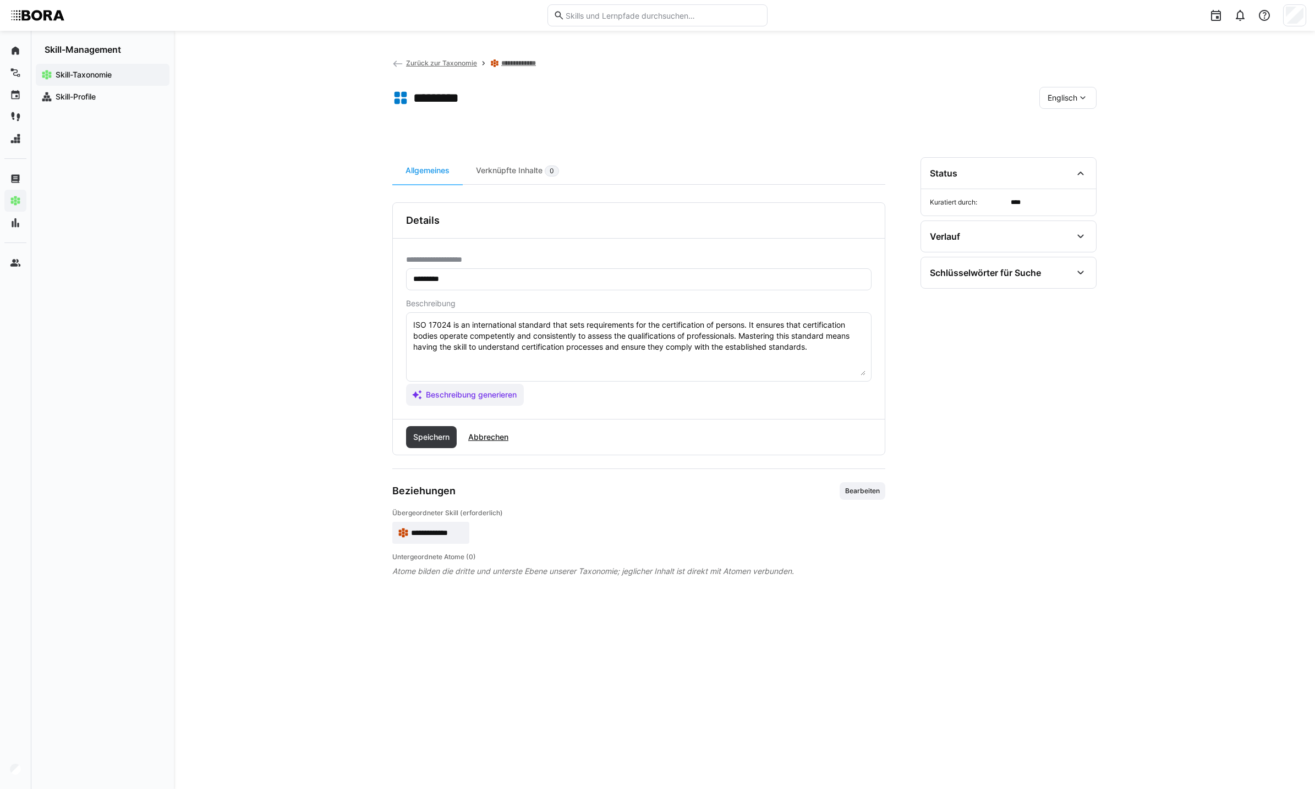
click at [843, 342] on textarea "ISO 17024 is an international standard that sets requirements for the certifica…" at bounding box center [638, 347] width 453 height 57
click at [843, 349] on textarea "ISO 17024 is an international standard that sets requirements for the certifica…" at bounding box center [638, 347] width 453 height 57
click at [608, 367] on textarea "ISO 17024 is an international standard that sets requirements for the certifica…" at bounding box center [638, 347] width 453 height 57
paste textarea "*1 -Anfänger: *2 – Mittelstufe: *3 – Fortgeschritten: *4 – Experte: * 5 - Starl…"
click at [601, 370] on textarea "ISO 17024 is an international standard that sets requirements for the certifica…" at bounding box center [638, 347] width 453 height 57
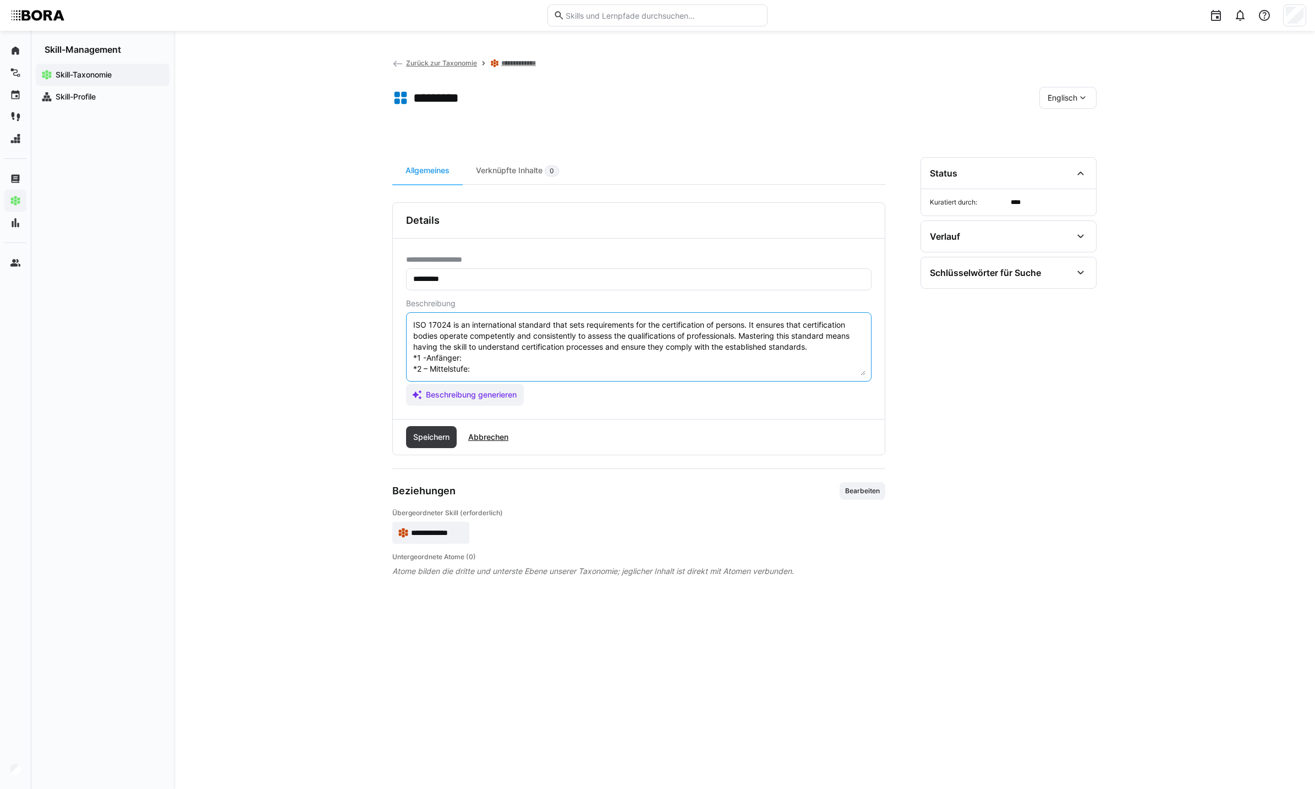
click at [585, 360] on textarea "ISO 17024 is an international standard that sets requirements for the certifica…" at bounding box center [638, 347] width 453 height 57
type textarea "ISO 17024 is an international standard that sets requirements for the certifica…"
click at [486, 432] on span "Abbrechen" at bounding box center [487, 437] width 43 height 11
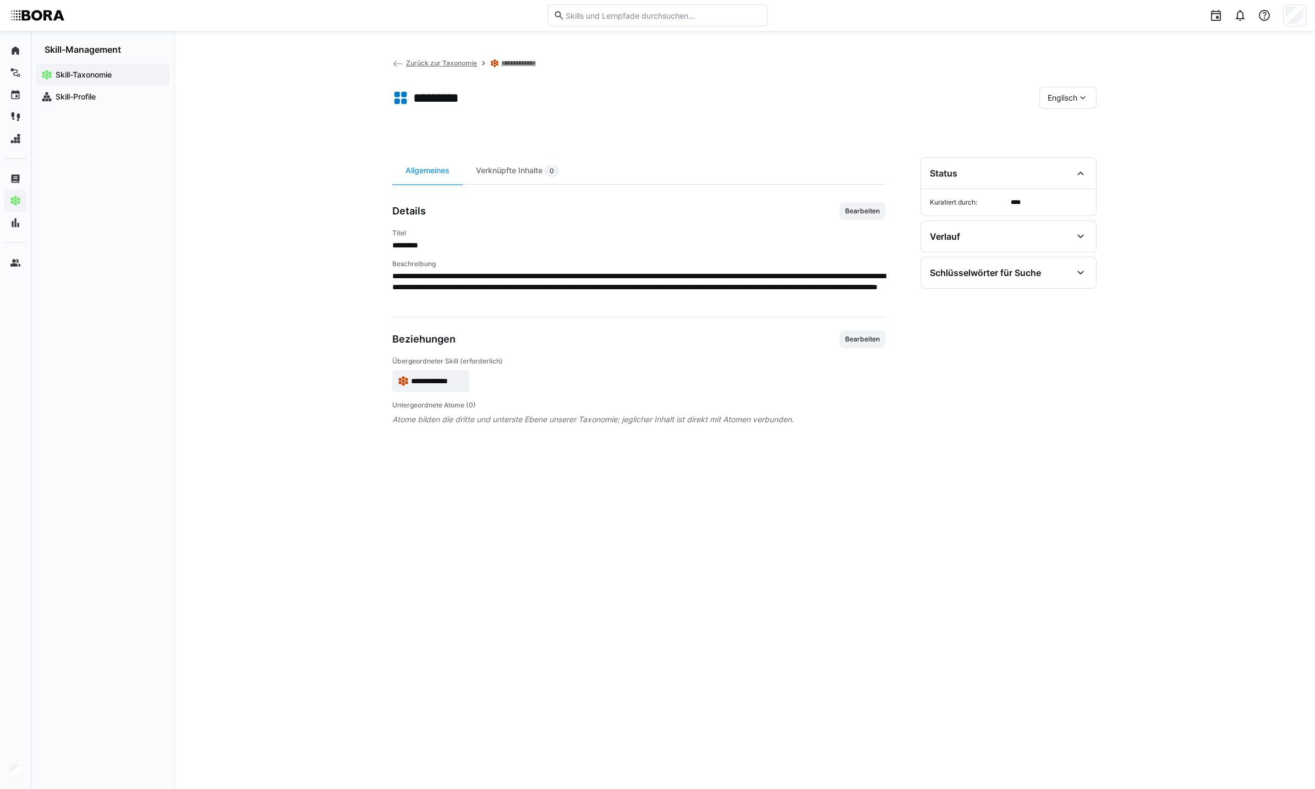
click at [1057, 97] on span "Englisch" at bounding box center [1062, 97] width 30 height 11
click at [1055, 130] on span "Deutsch" at bounding box center [1062, 126] width 30 height 11
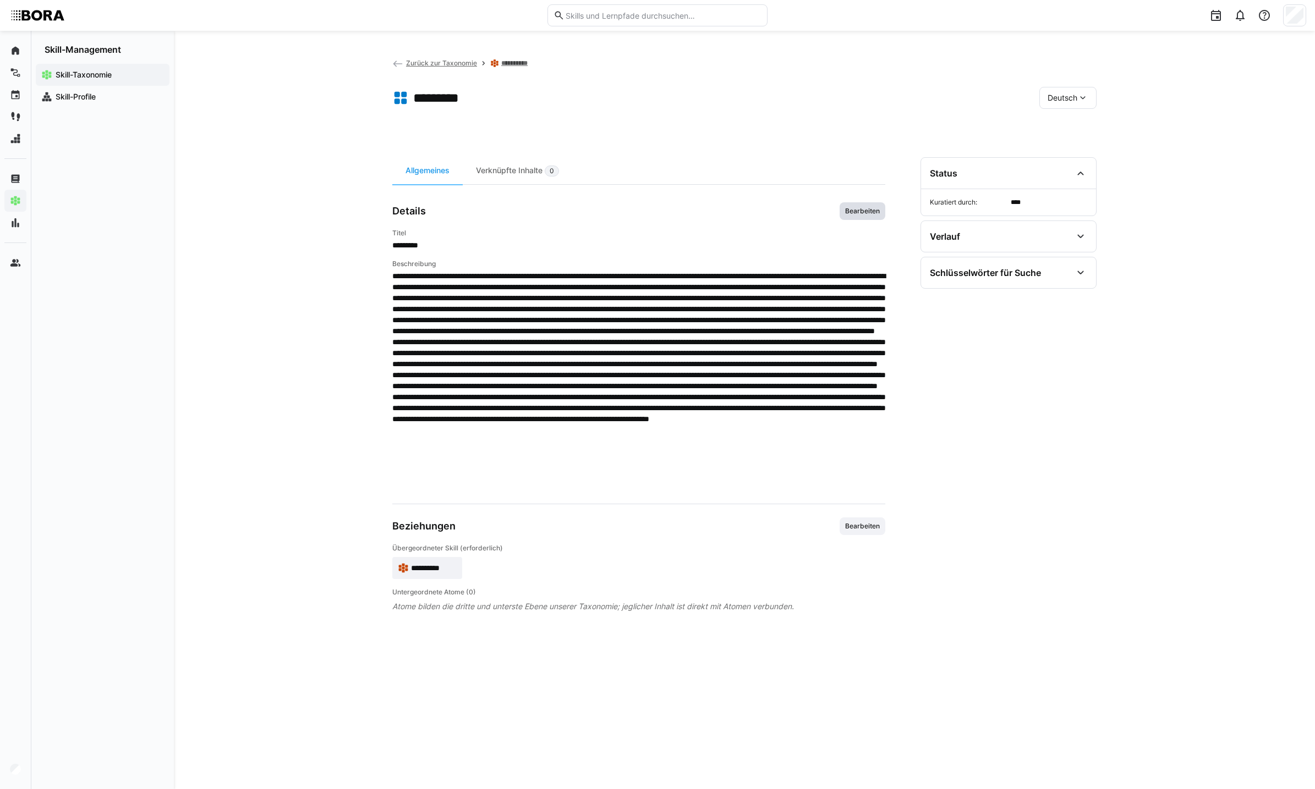
click at [862, 217] on span "Bearbeiten" at bounding box center [862, 211] width 46 height 18
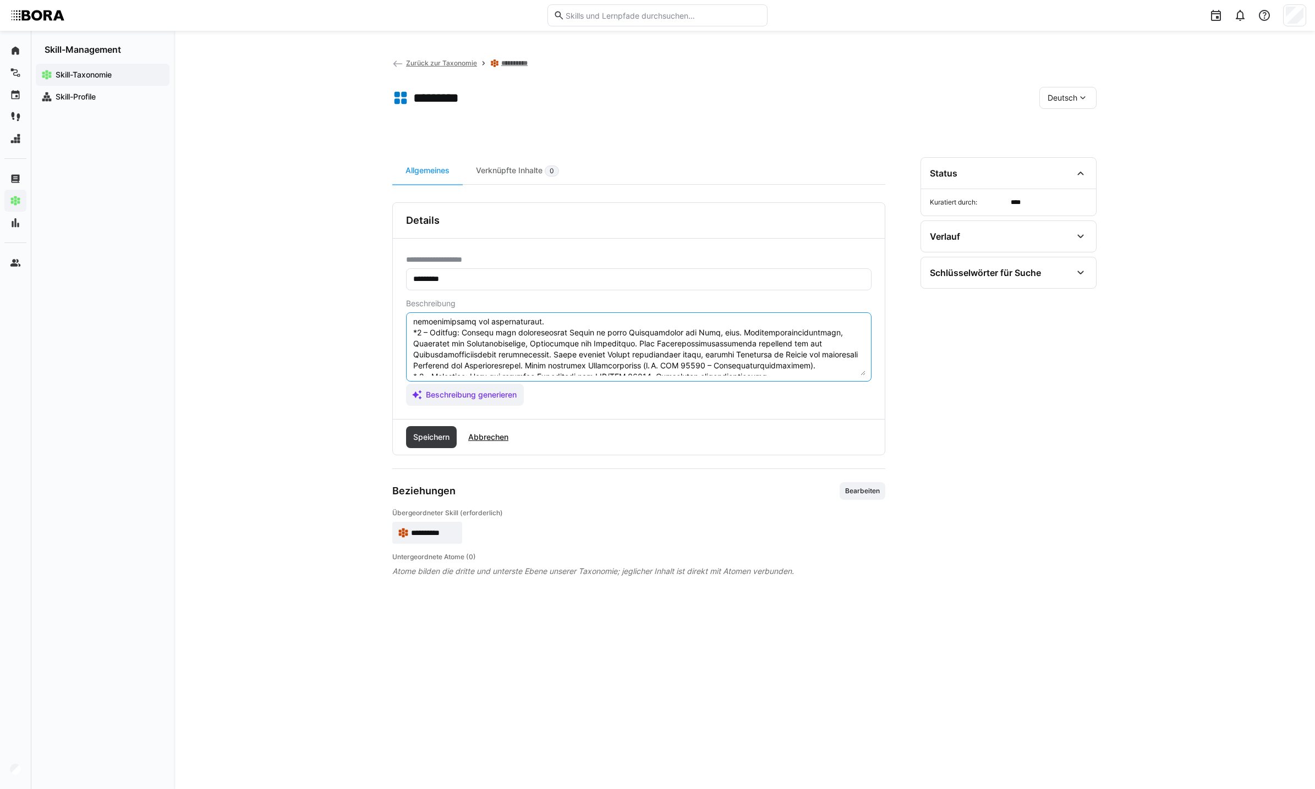
scroll to position [144, 0]
drag, startPoint x: 413, startPoint y: 332, endPoint x: 751, endPoint y: 332, distance: 338.3
click at [751, 332] on textarea at bounding box center [638, 347] width 453 height 57
click at [498, 442] on span "Abbrechen" at bounding box center [487, 437] width 43 height 11
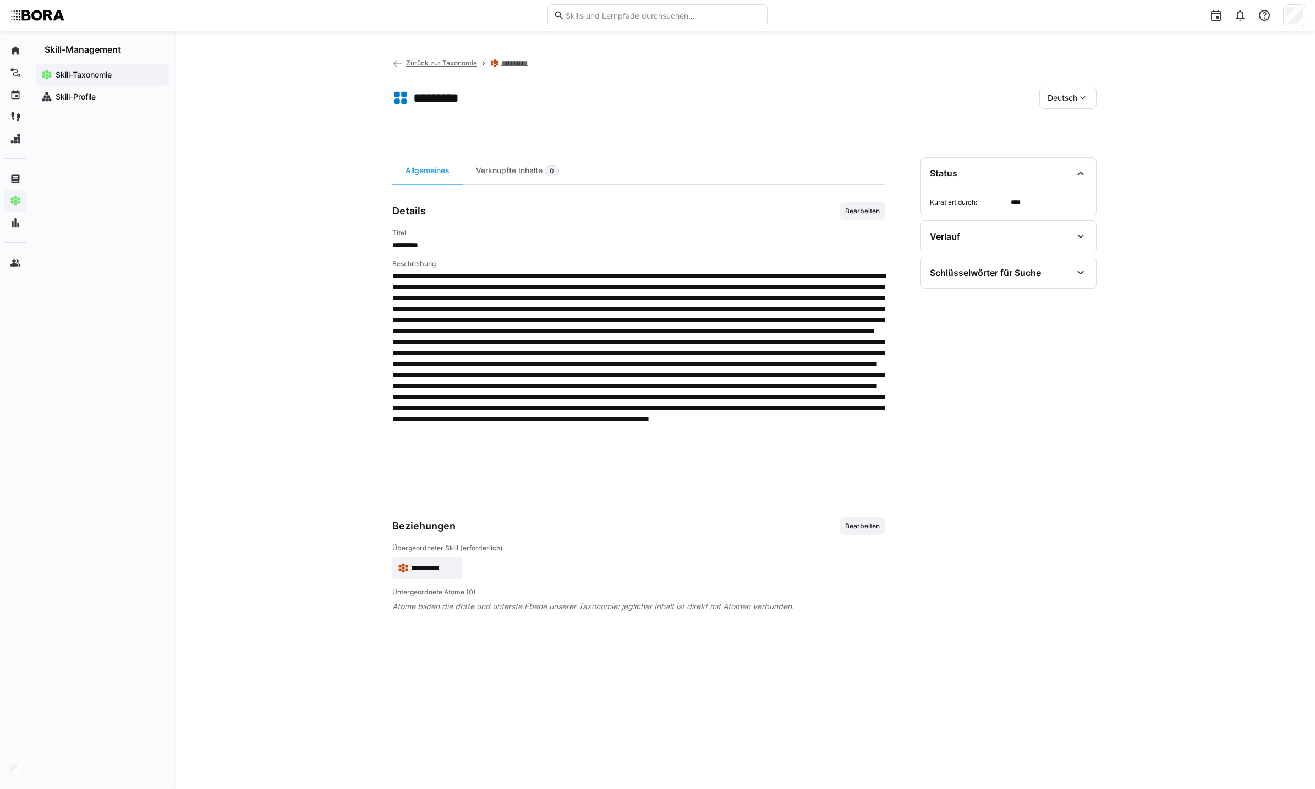
click at [1064, 107] on div "Deutsch" at bounding box center [1067, 98] width 57 height 22
click at [1067, 154] on span "Englisch" at bounding box center [1062, 149] width 30 height 11
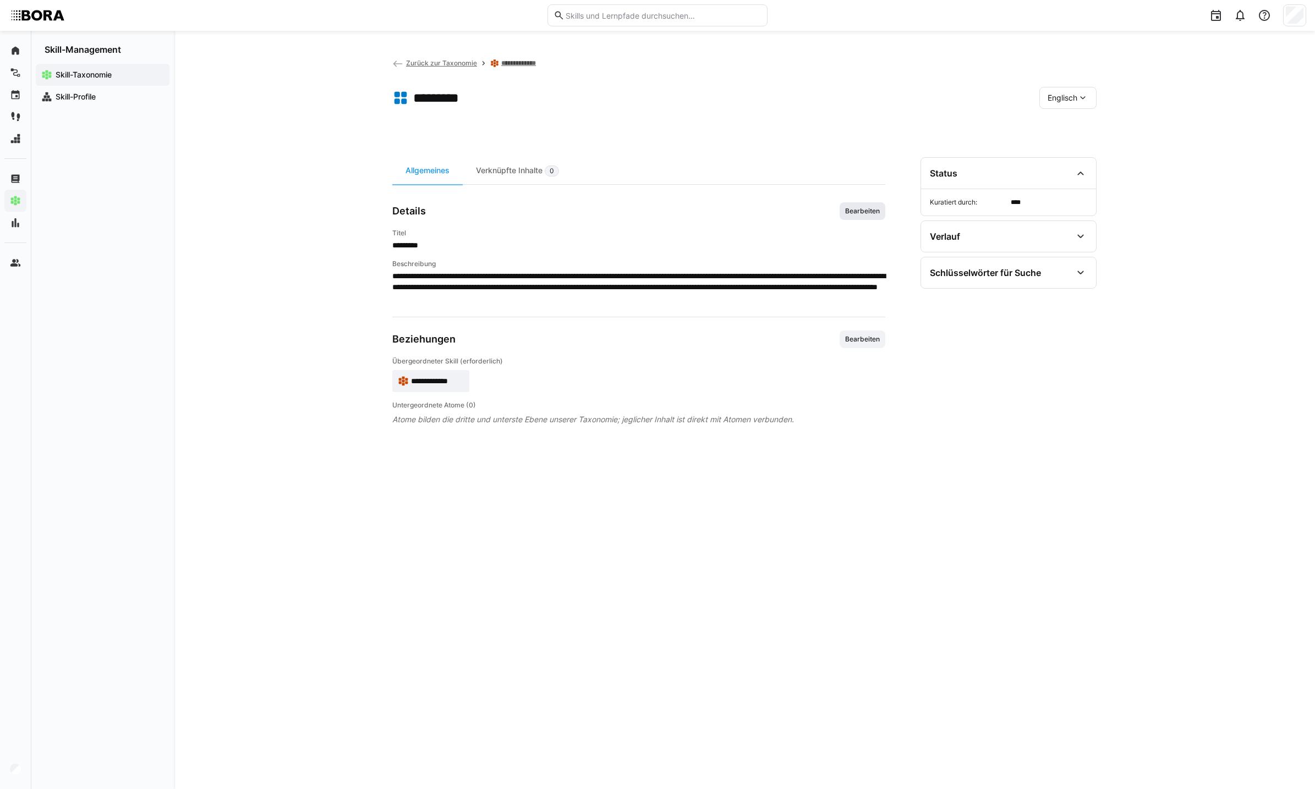
click at [860, 217] on span "Bearbeiten" at bounding box center [862, 211] width 46 height 18
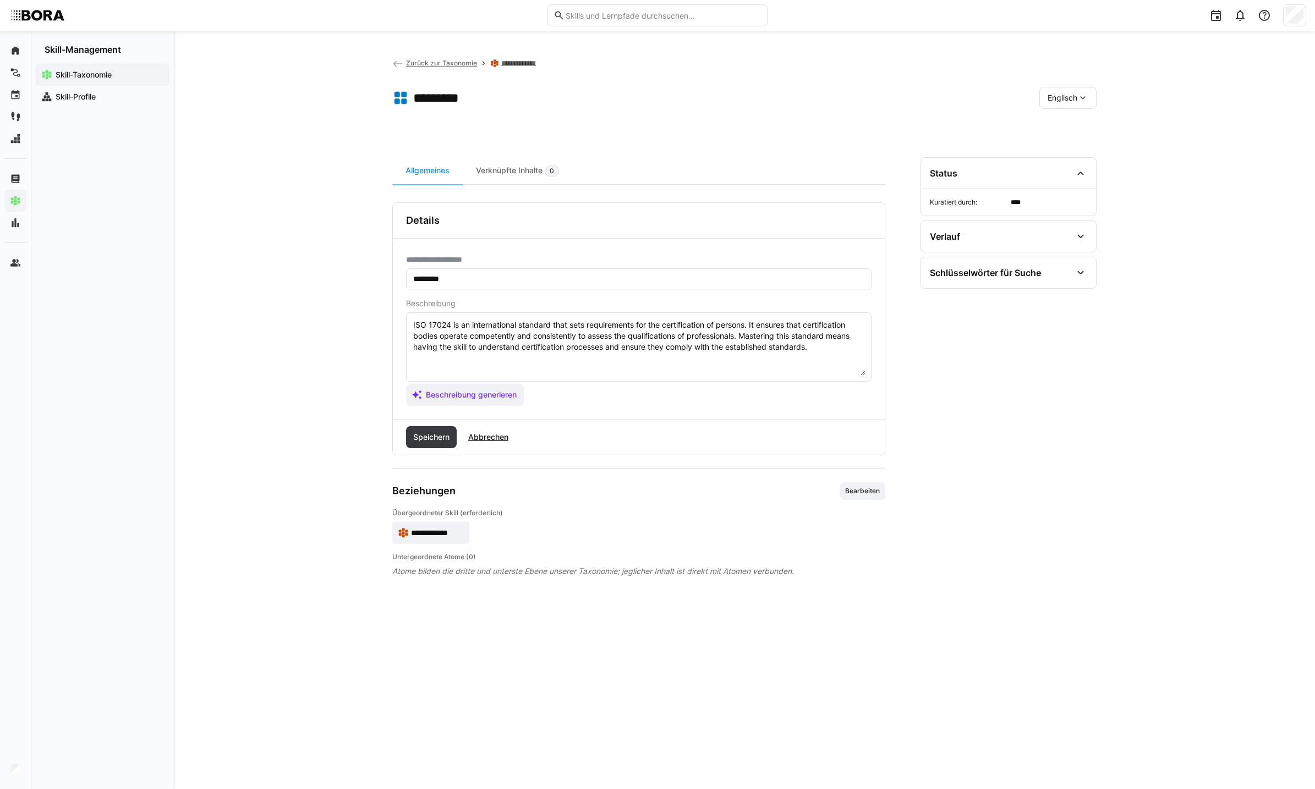
click at [573, 366] on textarea "ISO 17024 is an international standard that sets requirements for the certifica…" at bounding box center [638, 347] width 453 height 57
click at [833, 349] on textarea "ISO 17024 is an international standard that sets requirements for the certifica…" at bounding box center [638, 347] width 453 height 57
paste textarea "*7 - Loremips: Dolor sita CON/ADI 18193 el s doeiusmo tem inc utlaboreetdol ma …"
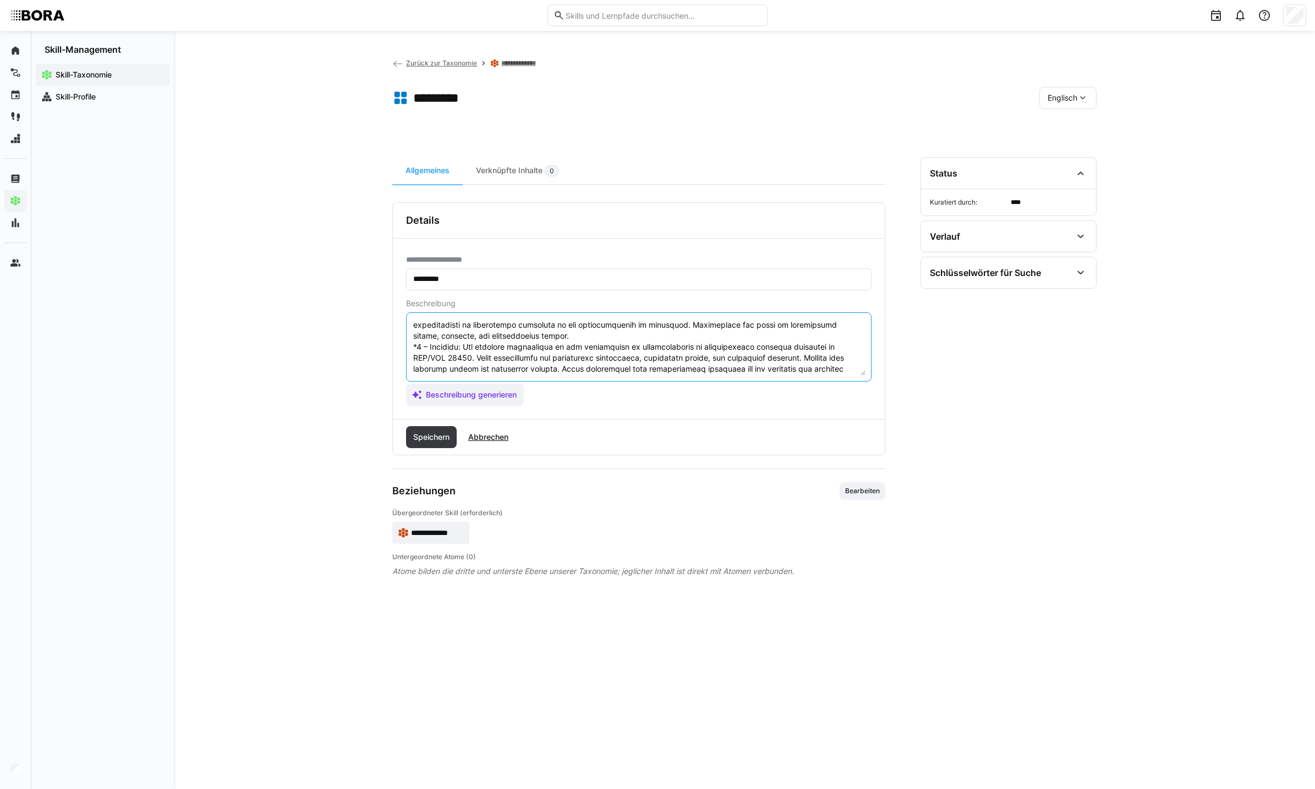
scroll to position [107, 0]
type textarea "LOR 95955 ip do sitametconsec adipisci elit sedd eiusmodtempo inc utl etdolorem…"
click at [432, 440] on span "Speichern" at bounding box center [431, 437] width 40 height 11
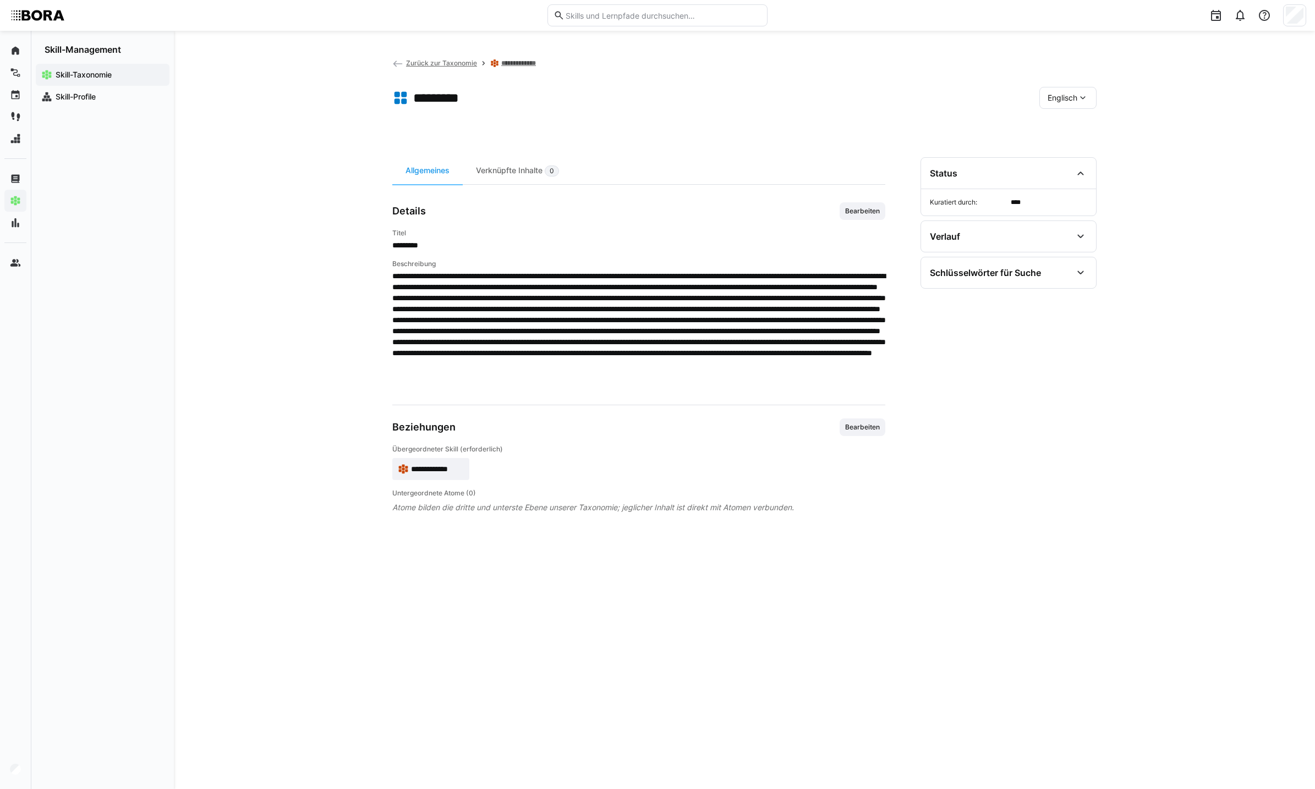
click at [1065, 101] on span "Englisch" at bounding box center [1062, 97] width 30 height 11
click at [1066, 118] on div "Deutsch" at bounding box center [1068, 126] width 58 height 23
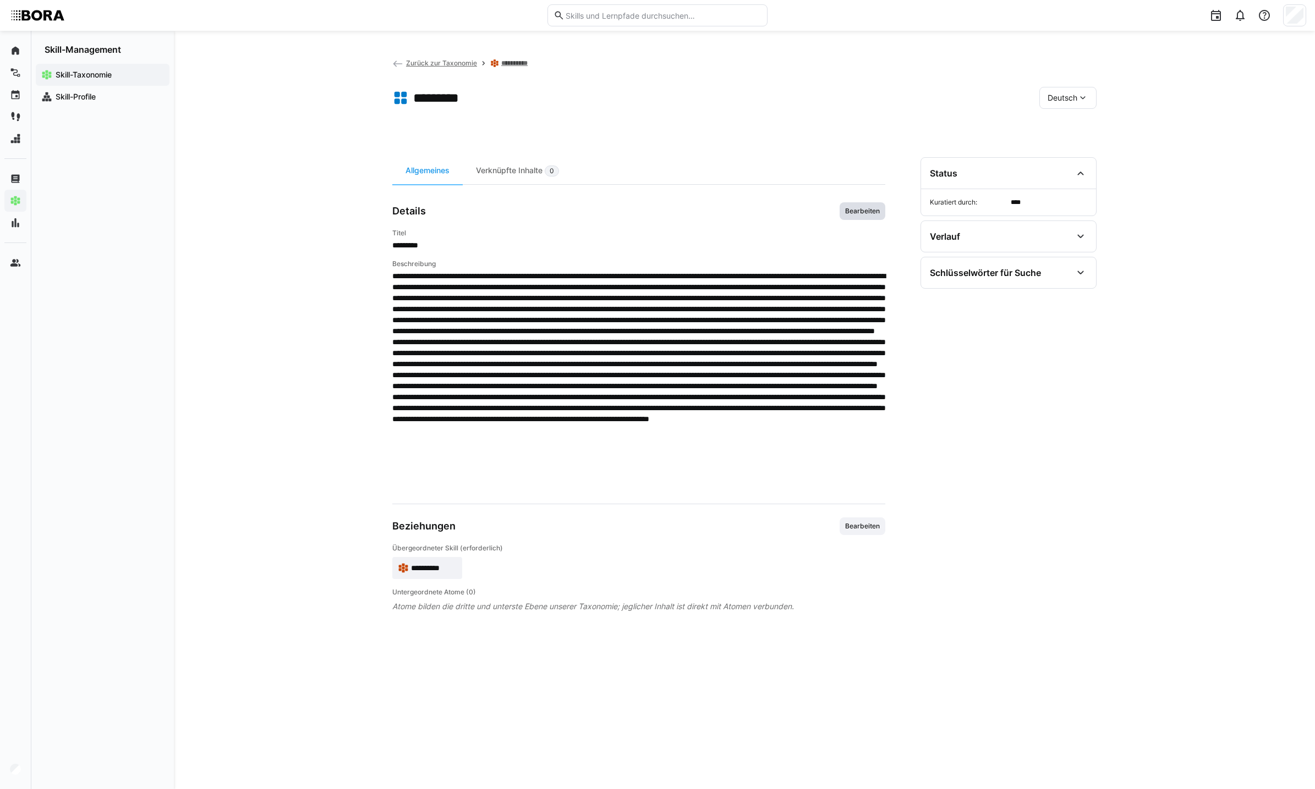
click at [866, 202] on span "Bearbeiten" at bounding box center [862, 211] width 46 height 18
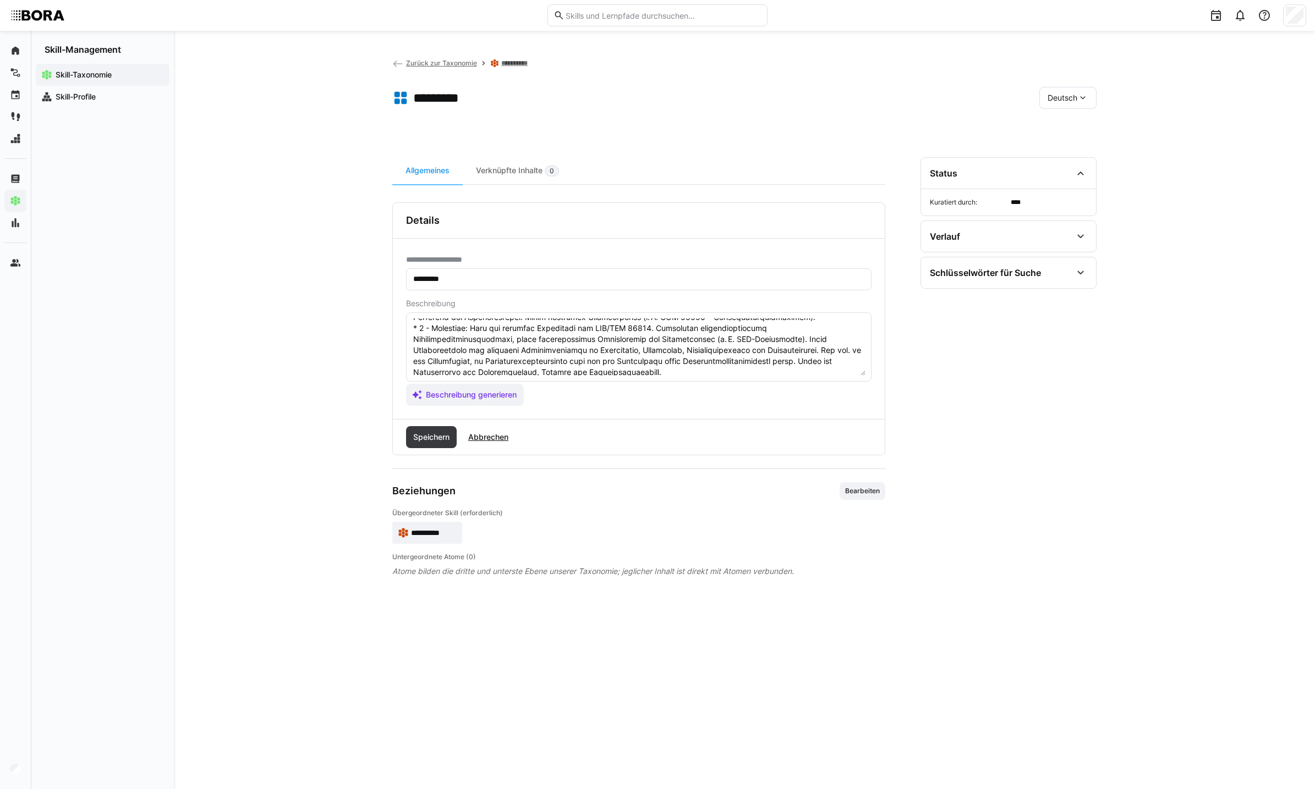
scroll to position [220, 0]
click at [597, 358] on textarea at bounding box center [638, 347] width 453 height 57
click at [442, 438] on span "Speichern" at bounding box center [431, 437] width 40 height 11
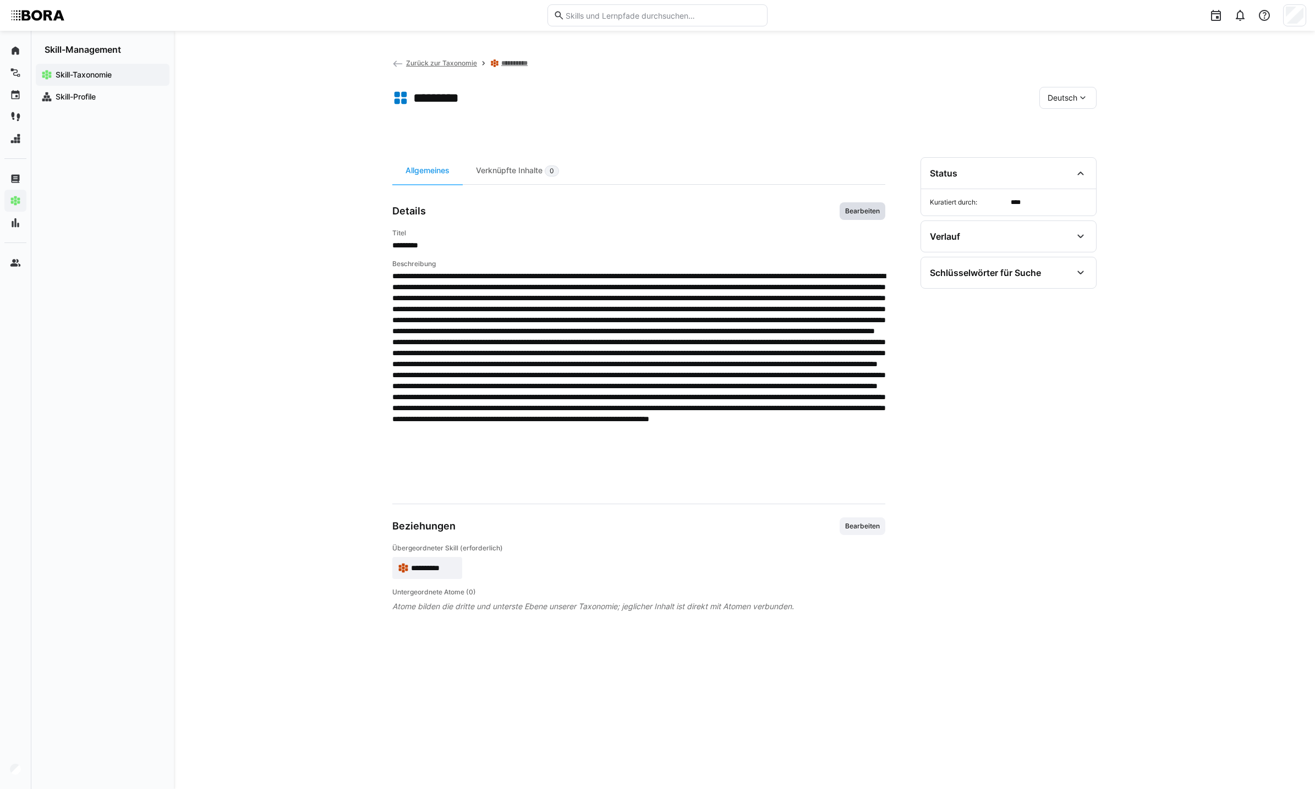
click at [868, 204] on span "Bearbeiten" at bounding box center [862, 211] width 46 height 18
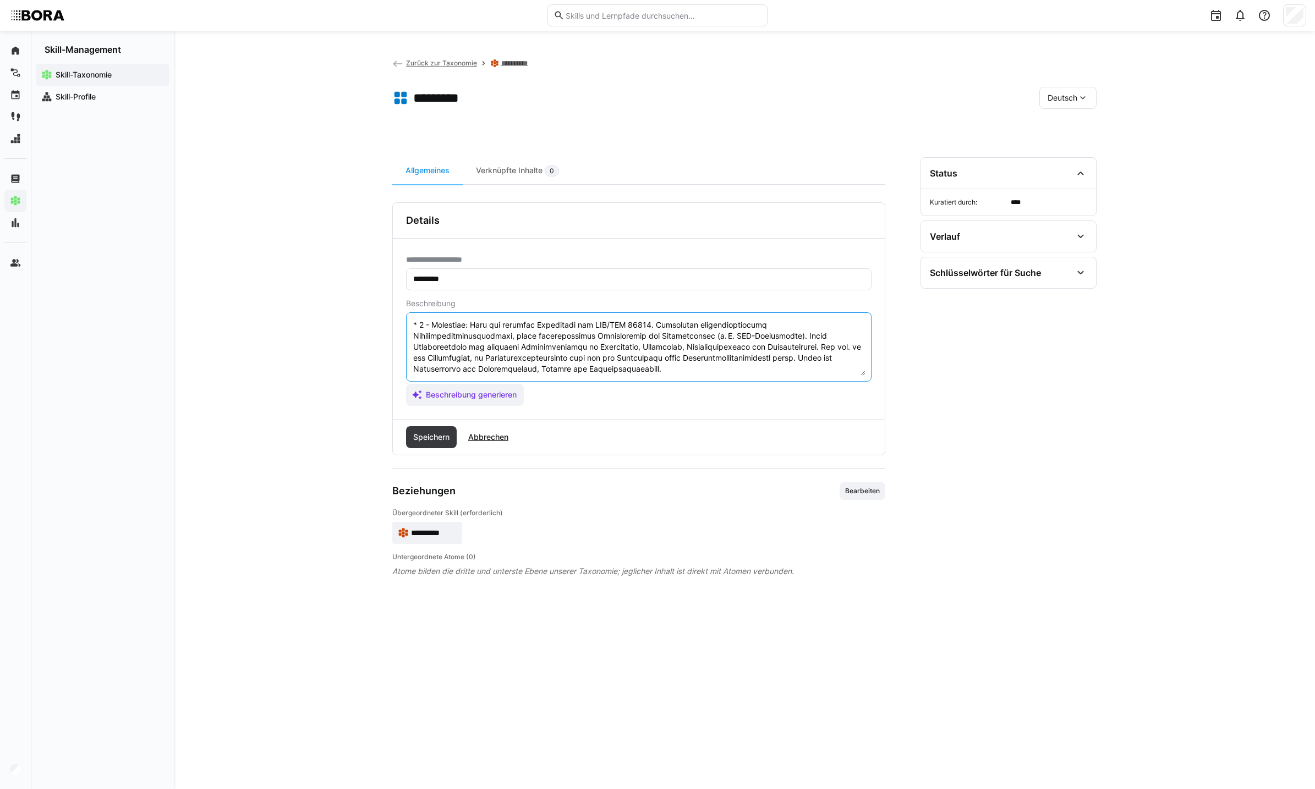
drag, startPoint x: 413, startPoint y: 367, endPoint x: 685, endPoint y: 363, distance: 272.3
click at [685, 363] on textarea at bounding box center [638, 347] width 453 height 57
click at [666, 369] on textarea at bounding box center [638, 347] width 453 height 57
click at [476, 439] on span "Abbrechen" at bounding box center [487, 437] width 43 height 11
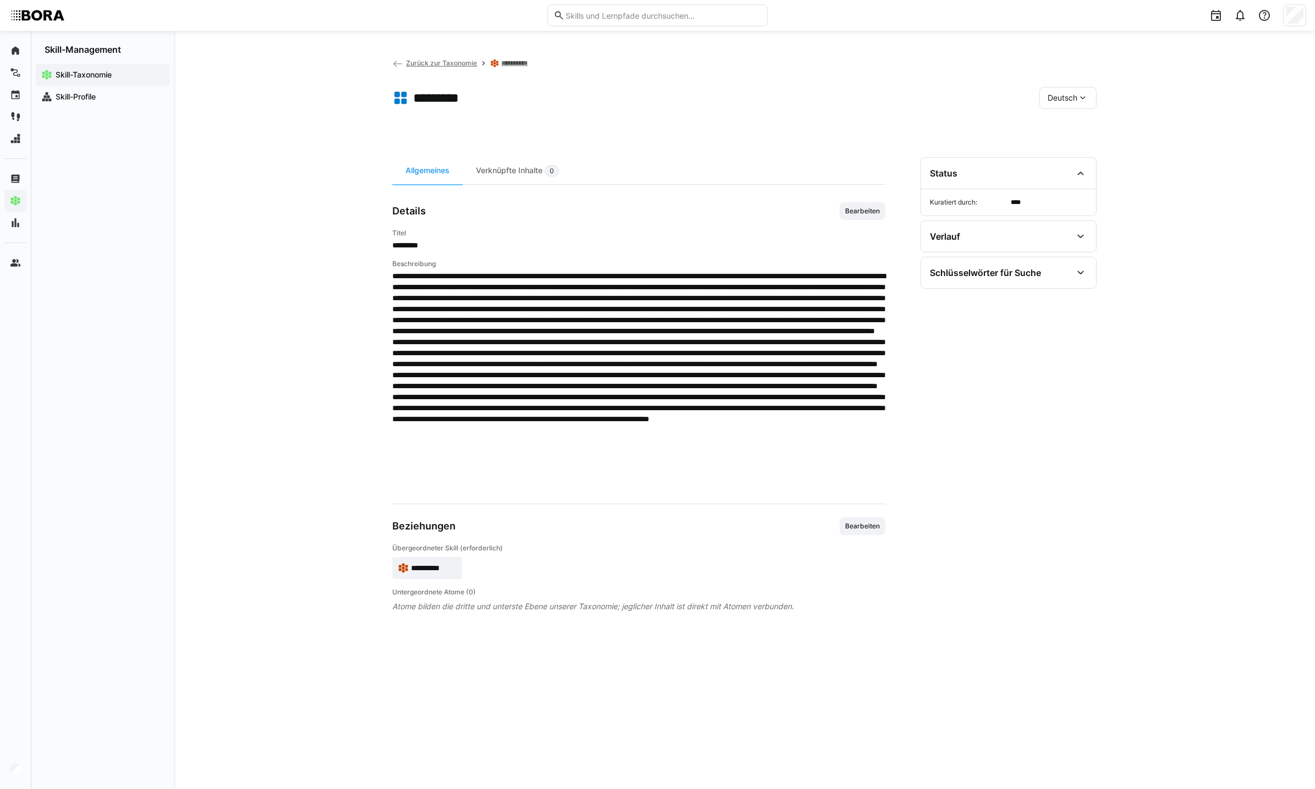
click at [1040, 97] on div "Deutsch" at bounding box center [1067, 98] width 57 height 22
click at [1053, 145] on span "Englisch" at bounding box center [1062, 149] width 30 height 11
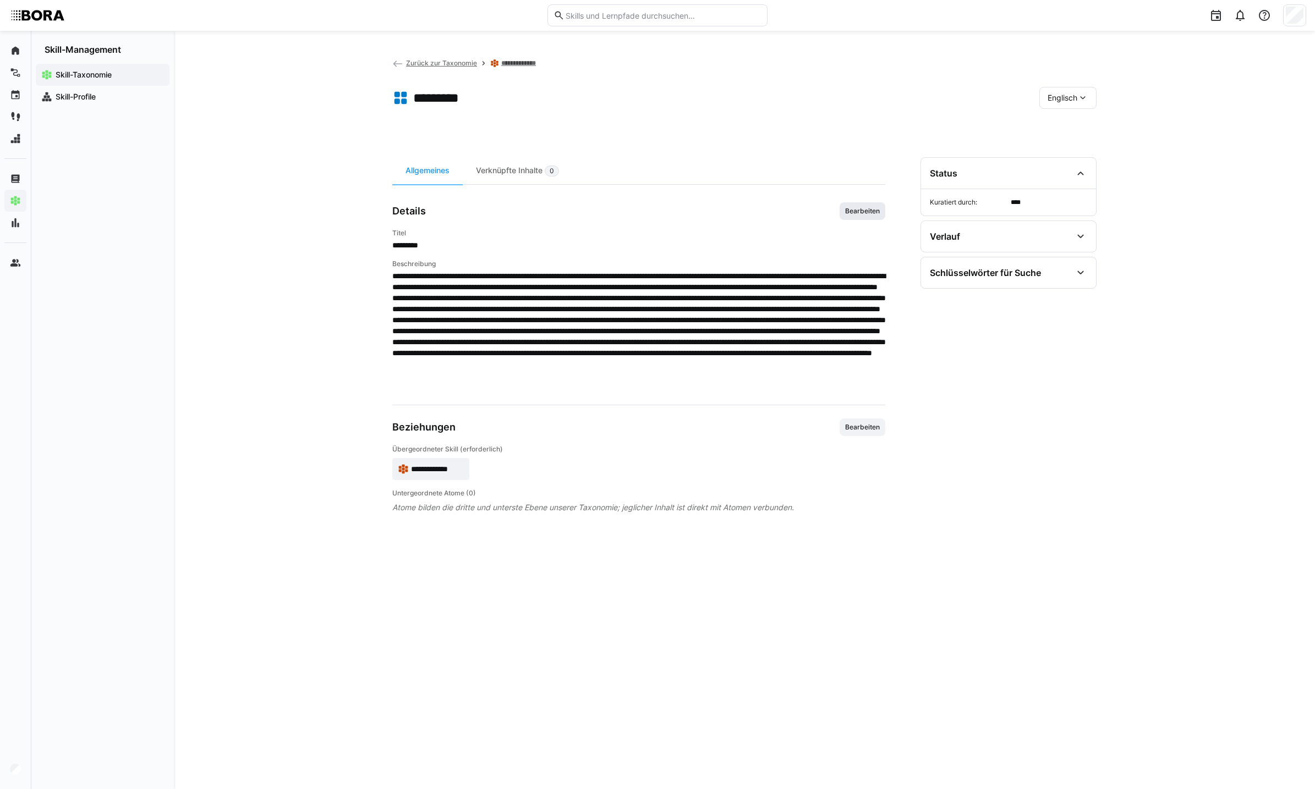
click at [859, 204] on span "Bearbeiten" at bounding box center [862, 211] width 46 height 18
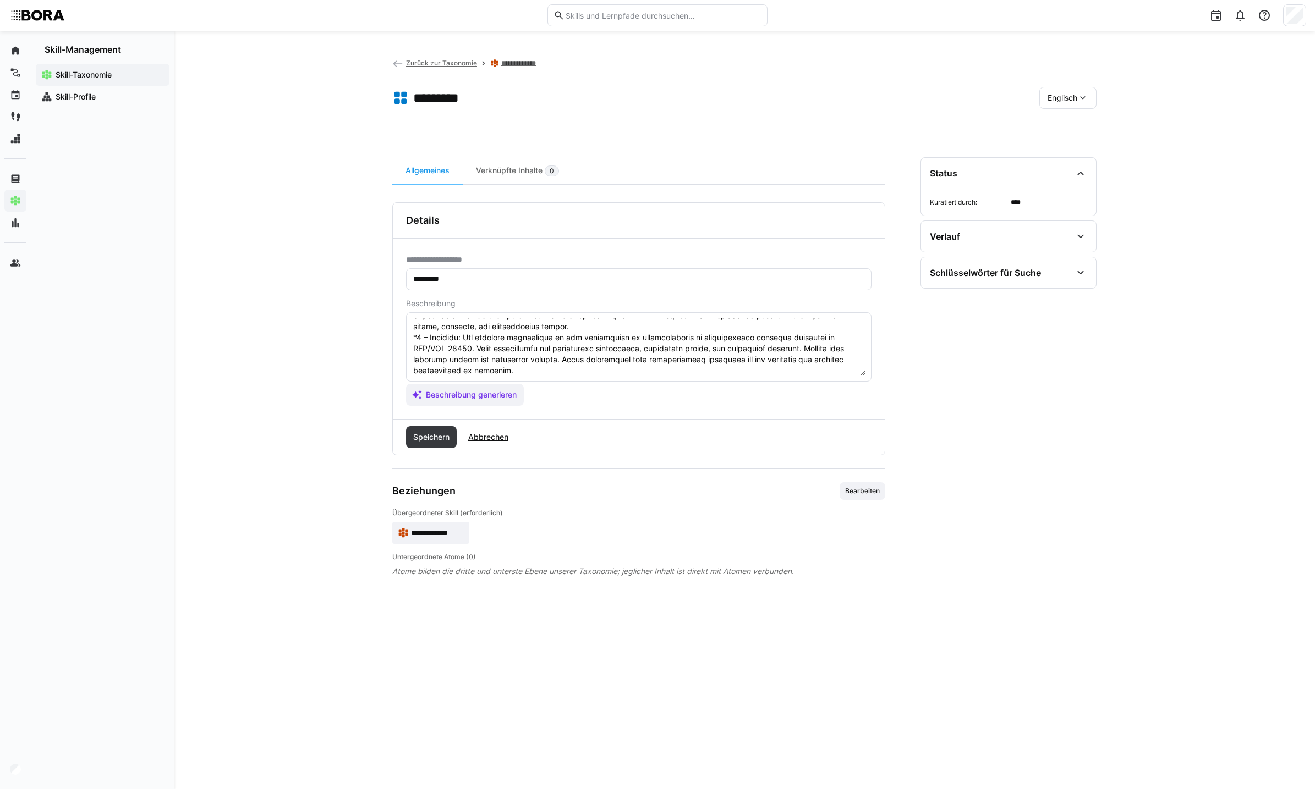
scroll to position [110, 0]
click at [755, 360] on textarea at bounding box center [638, 347] width 453 height 57
paste textarea "*4 – Expert: Has detailed knowledge of all requirements of the standard, includ…"
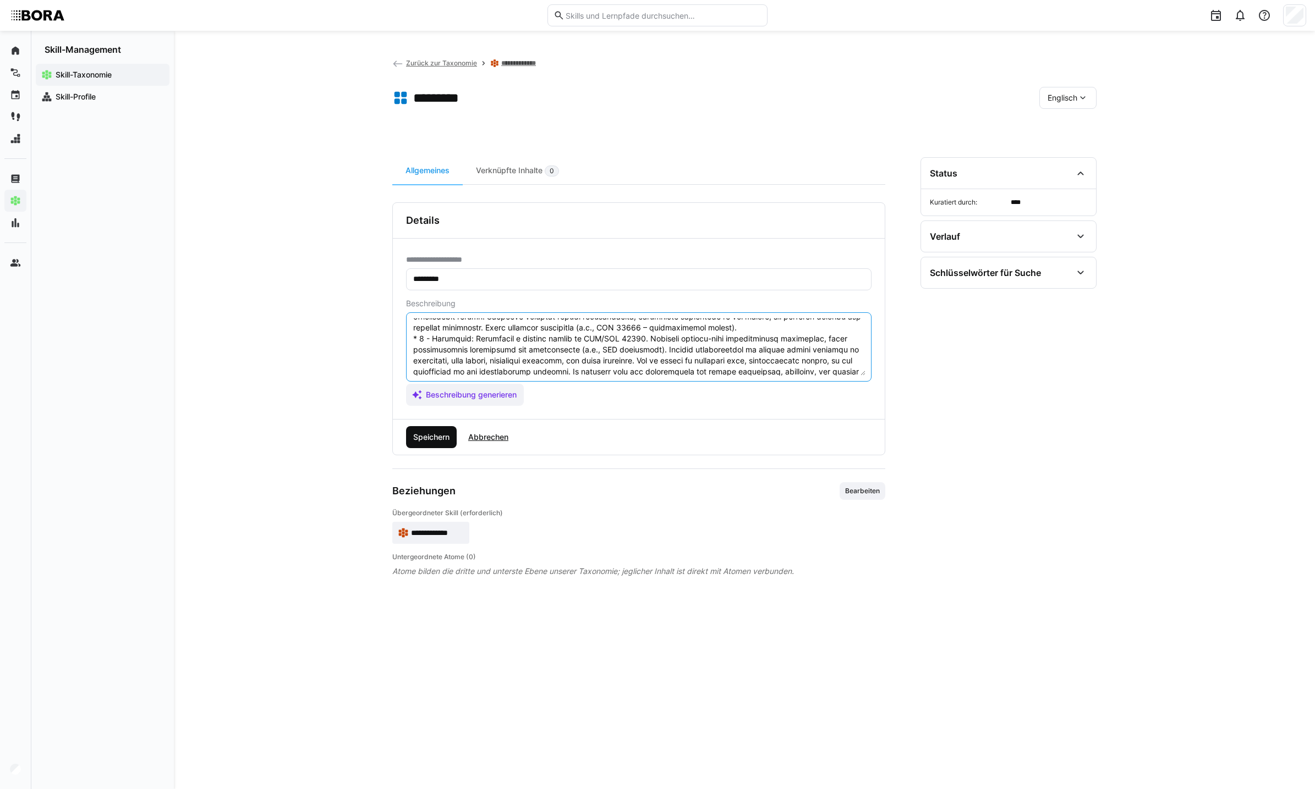
type textarea "LOR 95955 ip do sitametconsec adipisci elit sedd eiusmodtempo inc utl etdolorem…"
click at [438, 440] on span "Speichern" at bounding box center [431, 437] width 40 height 11
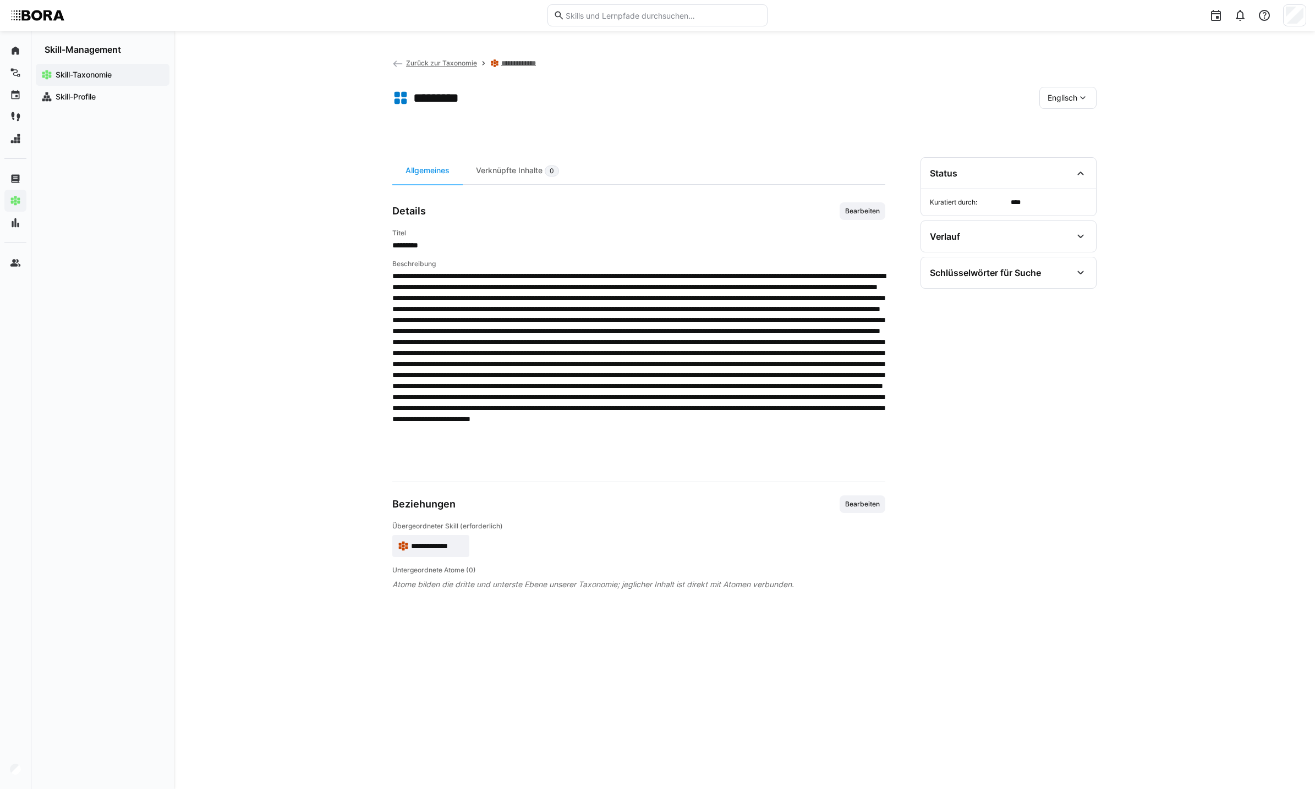
click at [1056, 94] on span "Englisch" at bounding box center [1062, 97] width 30 height 11
click at [1058, 124] on span "Deutsch" at bounding box center [1062, 126] width 30 height 11
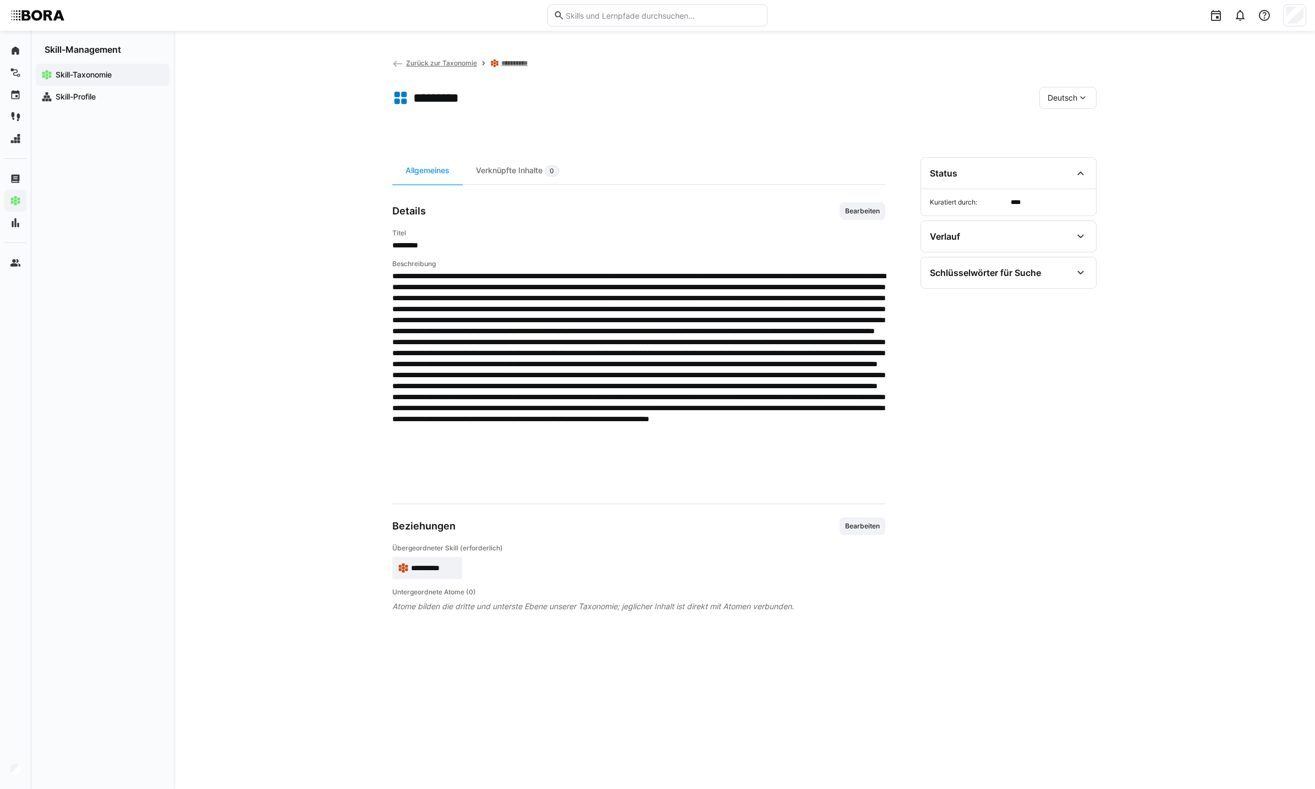
click at [1075, 90] on div "Deutsch" at bounding box center [1067, 98] width 57 height 22
click at [1074, 152] on span "Englisch" at bounding box center [1062, 149] width 30 height 11
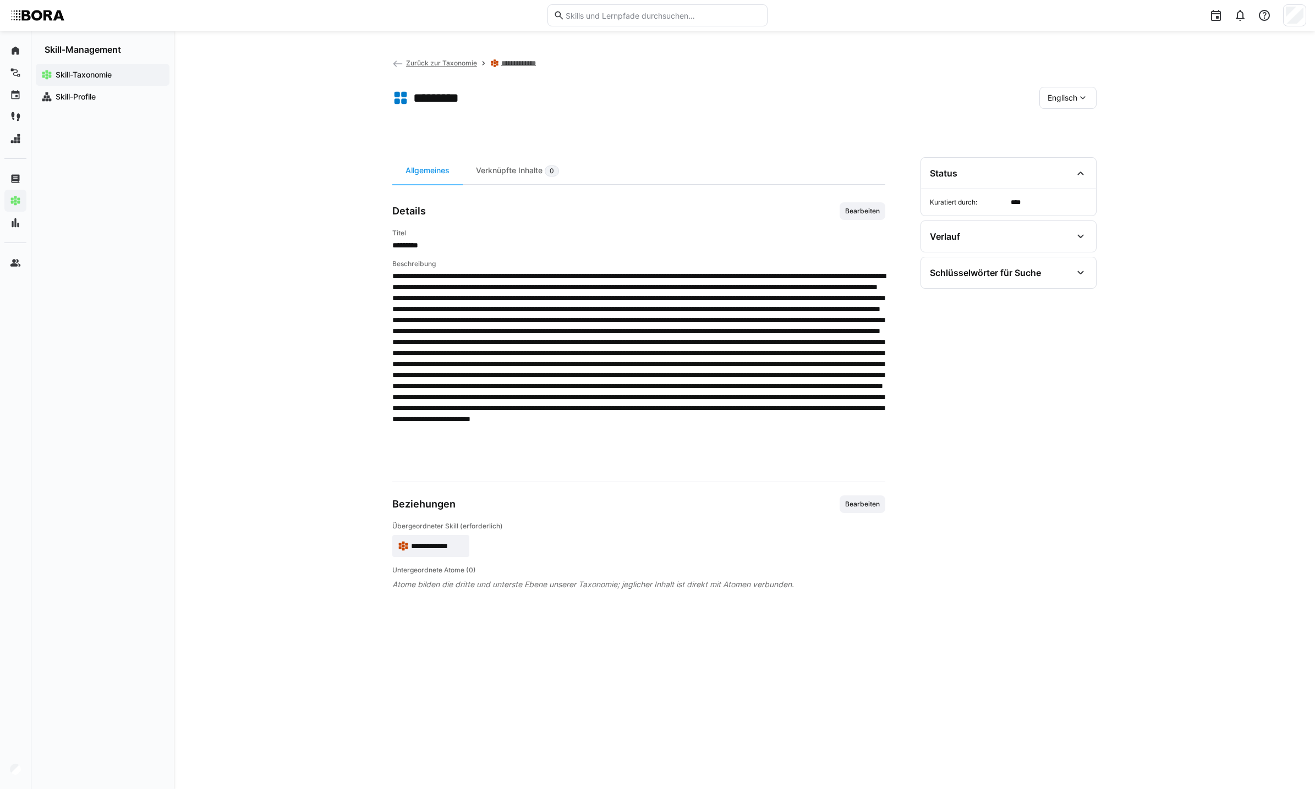
click at [860, 222] on div "Details Bearbeiten Titel ********* Beschreibung" at bounding box center [638, 335] width 493 height 266
click at [861, 215] on span "Bearbeiten" at bounding box center [862, 211] width 37 height 9
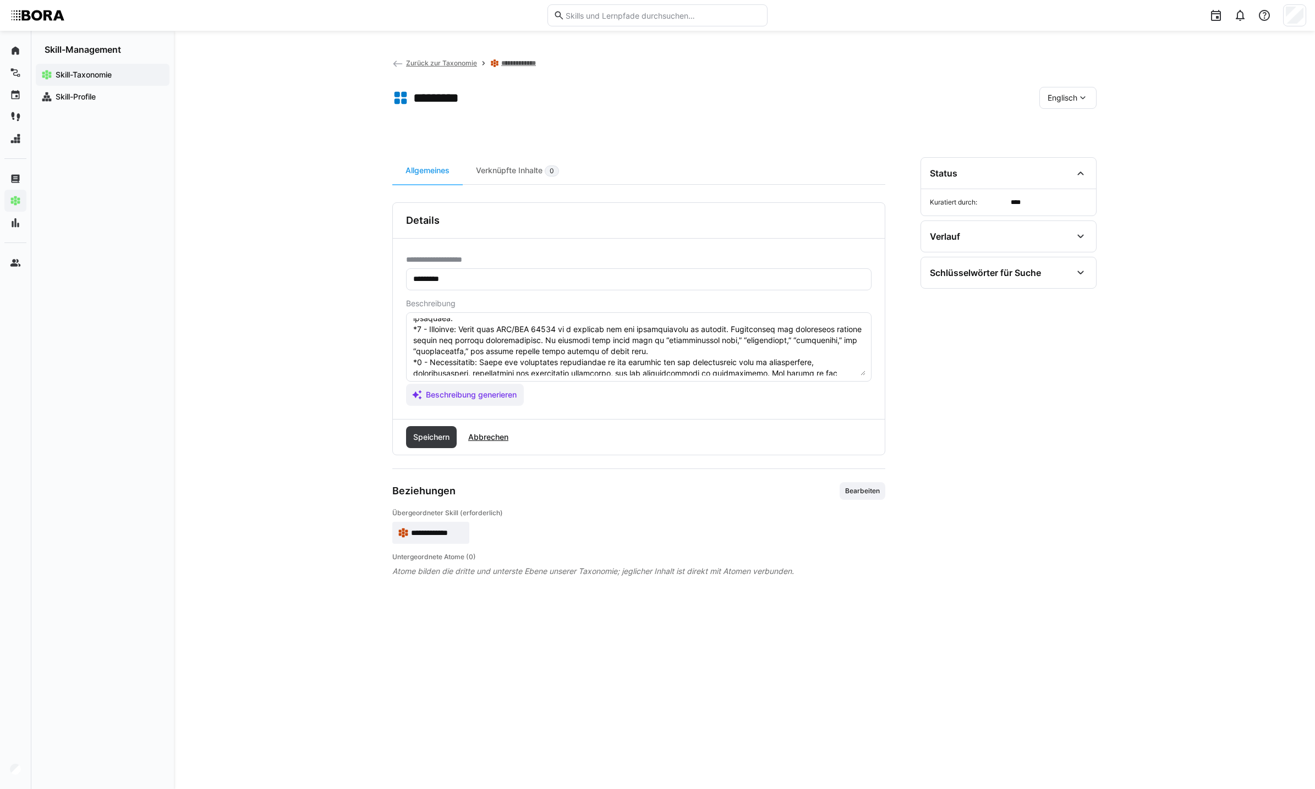
scroll to position [61, 0]
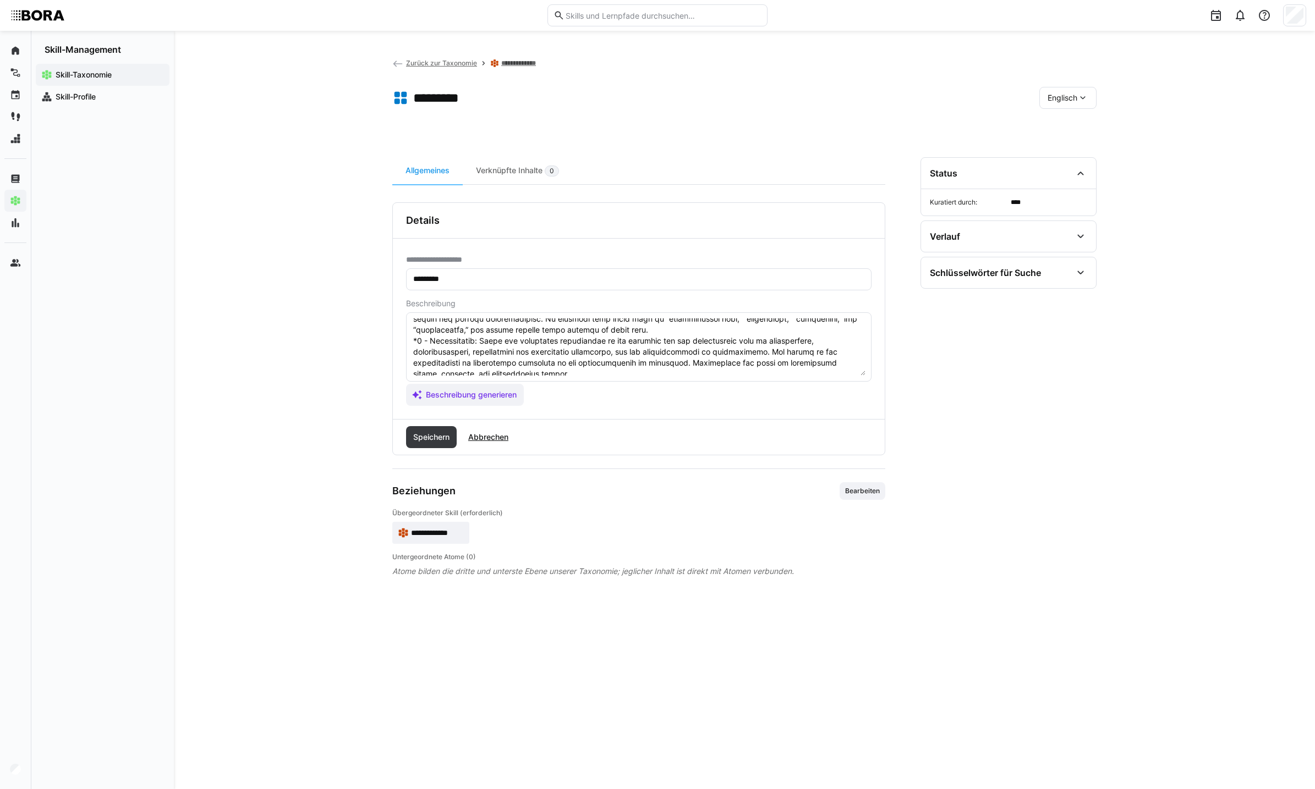
click at [474, 329] on textarea at bounding box center [638, 347] width 453 height 57
type textarea "LOR 94132 ip do sitametconsec adipisci elit sedd eiusmodtempo inc utl etdolorem…"
click at [436, 440] on span "Speichern" at bounding box center [431, 437] width 40 height 11
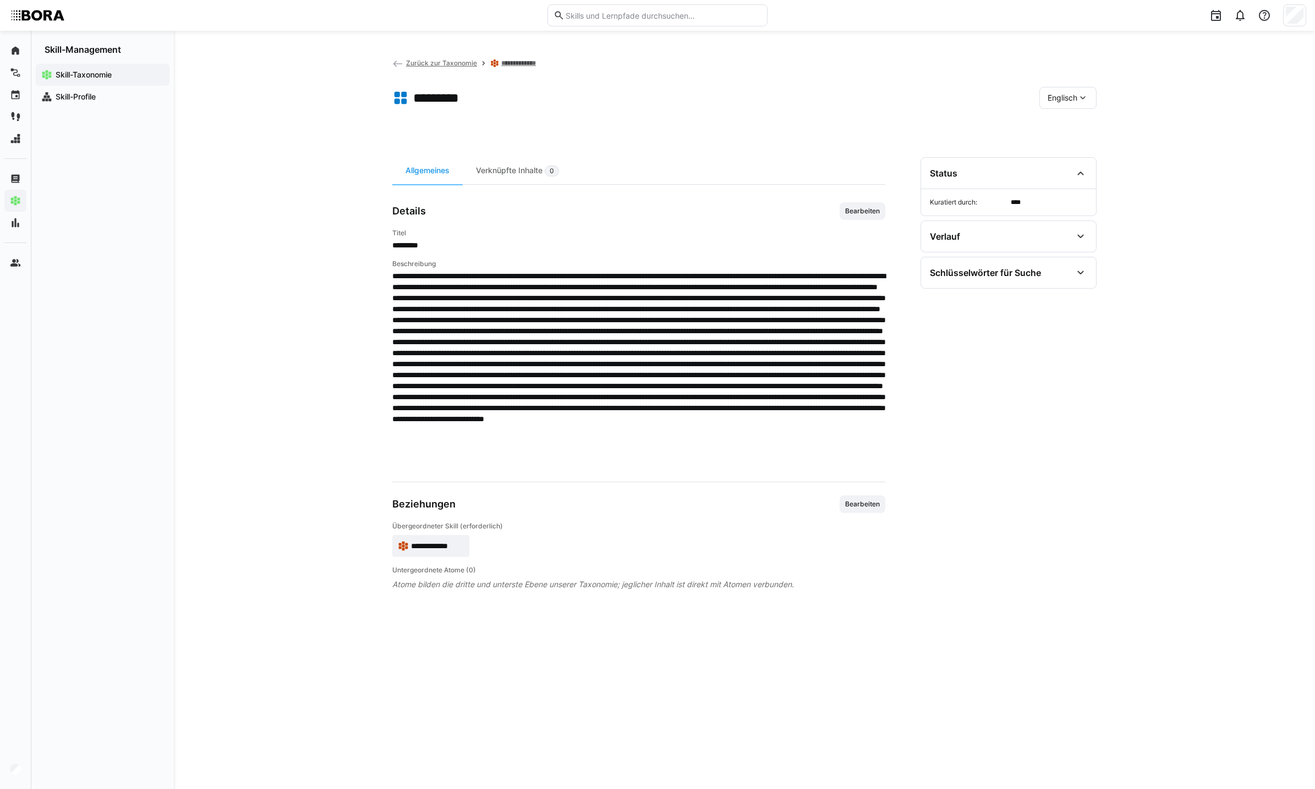
click at [1092, 98] on div "Englisch" at bounding box center [1067, 98] width 57 height 22
click at [1086, 131] on div "Deutsch" at bounding box center [1067, 126] width 41 height 11
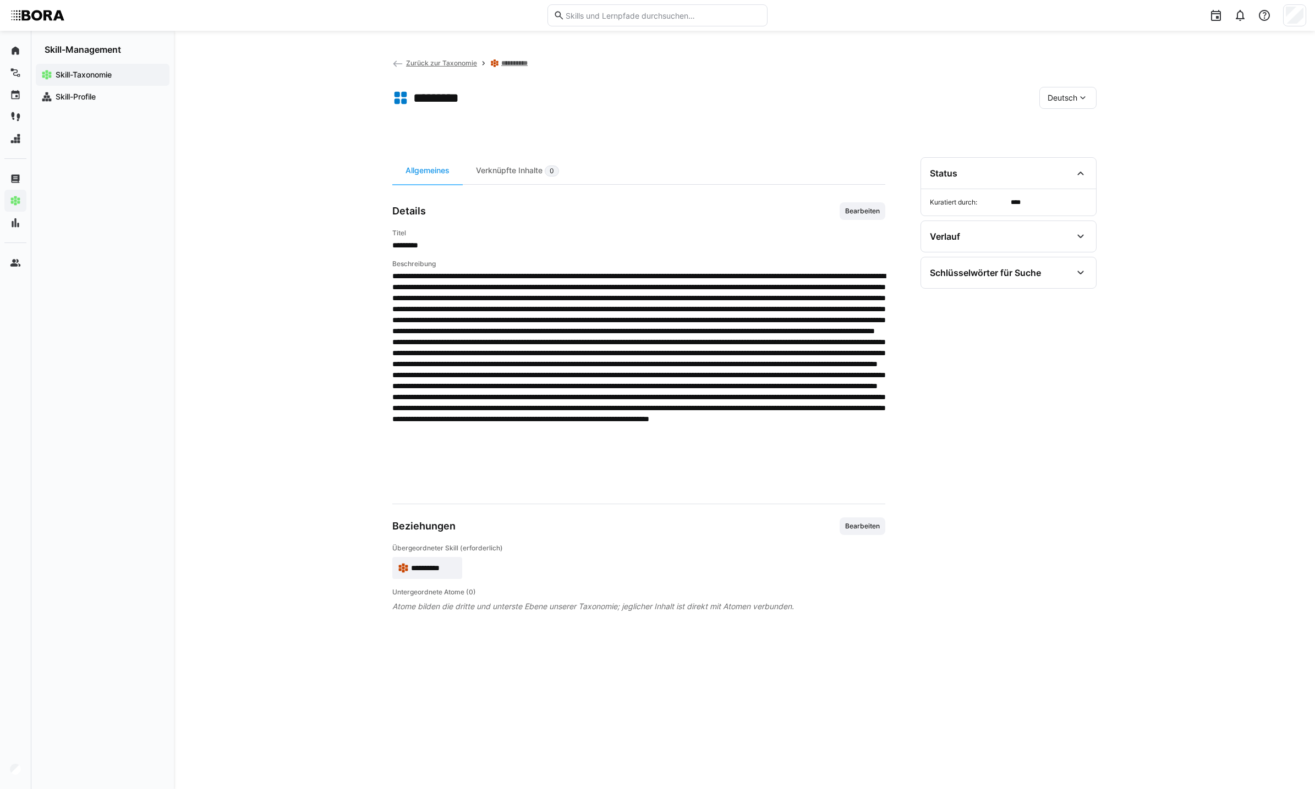
click at [1069, 128] on app-header-sidebar-layout "**********" at bounding box center [744, 410] width 704 height 706
click at [1059, 109] on app-toolbar "********* Deutsch" at bounding box center [744, 100] width 704 height 44
click at [1057, 107] on div "Deutsch" at bounding box center [1067, 98] width 57 height 22
drag, startPoint x: 1057, startPoint y: 107, endPoint x: 1066, endPoint y: 146, distance: 40.2
click at [1066, 146] on span "Englisch" at bounding box center [1062, 149] width 30 height 11
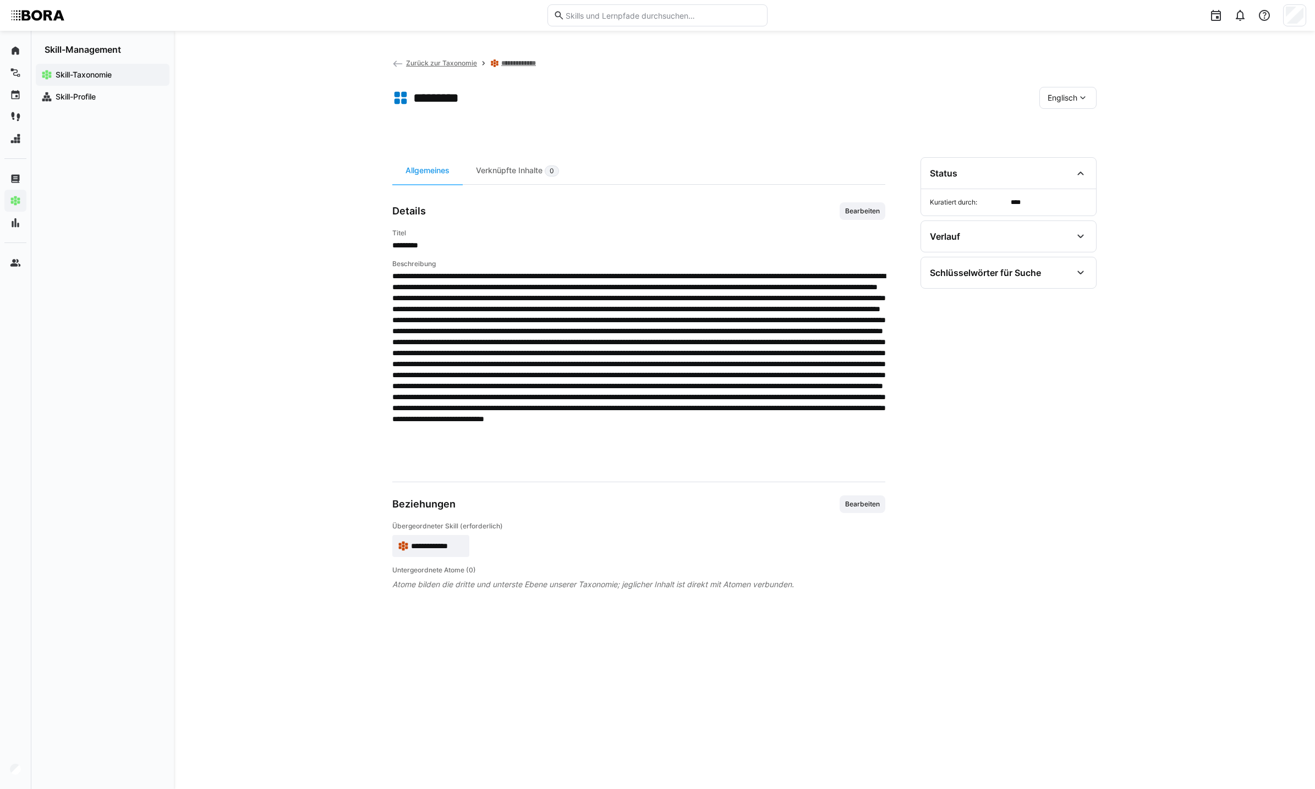
click at [1068, 101] on span "Englisch" at bounding box center [1062, 97] width 30 height 11
click at [1077, 129] on div "Deutsch" at bounding box center [1067, 126] width 41 height 11
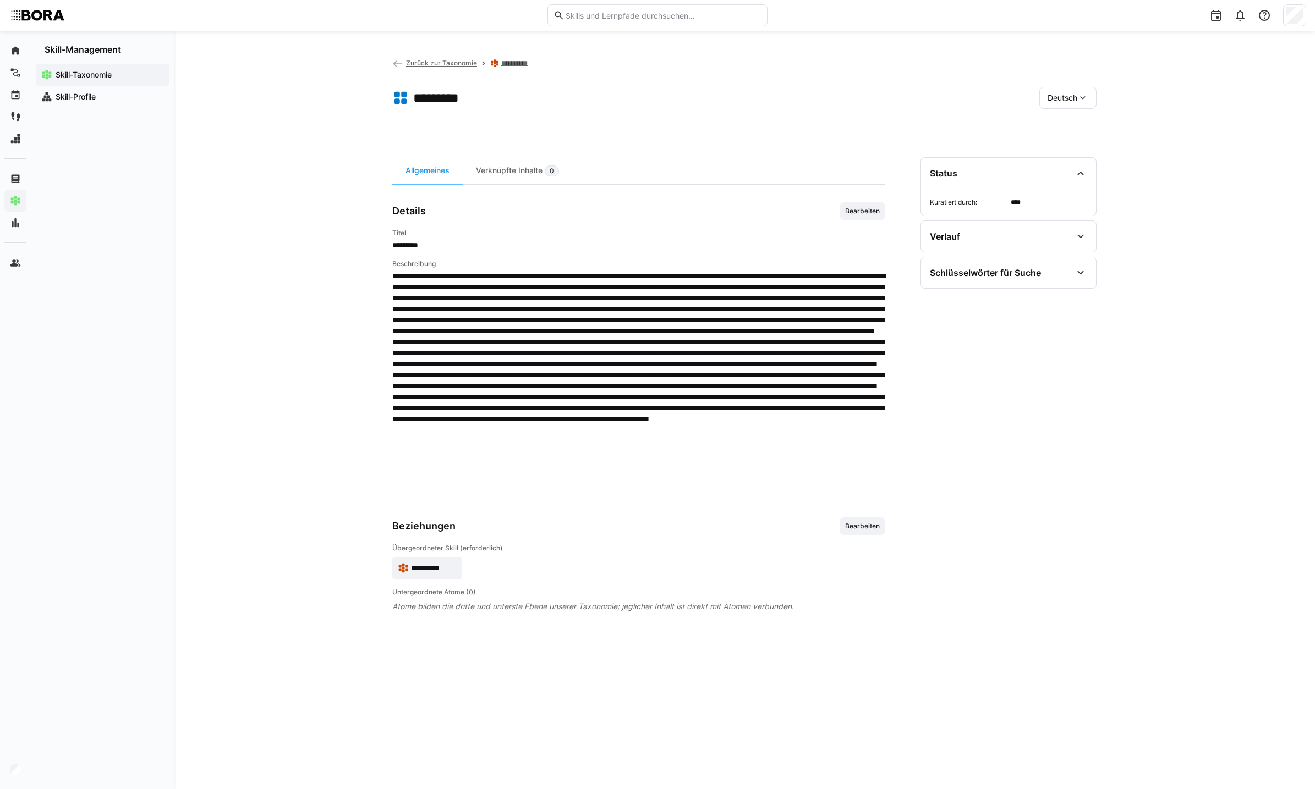
click at [446, 572] on span "**********" at bounding box center [434, 568] width 46 height 11
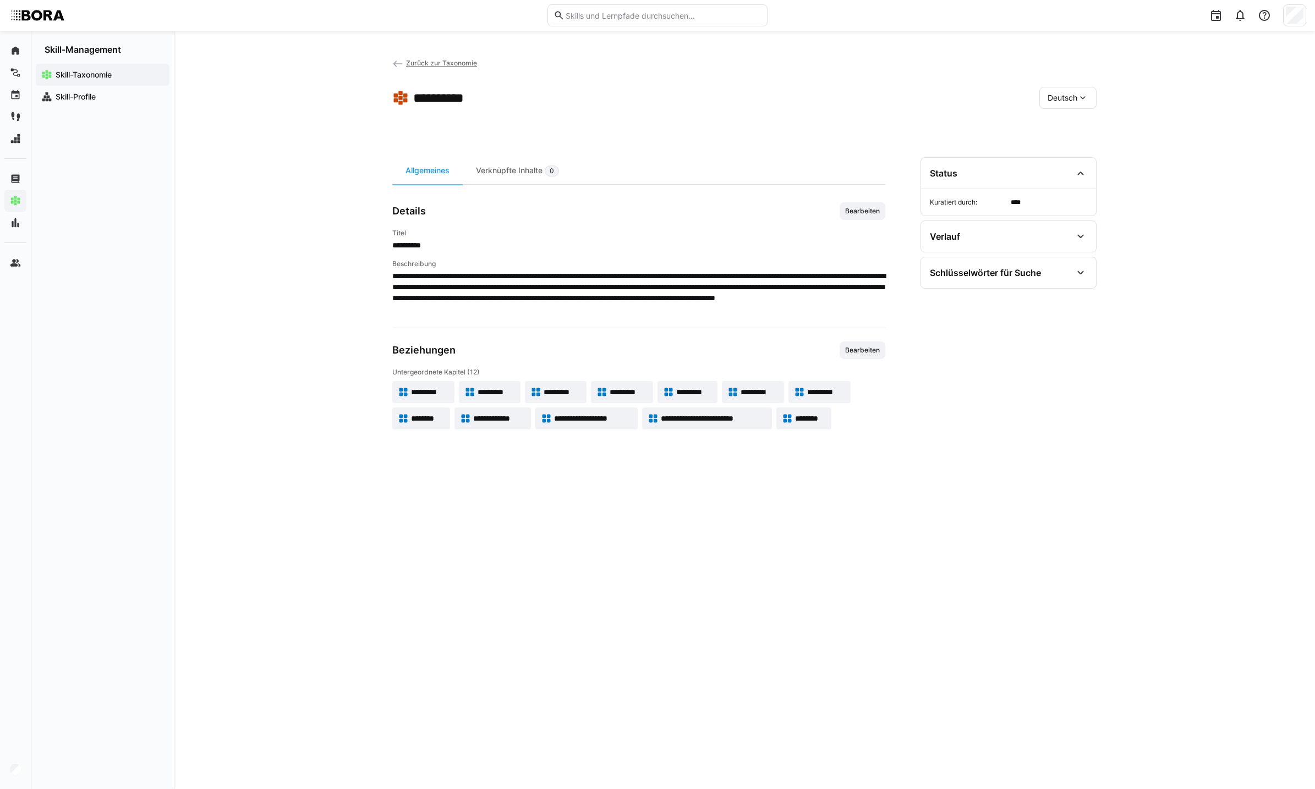
click at [631, 387] on span "*********" at bounding box center [628, 392] width 37 height 11
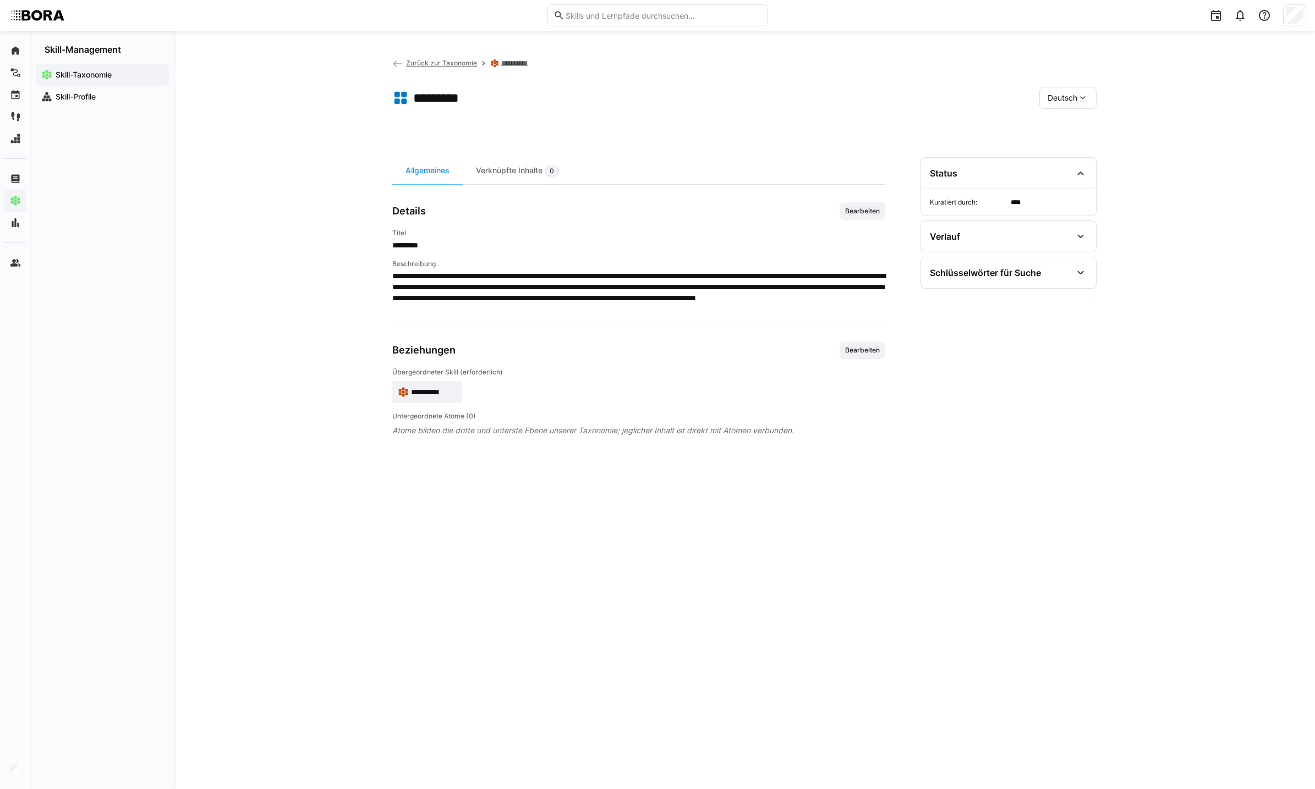
click at [832, 562] on div "**********" at bounding box center [638, 460] width 493 height 606
click at [425, 618] on div "**********" at bounding box center [638, 460] width 493 height 606
click at [859, 220] on div "**********" at bounding box center [638, 258] width 493 height 112
click at [860, 212] on span "Bearbeiten" at bounding box center [862, 211] width 37 height 9
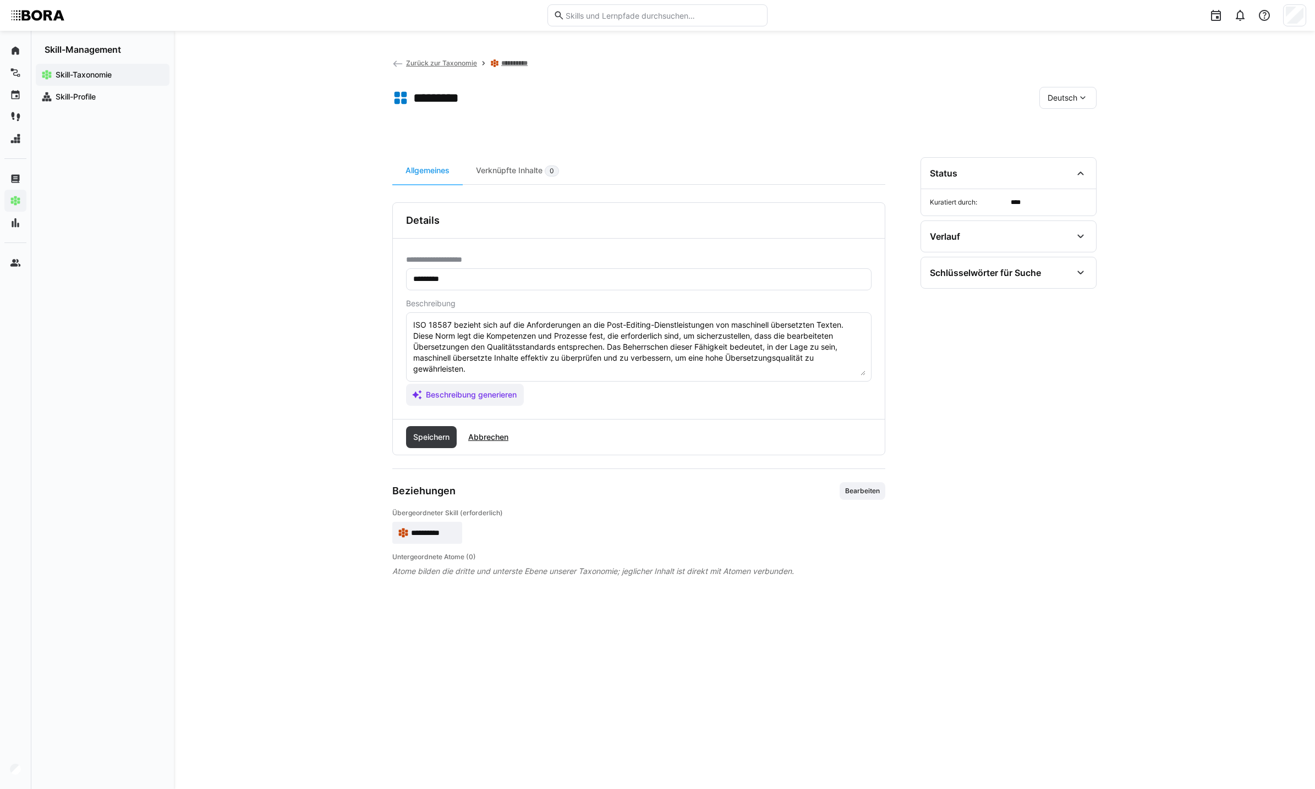
click at [712, 370] on textarea "ISO 18587 bezieht sich auf die Anforderungen an die Post-Editing-Dienstleistung…" at bounding box center [638, 347] width 453 height 57
click at [430, 375] on textarea "ISO 18587 bezieht sich auf die Anforderungen an die Post-Editing-Dienstleistung…" at bounding box center [638, 347] width 453 height 57
paste textarea "*1 -Anfänger: *2 – Mittelstufe: *3 – Fortgeschritten: *4 – Experte: * 5 - Starl…"
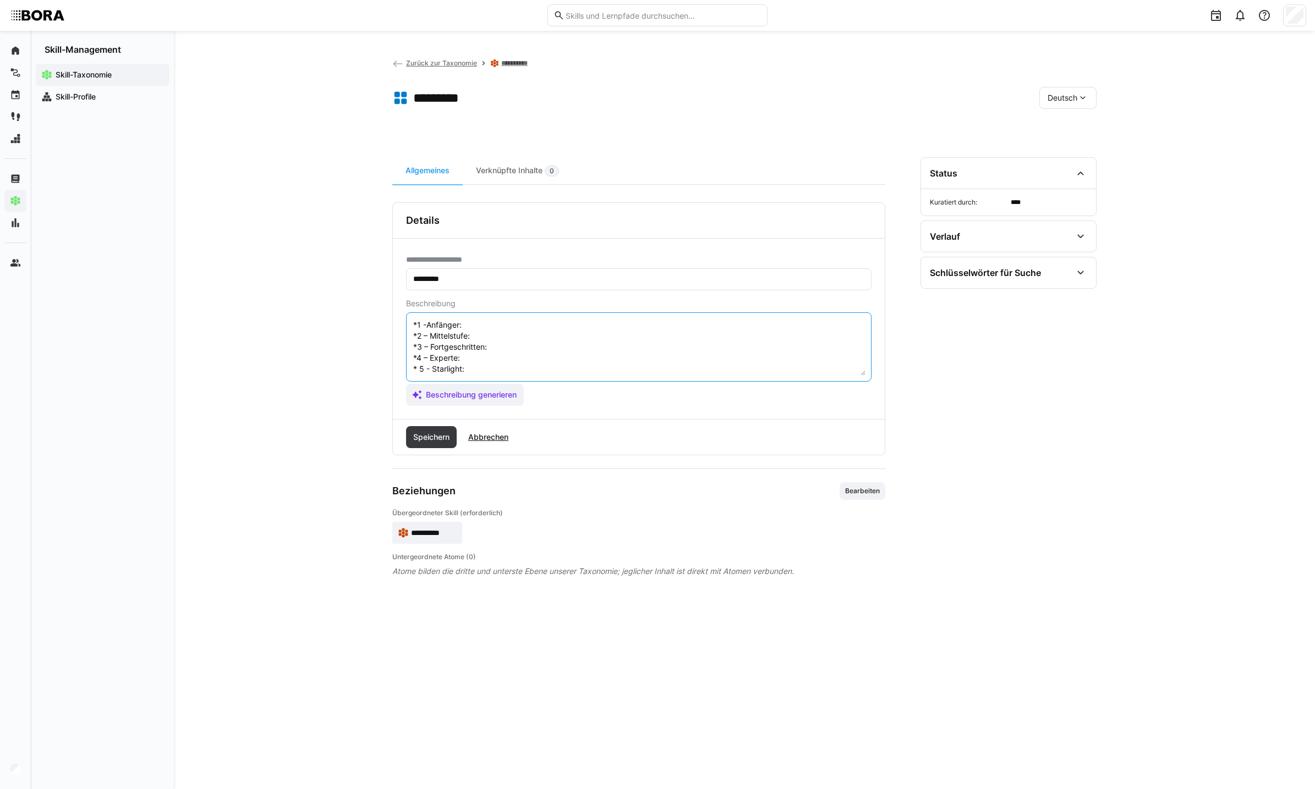
scroll to position [58, 0]
click at [595, 336] on textarea "ISO 18587 bezieht sich auf die Anforderungen an die Post-Editing-Dienstleistung…" at bounding box center [638, 347] width 453 height 57
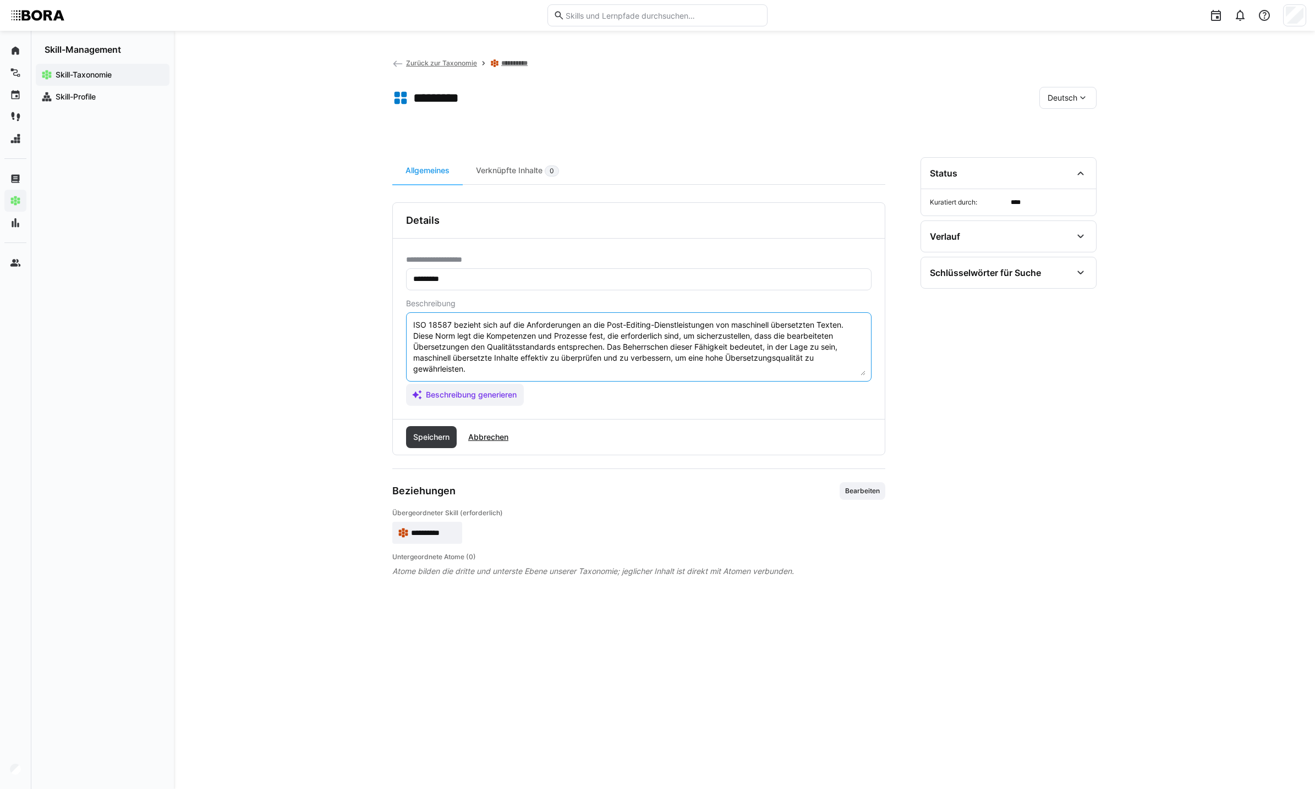
scroll to position [61, 0]
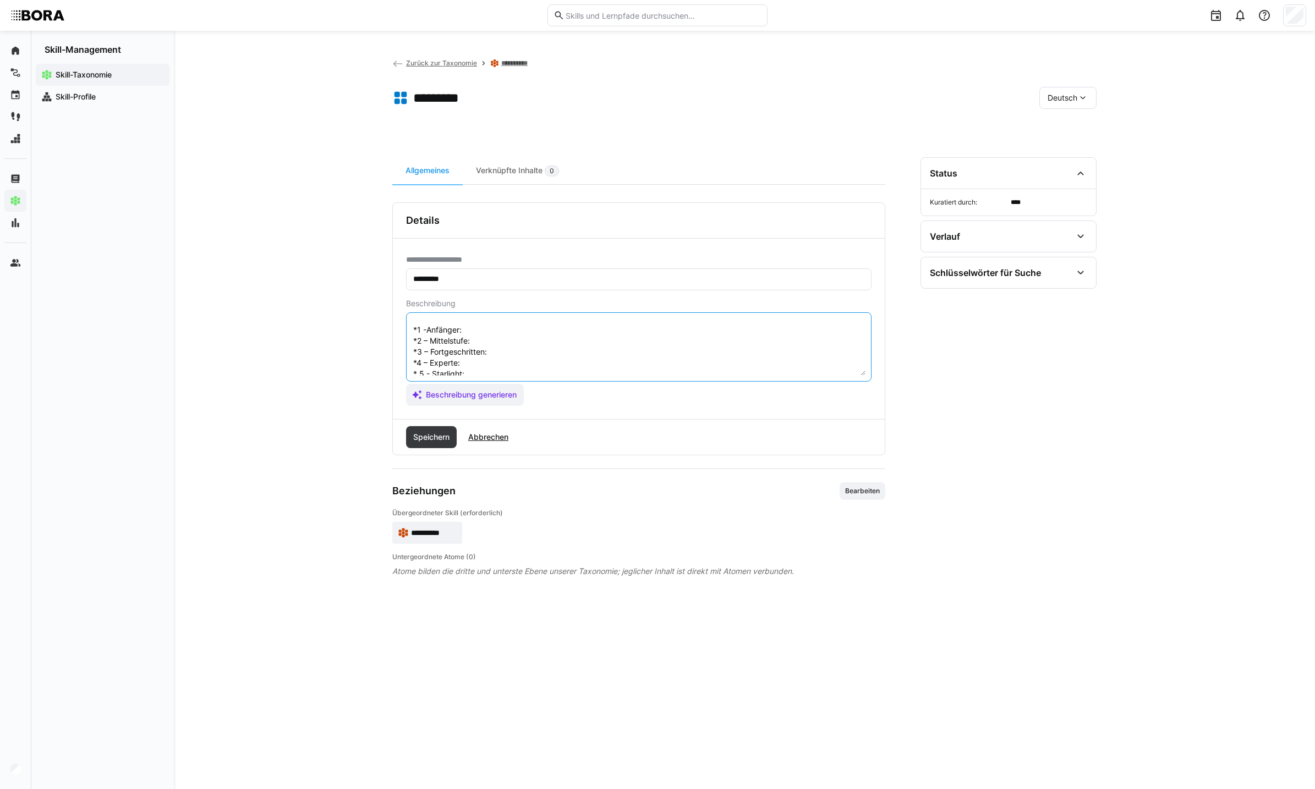
paste textarea "ISO 18587 legt Anforderungen für das Post-Editing von maschinell erstellten Übe…"
click at [514, 325] on textarea "ISO 18587 bezieht sich auf die Anforderungen an die Post-Editing-Dienstleistung…" at bounding box center [638, 347] width 453 height 57
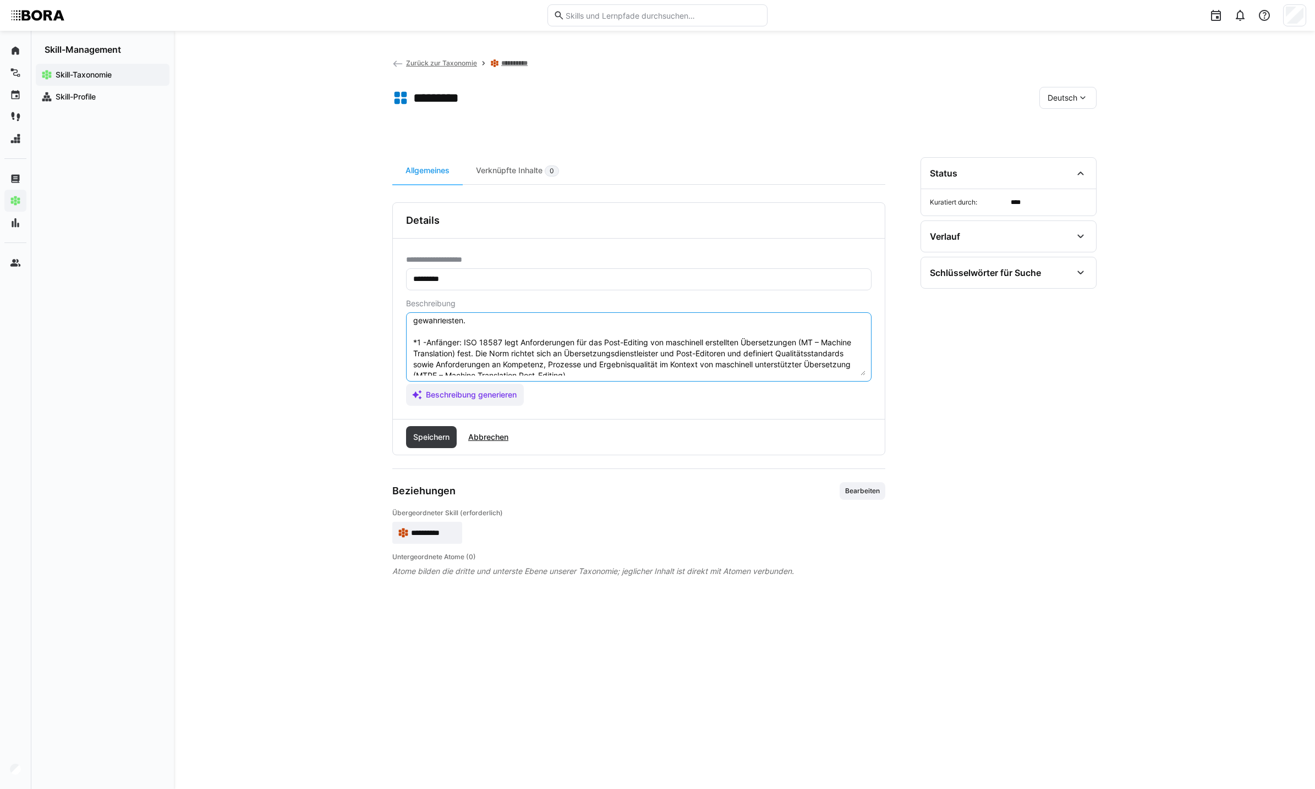
scroll to position [58, 0]
drag, startPoint x: 601, startPoint y: 370, endPoint x: 464, endPoint y: 329, distance: 143.6
click at [464, 329] on textarea "ISO 18587 bezieht sich auf die Anforderungen an die Post-Editing-Dienstleistung…" at bounding box center [638, 347] width 453 height 57
paste textarea "Weiß, dass ISO 18587 den Post-Editing-Prozess von maschinellen Übersetzungen re…"
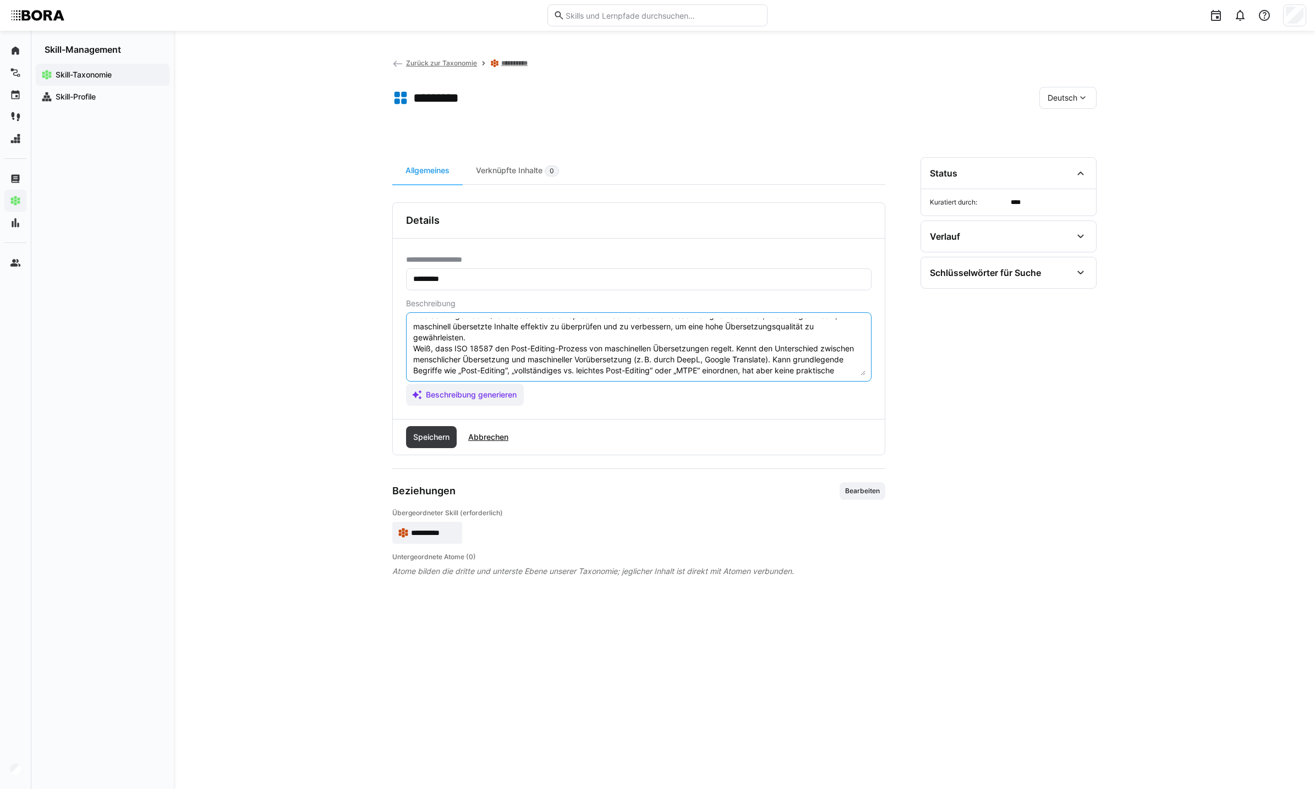
scroll to position [61, 0]
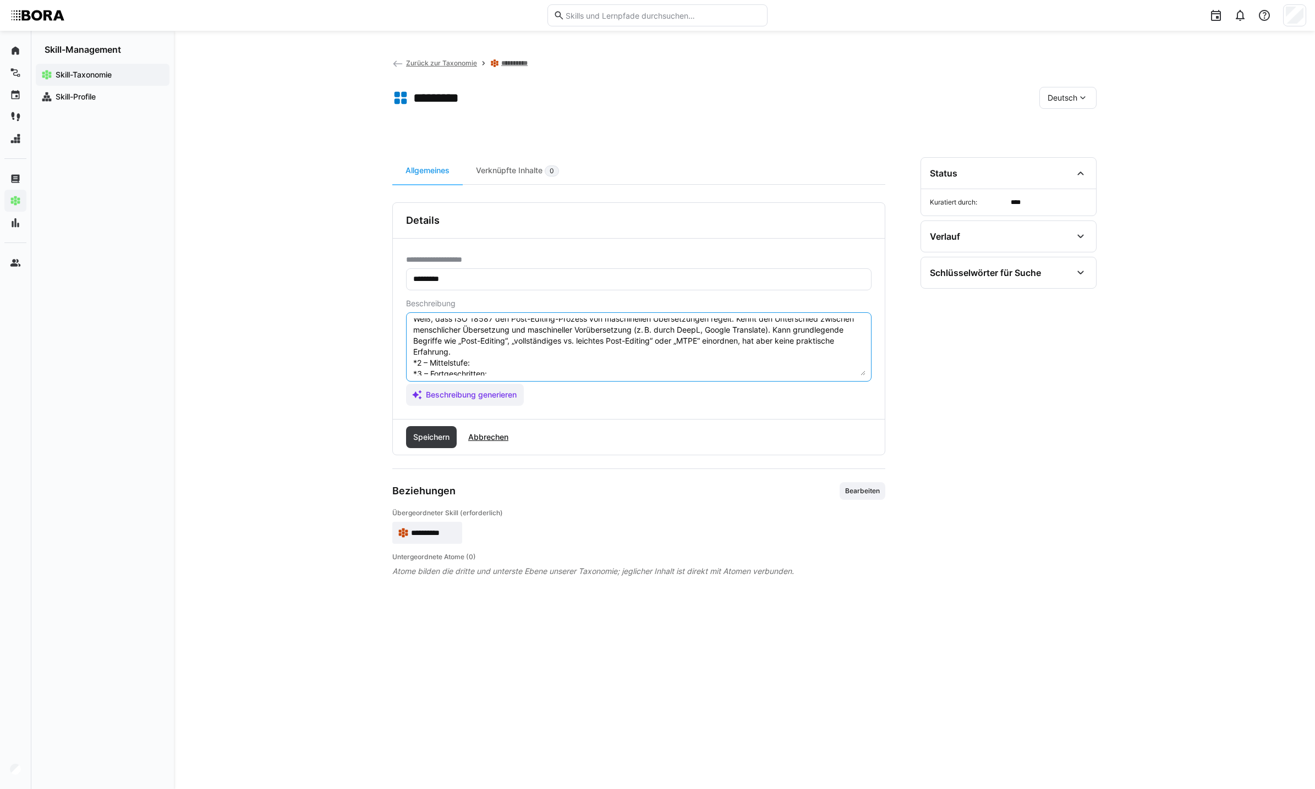
click at [506, 363] on textarea "ISO 18587 bezieht sich auf die Anforderungen an die Post-Editing-Dienstleistung…" at bounding box center [638, 347] width 453 height 57
paste textarea "Kennt die Unterschiede zwischen light post-editing (minimale Korrekturen) und f…"
click at [536, 332] on textarea at bounding box center [638, 347] width 453 height 57
paste textarea "[PERSON_NAME] erstellte Texte eigenständig vollständig nach ISO 18587 überarbei…"
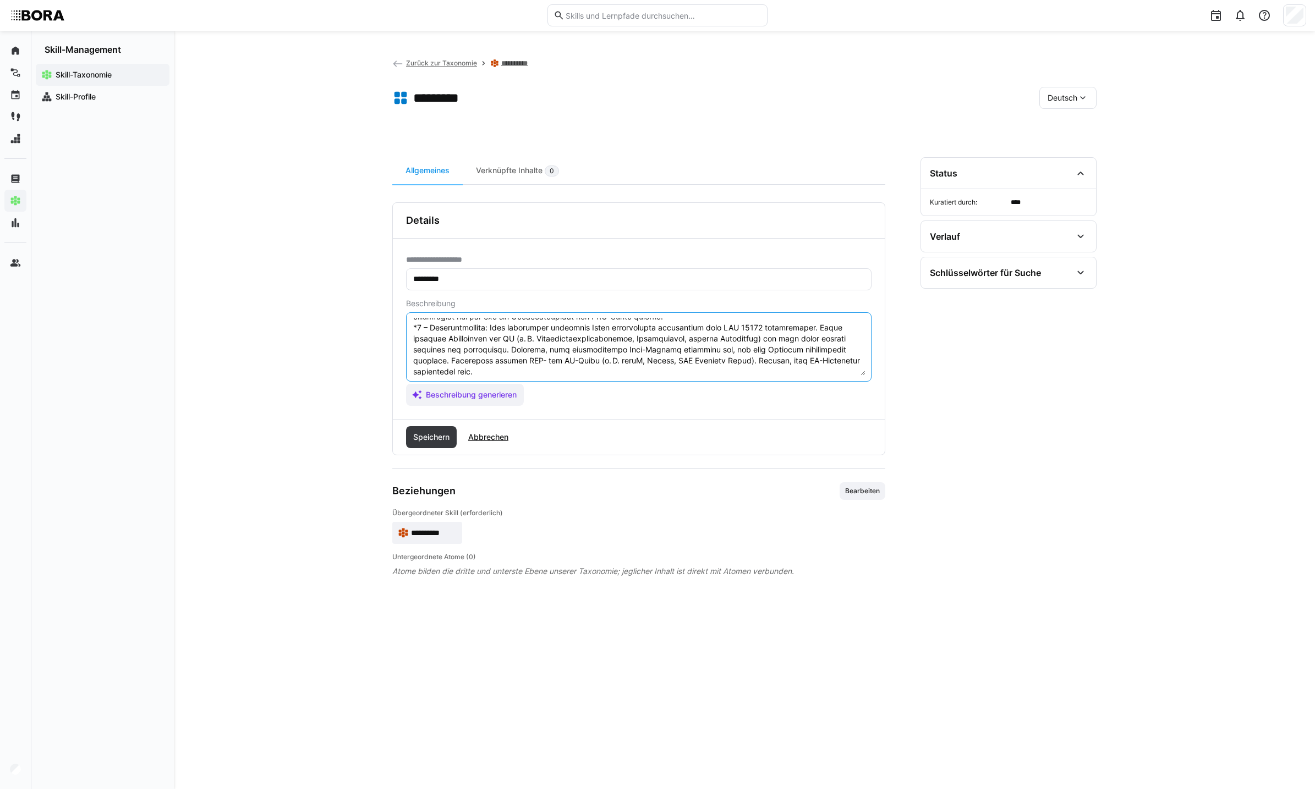
scroll to position [176, 0]
click at [531, 348] on textarea at bounding box center [638, 347] width 453 height 57
paste textarea "Verfügt über umfassende Erfahrung mit ISO-18587-konformem Post-Editing in mehre…"
click at [561, 361] on textarea at bounding box center [638, 347] width 453 height 57
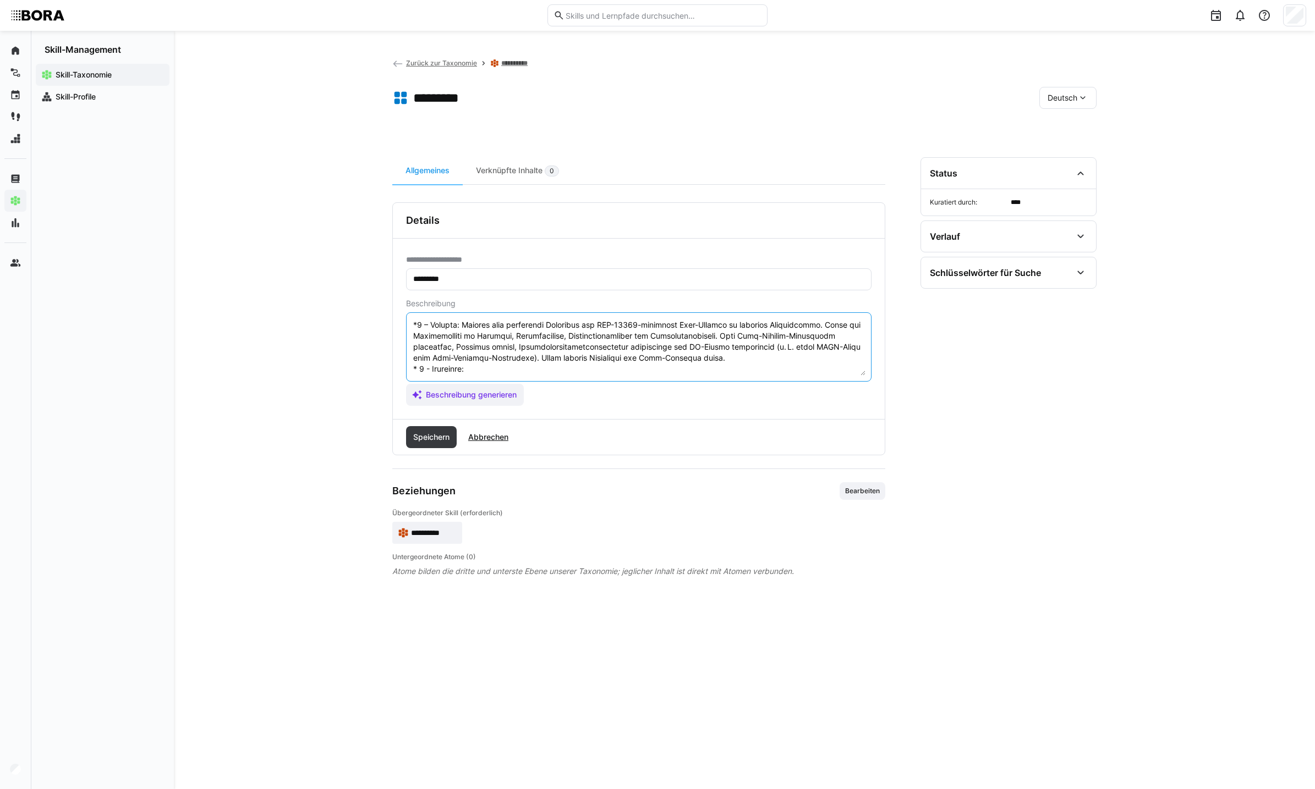
paste textarea "Gilt als zentrale Ansprechperson für ISO 18587 im Unternehmen oder in der Branc…"
type textarea "LOR 59547 ipsumdo sita con adi Elitseddoeius te inc Utla-Etdolor-Magnaaliquaeni…"
click at [451, 432] on span "Speichern" at bounding box center [431, 437] width 40 height 11
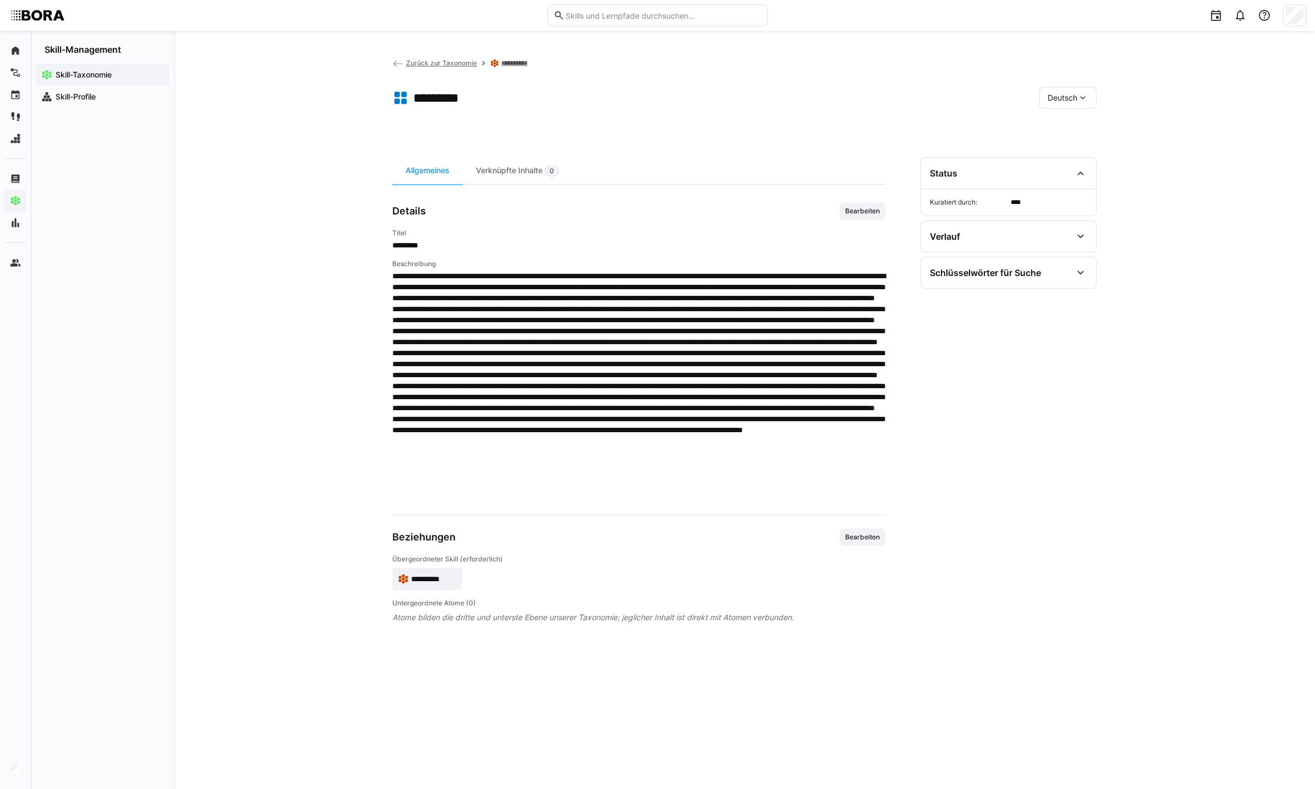
click at [1064, 95] on span "Deutsch" at bounding box center [1062, 97] width 30 height 11
click at [1060, 152] on span "Englisch" at bounding box center [1062, 149] width 30 height 11
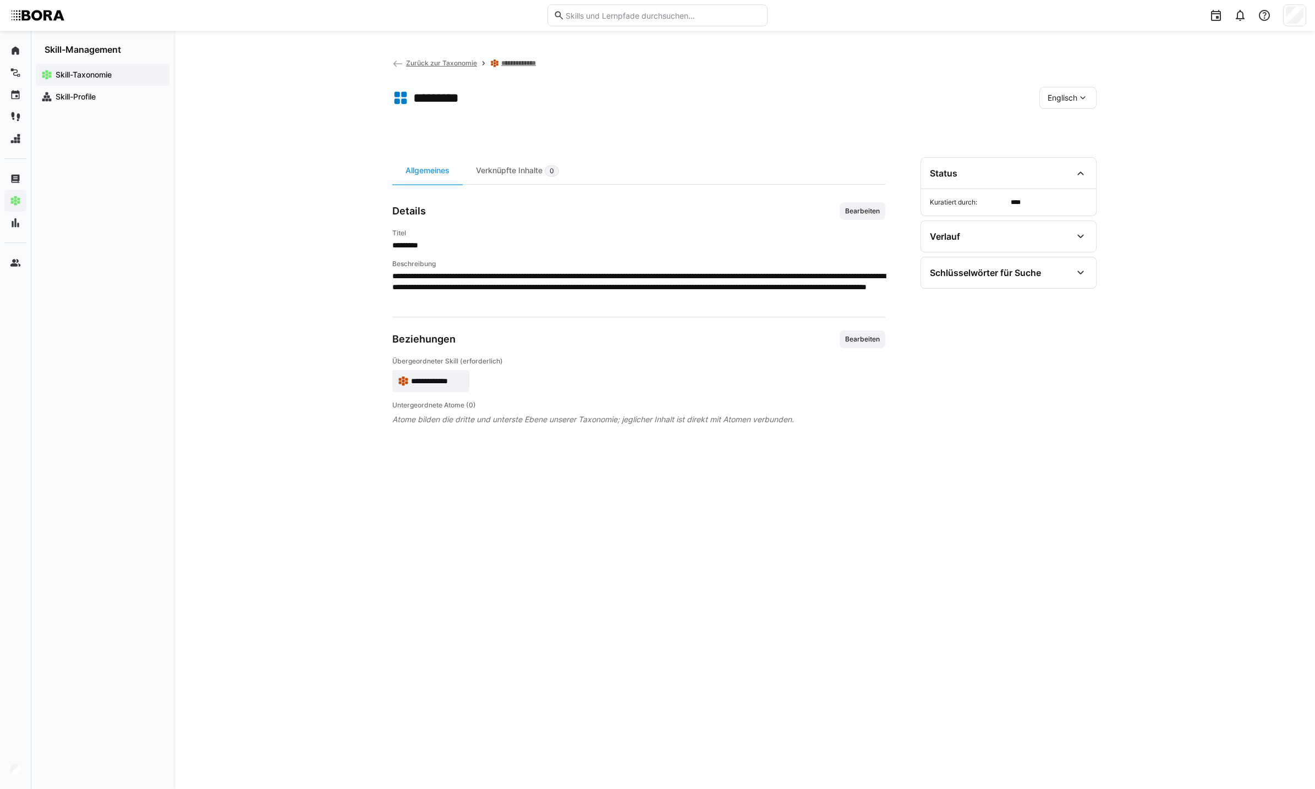
click at [1056, 98] on span "Englisch" at bounding box center [1062, 97] width 30 height 11
click at [1060, 119] on div "Deutsch" at bounding box center [1068, 126] width 58 height 23
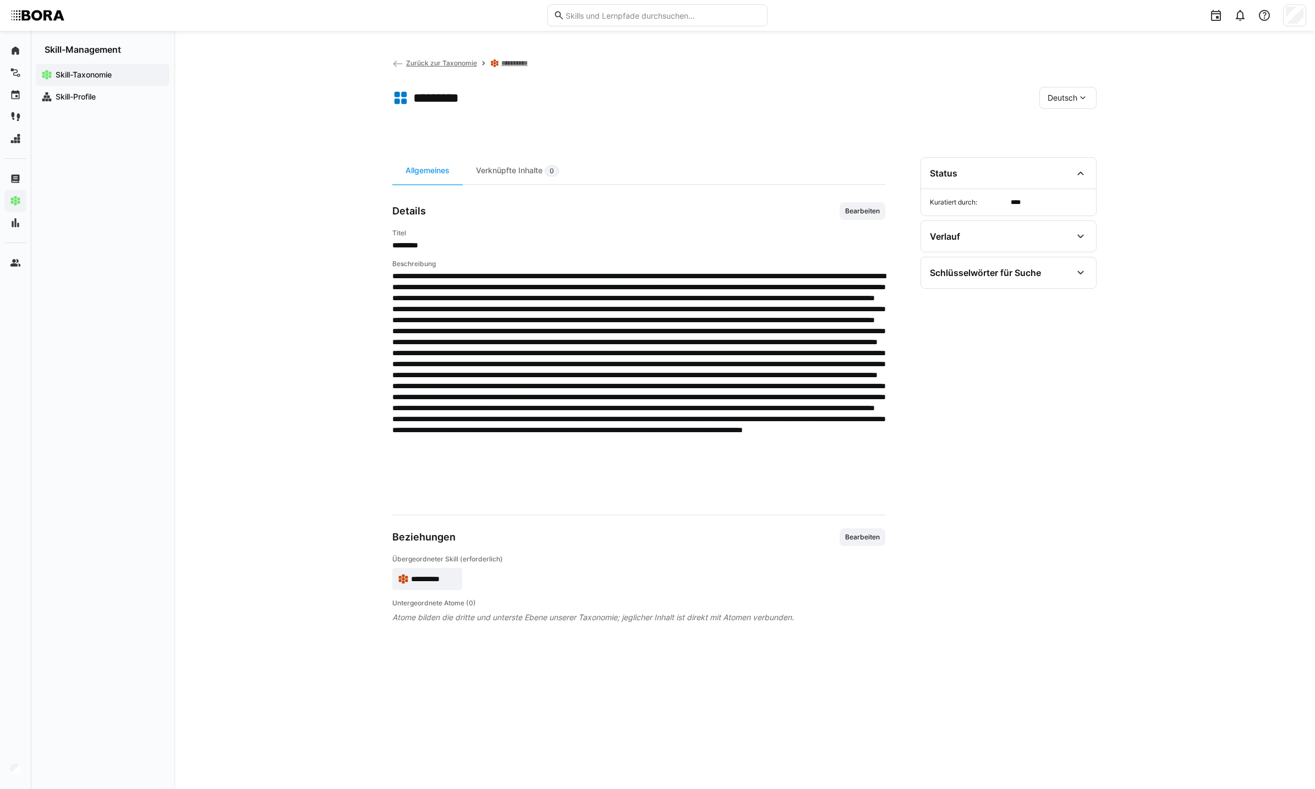
click at [1061, 97] on span "Deutsch" at bounding box center [1062, 97] width 30 height 11
click at [1075, 144] on span "Englisch" at bounding box center [1062, 149] width 30 height 11
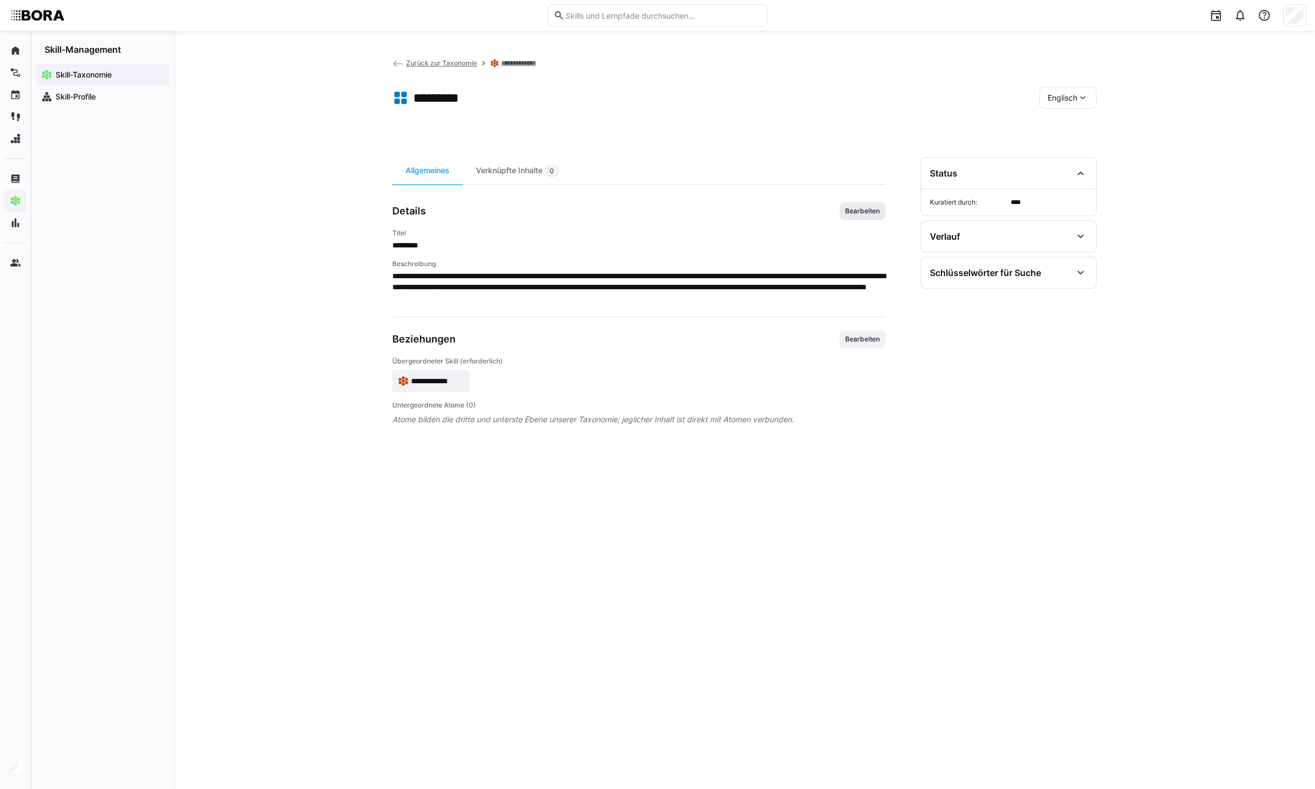
click at [856, 207] on span "Bearbeiten" at bounding box center [862, 211] width 37 height 9
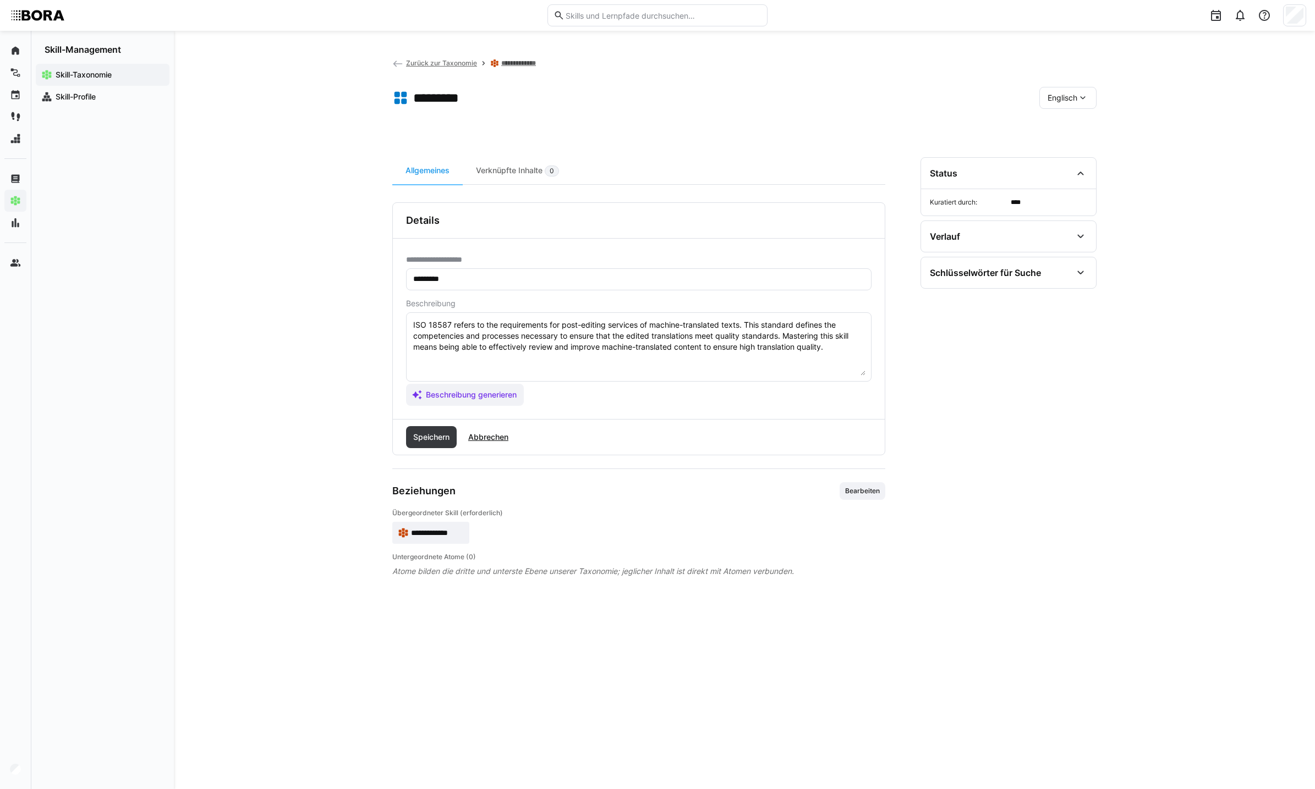
click at [849, 356] on textarea "ISO 18587 refers to the requirements for post-editing services of machine-trans…" at bounding box center [638, 347] width 453 height 57
type textarea "ISO 18587 refers to the requirements for post-editing services of machine-trans…"
click at [506, 436] on span "Abbrechen" at bounding box center [487, 437] width 43 height 11
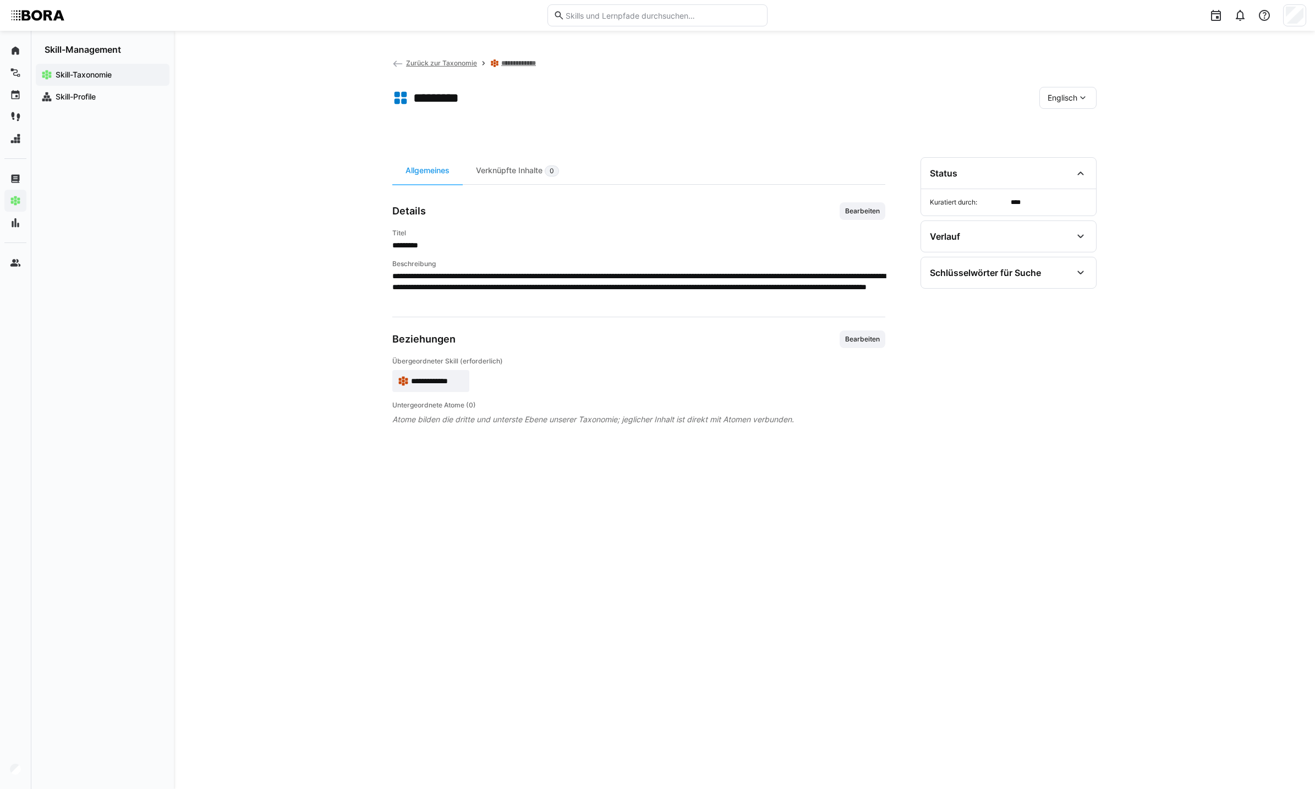
click at [1081, 87] on div "Englisch" at bounding box center [1067, 98] width 57 height 22
click at [1090, 117] on div "Deutsch" at bounding box center [1068, 126] width 58 height 23
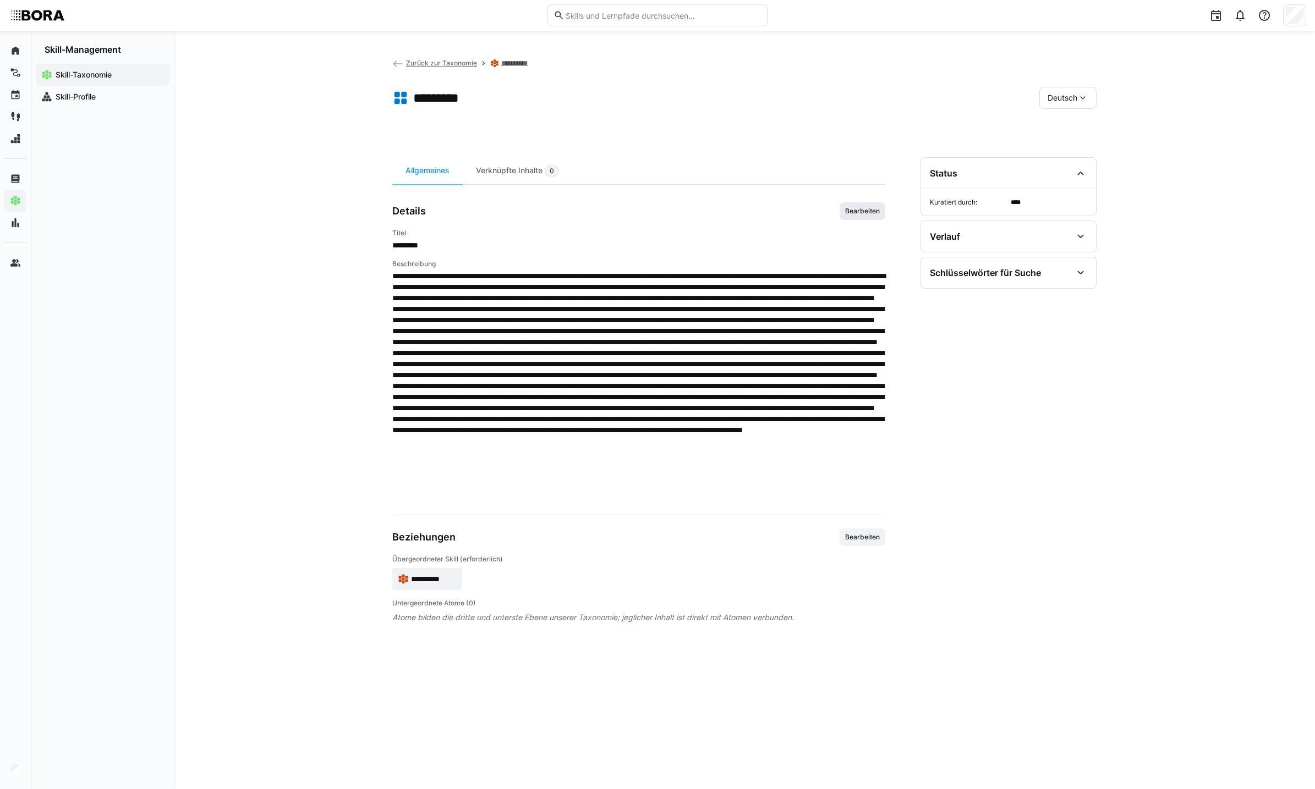
click at [857, 212] on span "Bearbeiten" at bounding box center [862, 211] width 37 height 9
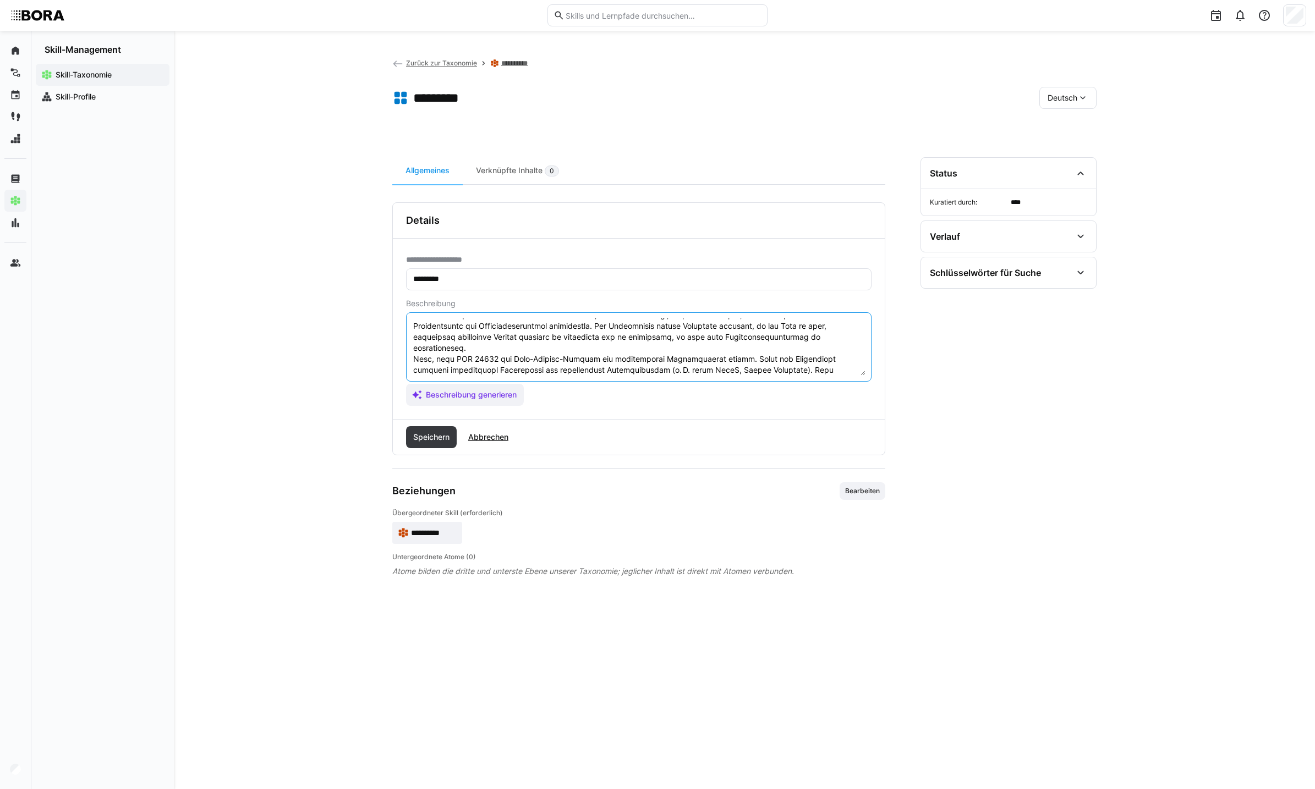
scroll to position [31, 0]
click at [413, 350] on textarea at bounding box center [638, 347] width 453 height 57
paste textarea "*1 -Anfänger:"
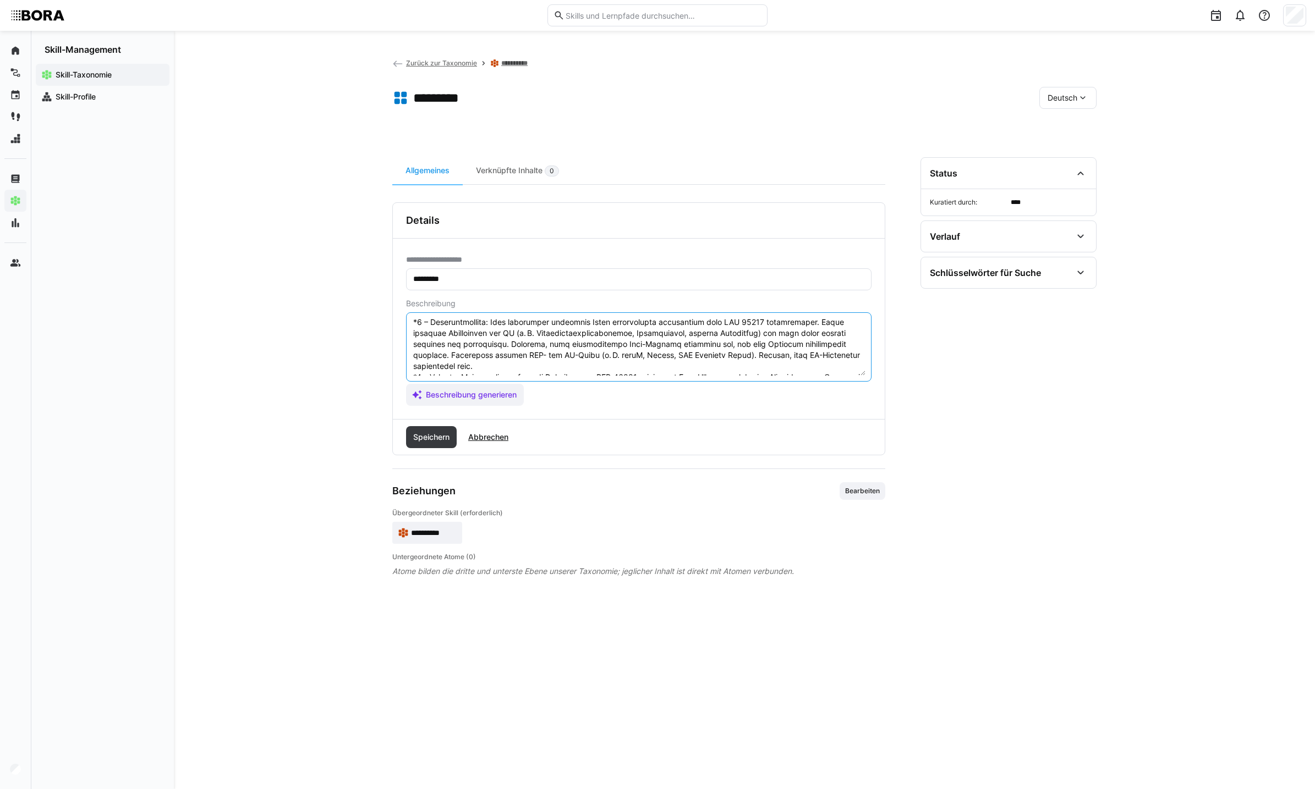
drag, startPoint x: 413, startPoint y: 348, endPoint x: 527, endPoint y: 362, distance: 115.2
click at [527, 362] on textarea at bounding box center [638, 347] width 453 height 57
type textarea "LOR 14631 ipsumdo sita con adi Elitseddoeius te inc Utla-Etdolor-Magnaaliquaeni…"
click at [480, 437] on span "Abbrechen" at bounding box center [487, 437] width 43 height 11
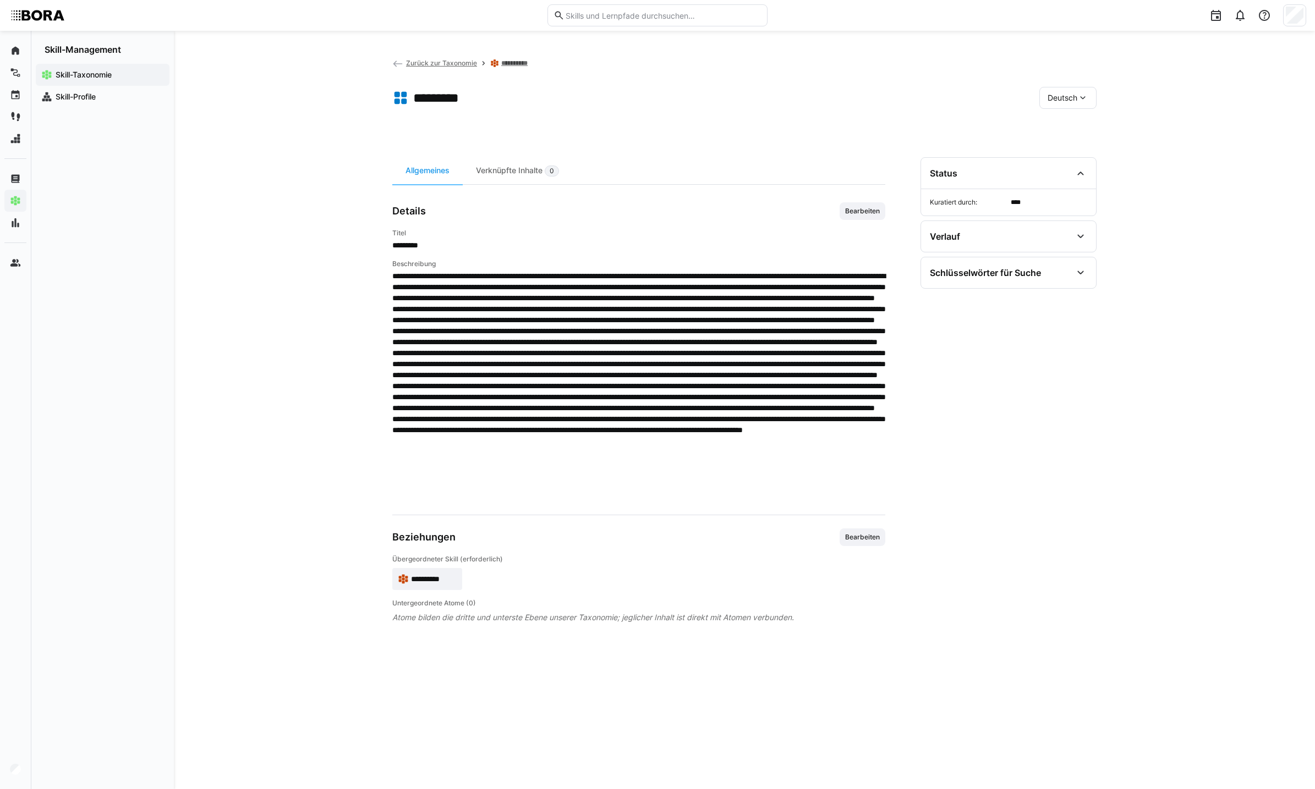
click at [1038, 95] on app-toolbar "********* Deutsch" at bounding box center [744, 100] width 704 height 44
click at [1061, 106] on div "Deutsch" at bounding box center [1067, 98] width 57 height 22
click at [1060, 150] on span "Englisch" at bounding box center [1062, 149] width 30 height 11
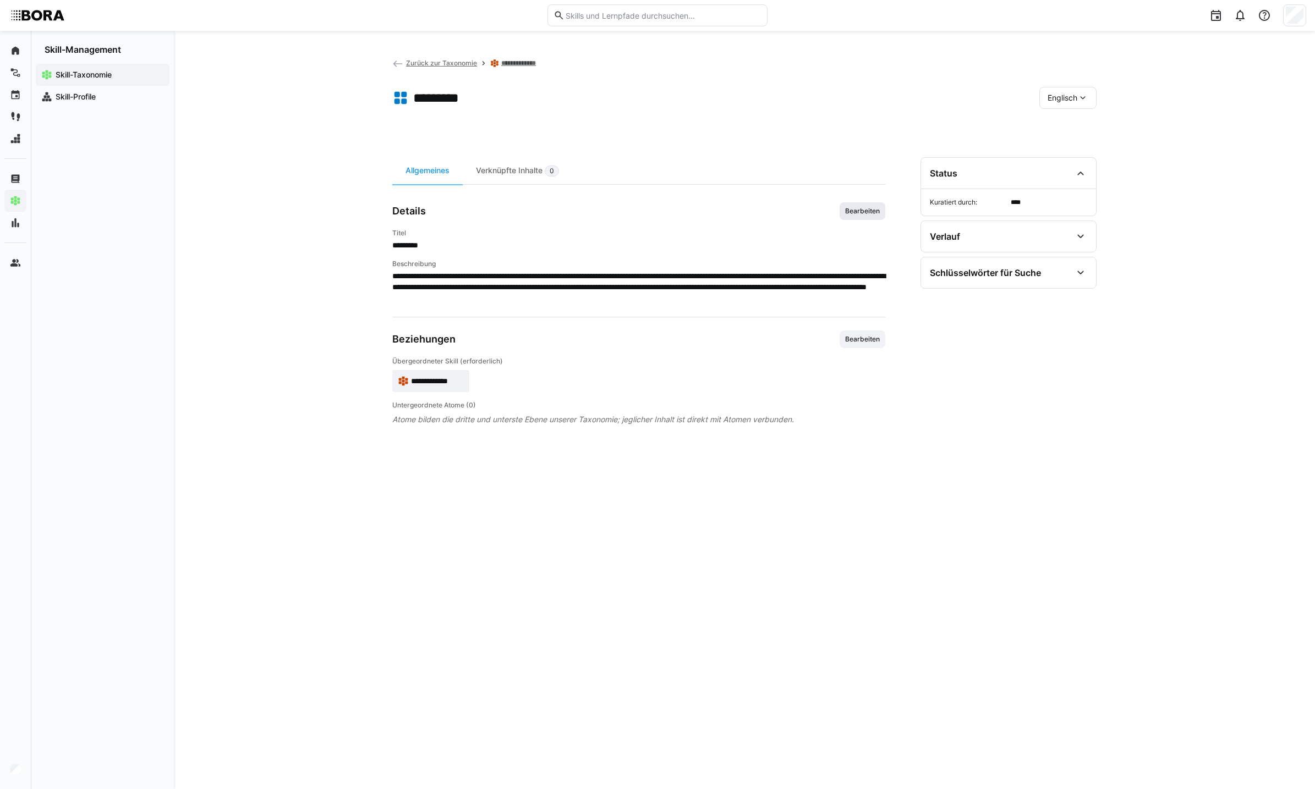
click at [854, 205] on span "Bearbeiten" at bounding box center [862, 211] width 46 height 18
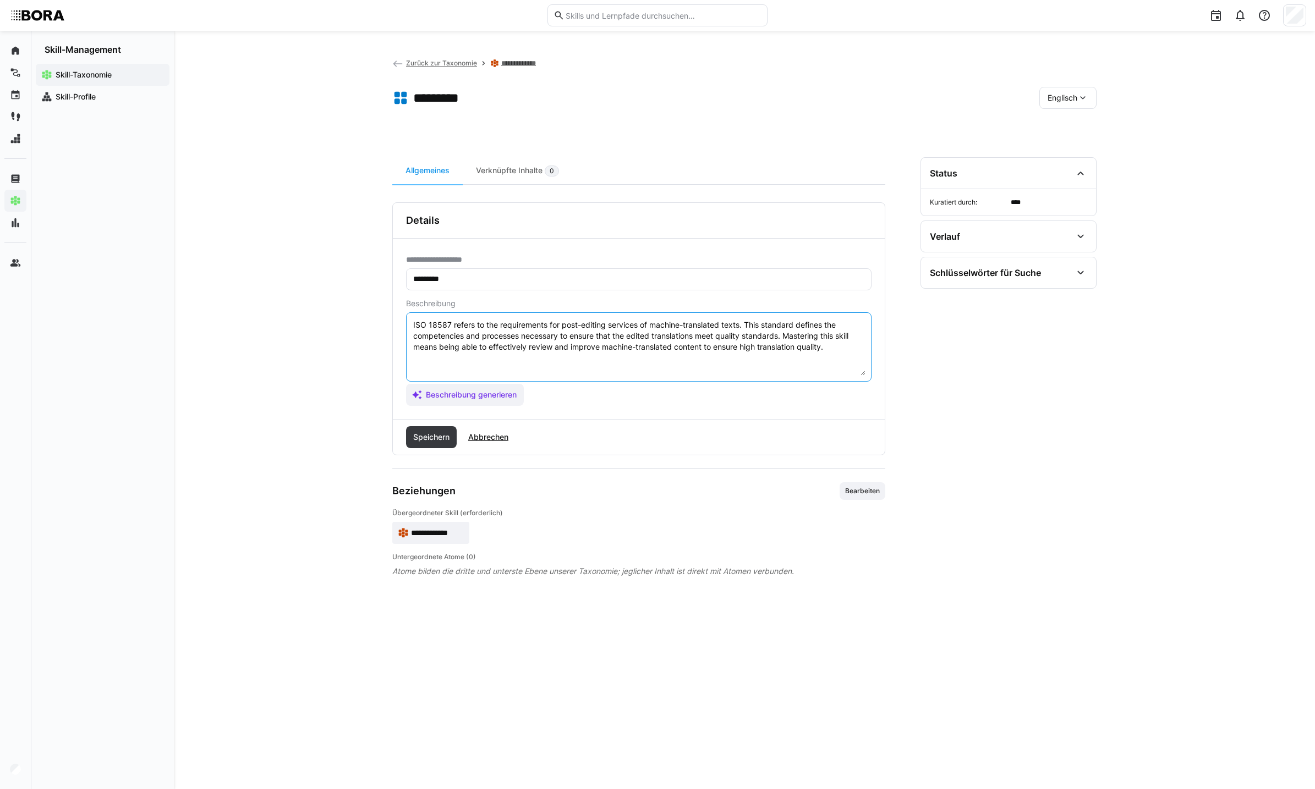
click at [857, 353] on textarea "ISO 18587 refers to the requirements for post-editing services of machine-trans…" at bounding box center [638, 347] width 453 height 57
click at [587, 365] on textarea "ISO 18587 refers to the requirements for post-editing services of machine-trans…" at bounding box center [638, 347] width 453 height 57
click at [838, 347] on textarea "ISO 18587 refers to the requirements for post-editing services of machine-trans…" at bounding box center [638, 347] width 453 height 57
paste textarea "*3 - Loremips: Dolor sita CON 70374 adipiscin eli sedd-eiusmod tempori utl etdo…"
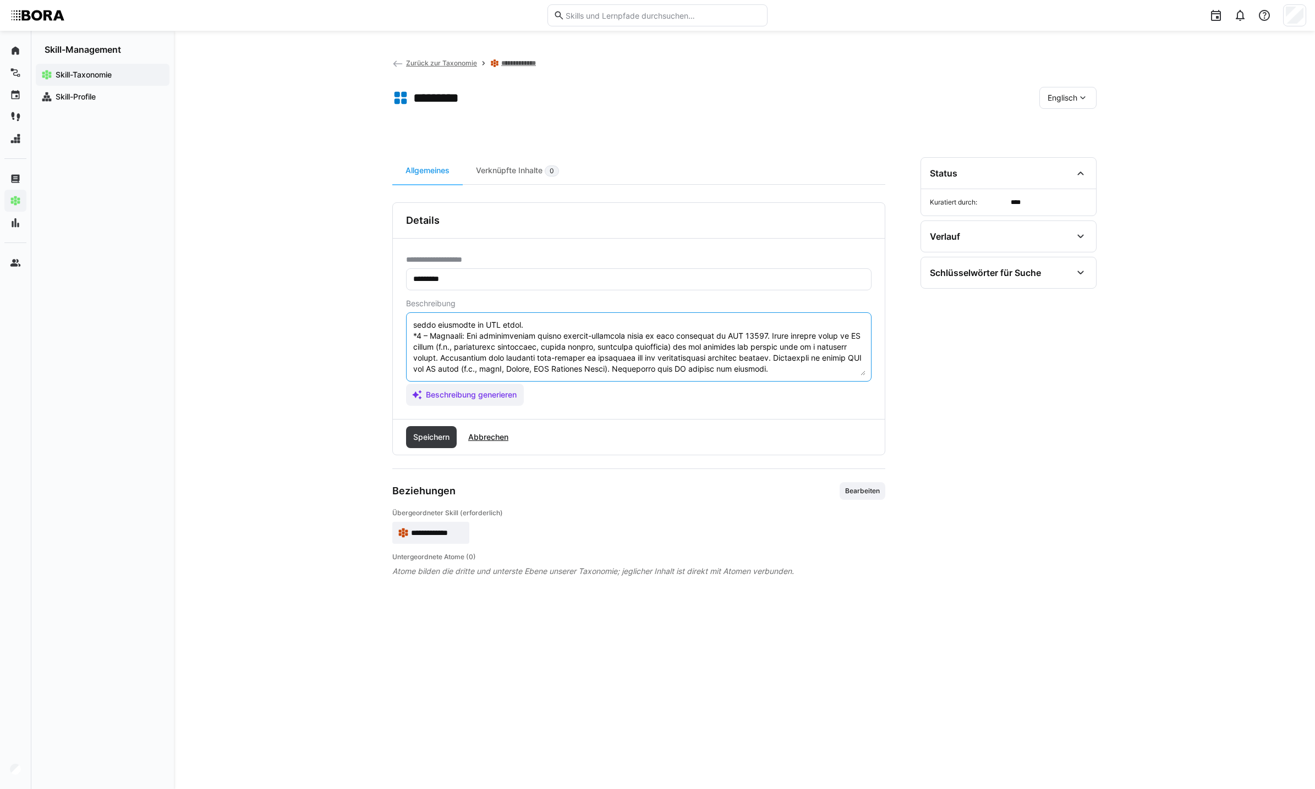
scroll to position [118, 0]
type textarea "LOR 52093 ipsumd si ame consectetura eli sedd-eiusmod temporin ut laboree-dolor…"
click at [448, 441] on span "Speichern" at bounding box center [431, 437] width 40 height 11
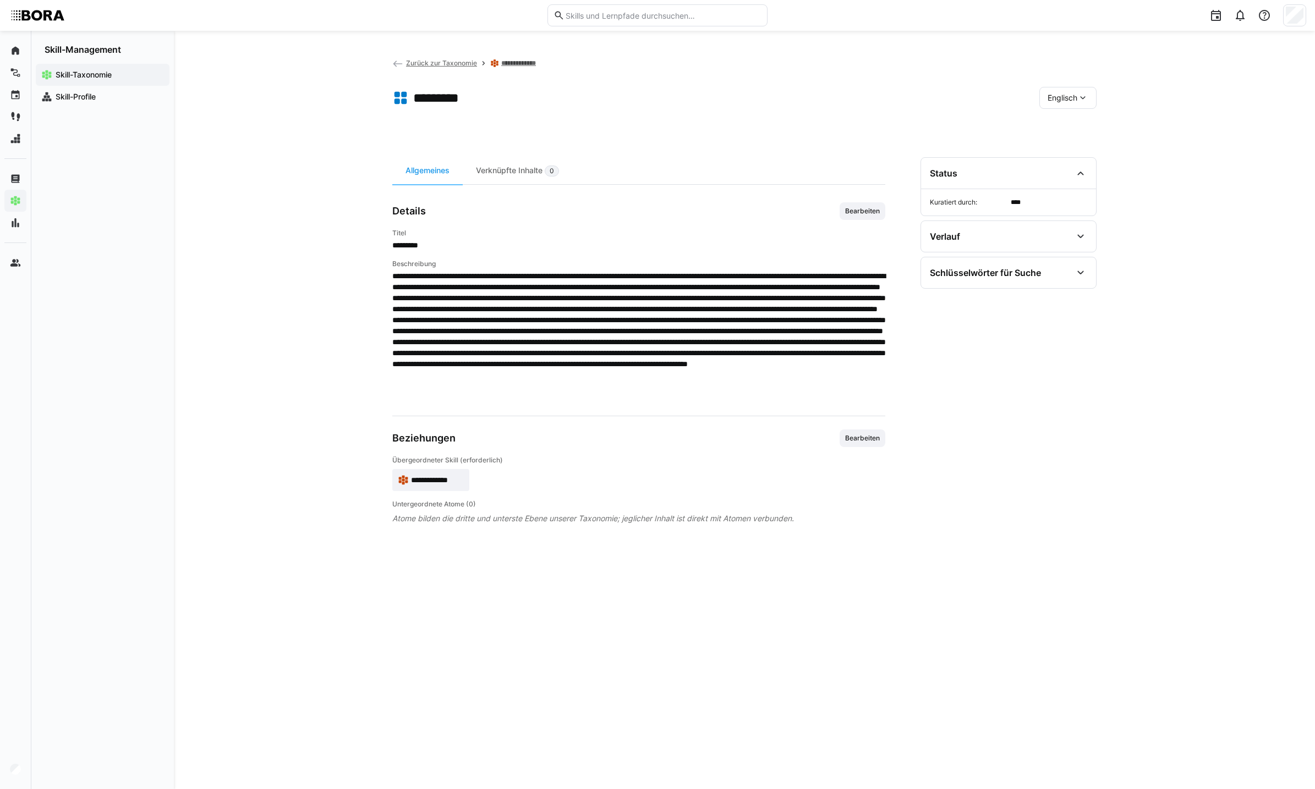
click at [1084, 88] on div "Englisch" at bounding box center [1067, 98] width 57 height 22
click at [1086, 122] on div "Deutsch" at bounding box center [1067, 126] width 41 height 11
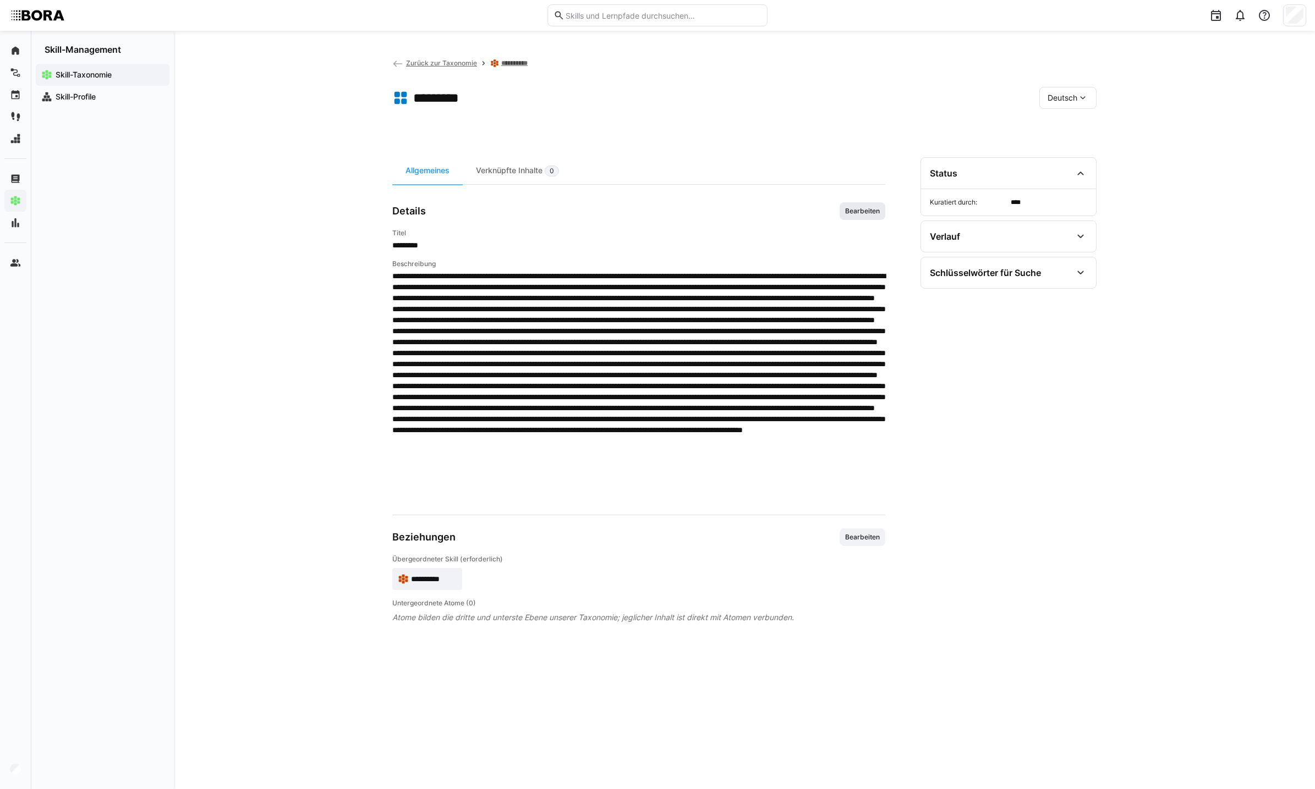
click at [868, 208] on span "Bearbeiten" at bounding box center [862, 211] width 37 height 9
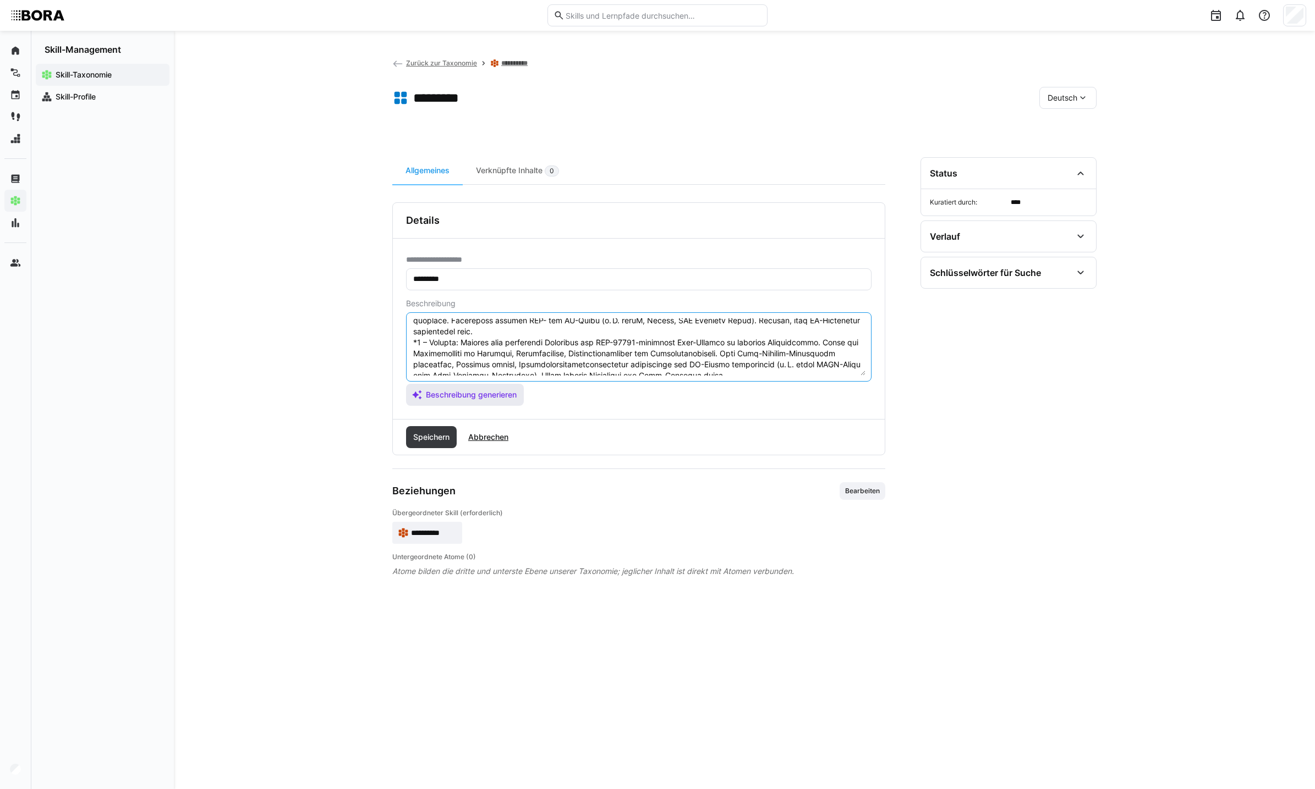
scroll to position [242, 0]
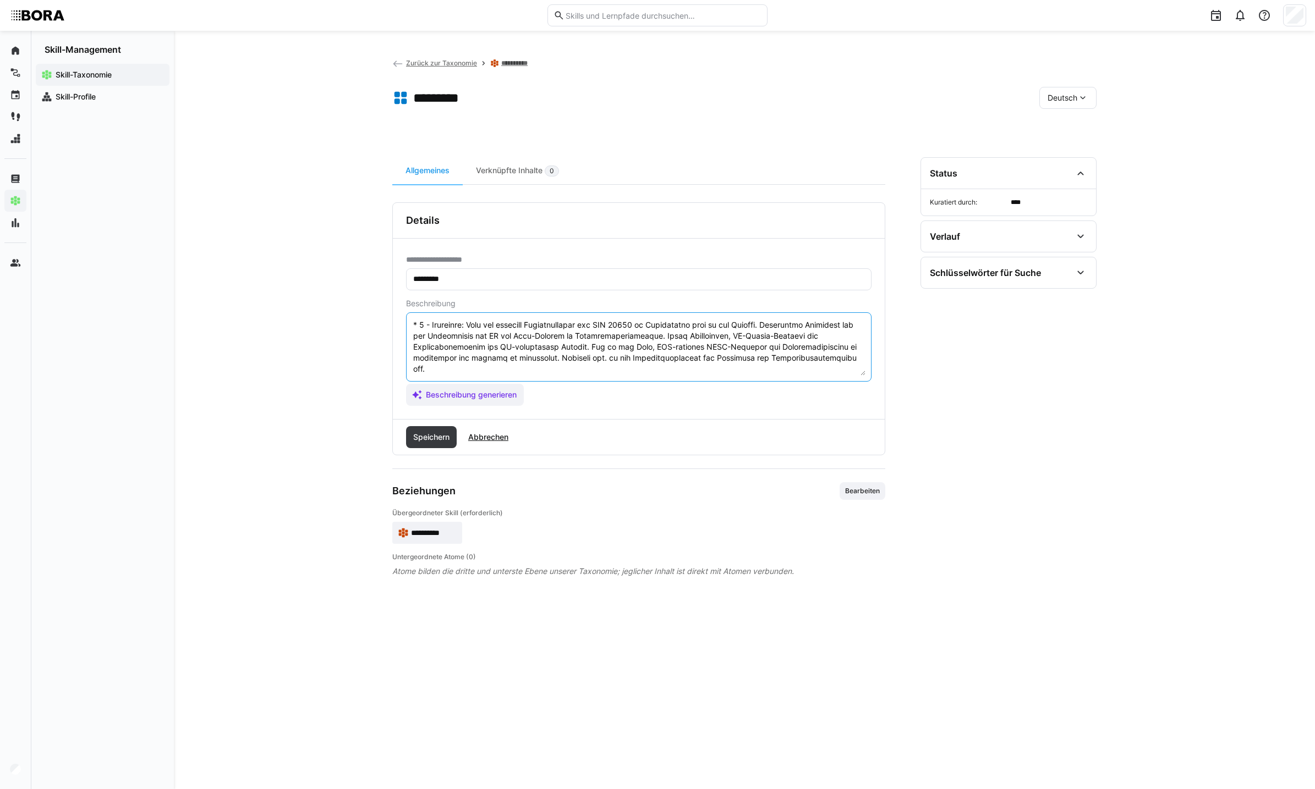
drag, startPoint x: 414, startPoint y: 342, endPoint x: 846, endPoint y: 378, distance: 433.4
click at [846, 378] on eds-input at bounding box center [638, 346] width 465 height 69
click at [700, 382] on app-assistant-generate-form "Beschreibung Beschreibung generieren" at bounding box center [638, 352] width 465 height 107
click at [428, 440] on span "Speichern" at bounding box center [431, 437] width 40 height 11
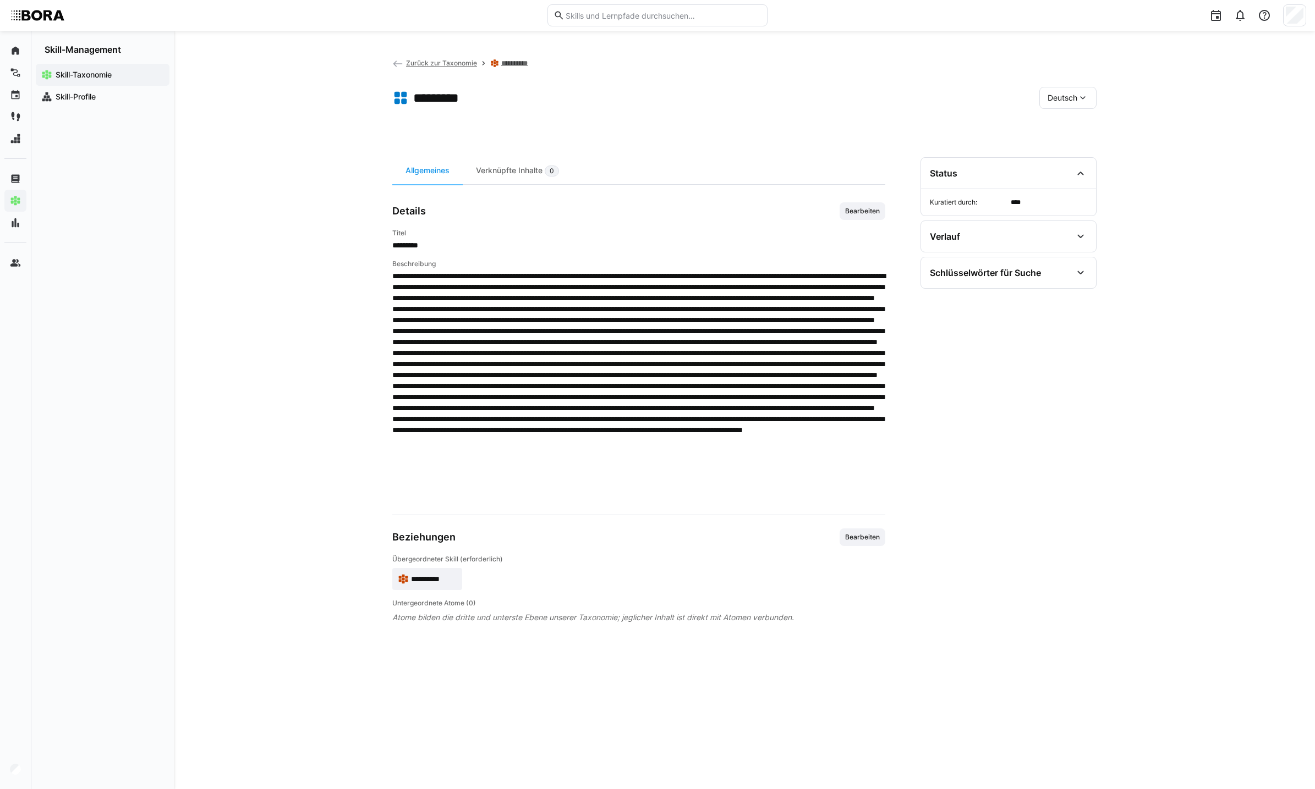
click at [1082, 101] on eds-icon at bounding box center [1082, 97] width 11 height 11
click at [1071, 149] on span "Englisch" at bounding box center [1062, 149] width 30 height 11
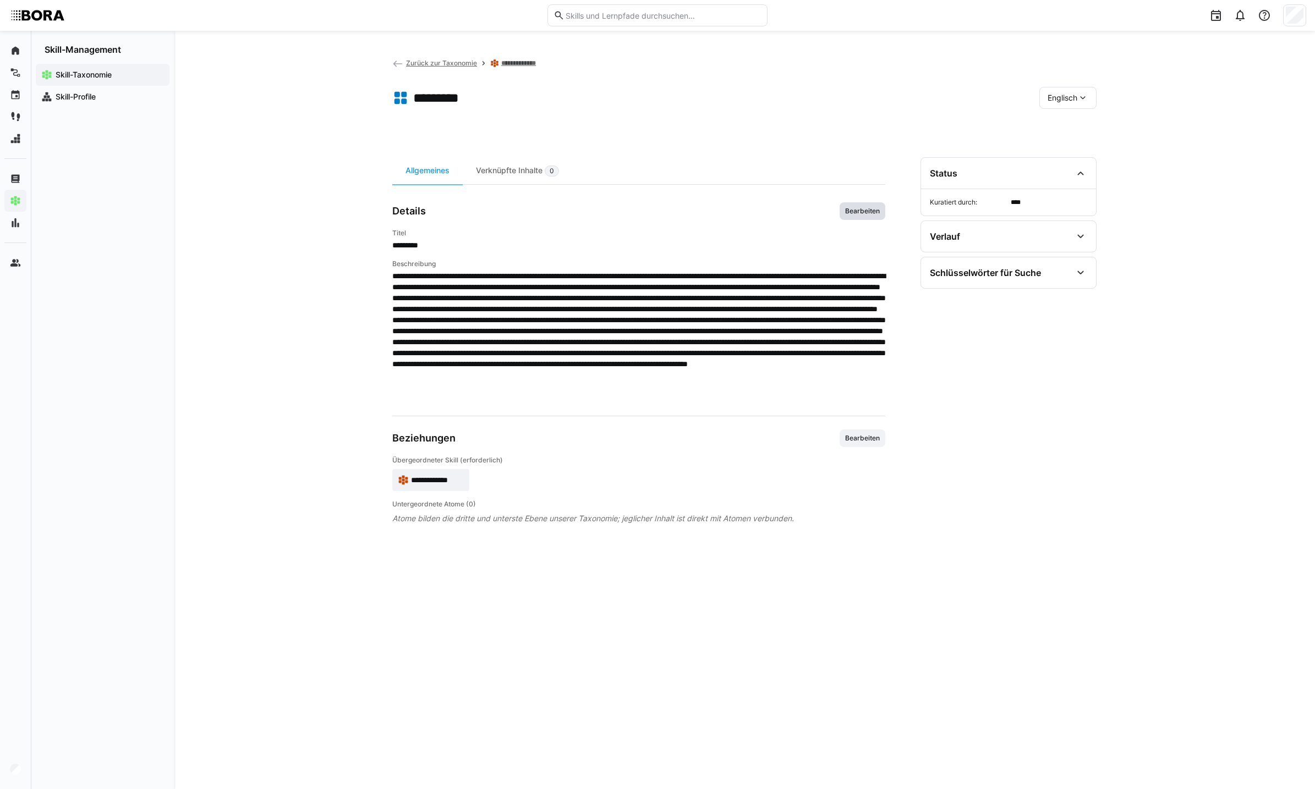
click at [856, 218] on span "Bearbeiten" at bounding box center [862, 211] width 46 height 18
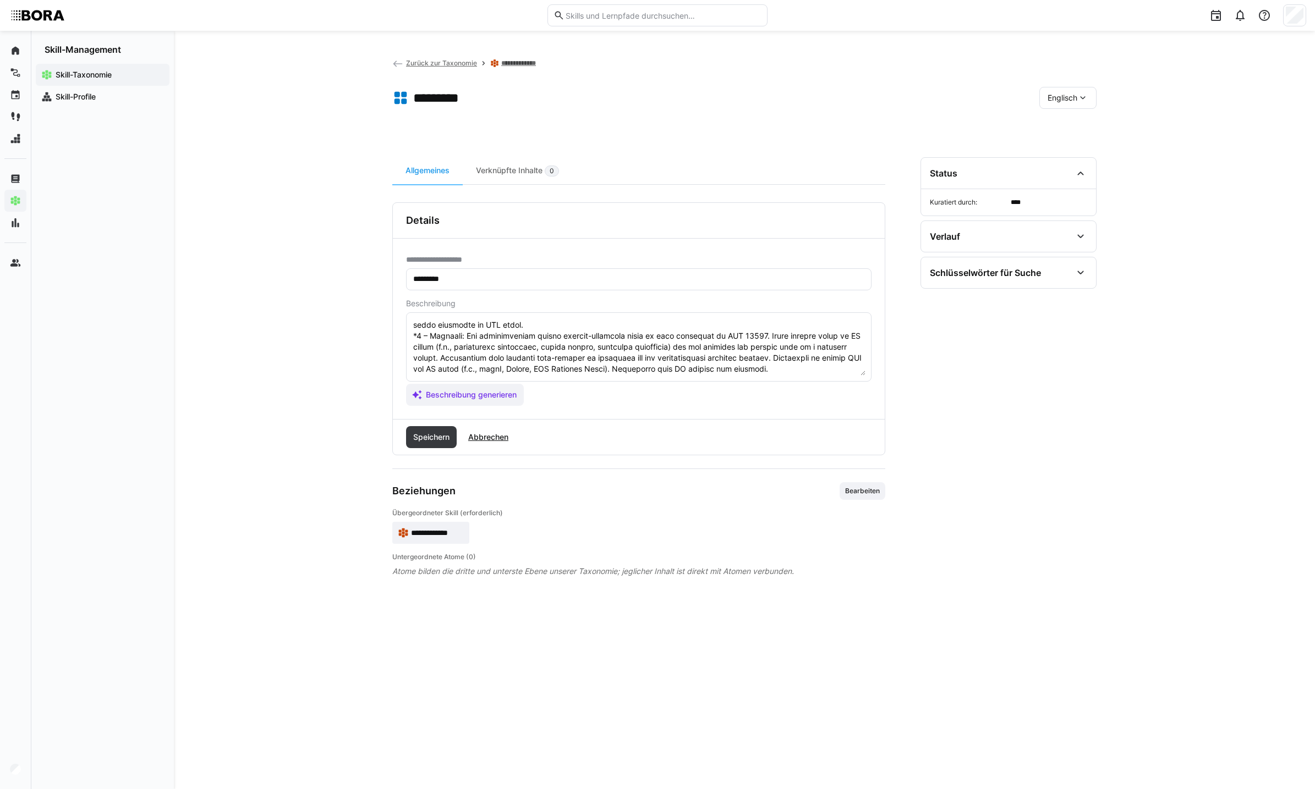
scroll to position [121, 0]
click at [732, 367] on textarea at bounding box center [638, 347] width 453 height 57
paste textarea "*4 – Expert: Has extensive experience with ISO 18587-compliant post-editing in …"
type textarea "LOR 52093 ipsumd si ame consectetura eli sedd-eiusmod temporin ut laboree-dolor…"
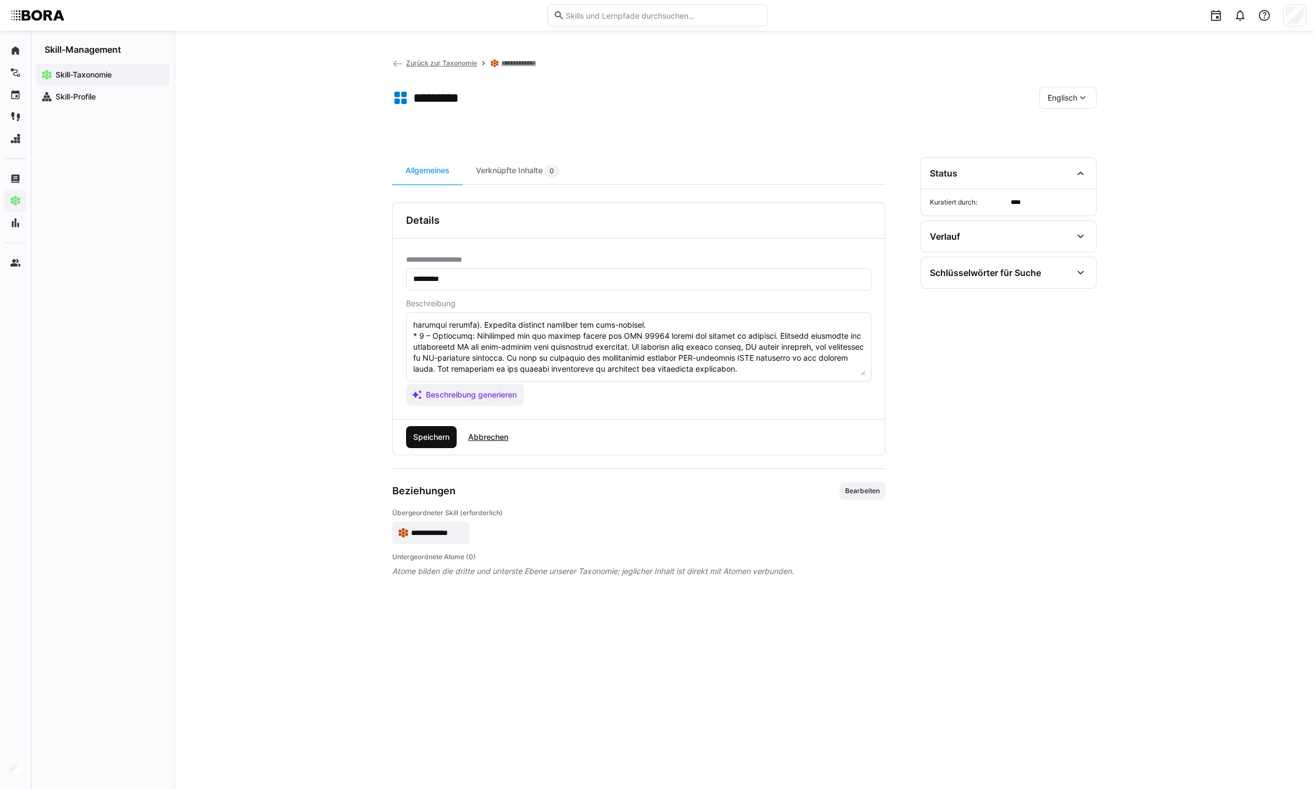
click at [426, 441] on span "Speichern" at bounding box center [431, 437] width 40 height 11
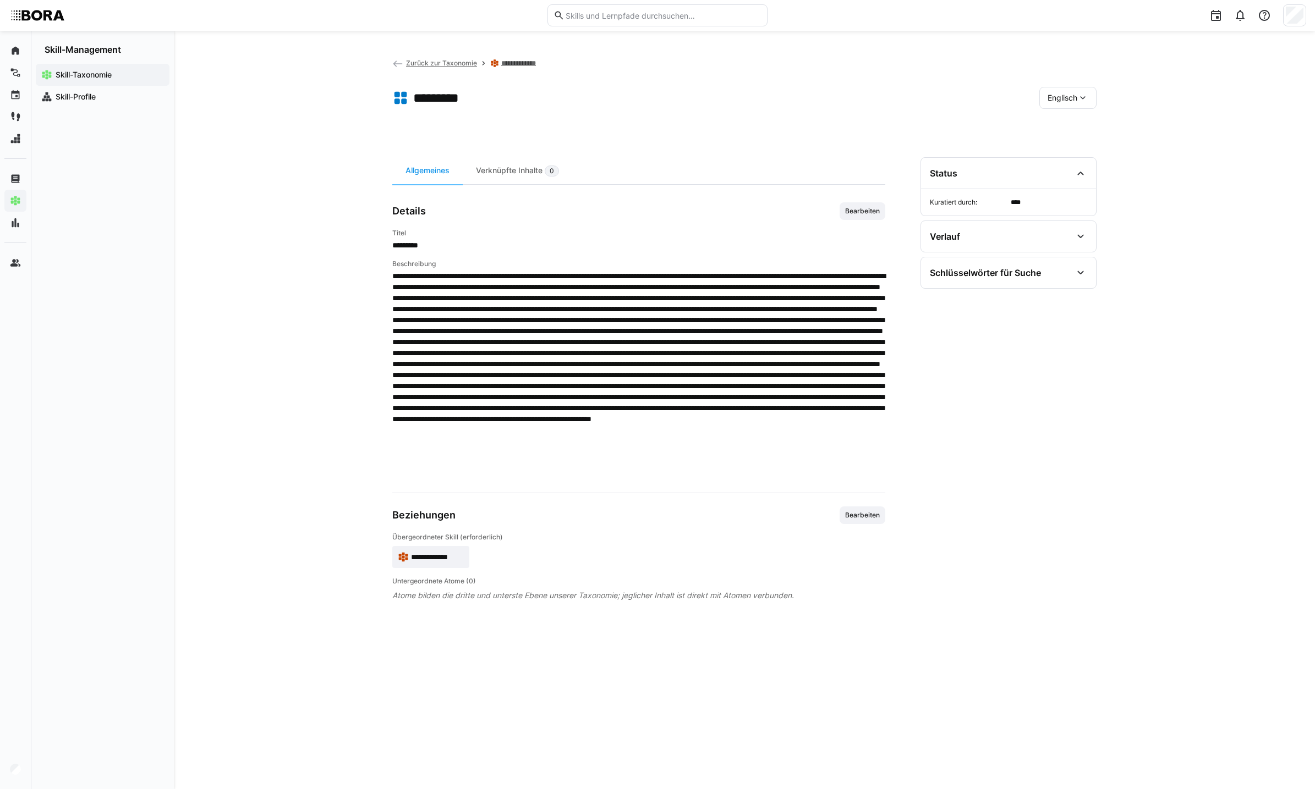
click at [1049, 99] on span "Englisch" at bounding box center [1062, 97] width 30 height 11
click at [1064, 122] on span "Deutsch" at bounding box center [1062, 126] width 30 height 11
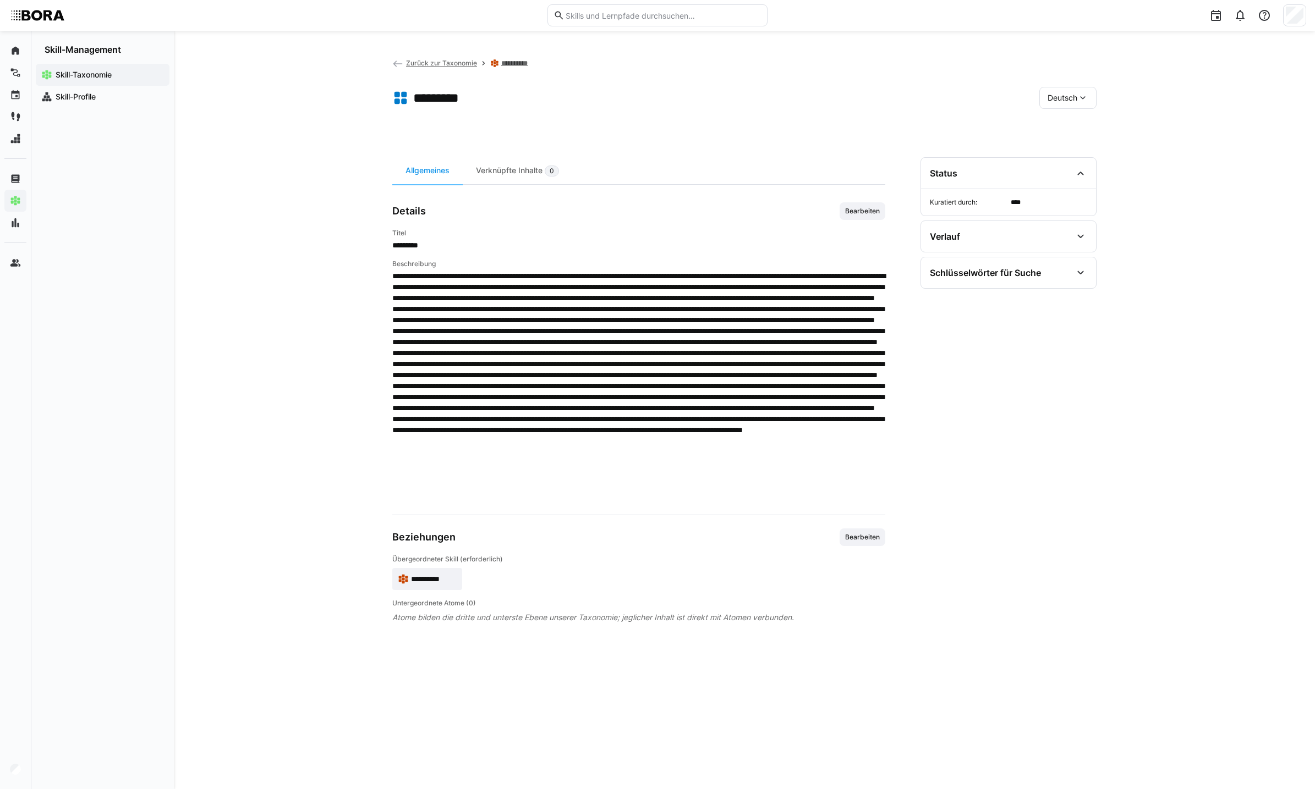
click at [1093, 99] on div "Deutsch" at bounding box center [1067, 98] width 57 height 22
click at [1079, 160] on div "Englisch" at bounding box center [1068, 149] width 58 height 23
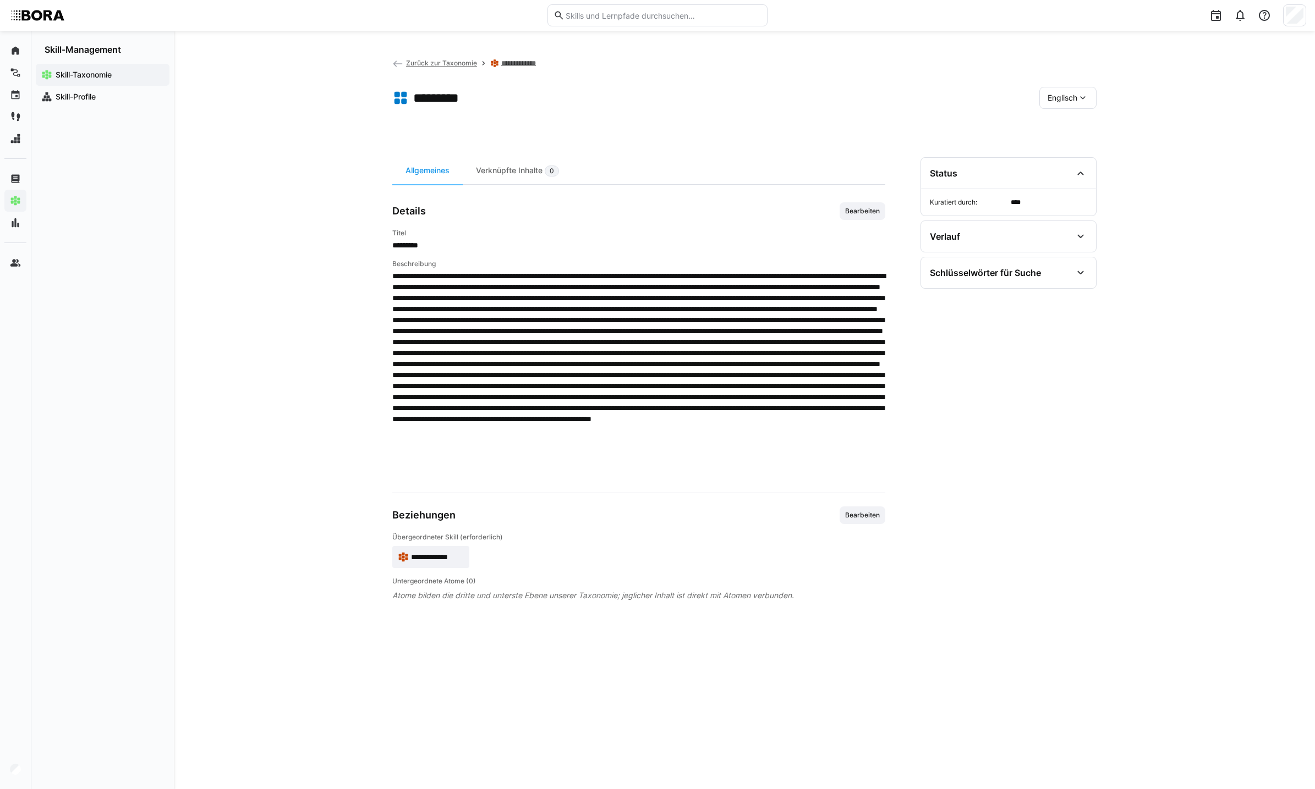
click at [447, 556] on span "**********" at bounding box center [437, 557] width 53 height 11
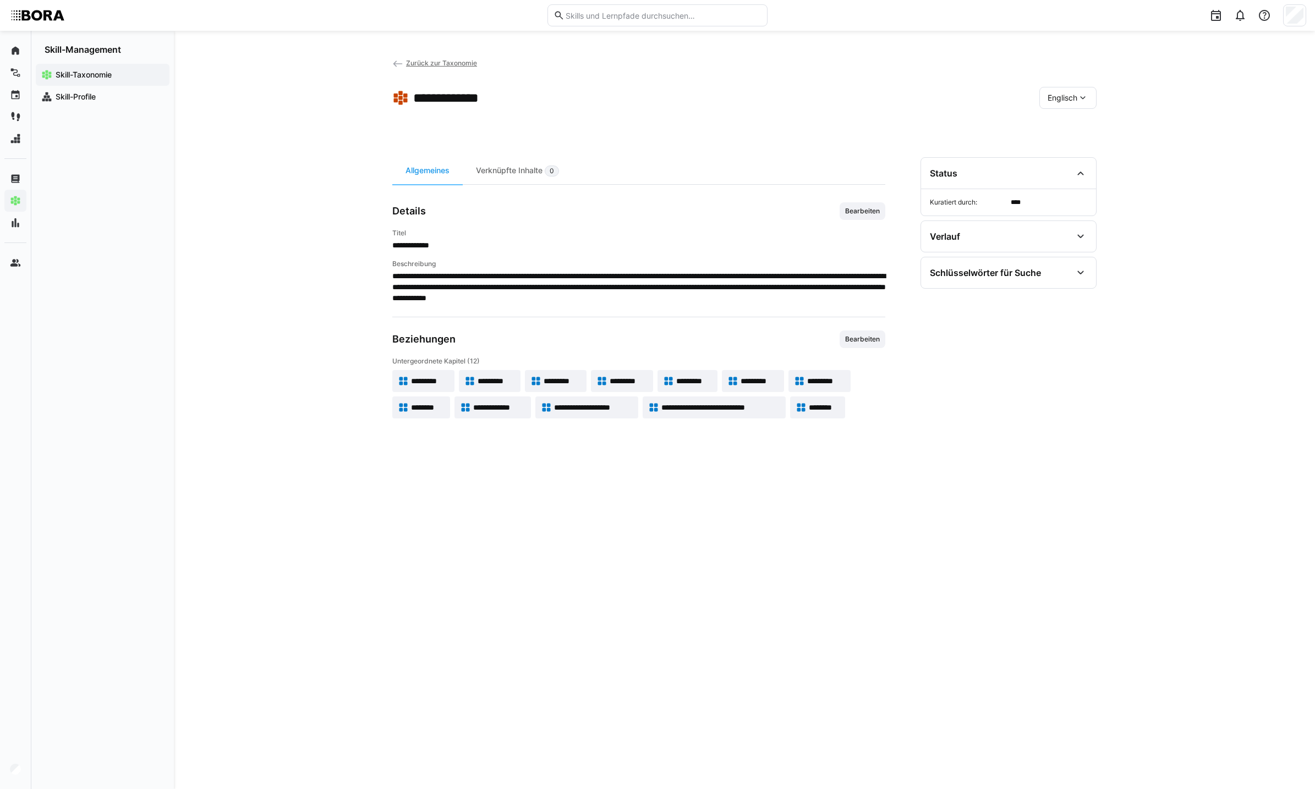
click at [409, 378] on div "*********" at bounding box center [423, 381] width 51 height 11
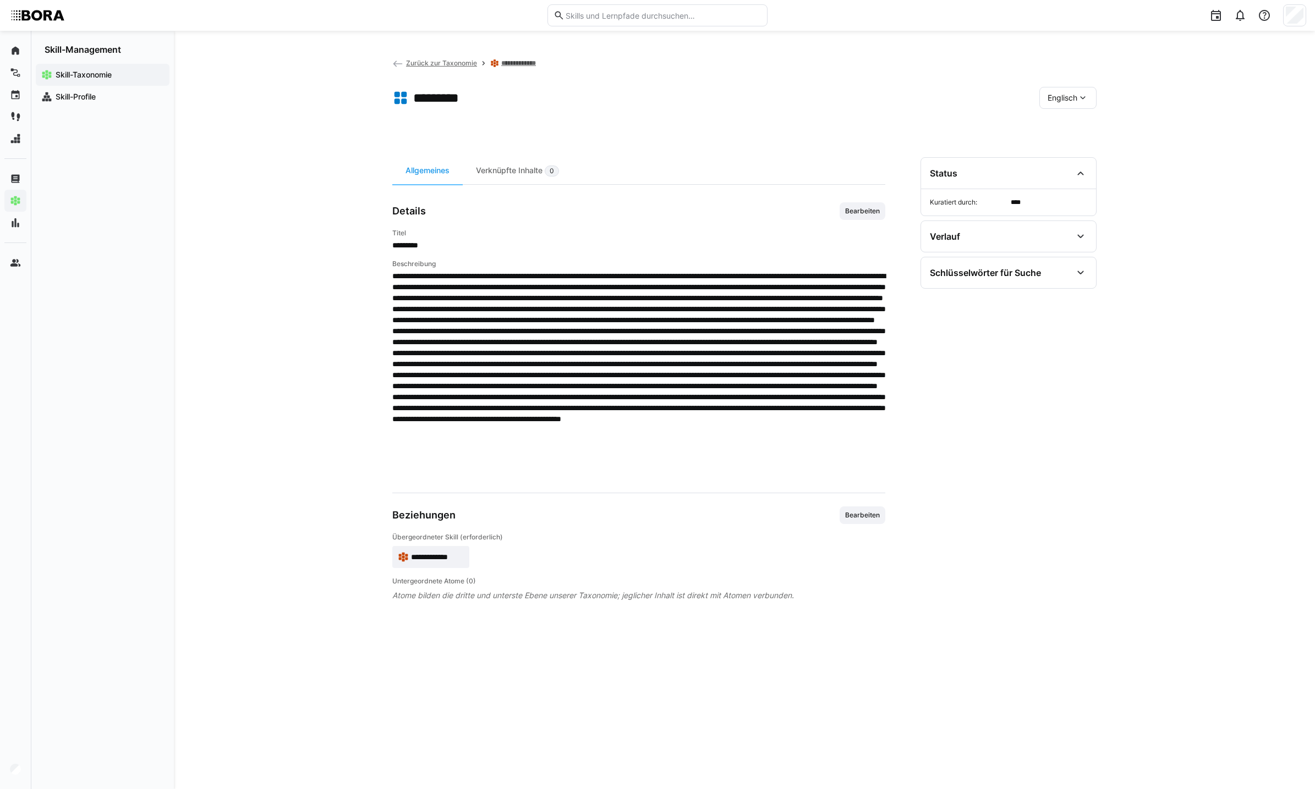
click at [1076, 87] on div "Englisch" at bounding box center [1067, 98] width 57 height 22
click at [1089, 121] on div "Deutsch" at bounding box center [1068, 126] width 58 height 23
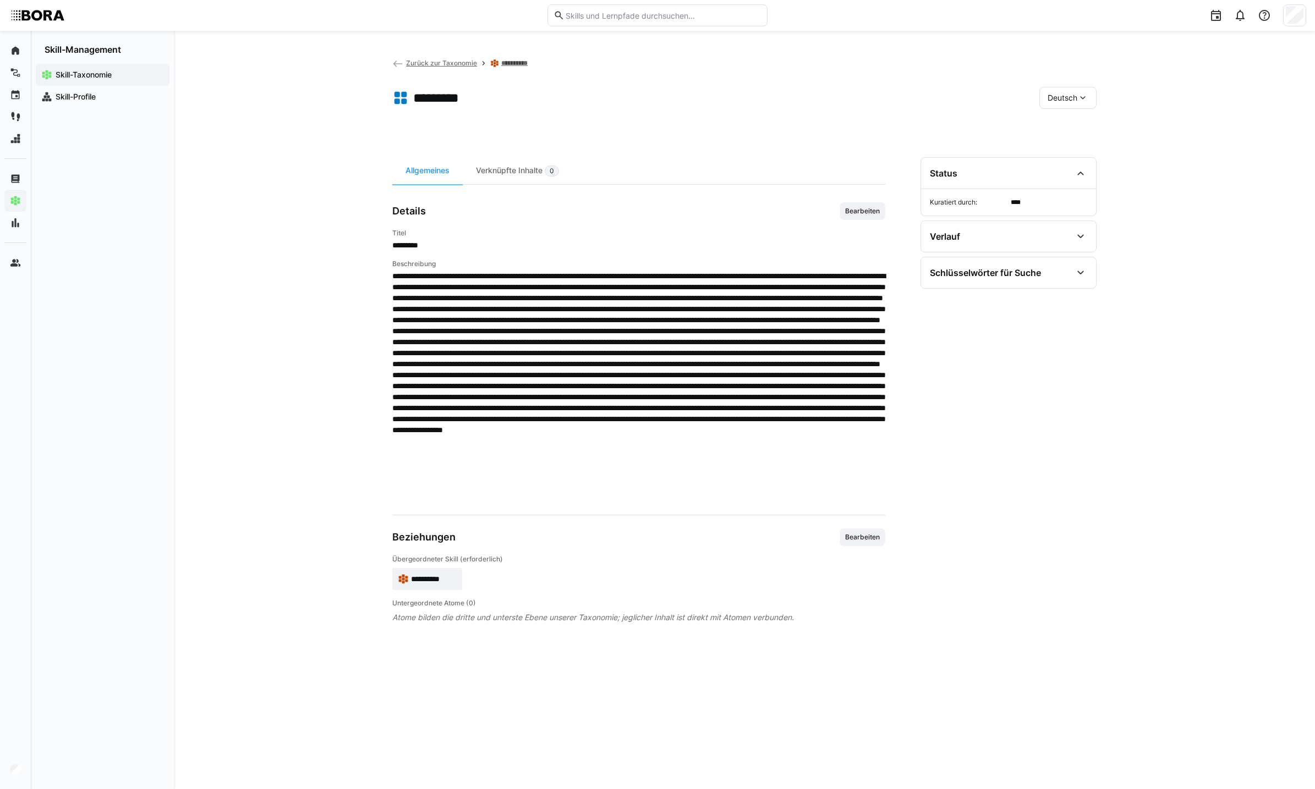
click at [1075, 94] on span "Deutsch" at bounding box center [1062, 97] width 30 height 11
click at [1075, 140] on div "Englisch" at bounding box center [1068, 149] width 58 height 23
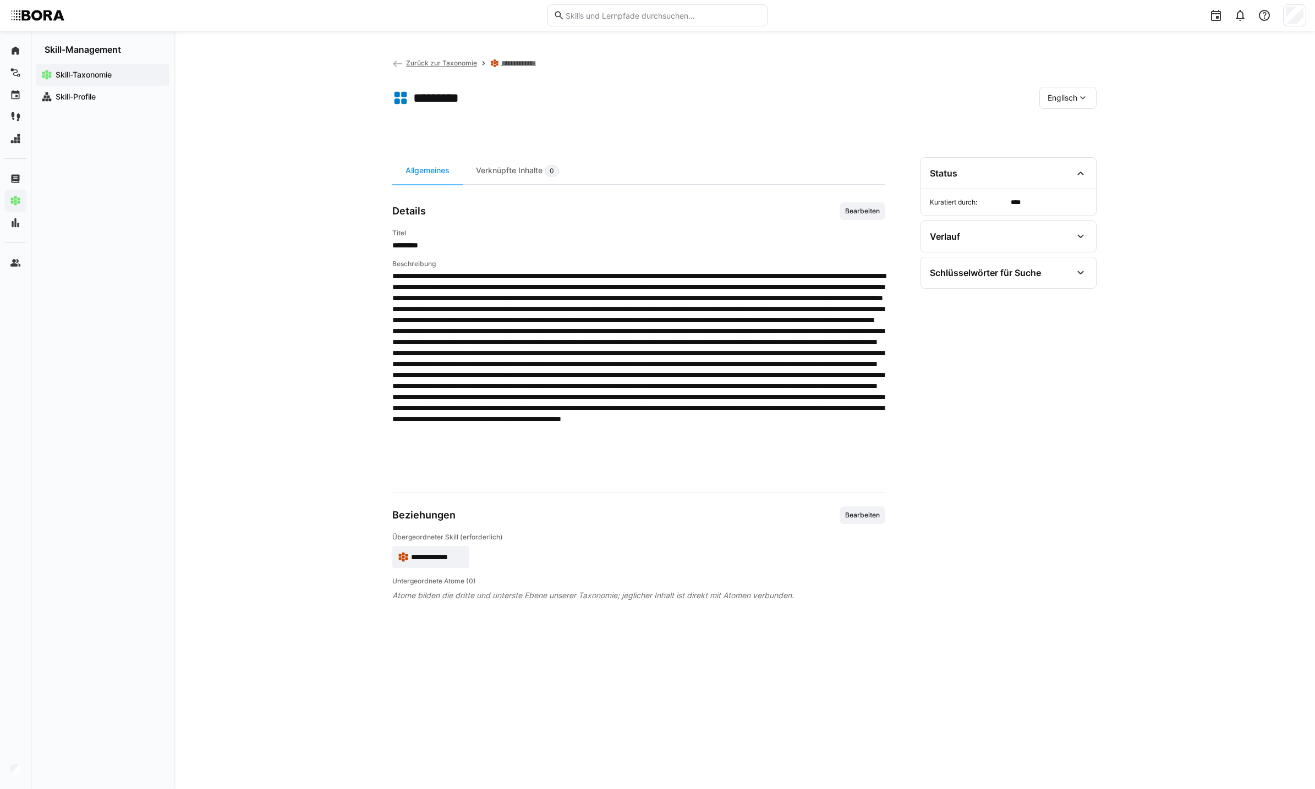
click at [400, 67] on eds-icon at bounding box center [397, 63] width 11 height 11
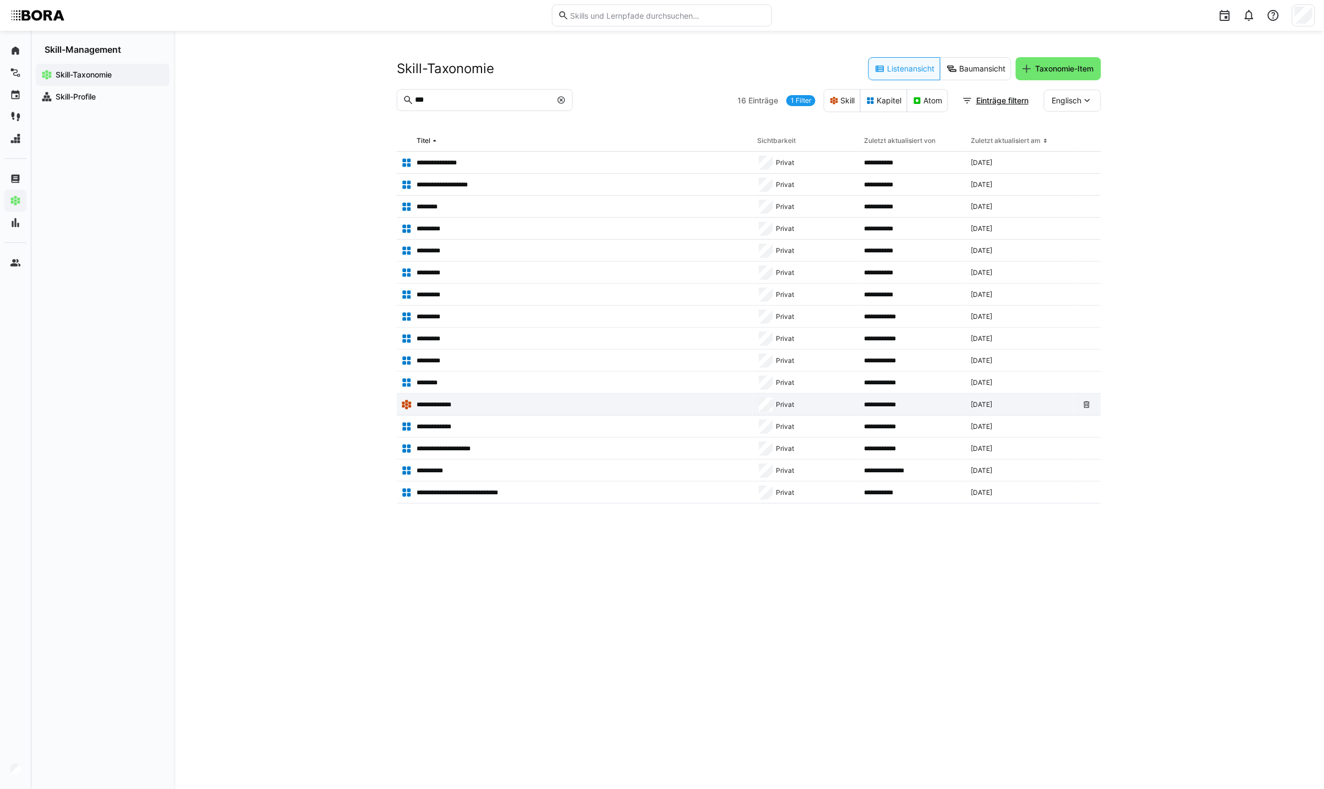
click at [429, 413] on div "**********" at bounding box center [575, 405] width 356 height 22
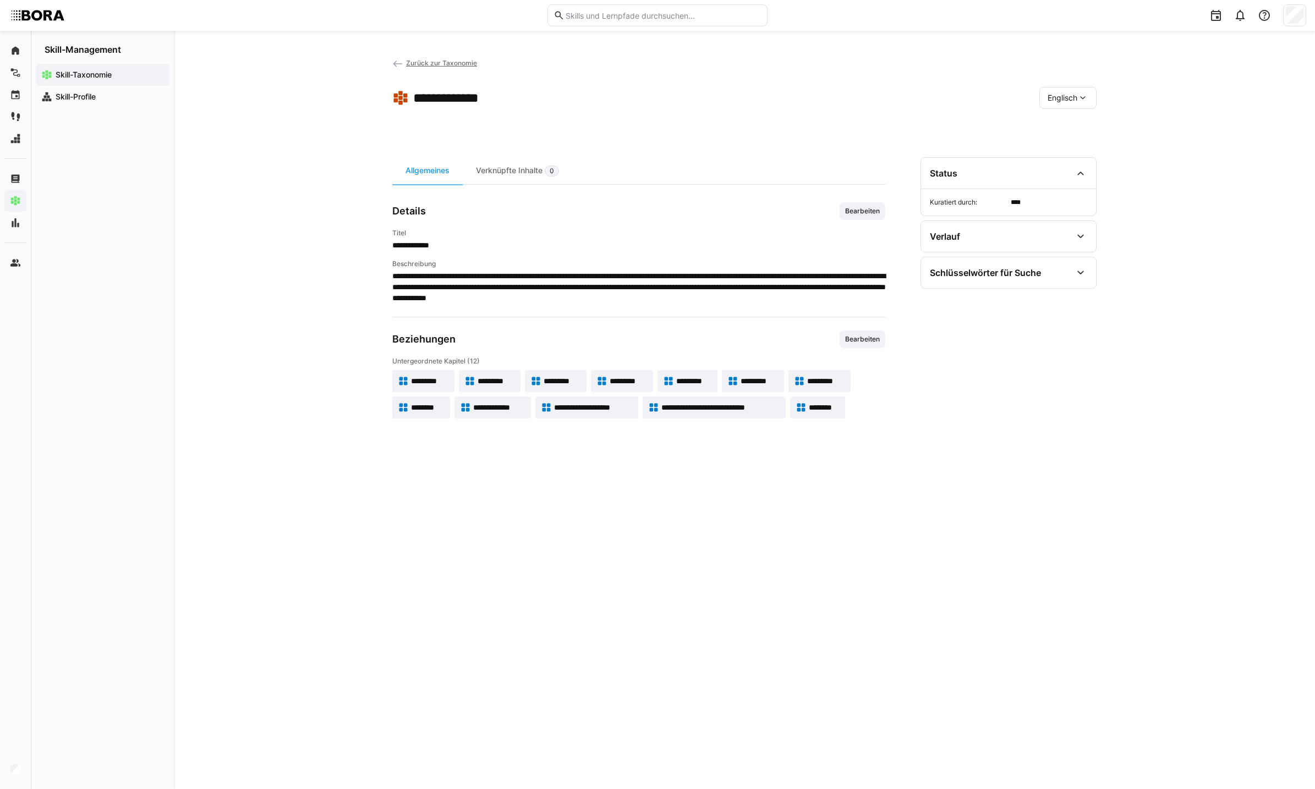
click at [628, 383] on span "*********" at bounding box center [628, 381] width 37 height 11
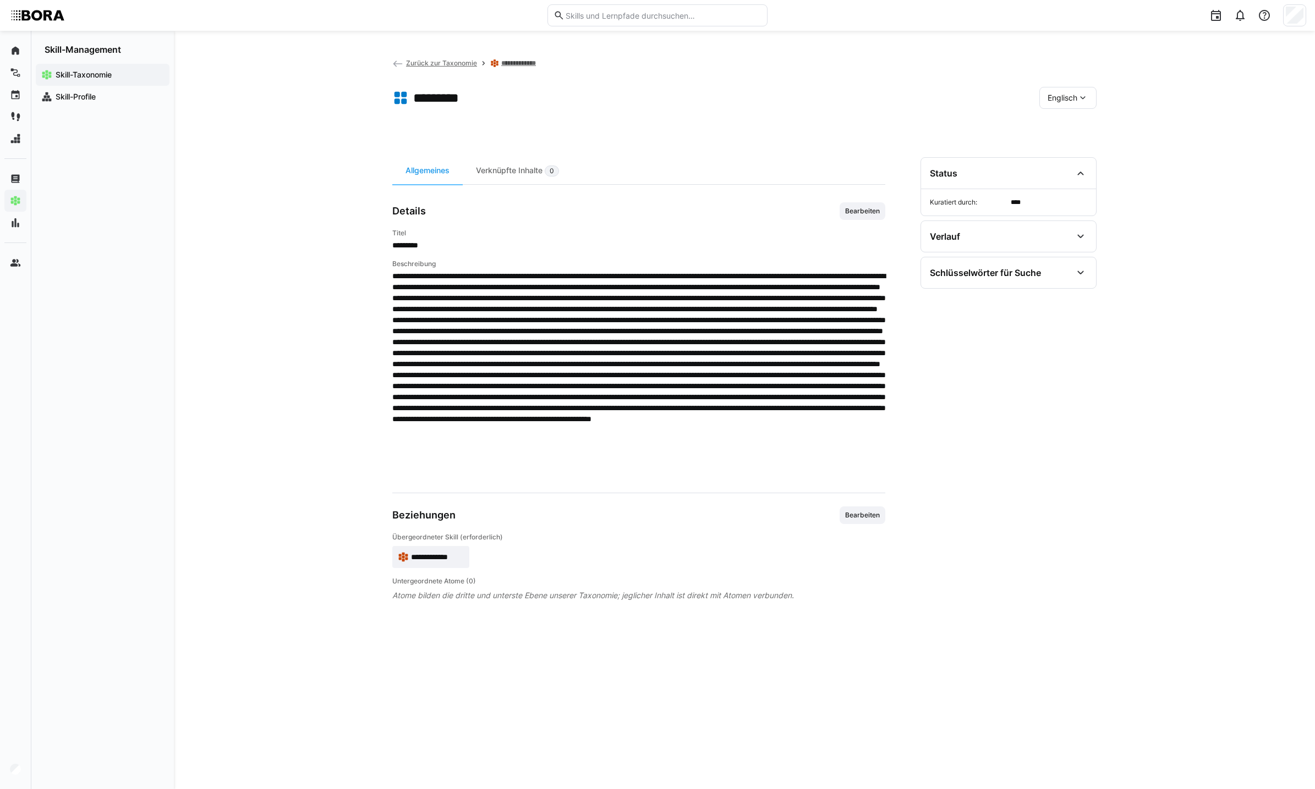
click at [1075, 92] on span "Englisch" at bounding box center [1062, 97] width 30 height 11
click at [1085, 123] on div "Deutsch" at bounding box center [1067, 126] width 41 height 11
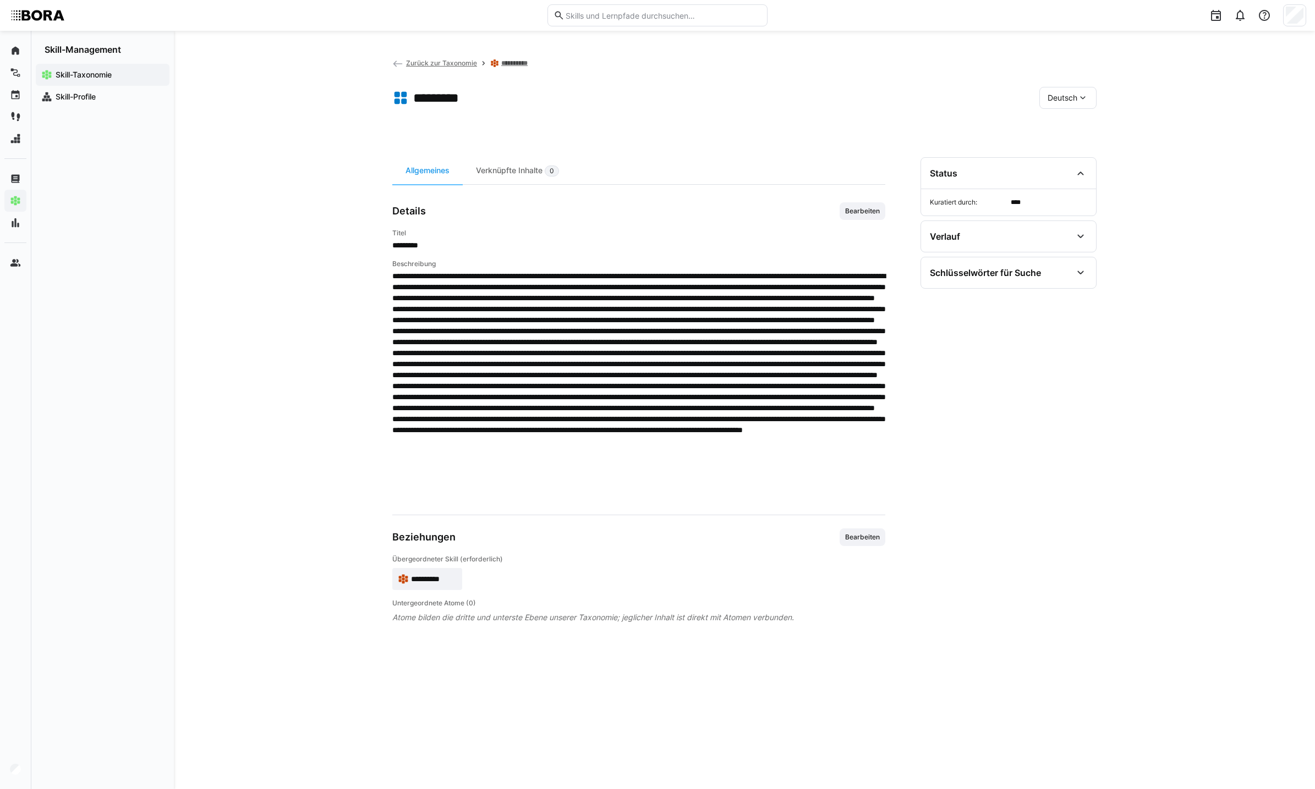
click at [1064, 101] on span "Deutsch" at bounding box center [1062, 97] width 30 height 11
click at [1070, 118] on div "Deutsch" at bounding box center [1068, 126] width 58 height 23
click at [1052, 98] on span "Deutsch" at bounding box center [1062, 97] width 30 height 11
click at [1082, 144] on div "Englisch" at bounding box center [1067, 149] width 41 height 11
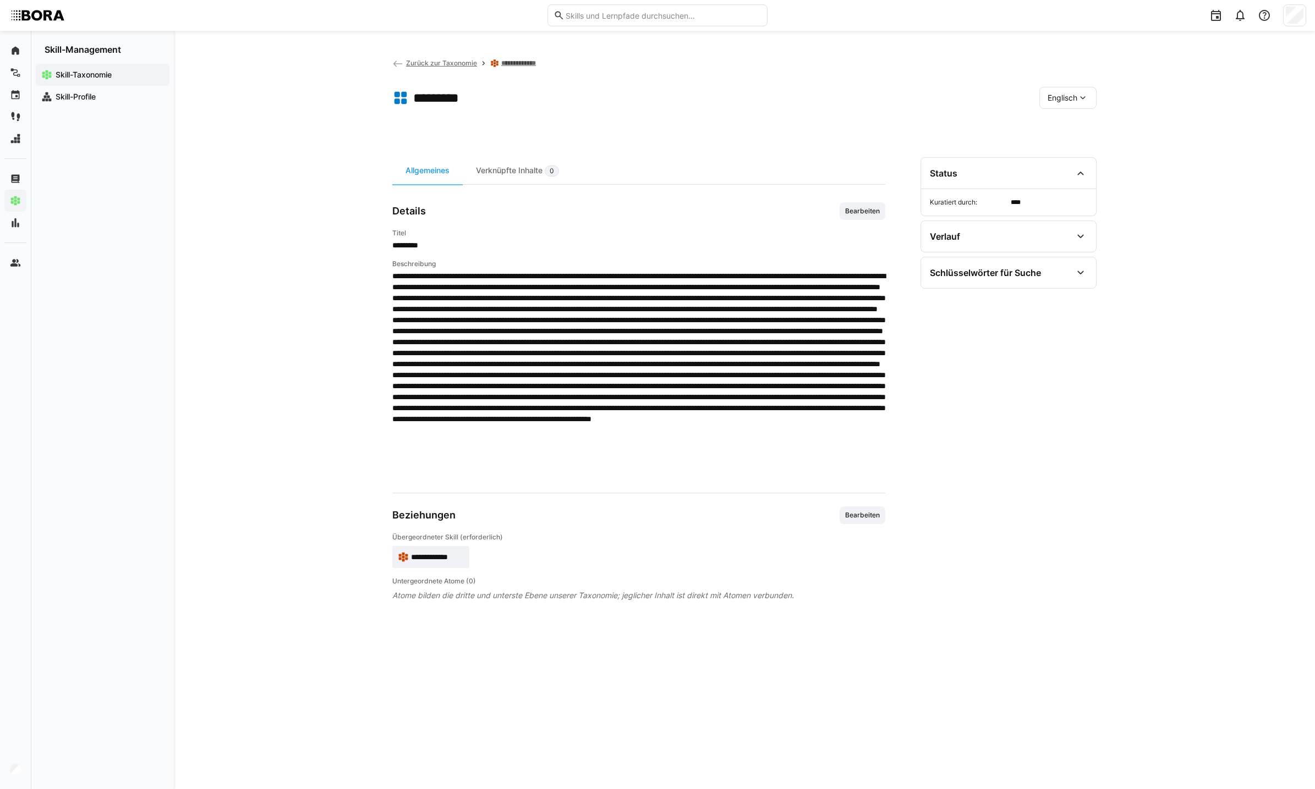
click at [458, 64] on span "Zurück zur Taxonomie" at bounding box center [441, 63] width 71 height 8
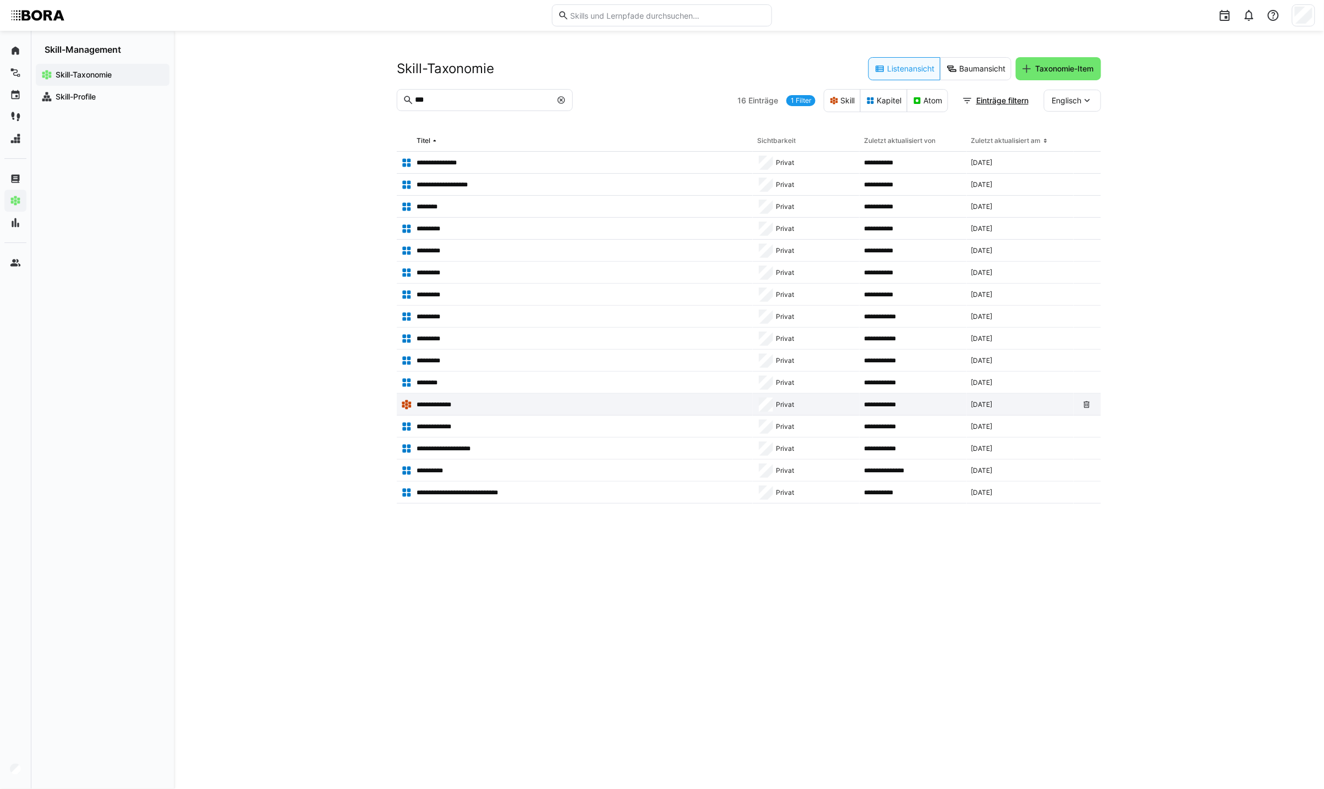
click at [430, 405] on p "**********" at bounding box center [438, 404] width 45 height 9
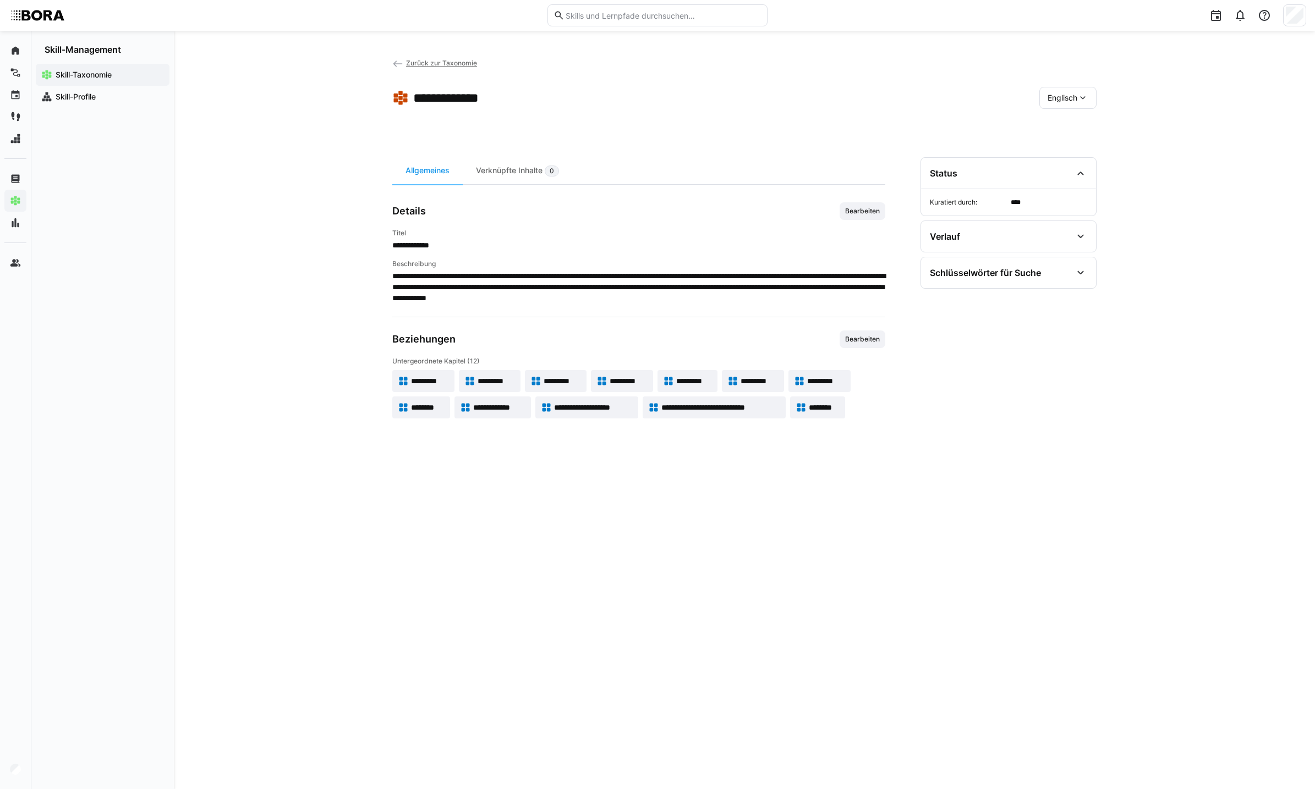
click at [672, 377] on eds-icon at bounding box center [668, 381] width 11 height 11
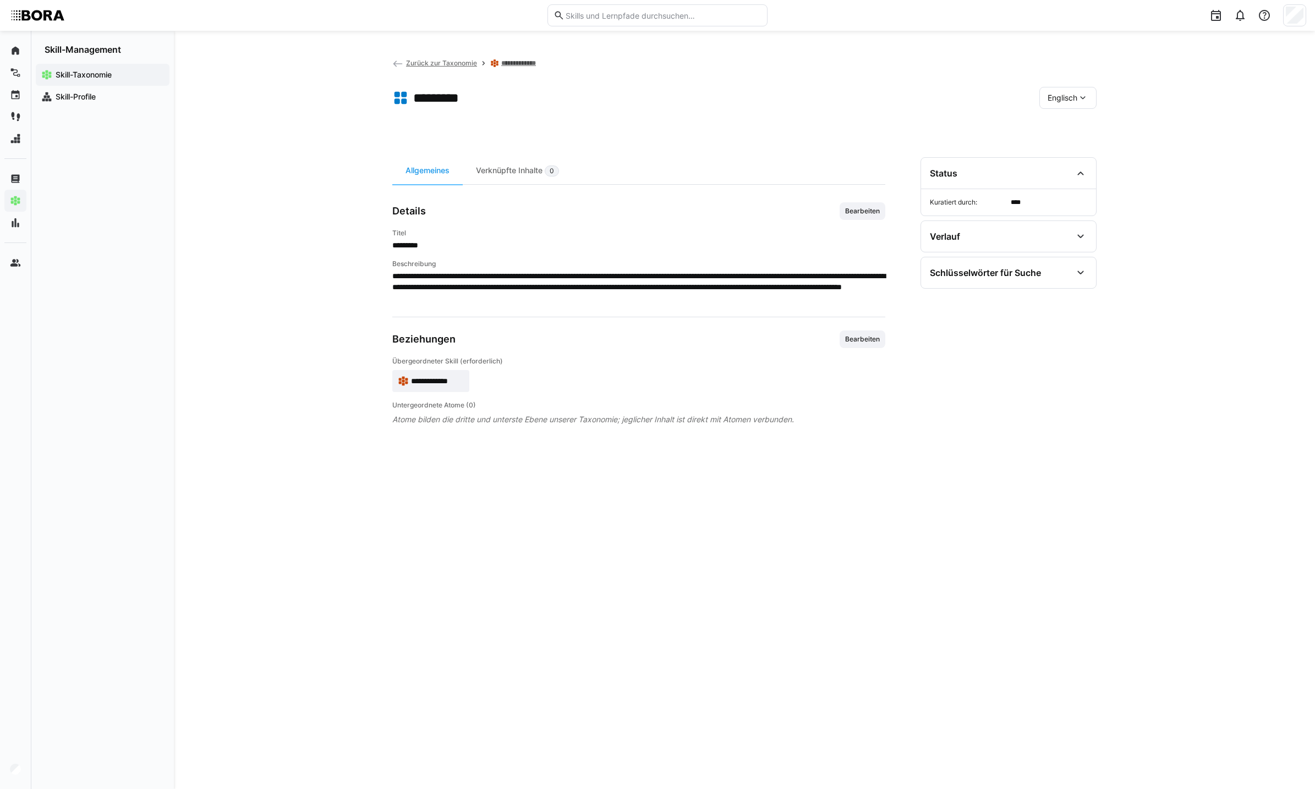
click at [1066, 96] on span "Englisch" at bounding box center [1062, 97] width 30 height 11
click at [1060, 124] on span "Deutsch" at bounding box center [1062, 126] width 30 height 11
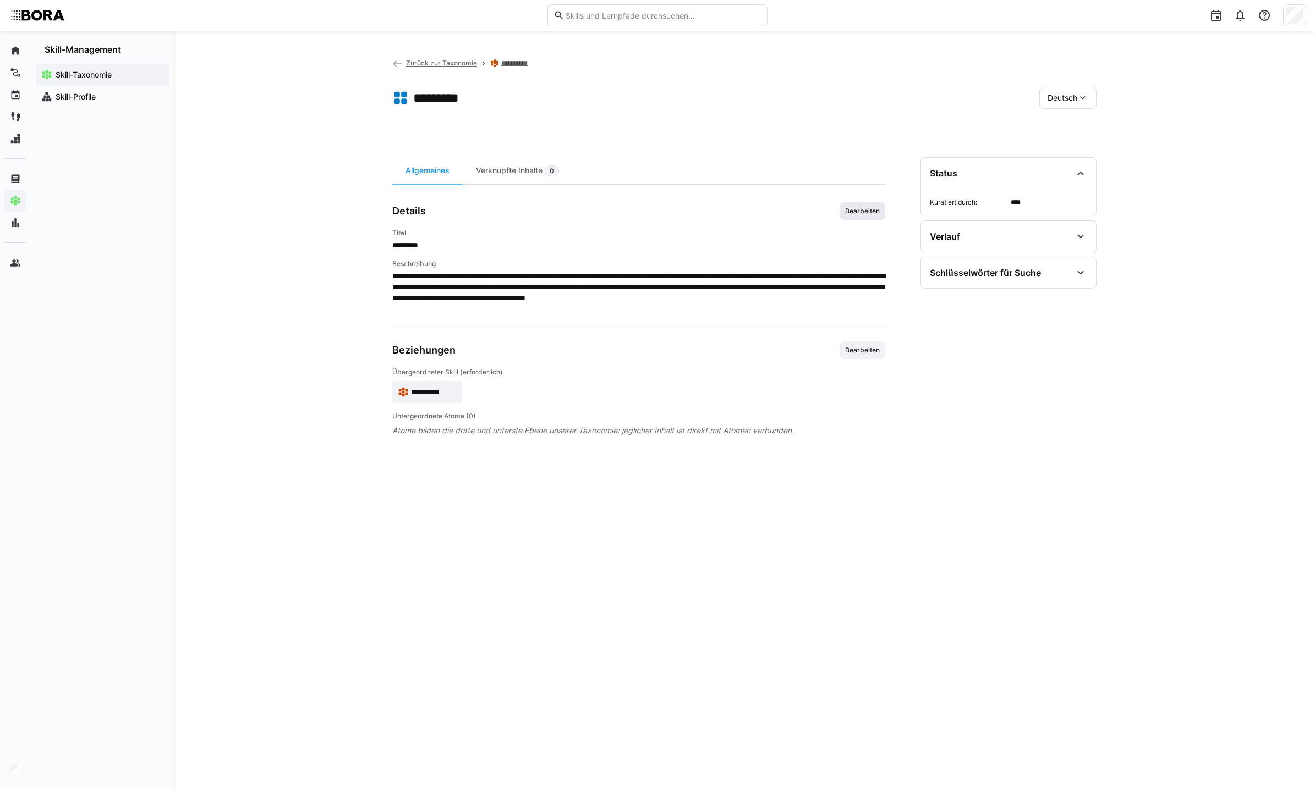
click at [869, 213] on span "Bearbeiten" at bounding box center [862, 211] width 37 height 9
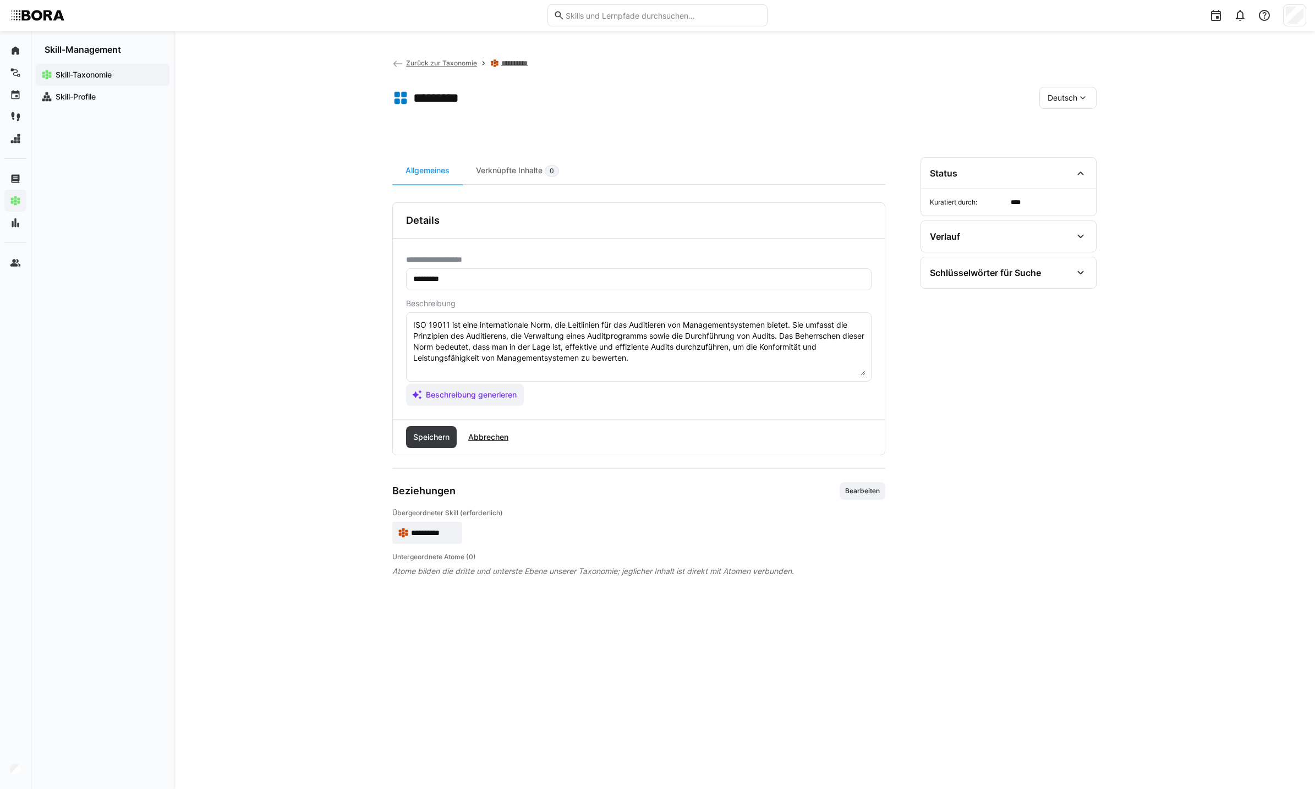
click at [725, 364] on textarea "ISO 19011 ist eine internationale Norm, die Leitlinien für das Auditieren von M…" at bounding box center [638, 347] width 453 height 57
paste textarea "*1 -Anfänger: *2 – Mittelstufe: *3 – Fortgeschritten: *4 – Experte: * 5 - Starl…"
click at [532, 370] on textarea "ISO 19011 ist eine internationale Norm, die Leitlinien für das Auditieren von M…" at bounding box center [638, 347] width 453 height 57
paste textarea "Weiß, dass ISO 19011 ein Leitfaden für Audits ist. Kennt den Unterschied zwisch…"
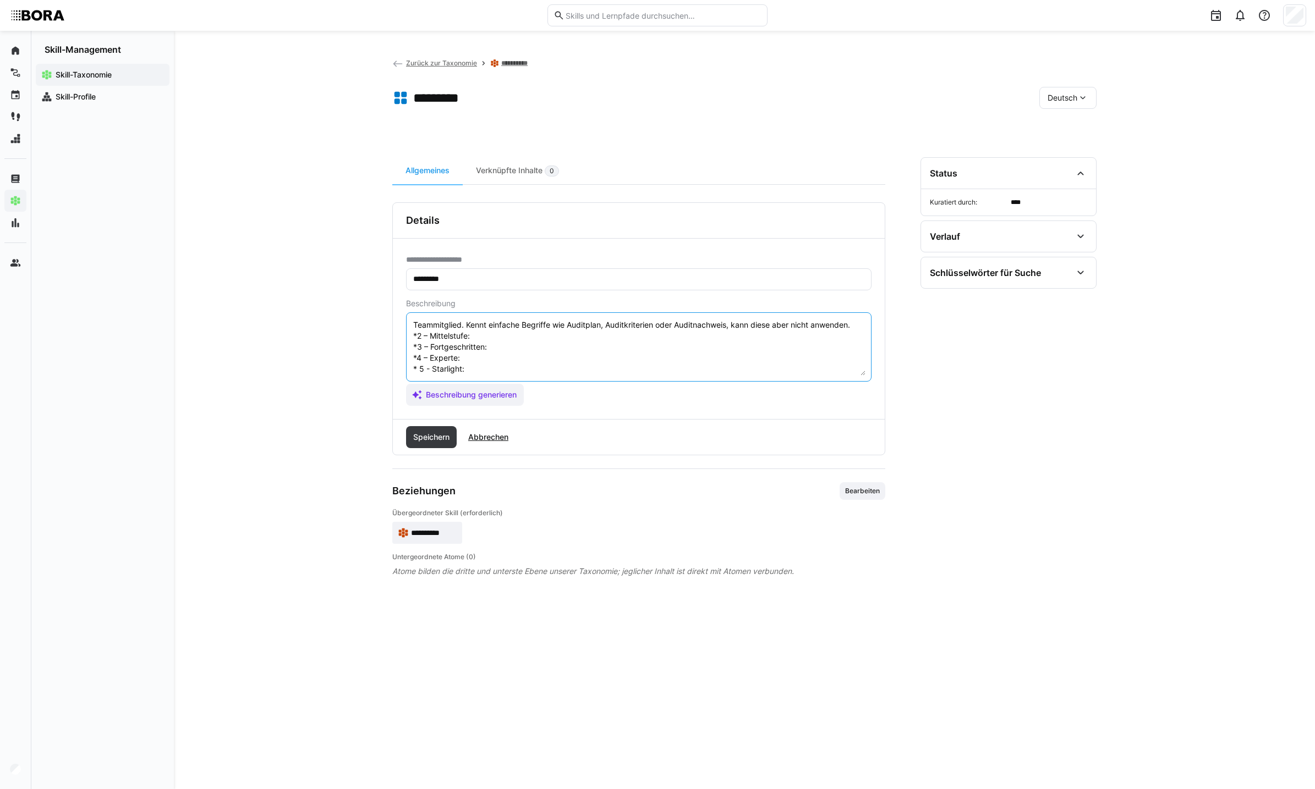
click at [498, 323] on textarea "ISO 19011 ist eine internationale Norm, die Leitlinien für das Auditieren von M…" at bounding box center [638, 347] width 453 height 57
paste textarea "Versteht die Auditprinzipien (Unparteilichkeit, Sorgfaltspflicht, Nachweisbarke…"
click at [531, 334] on textarea at bounding box center [638, 347] width 453 height 57
paste textarea "Führt interne Audits nach ISO 19011 selbstständig durch. Erstellt Auditpläne, e…"
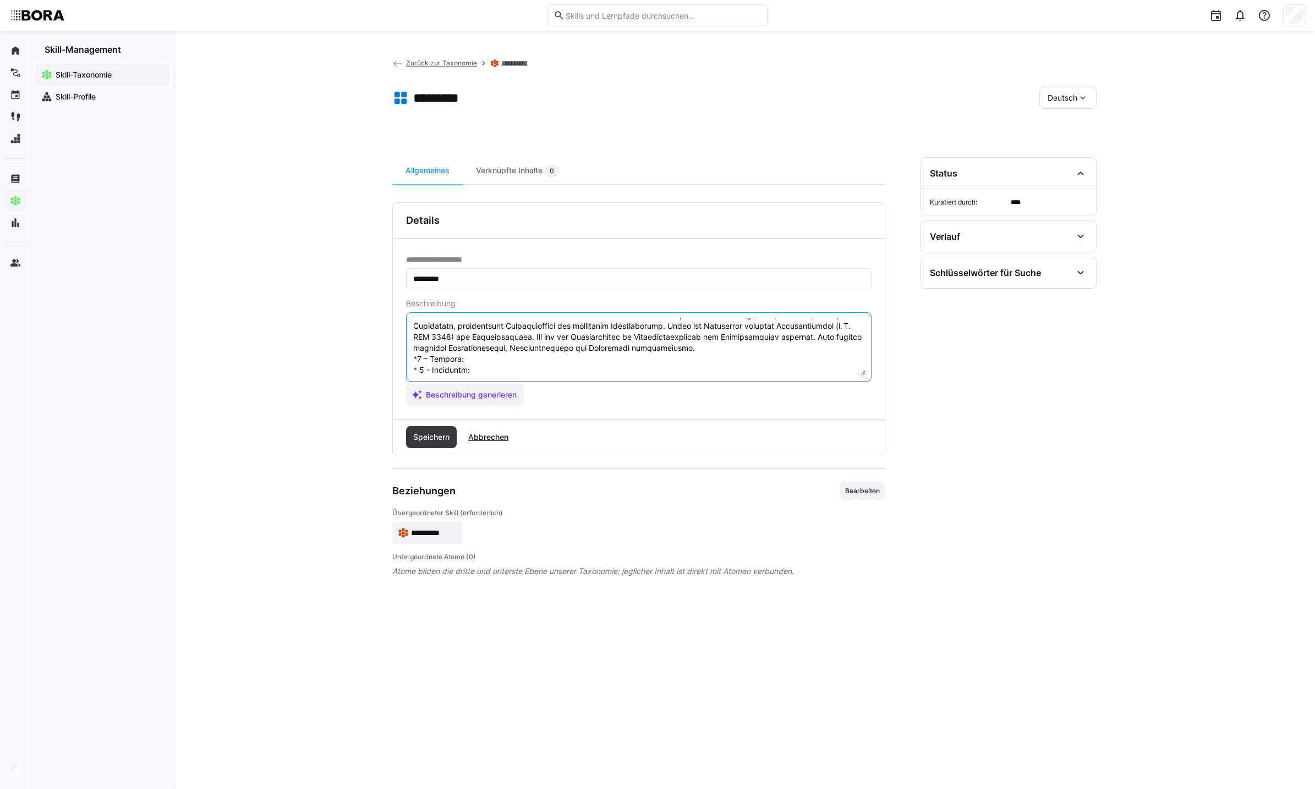
scroll to position [143, 0]
click at [589, 355] on textarea at bounding box center [638, 347] width 453 height 57
click at [578, 344] on textarea at bounding box center [638, 347] width 453 height 57
paste textarea "Hat umfangreiche Erfahrung in der Planung, Durchführung und Nachverfolgung von …"
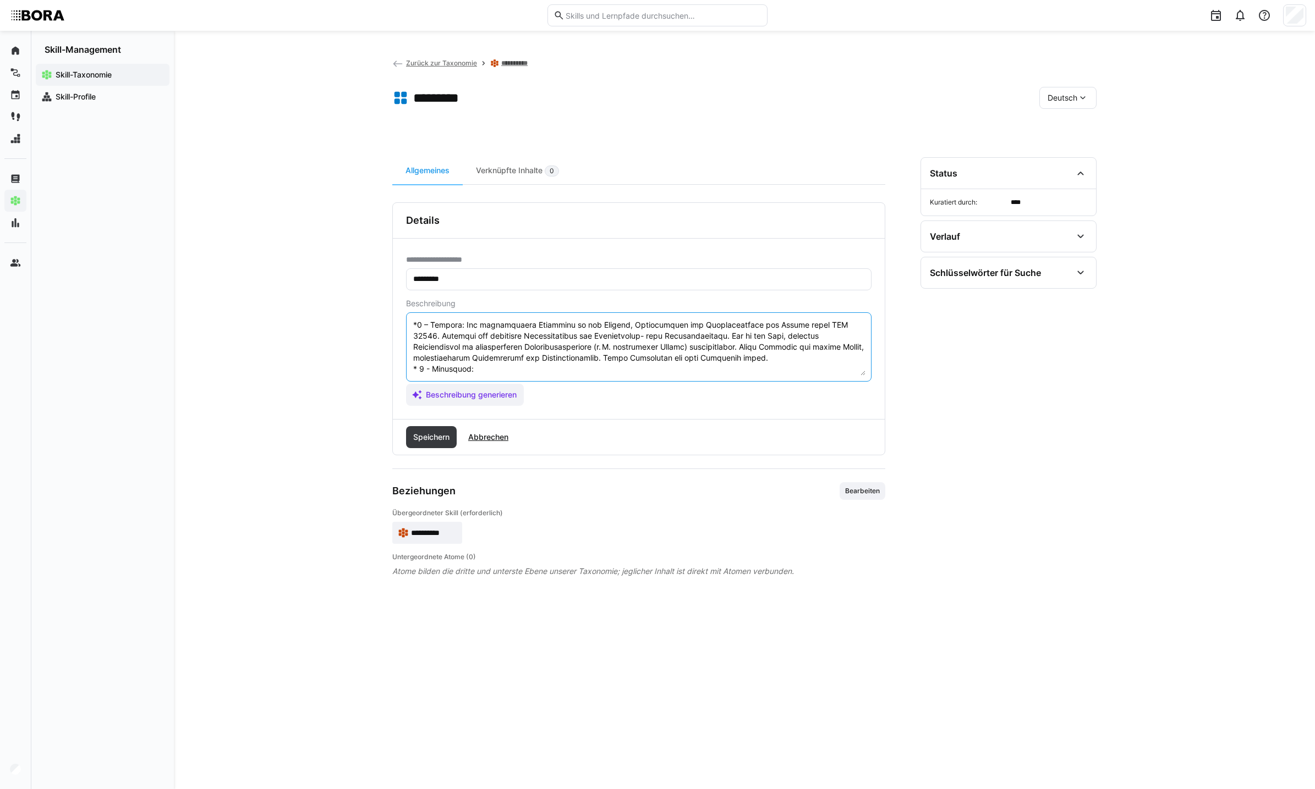
click at [614, 361] on textarea at bounding box center [638, 347] width 453 height 57
paste textarea "Gilt als zentrale Fachperson für Auditprozesse nach ISO 19011. Entwickelt organ…"
type textarea "LOR 62928 ips dolo sitametconsect Adip, eli Seddoeiusm tem inc Utlaboreet dol M…"
click at [446, 440] on span "Speichern" at bounding box center [431, 437] width 40 height 11
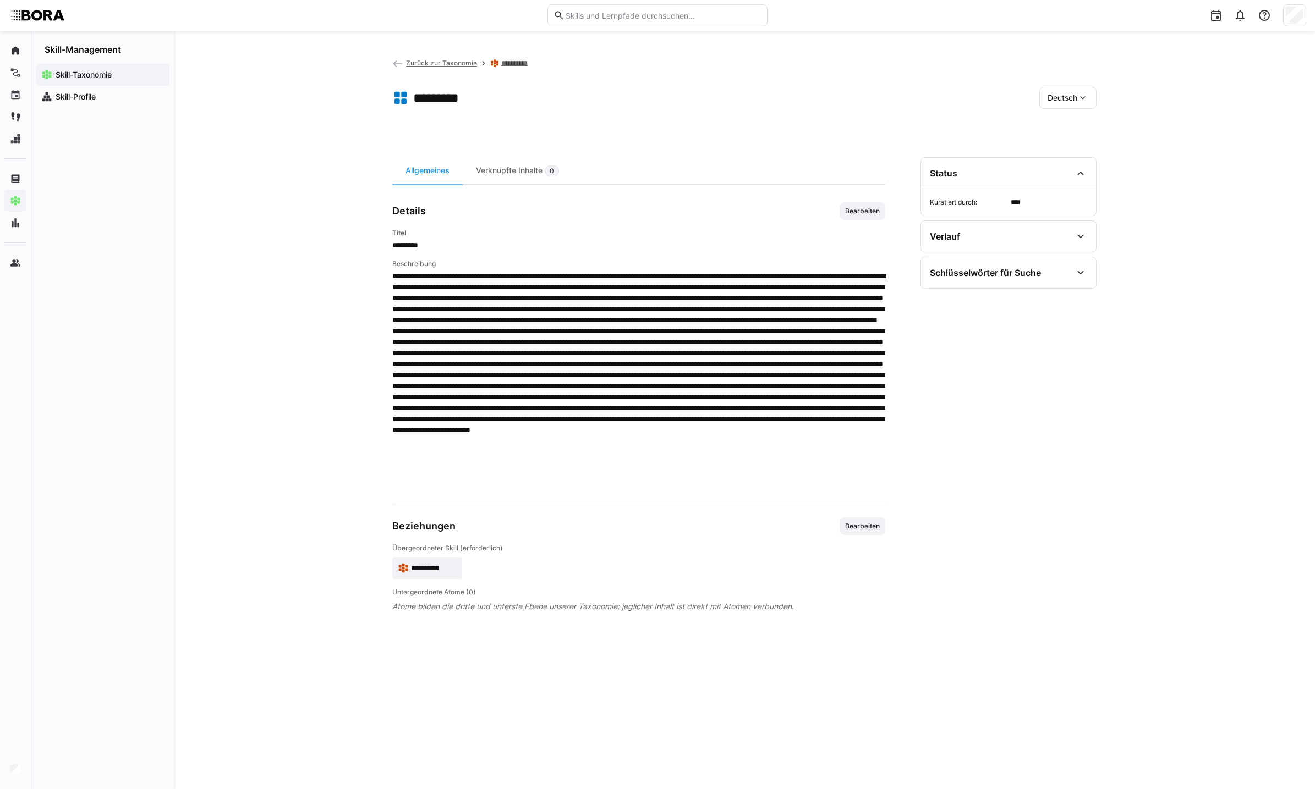
click at [1061, 103] on div "Deutsch" at bounding box center [1067, 98] width 57 height 22
click at [864, 204] on span "Bearbeiten" at bounding box center [862, 211] width 46 height 18
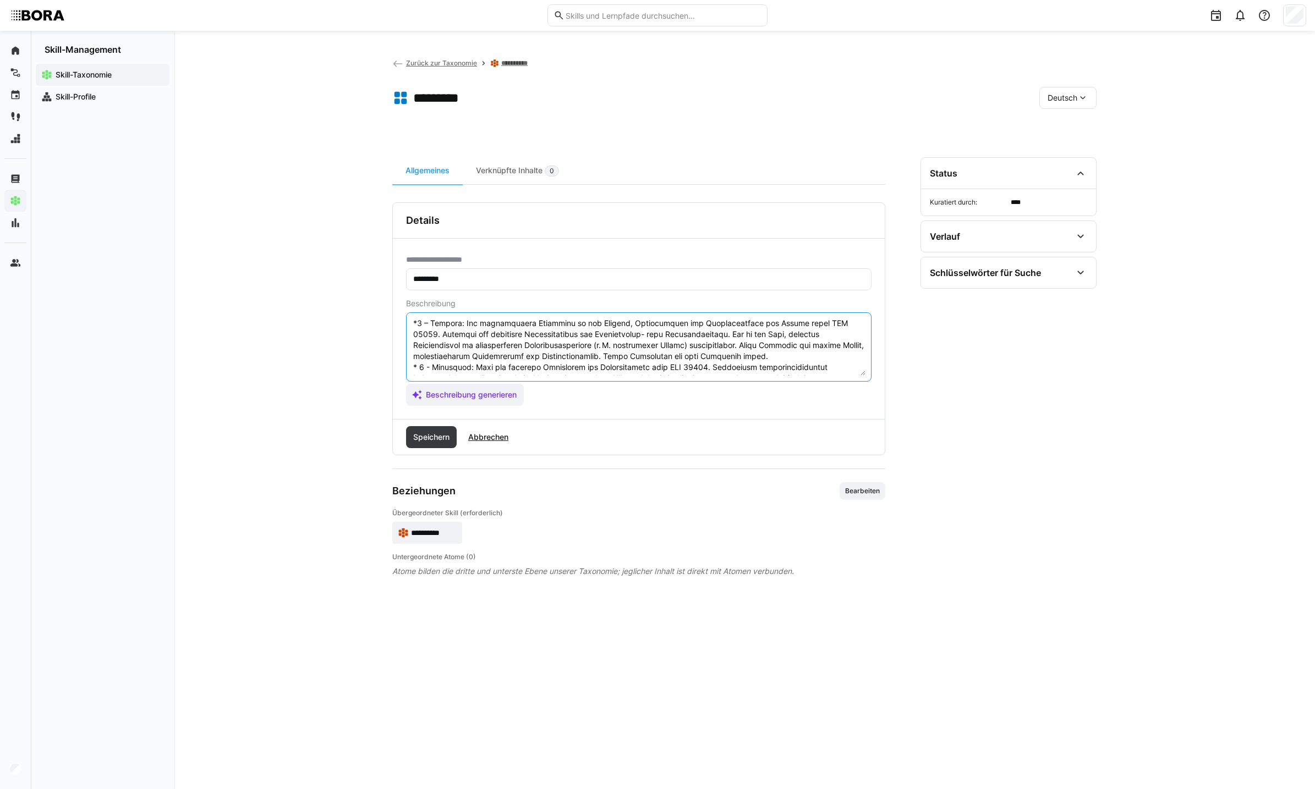
scroll to position [114, 0]
drag, startPoint x: 413, startPoint y: 369, endPoint x: 844, endPoint y: 350, distance: 431.1
click at [844, 350] on textarea at bounding box center [638, 347] width 453 height 57
click at [509, 441] on span "Abbrechen" at bounding box center [487, 437] width 43 height 11
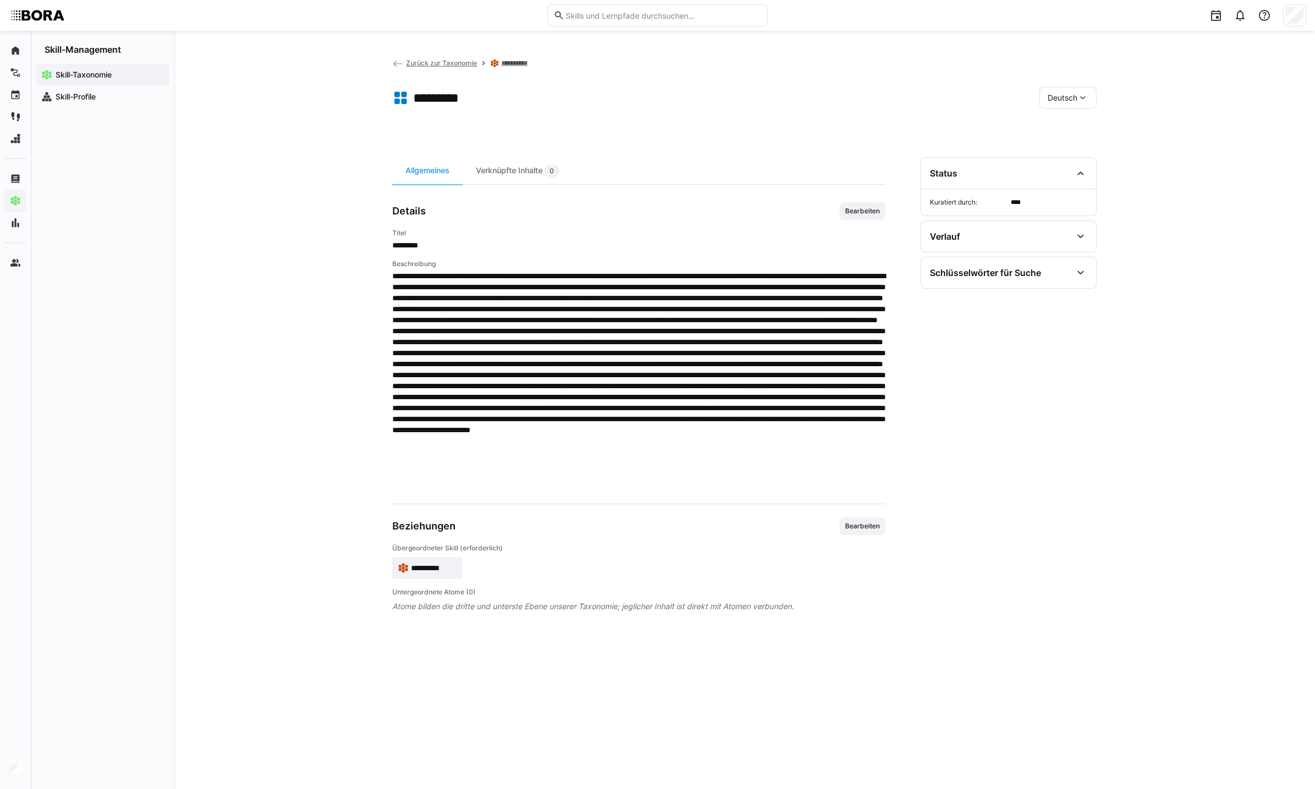
click at [1058, 89] on div "Deutsch" at bounding box center [1067, 98] width 57 height 22
click at [1066, 144] on span "Englisch" at bounding box center [1062, 149] width 30 height 11
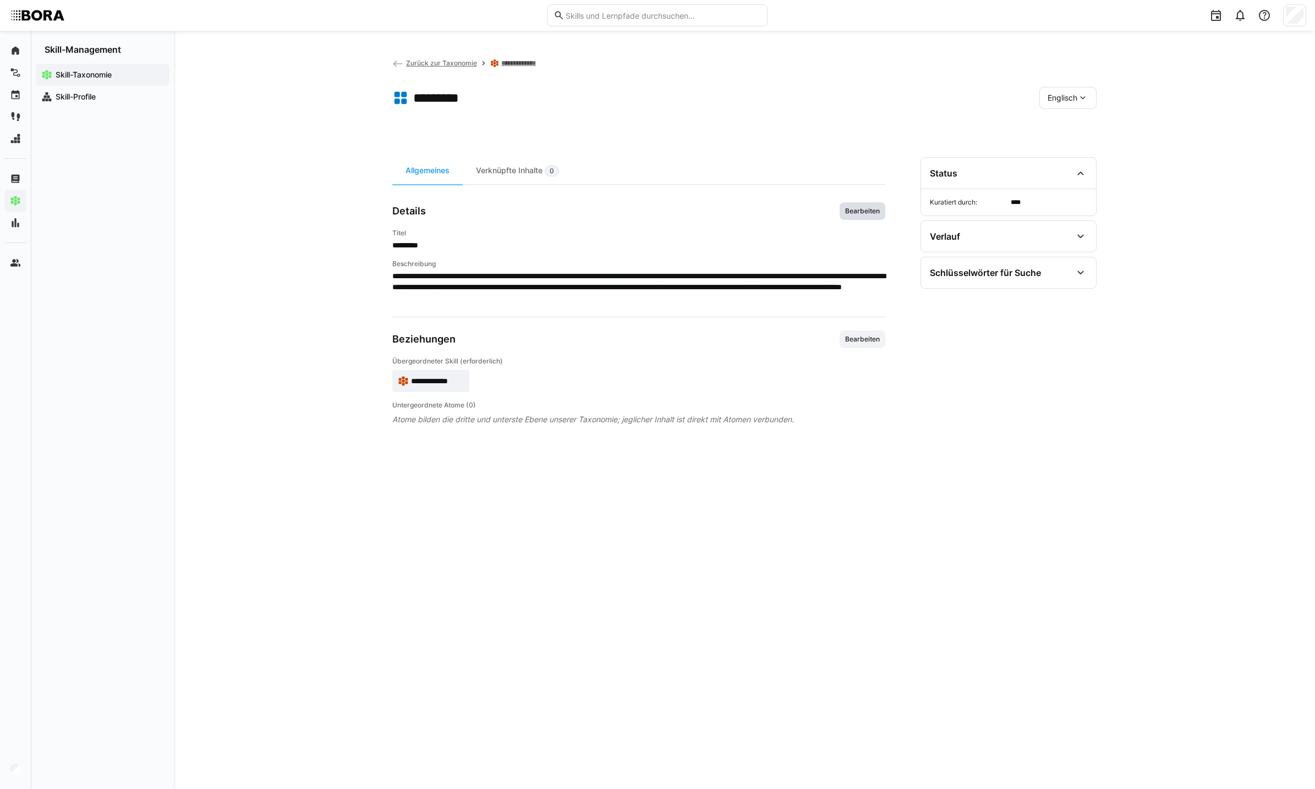
click at [857, 207] on span "Bearbeiten" at bounding box center [862, 211] width 37 height 9
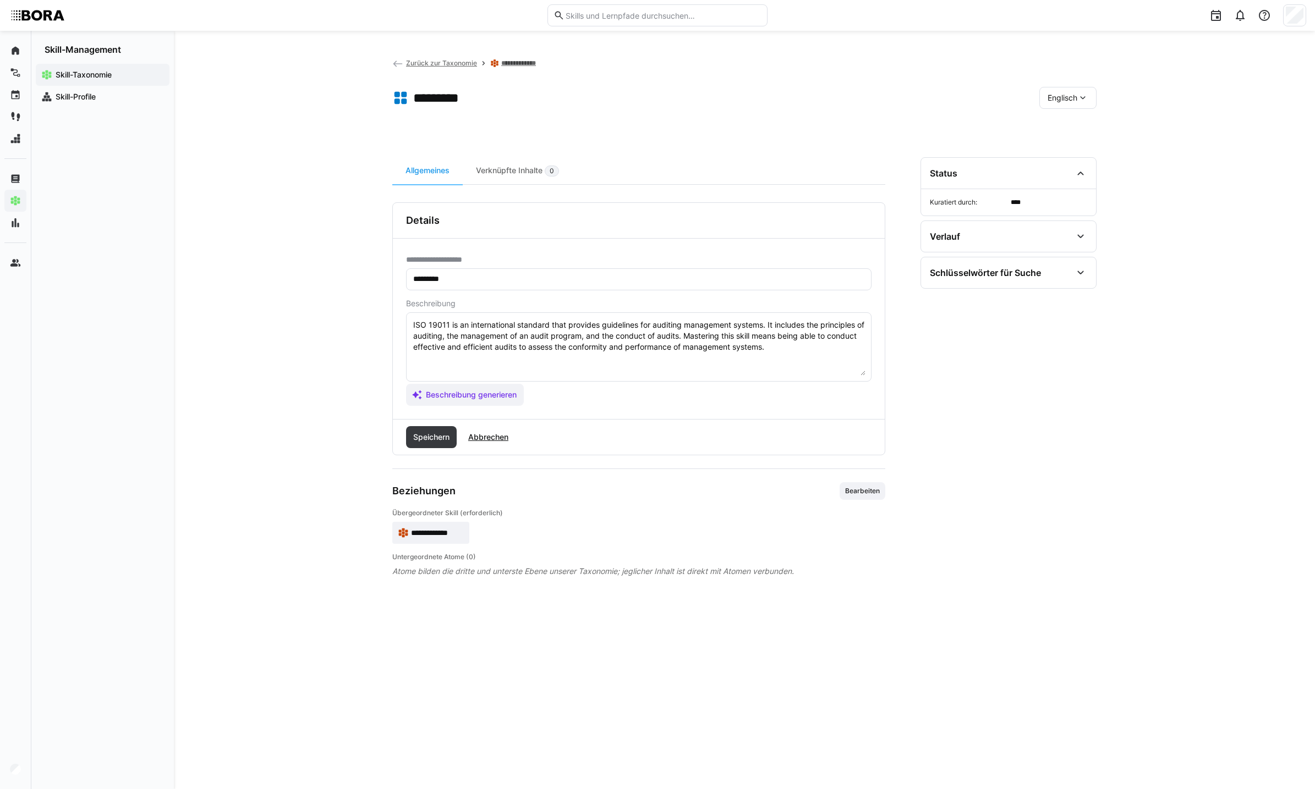
click at [817, 350] on textarea "ISO 19011 is an international standard that provides guidelines for auditing ma…" at bounding box center [638, 347] width 453 height 57
paste textarea "*1 - Beginner: Knows that ISO 19011 is a guideline for audits. Knows the differ…"
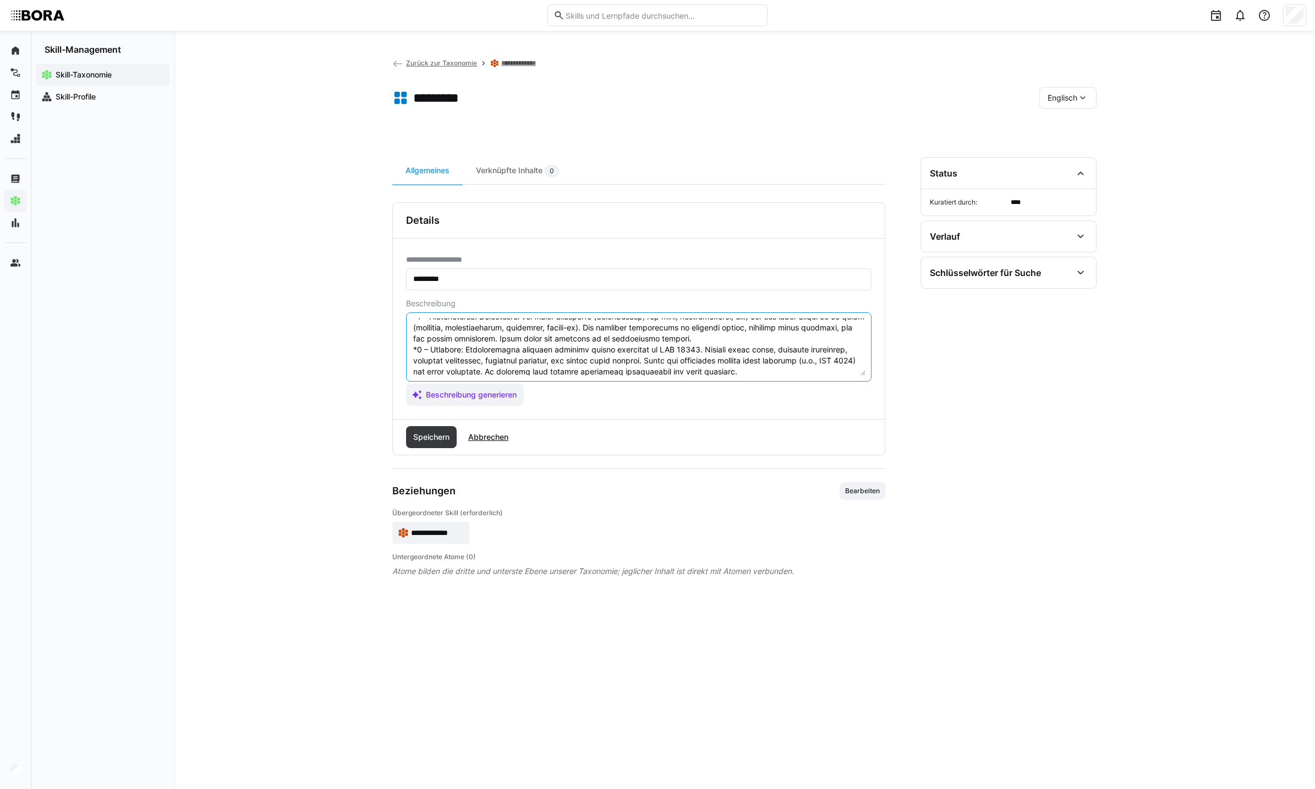
scroll to position [77, 0]
type textarea "LOR 40127 ip do sitametconsec adipisci elit seddoeiu temporinci utl etdolore ma…"
click at [433, 440] on span "Speichern" at bounding box center [431, 437] width 40 height 11
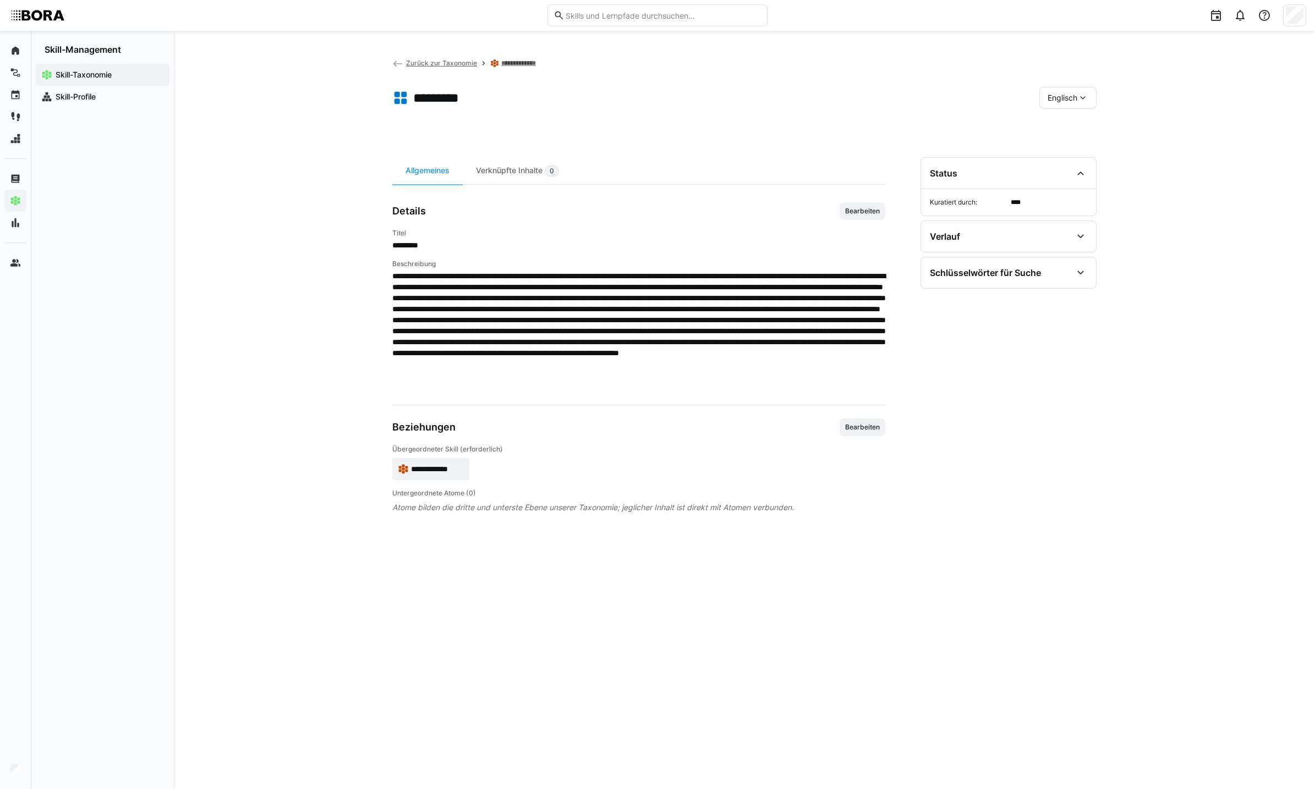
click at [1064, 90] on div "Englisch" at bounding box center [1067, 98] width 57 height 22
click at [1066, 116] on div "Deutsch" at bounding box center [1068, 126] width 58 height 23
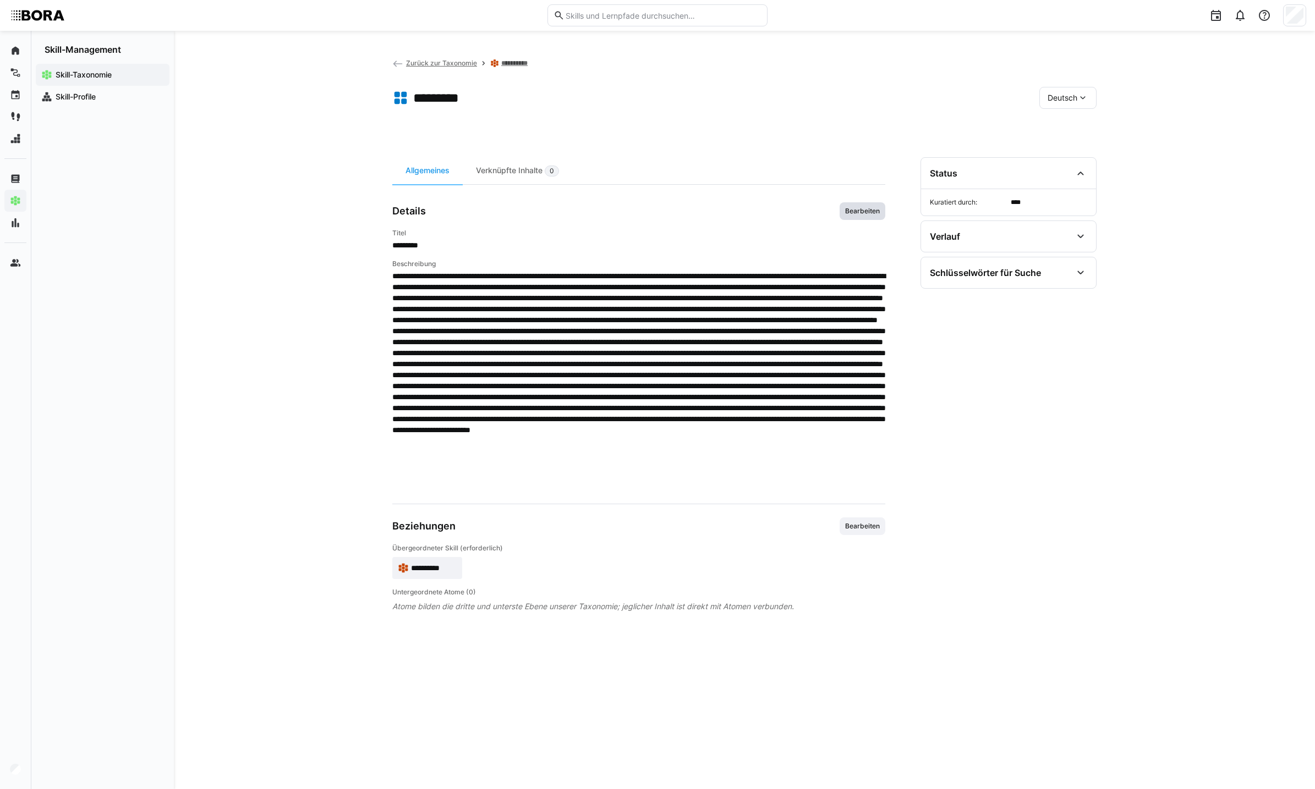
click at [857, 207] on span "Bearbeiten" at bounding box center [862, 211] width 37 height 9
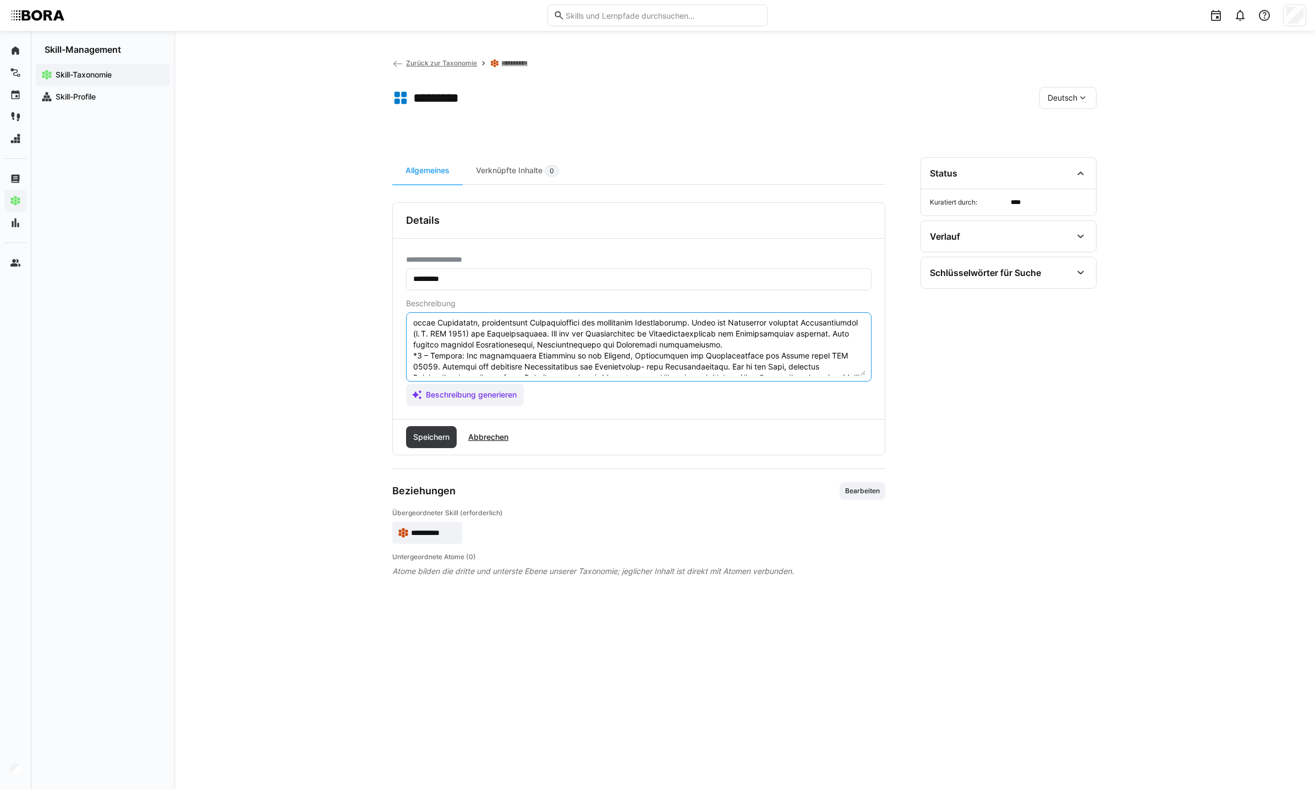
scroll to position [139, 0]
drag, startPoint x: 714, startPoint y: 361, endPoint x: 408, endPoint y: 352, distance: 306.0
click at [408, 352] on eds-input at bounding box center [638, 346] width 465 height 69
click at [742, 366] on textarea at bounding box center [638, 347] width 453 height 57
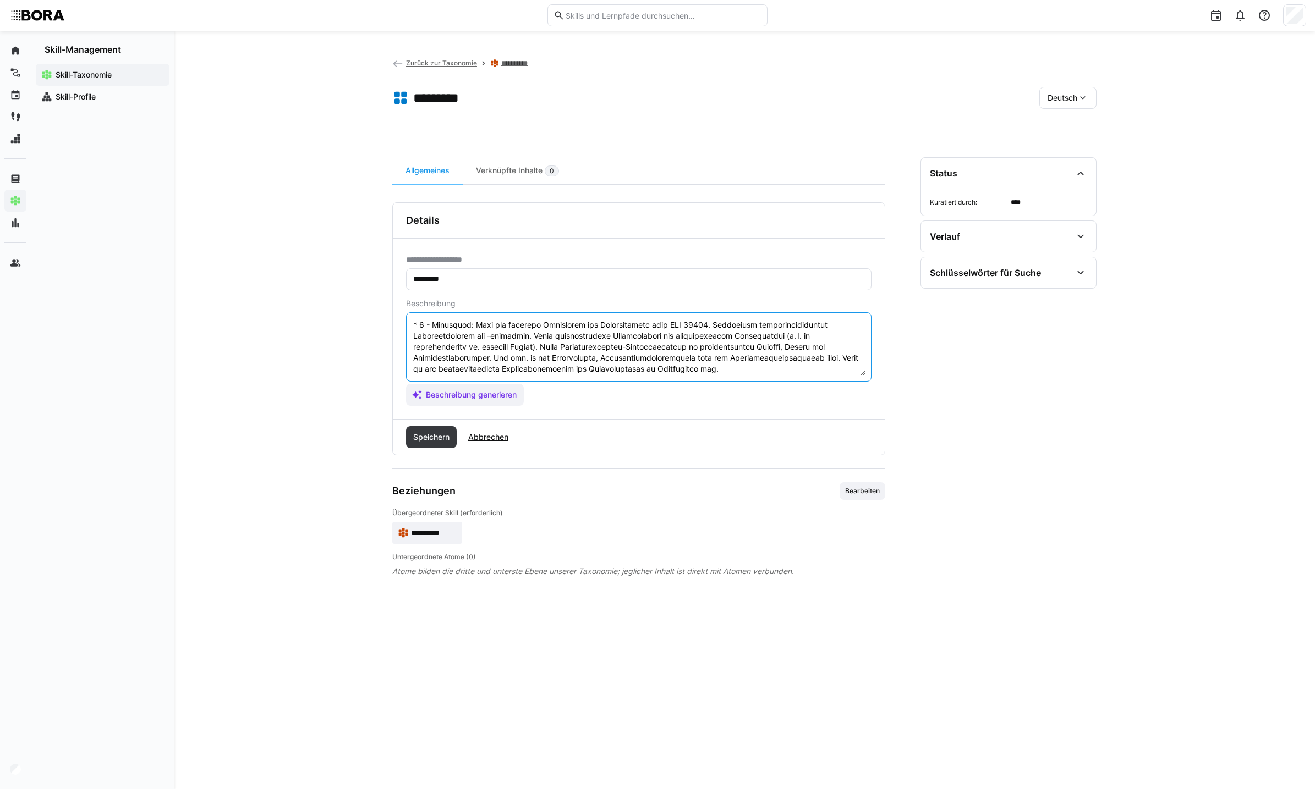
paste textarea "*4 – Expert: Has extensive experience in planning, conducting, and following up…"
type textarea "LOR 62928 ips dolo sitametconsect Adip, eli Seddoeiusm tem inc Utlaboreet dol M…"
click at [426, 432] on span "Speichern" at bounding box center [431, 437] width 40 height 11
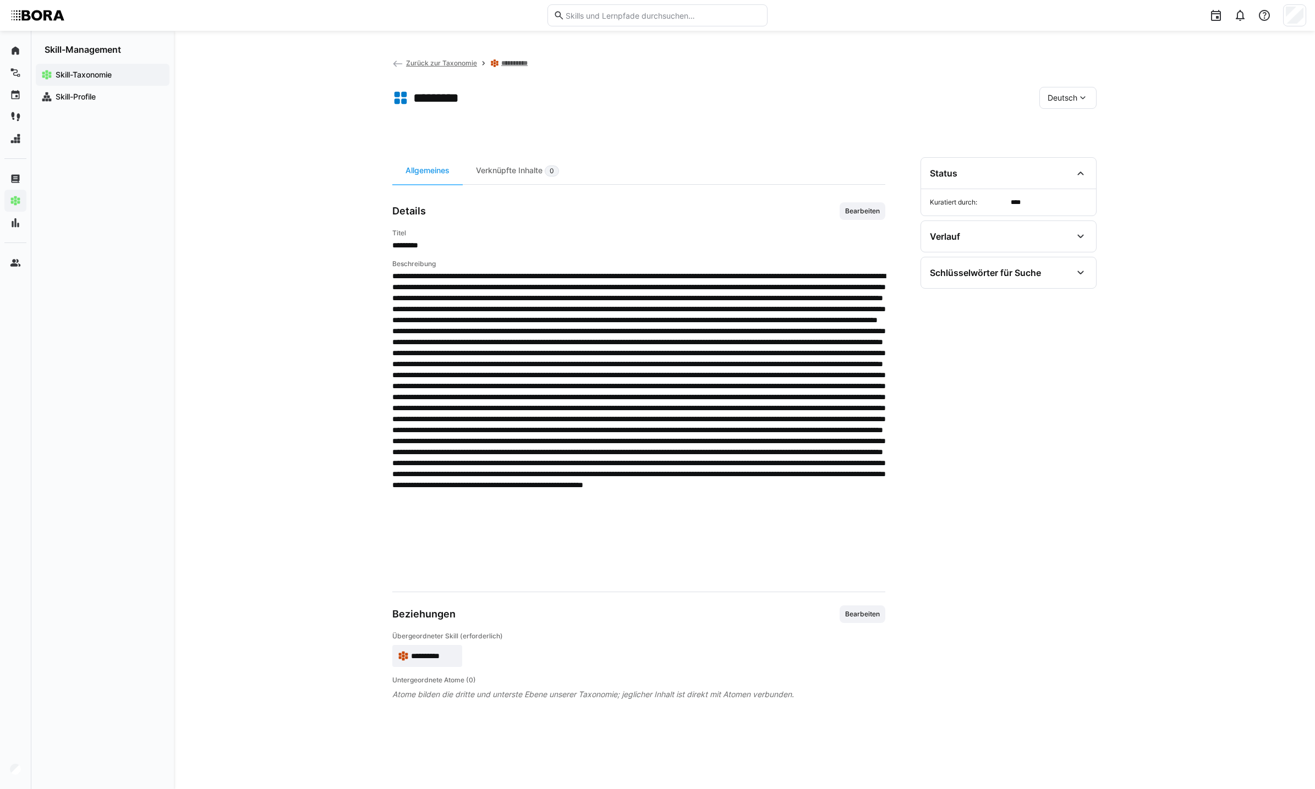
click at [1082, 99] on eds-icon at bounding box center [1082, 97] width 11 height 11
click at [1077, 144] on span "Englisch" at bounding box center [1062, 149] width 30 height 11
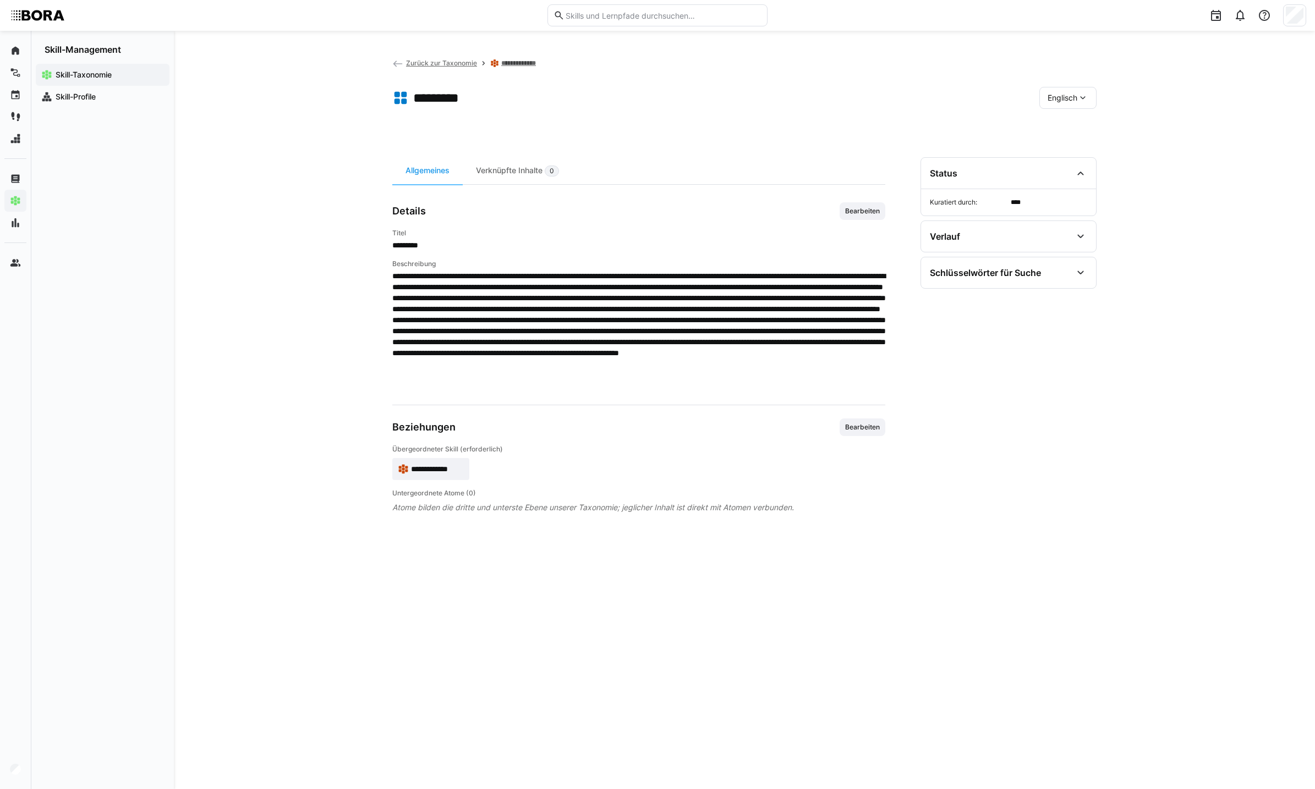
click at [1061, 103] on div "Englisch" at bounding box center [1067, 98] width 57 height 22
click at [1061, 123] on span "Deutsch" at bounding box center [1062, 126] width 30 height 11
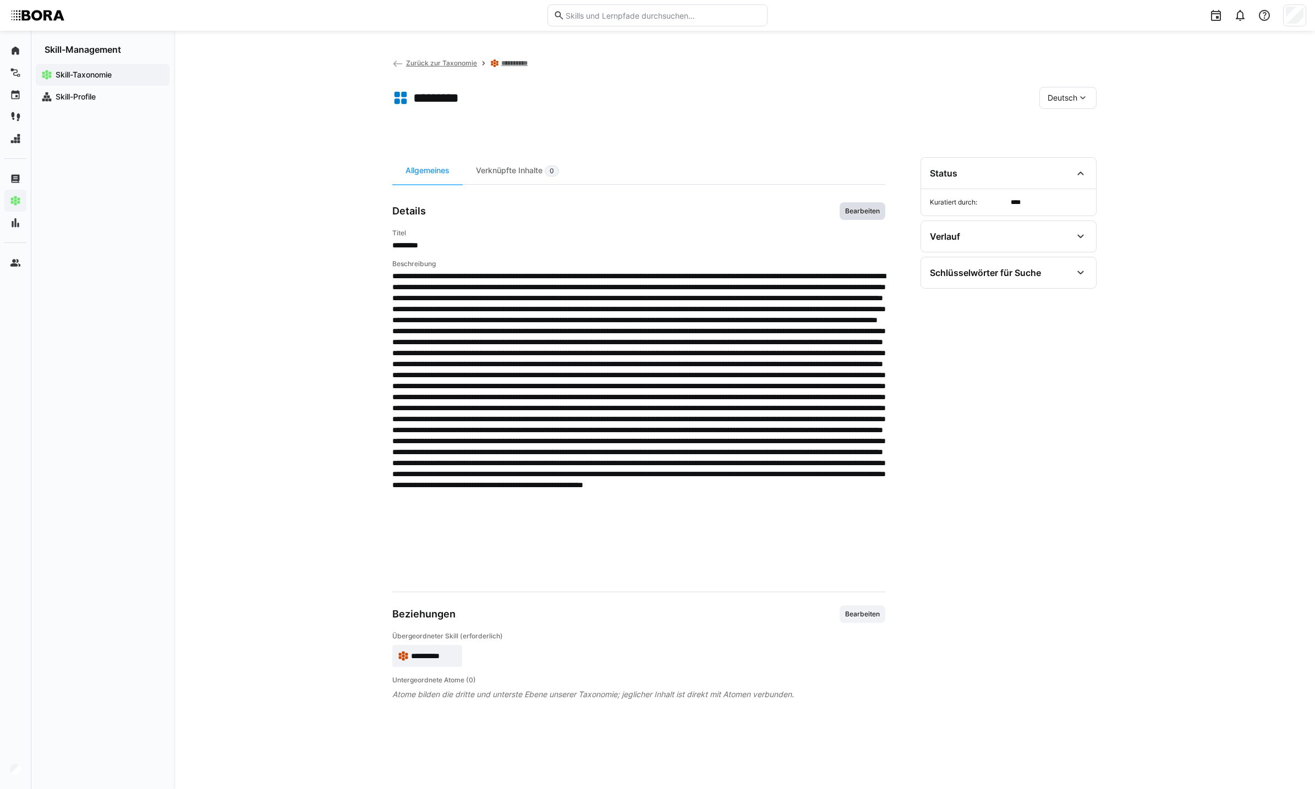
click at [861, 204] on span "Bearbeiten" at bounding box center [862, 211] width 46 height 18
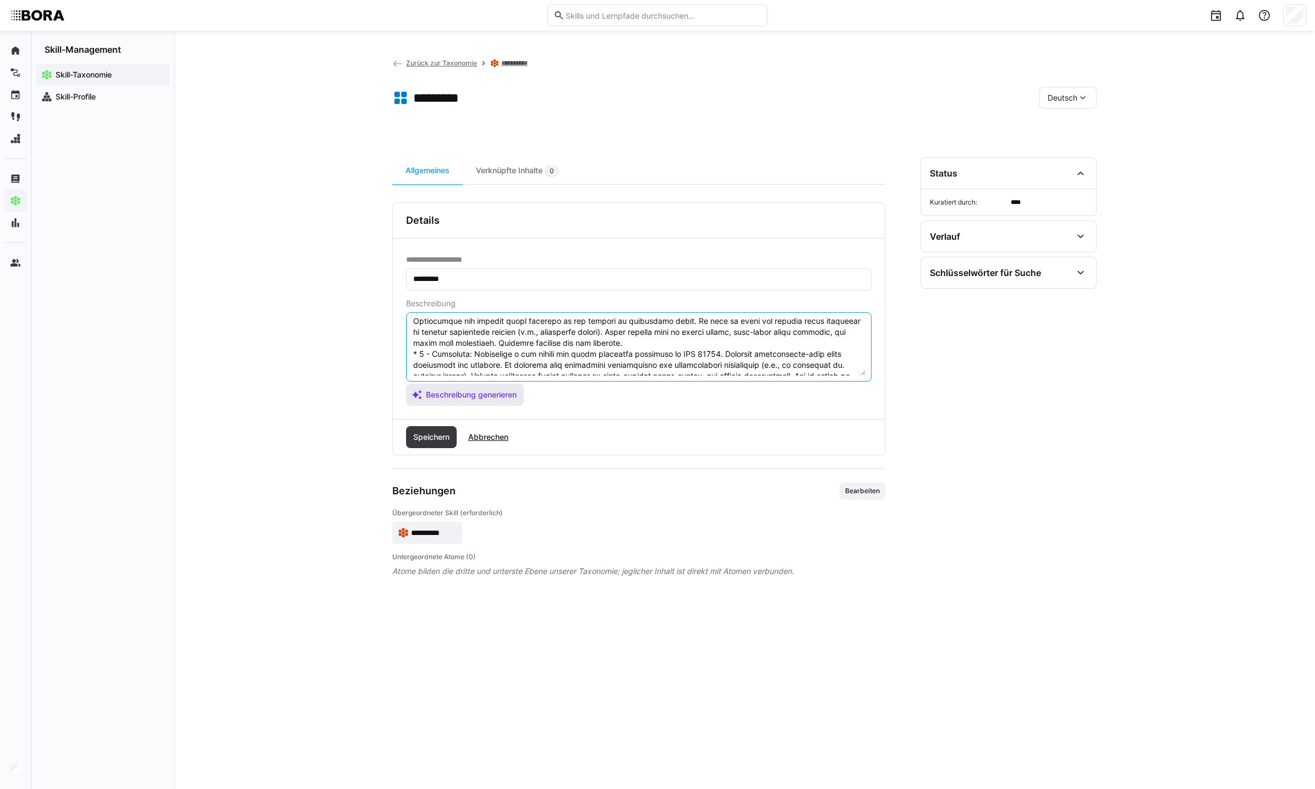
scroll to position [308, 0]
drag, startPoint x: 414, startPoint y: 343, endPoint x: 652, endPoint y: 378, distance: 240.9
click at [652, 378] on eds-input at bounding box center [638, 346] width 465 height 69
click at [509, 436] on span "Abbrechen" at bounding box center [487, 437] width 43 height 11
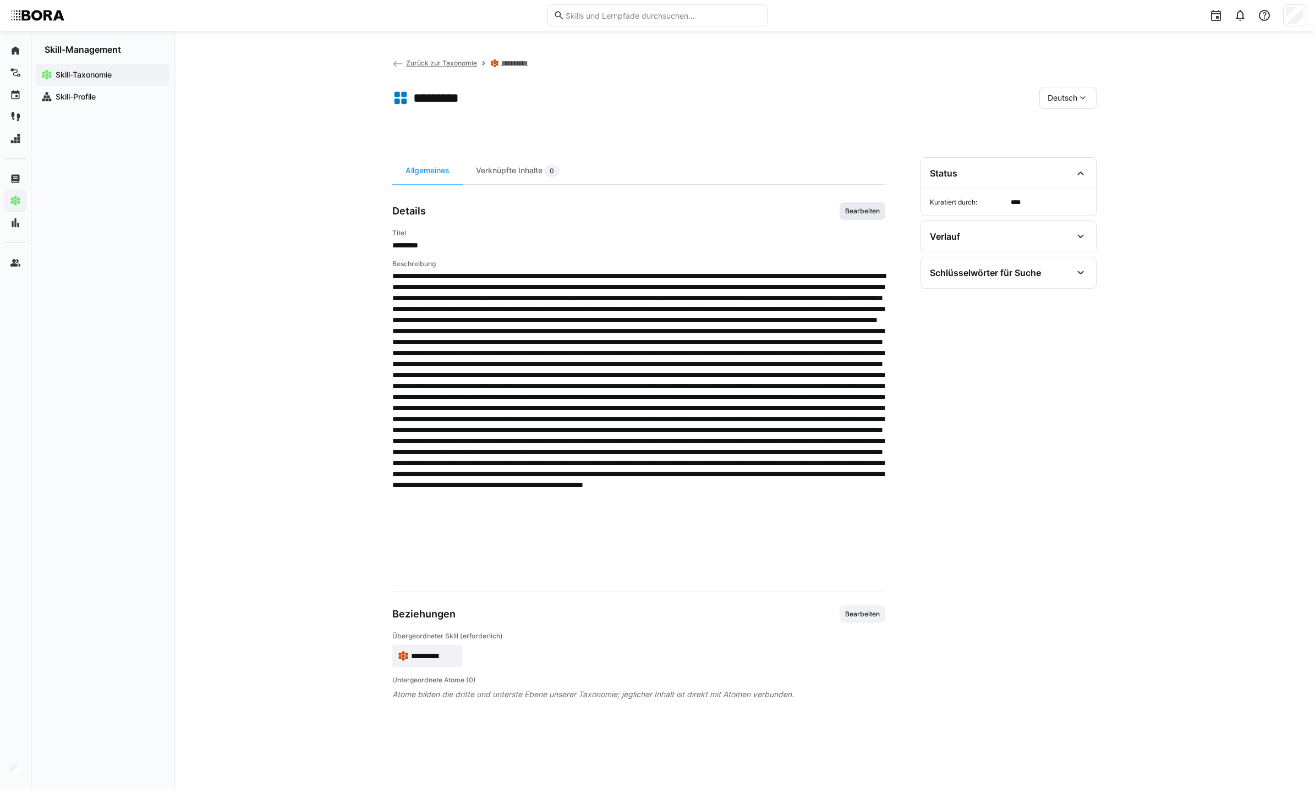
click at [855, 206] on span "Bearbeiten" at bounding box center [862, 211] width 46 height 18
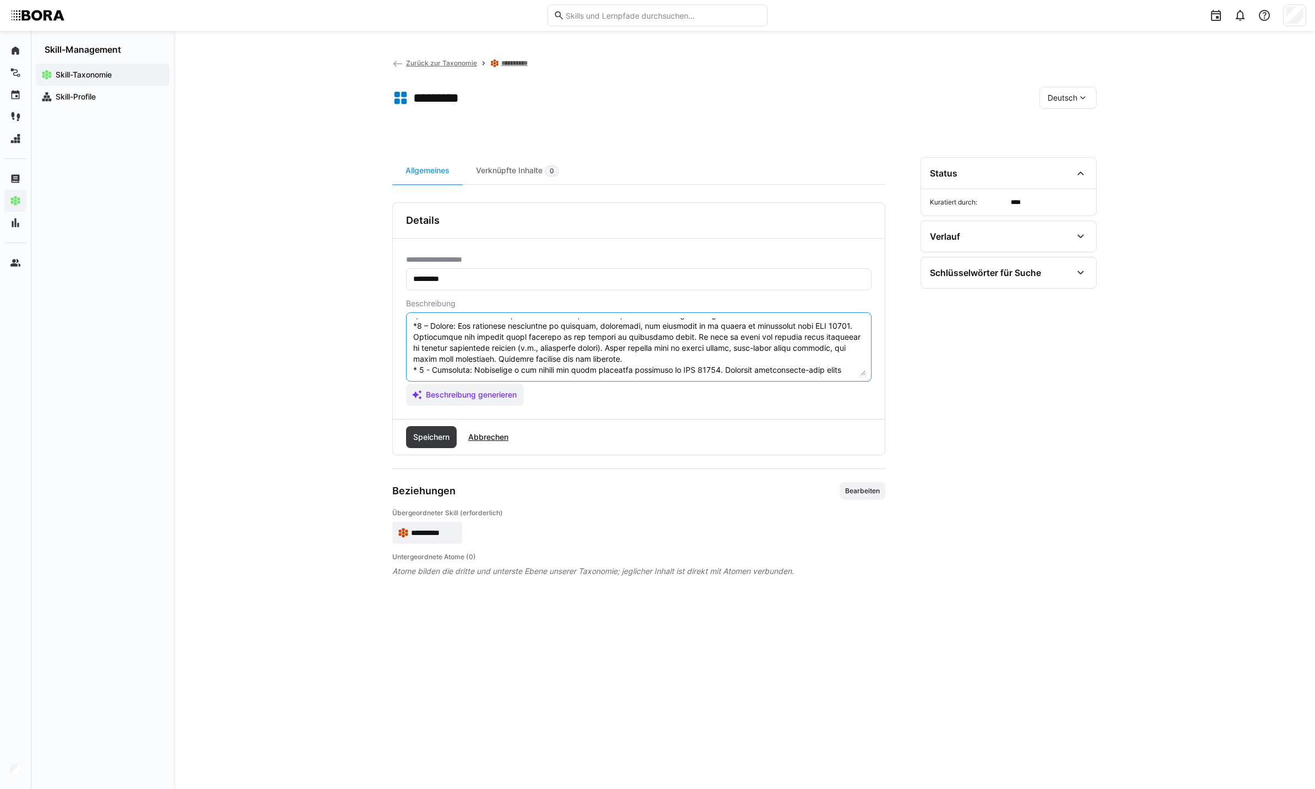
scroll to position [241, 0]
drag, startPoint x: 578, startPoint y: 367, endPoint x: 411, endPoint y: 347, distance: 168.4
click at [411, 347] on eds-input at bounding box center [638, 346] width 465 height 69
type textarea "LOR 62928 ips dolo sitametconsect Adip, eli Seddoeiusm tem inc Utlaboreet dol M…"
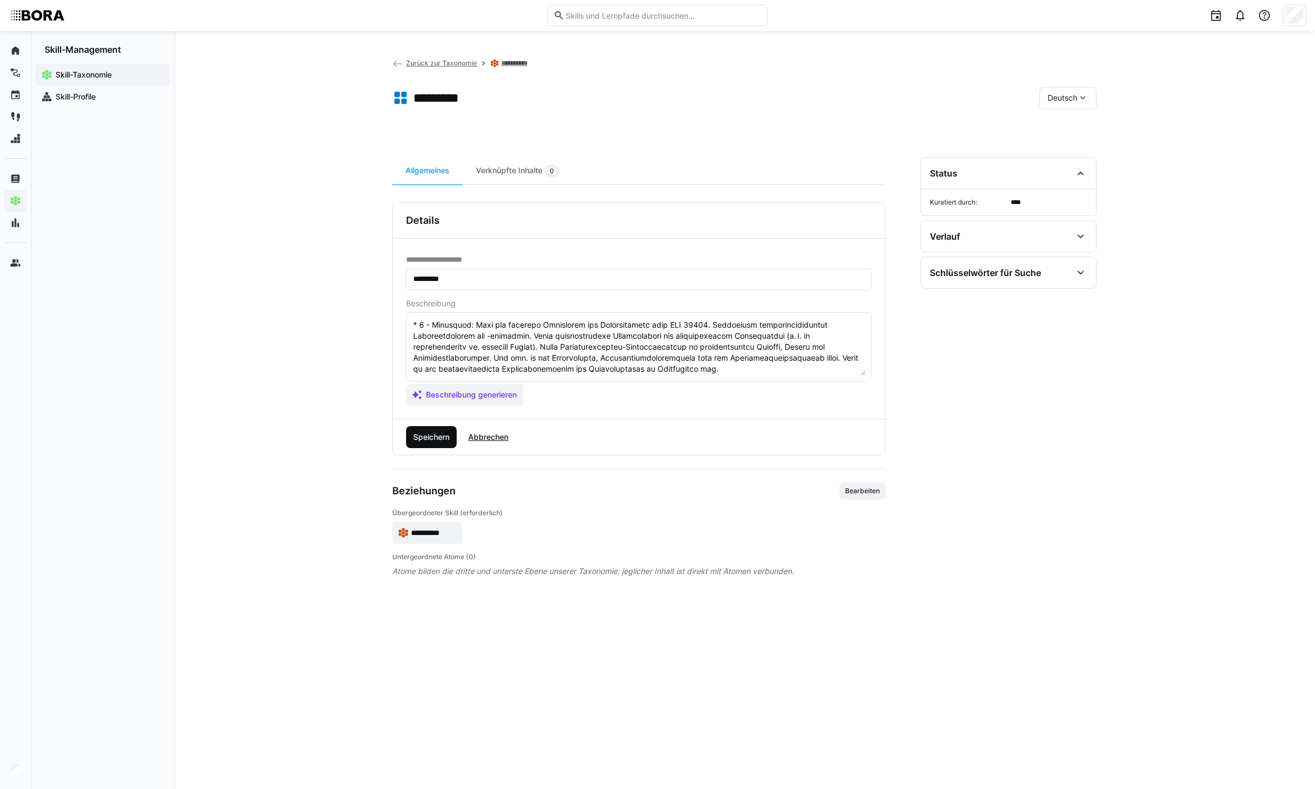
click at [426, 437] on span "Speichern" at bounding box center [431, 437] width 40 height 11
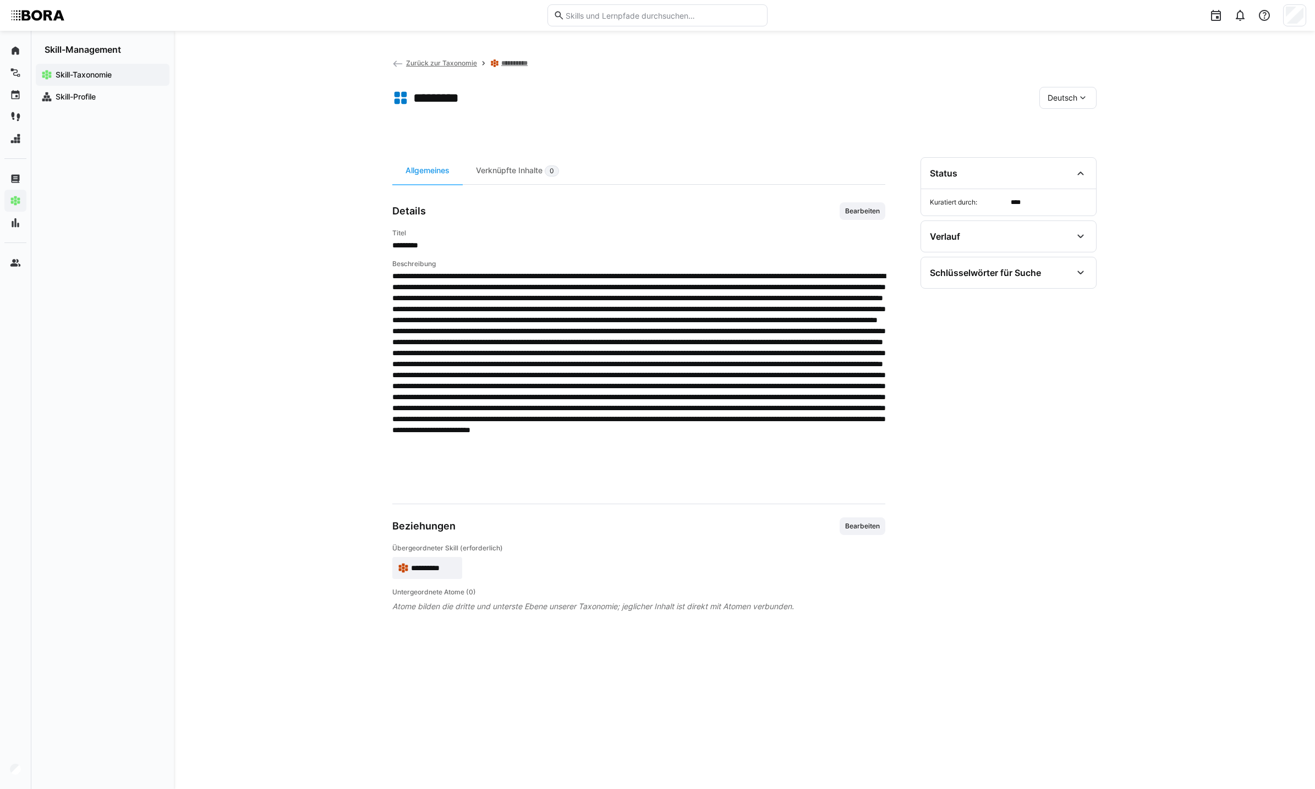
click at [1060, 99] on span "Deutsch" at bounding box center [1062, 97] width 30 height 11
drag, startPoint x: 1069, startPoint y: 144, endPoint x: 859, endPoint y: 217, distance: 222.5
click at [1069, 144] on span "Englisch" at bounding box center [1062, 149] width 30 height 11
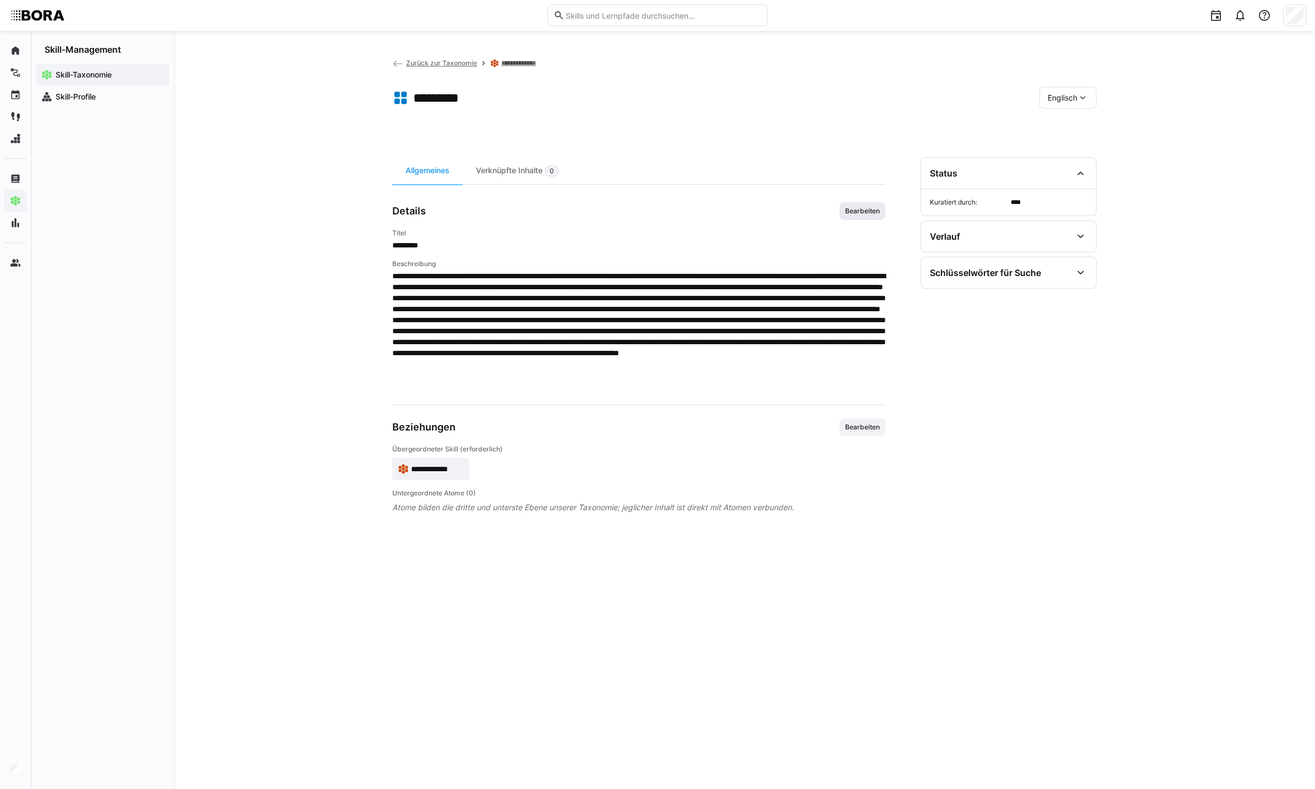
click at [848, 216] on span "Bearbeiten" at bounding box center [862, 211] width 46 height 18
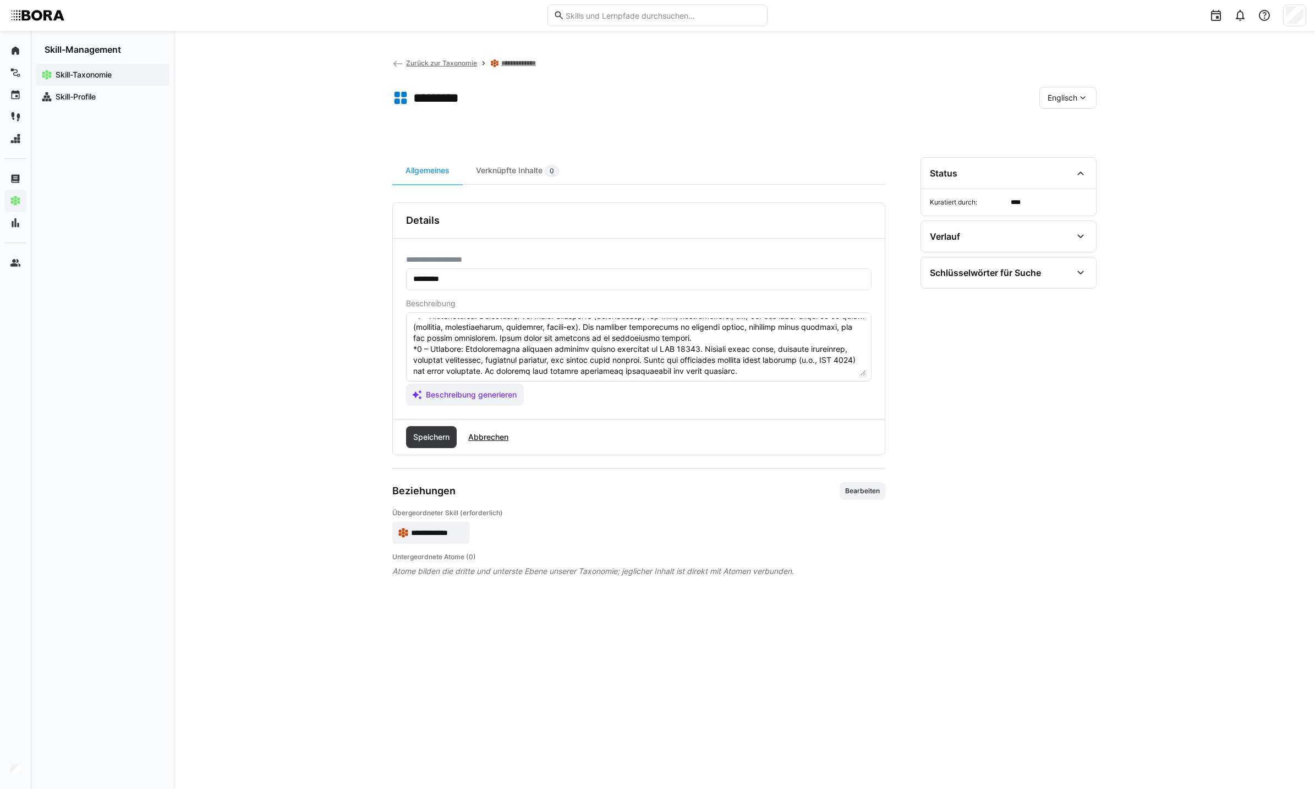
scroll to position [77, 0]
click at [807, 369] on textarea at bounding box center [638, 347] width 453 height 57
paste textarea "*4 – Expert: Has extensive experience in planning, conducting, and following up…"
type textarea "LOR 40127 ip do sitametconsec adipisci elit seddoeiu temporinci utl etdolore ma…"
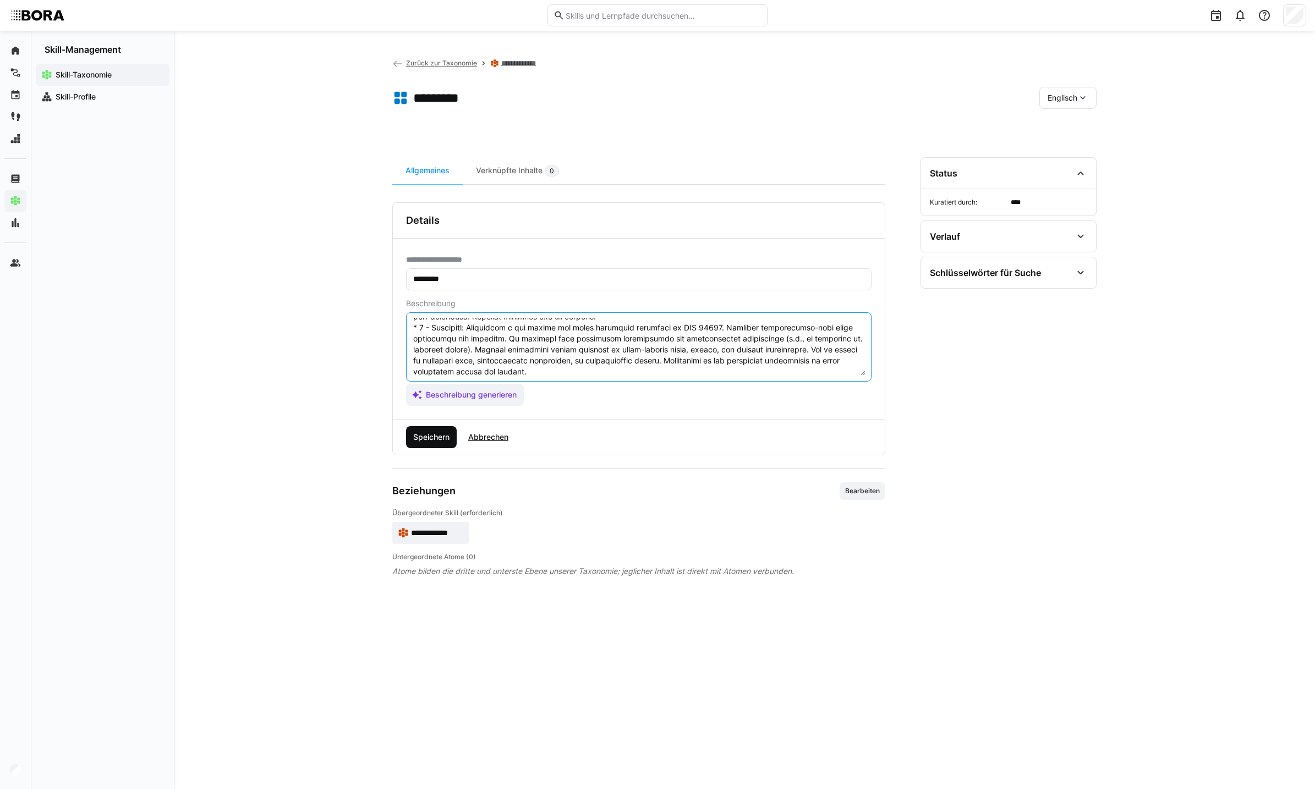
click at [416, 435] on span "Speichern" at bounding box center [431, 437] width 40 height 11
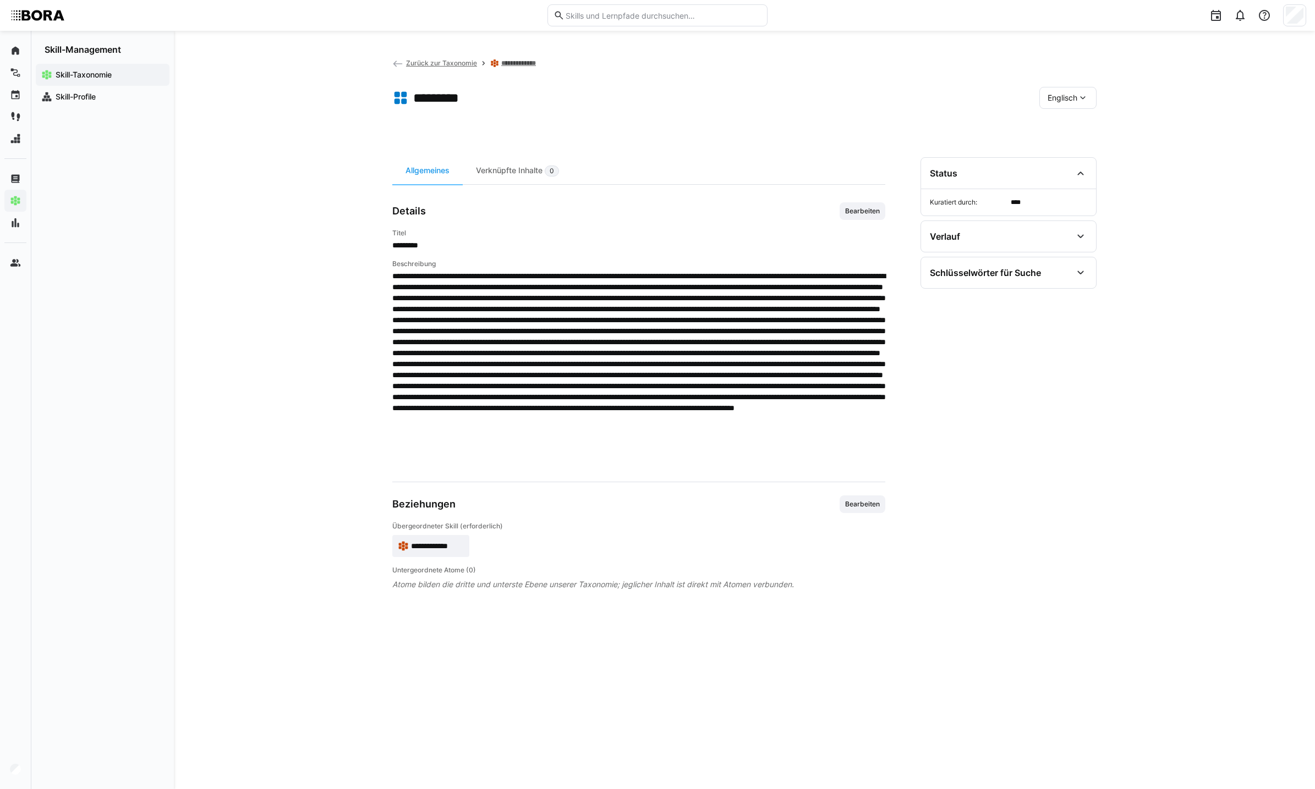
click at [1055, 96] on span "Englisch" at bounding box center [1062, 97] width 30 height 11
click at [1059, 127] on span "Deutsch" at bounding box center [1062, 126] width 30 height 11
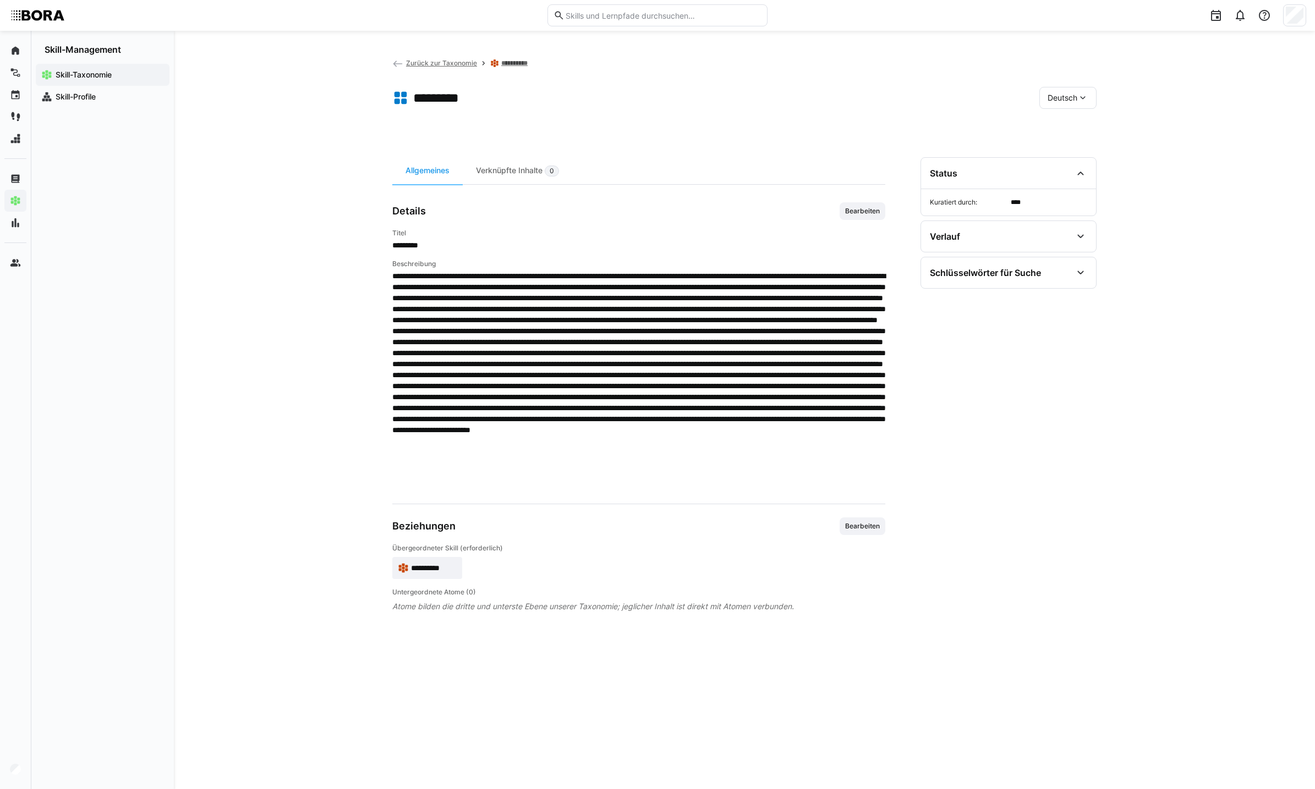
click at [1050, 106] on div "Deutsch" at bounding box center [1067, 98] width 57 height 22
click at [1063, 143] on div "Englisch" at bounding box center [1068, 149] width 58 height 23
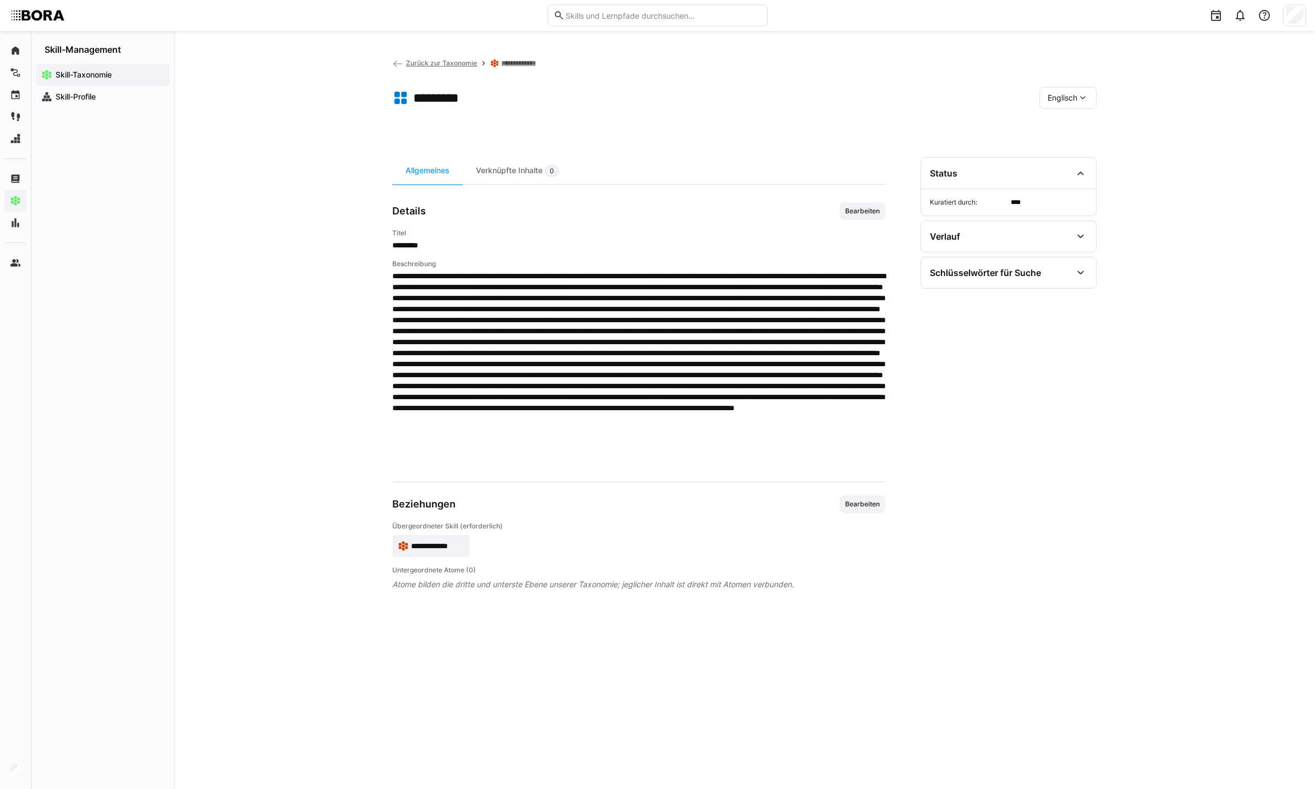
click at [1049, 95] on span "Englisch" at bounding box center [1062, 97] width 30 height 11
click at [1060, 118] on div "Deutsch" at bounding box center [1068, 126] width 58 height 23
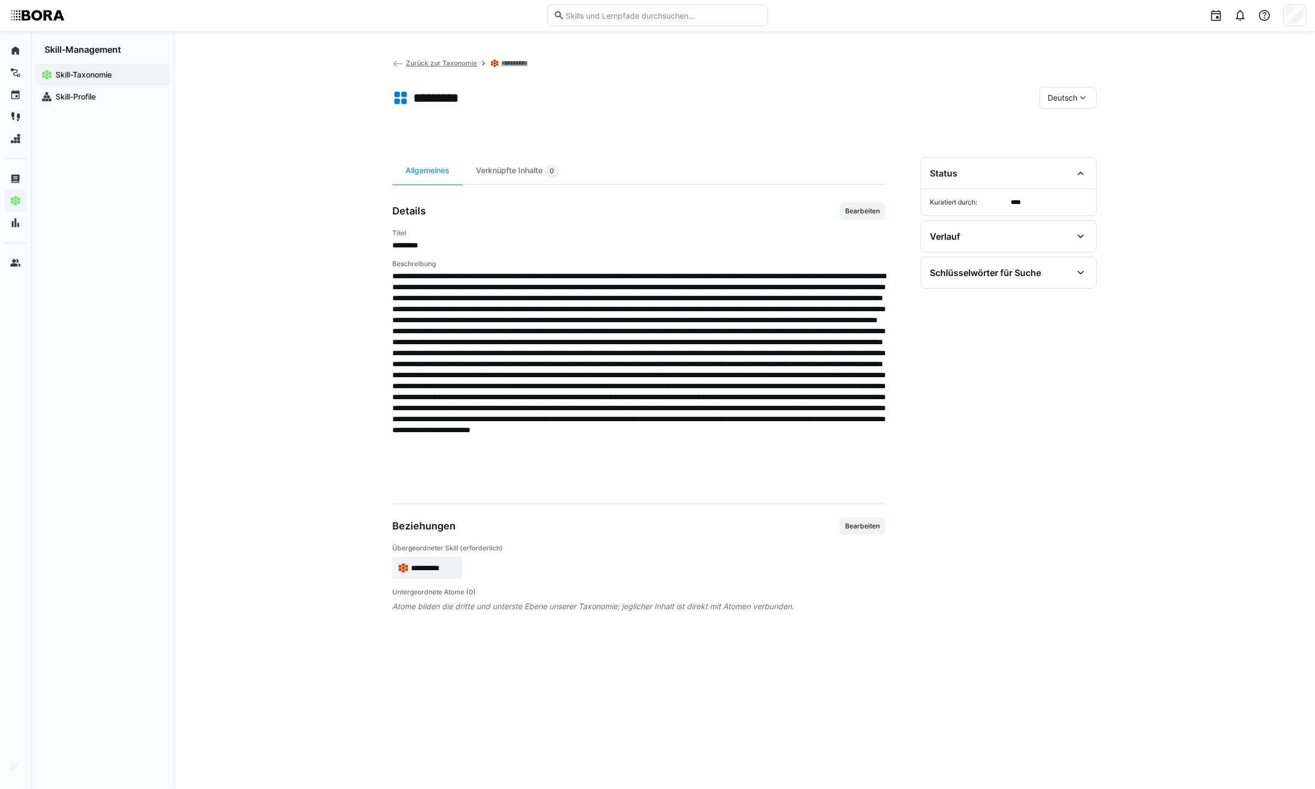
click at [1071, 95] on span "Deutsch" at bounding box center [1062, 97] width 30 height 11
click at [1074, 147] on span "Englisch" at bounding box center [1062, 149] width 30 height 11
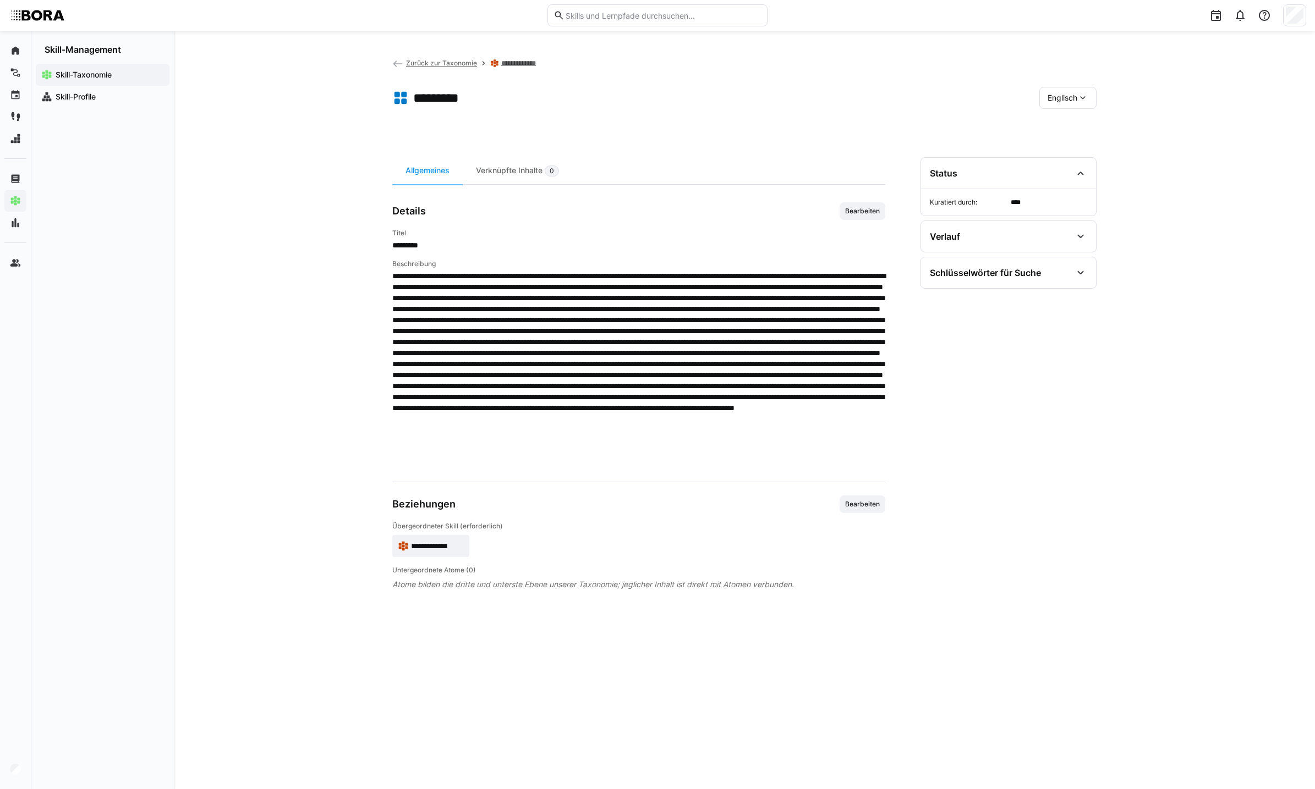
click at [1086, 95] on eds-icon at bounding box center [1082, 97] width 11 height 11
click at [1082, 124] on div "Deutsch" at bounding box center [1067, 126] width 41 height 11
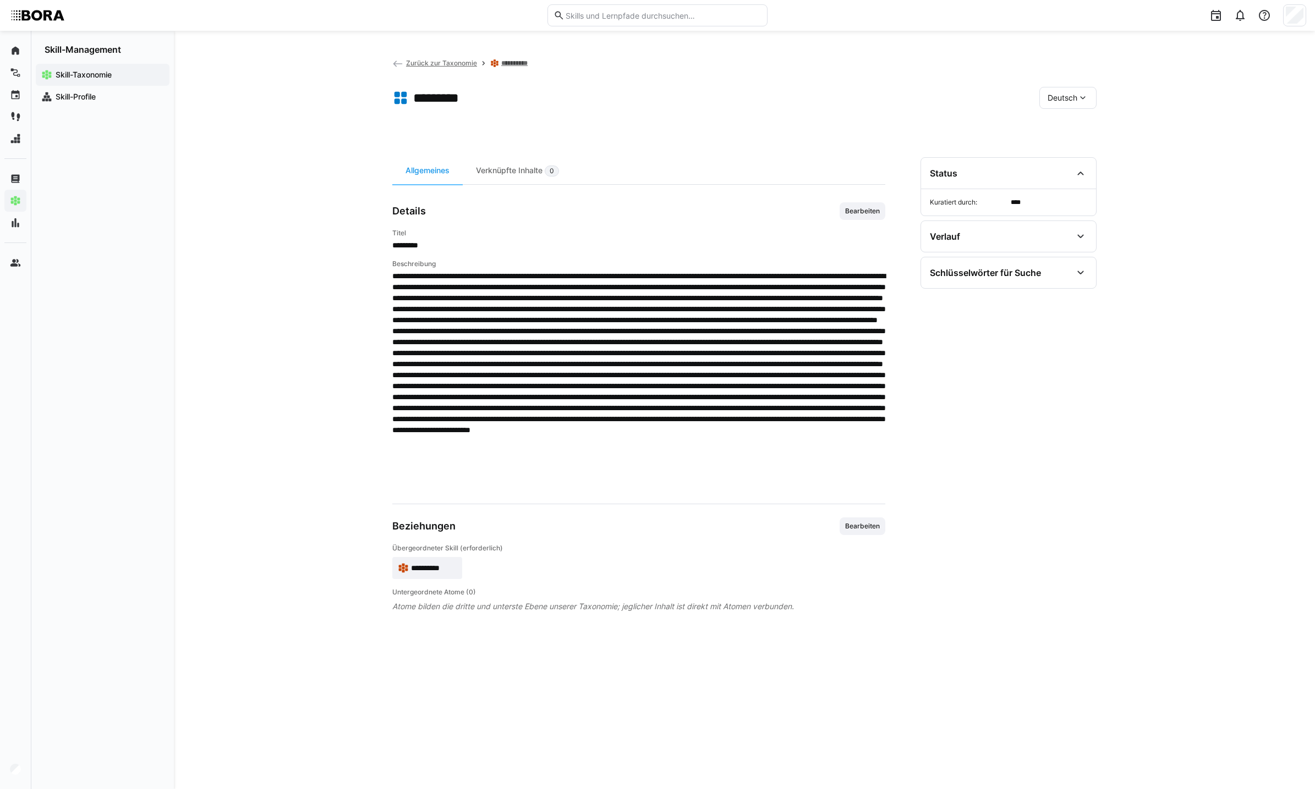
click at [1074, 91] on div "Deutsch" at bounding box center [1067, 98] width 57 height 22
click at [1068, 145] on span "Englisch" at bounding box center [1062, 149] width 30 height 11
